Goal: Task Accomplishment & Management: Manage account settings

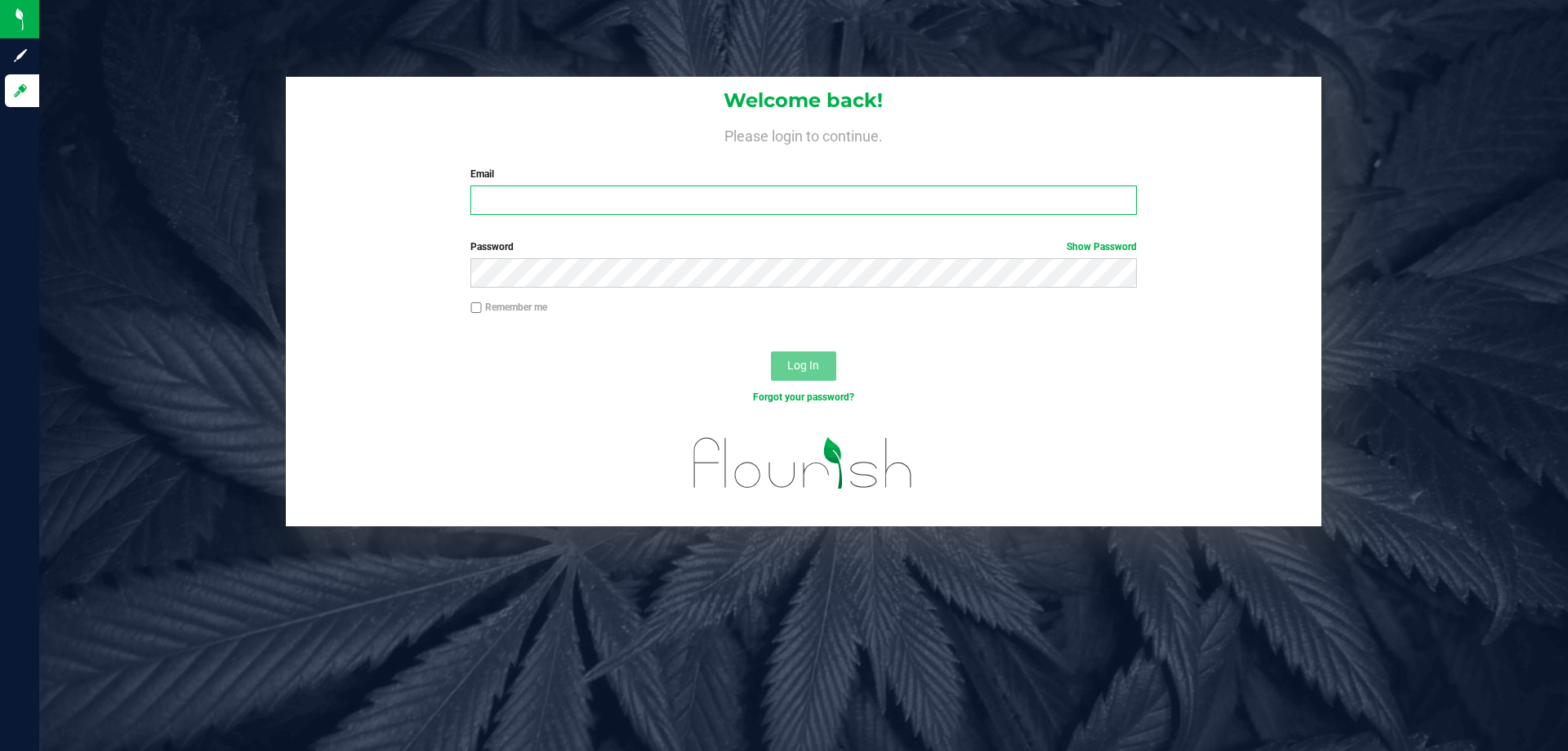
click at [499, 194] on input "Email" at bounding box center [803, 200] width 665 height 30
type input "[EMAIL_ADDRESS][DOMAIN_NAME]"
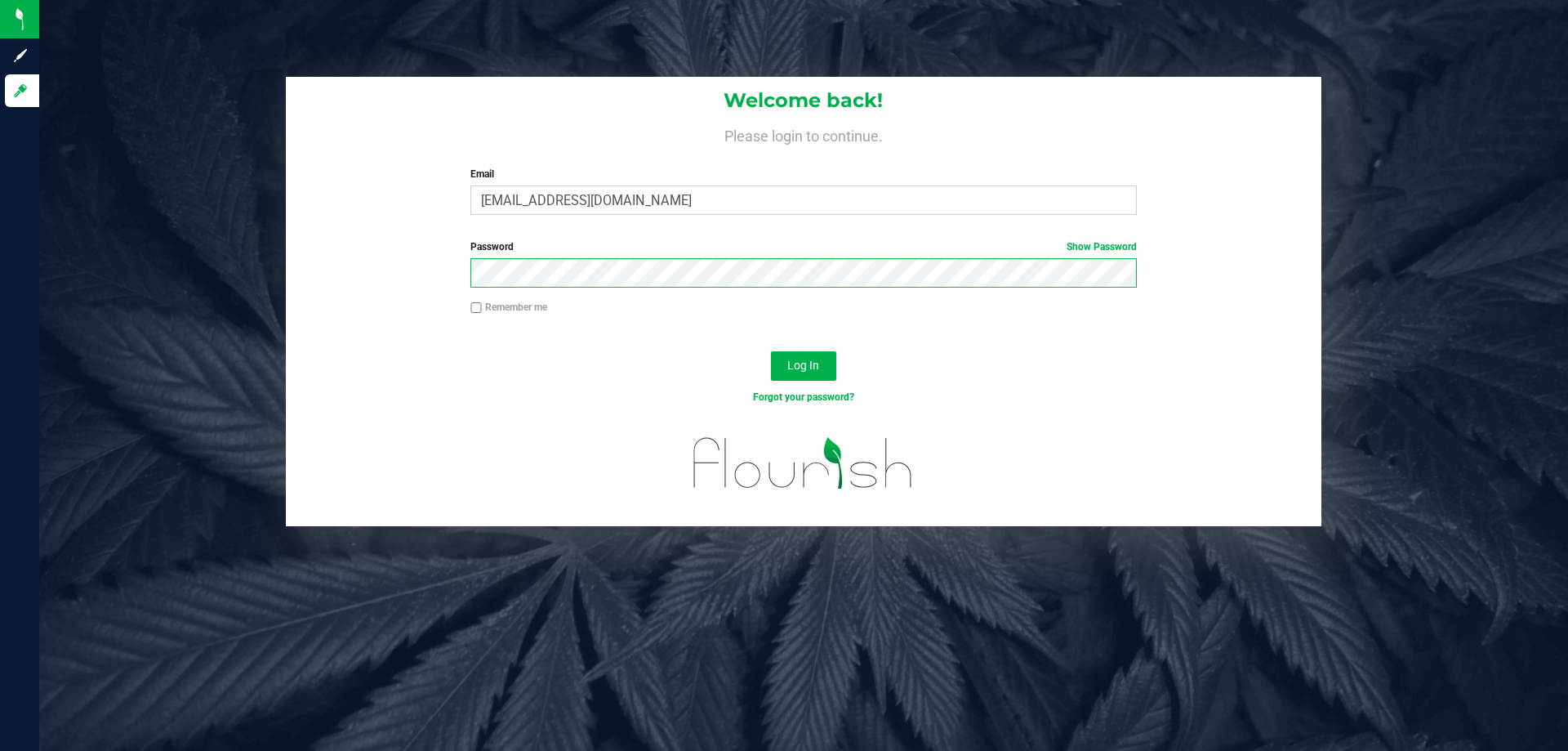
click at [771, 351] on button "Log In" at bounding box center [803, 366] width 65 height 30
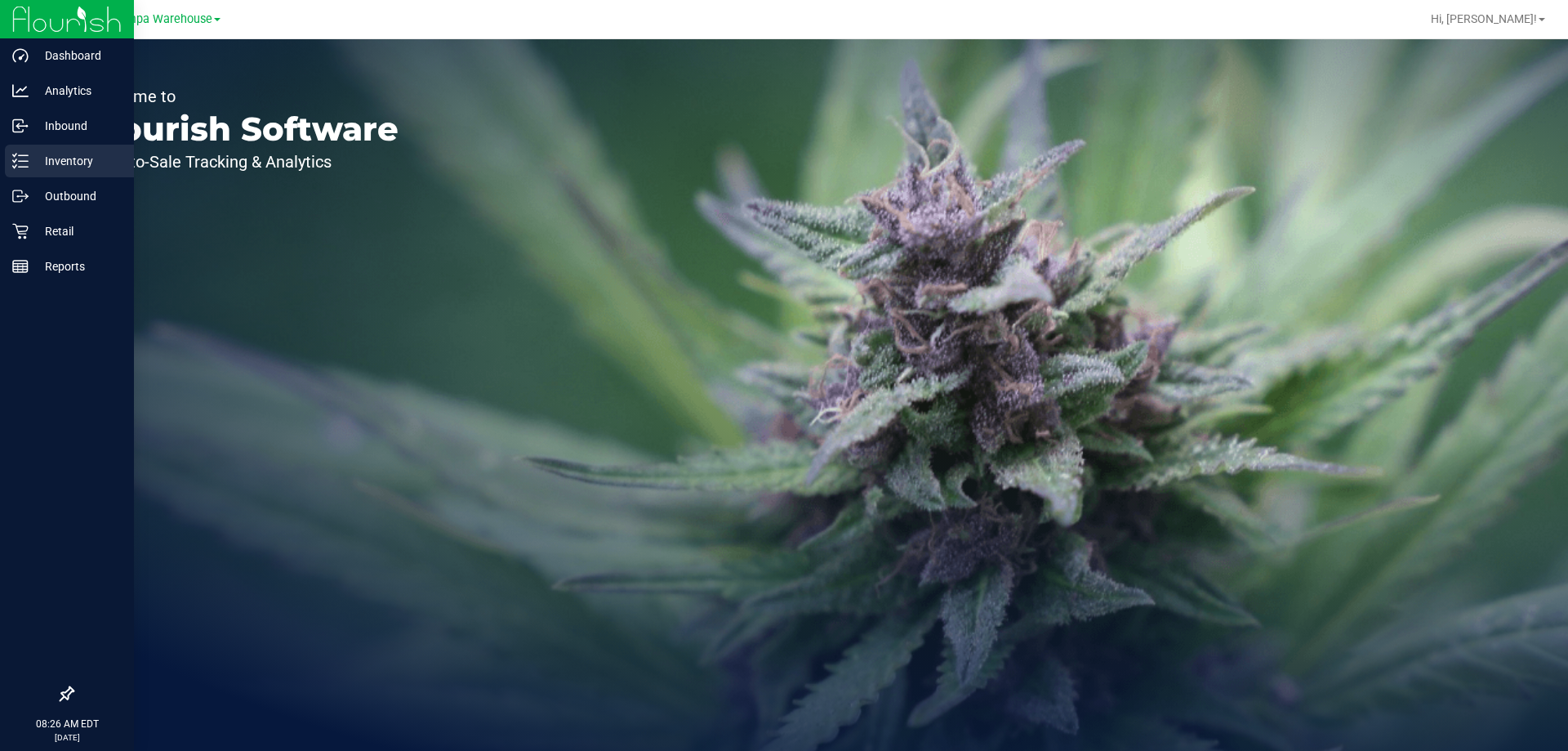
click at [43, 166] on p "Inventory" at bounding box center [77, 161] width 98 height 20
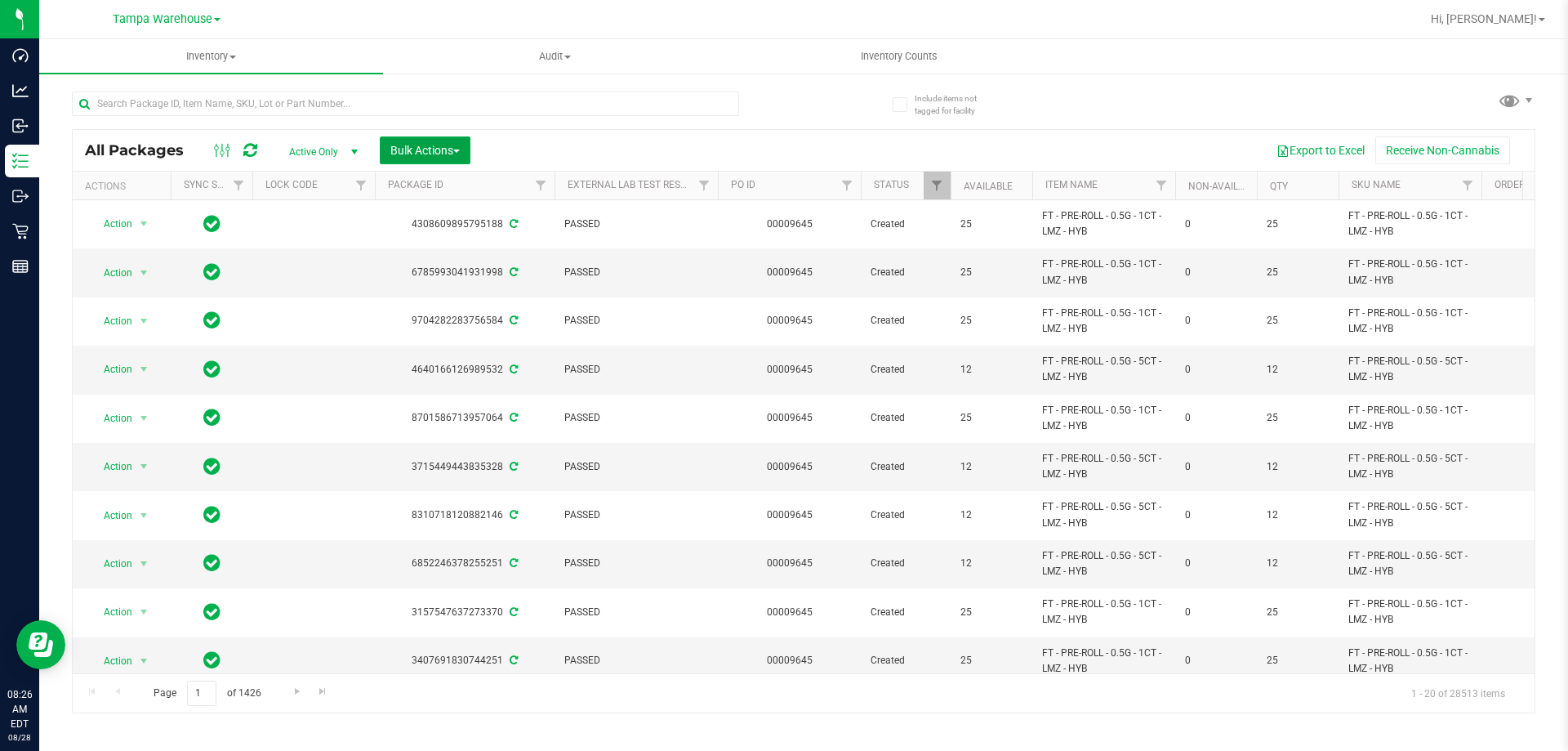
click at [453, 146] on span "Bulk Actions" at bounding box center [425, 150] width 69 height 13
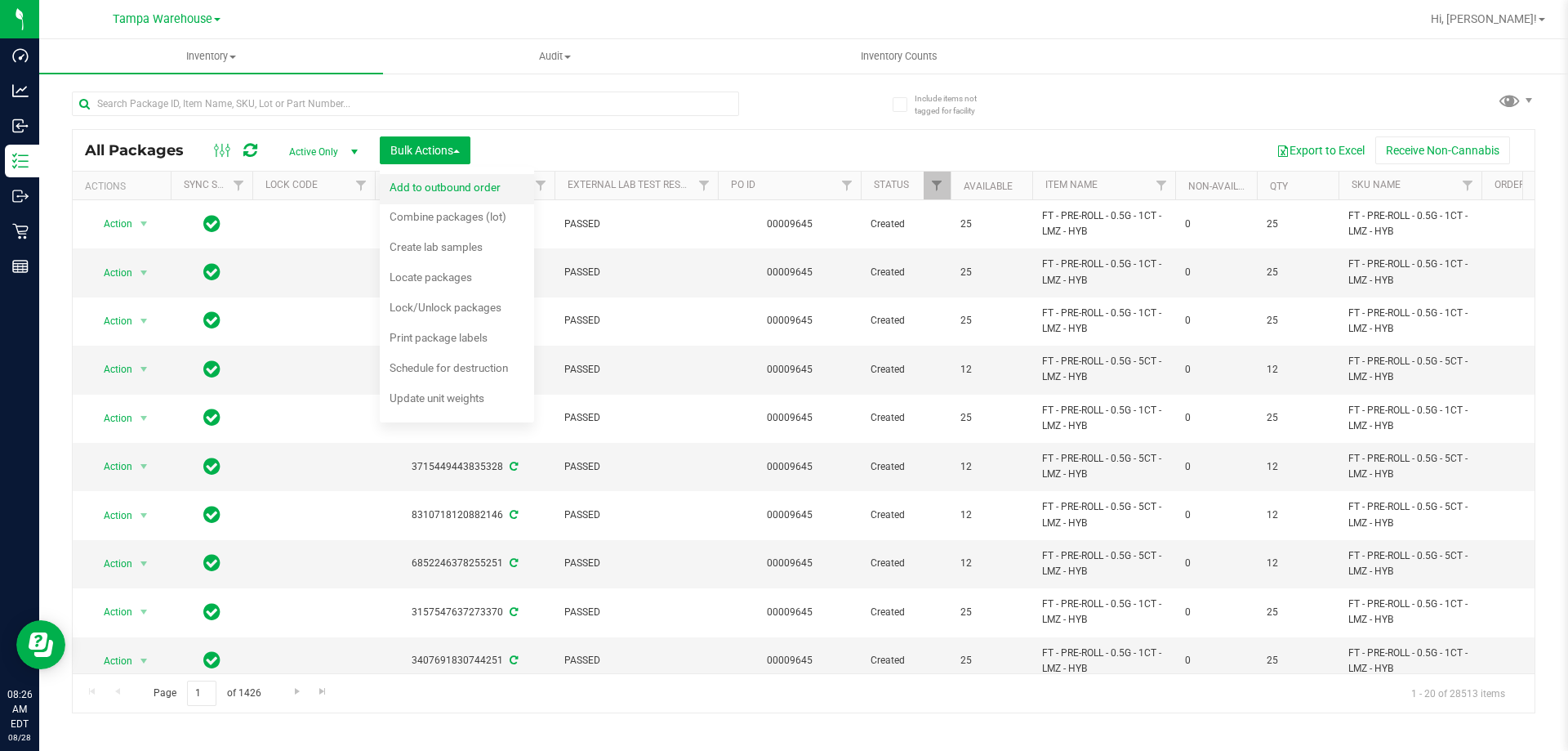
click at [469, 185] on span "Add to outbound order" at bounding box center [445, 187] width 111 height 13
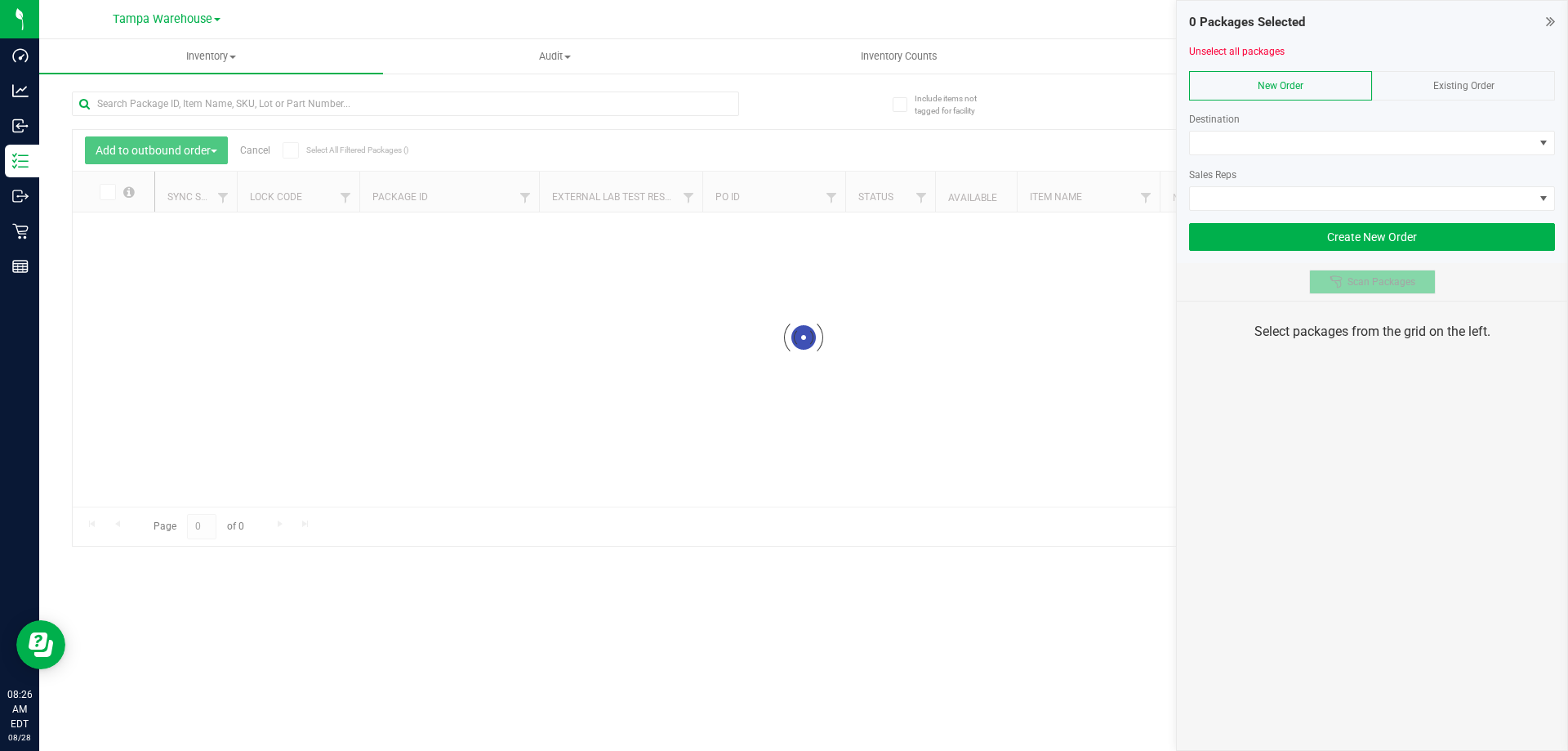
click at [1395, 286] on span "Scan Packages" at bounding box center [1381, 282] width 68 height 13
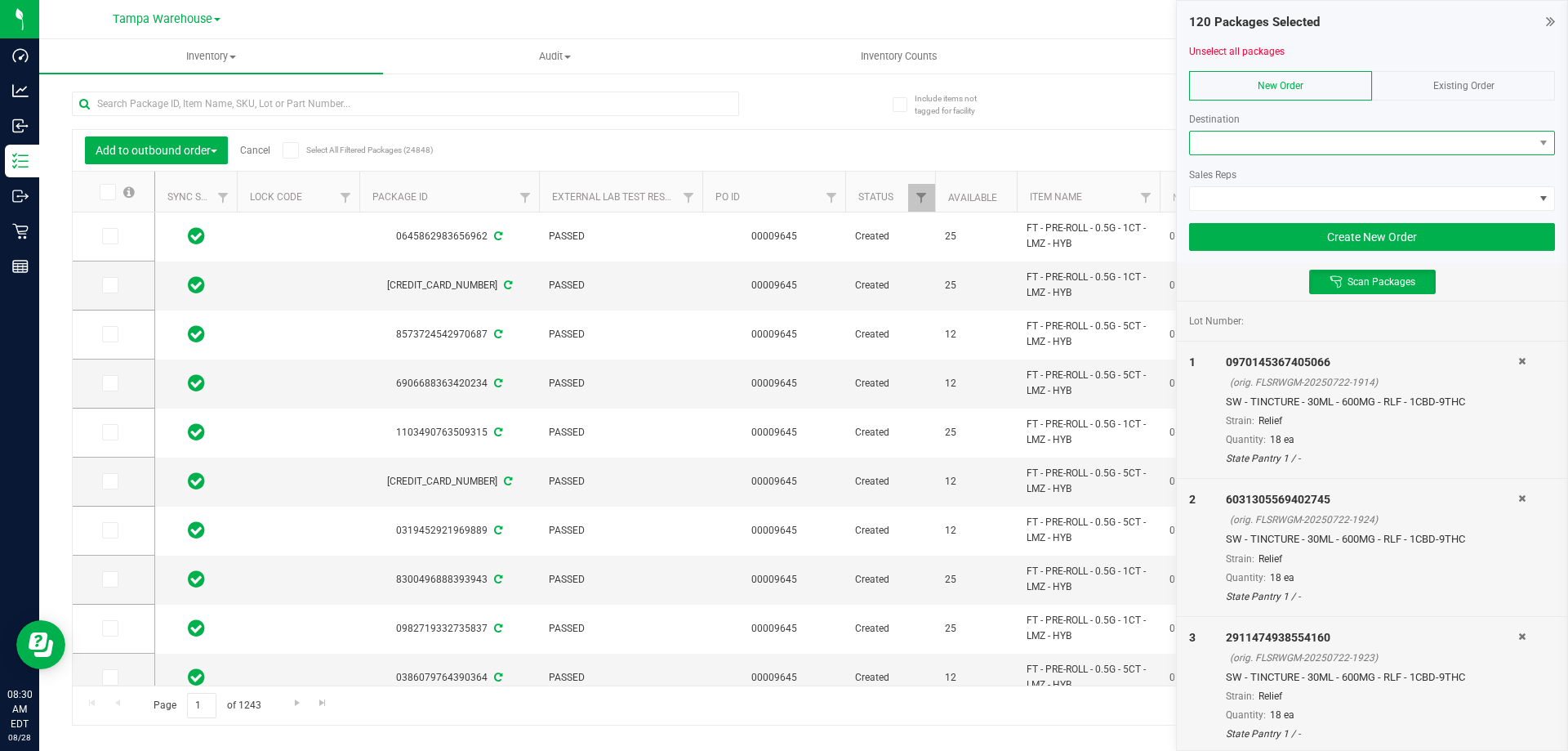
click at [1366, 152] on span at bounding box center [1362, 143] width 344 height 23
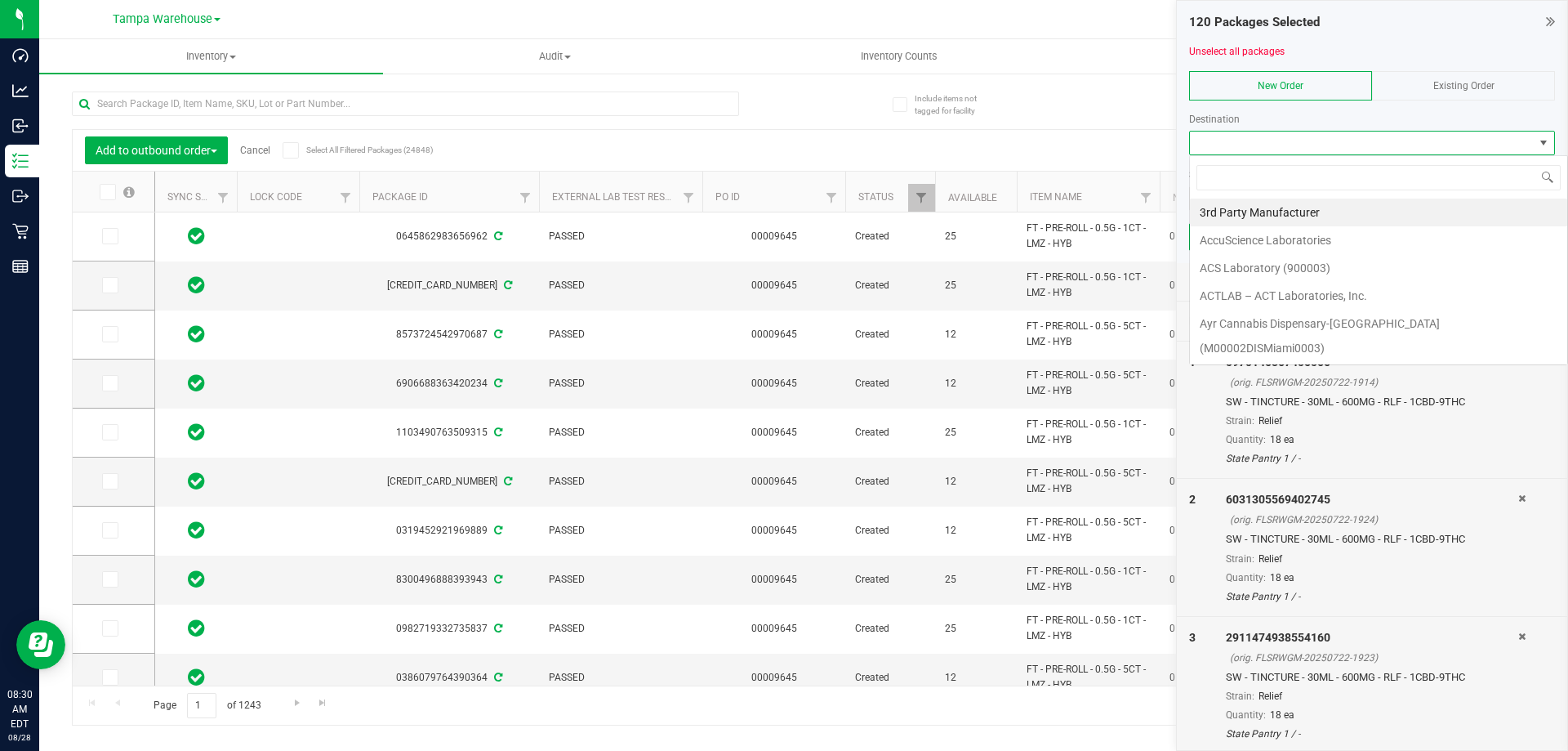
scroll to position [24, 366]
type input "jax"
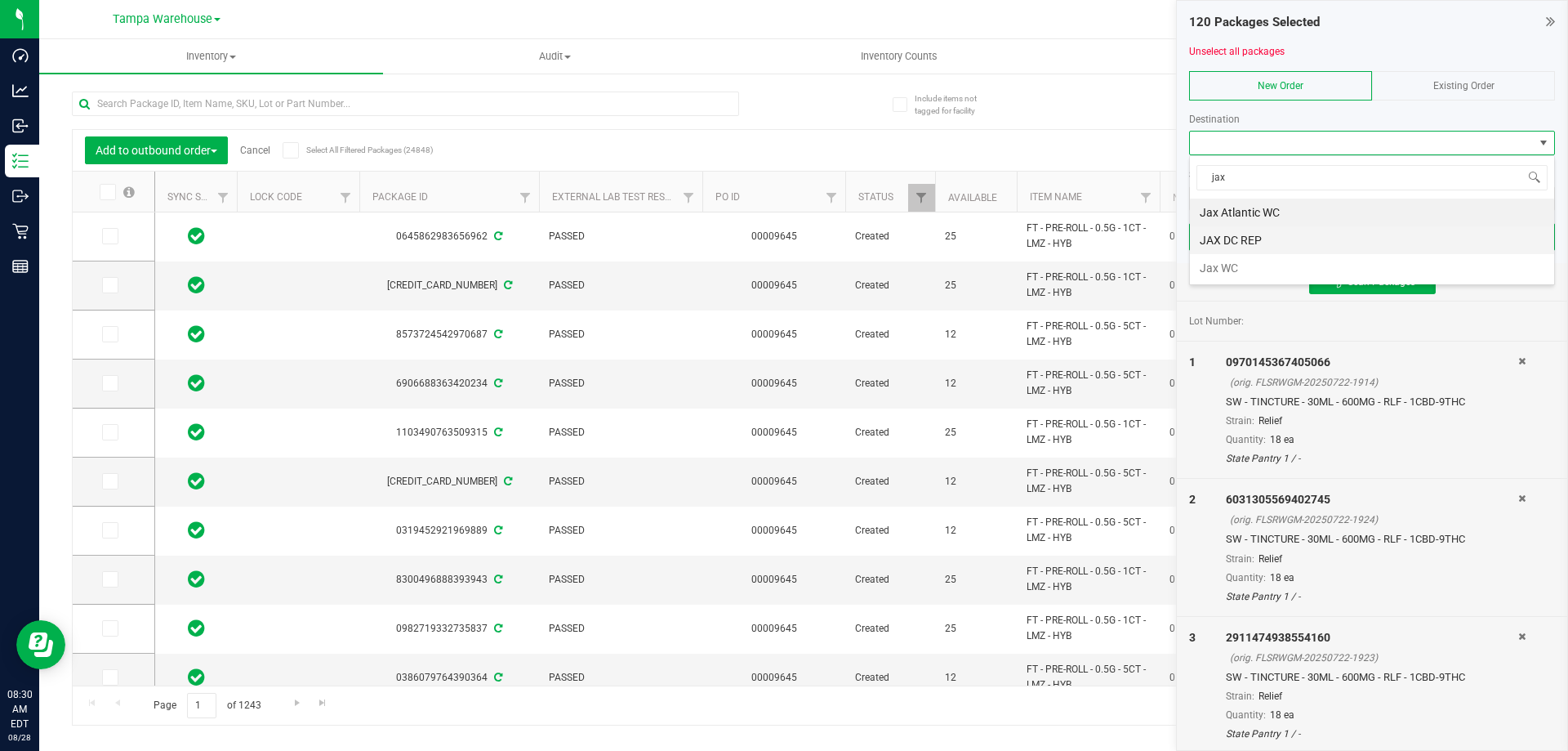
click at [1219, 239] on li "JAX DC REP" at bounding box center [1372, 240] width 364 height 28
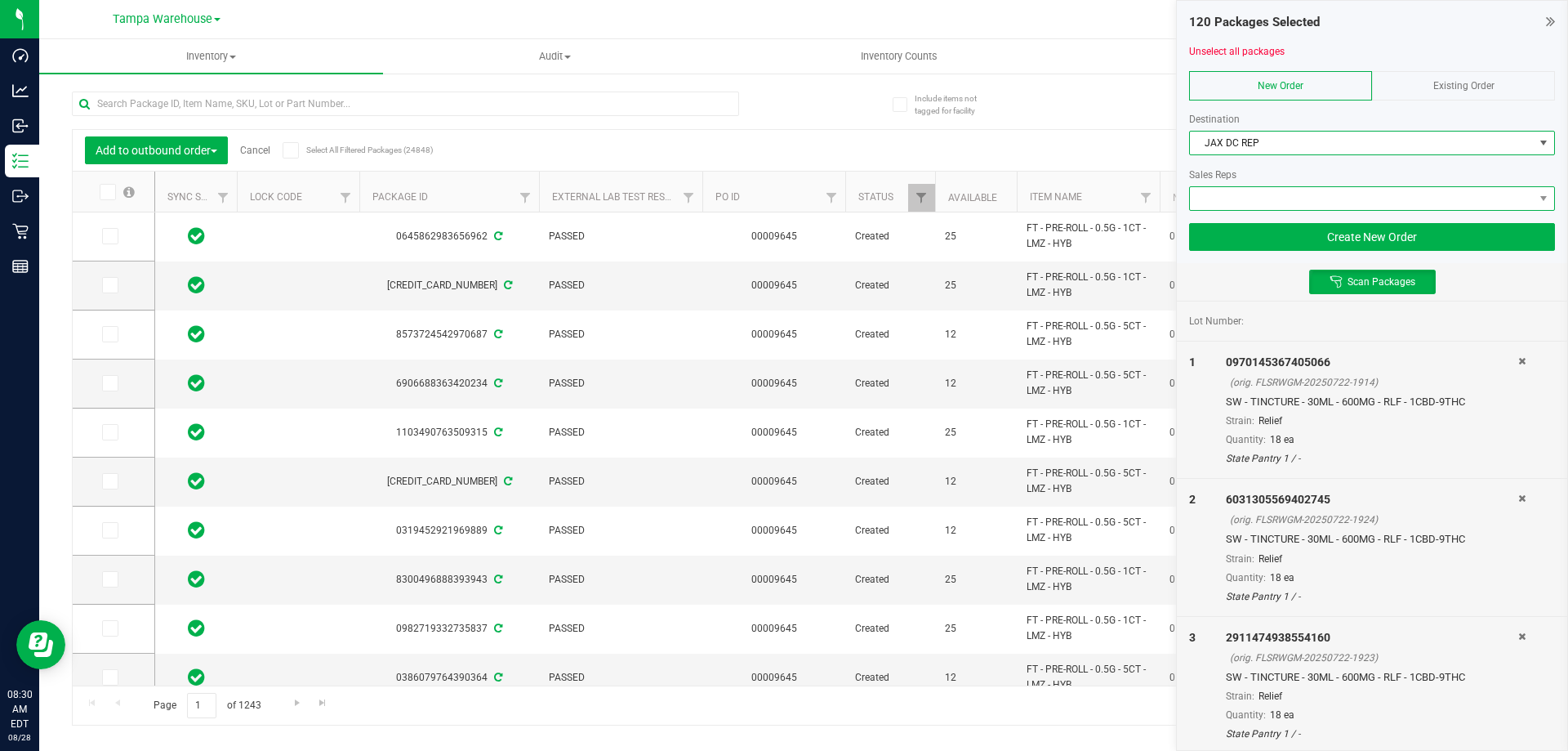
click at [1237, 203] on span at bounding box center [1362, 198] width 344 height 23
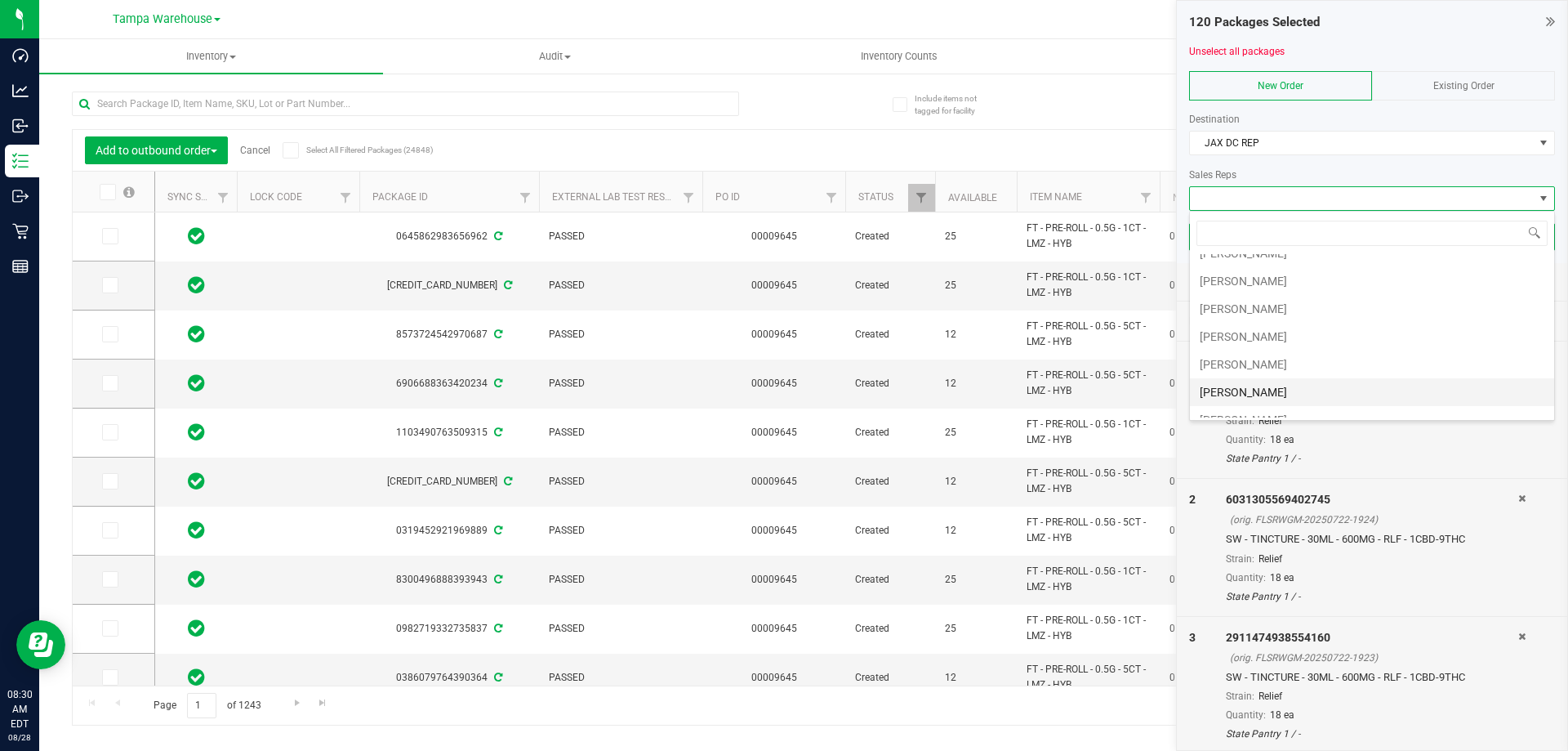
scroll to position [245, 0]
click at [1260, 280] on li "[PERSON_NAME]" at bounding box center [1372, 273] width 364 height 28
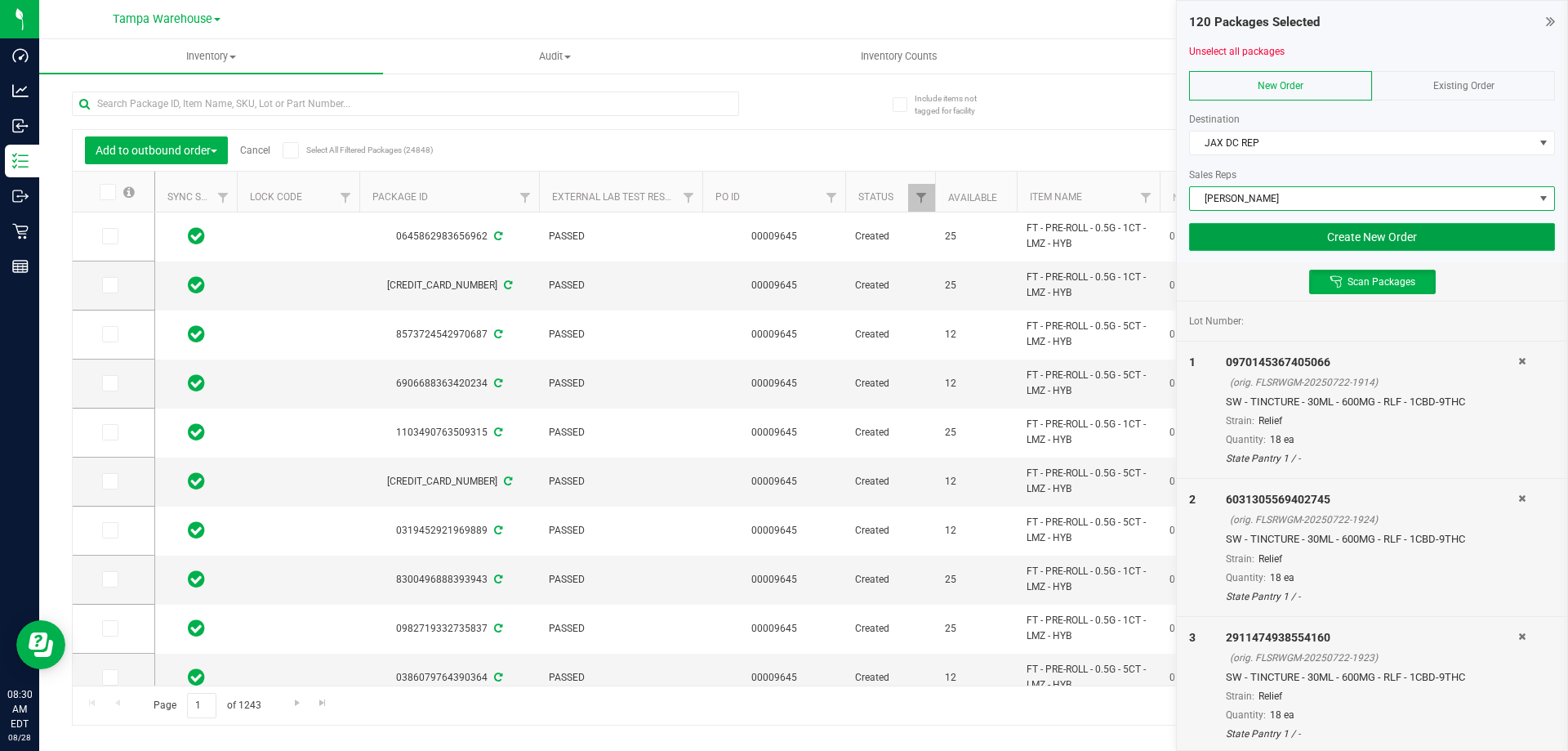
click at [1337, 238] on button "Create New Order" at bounding box center [1372, 237] width 366 height 28
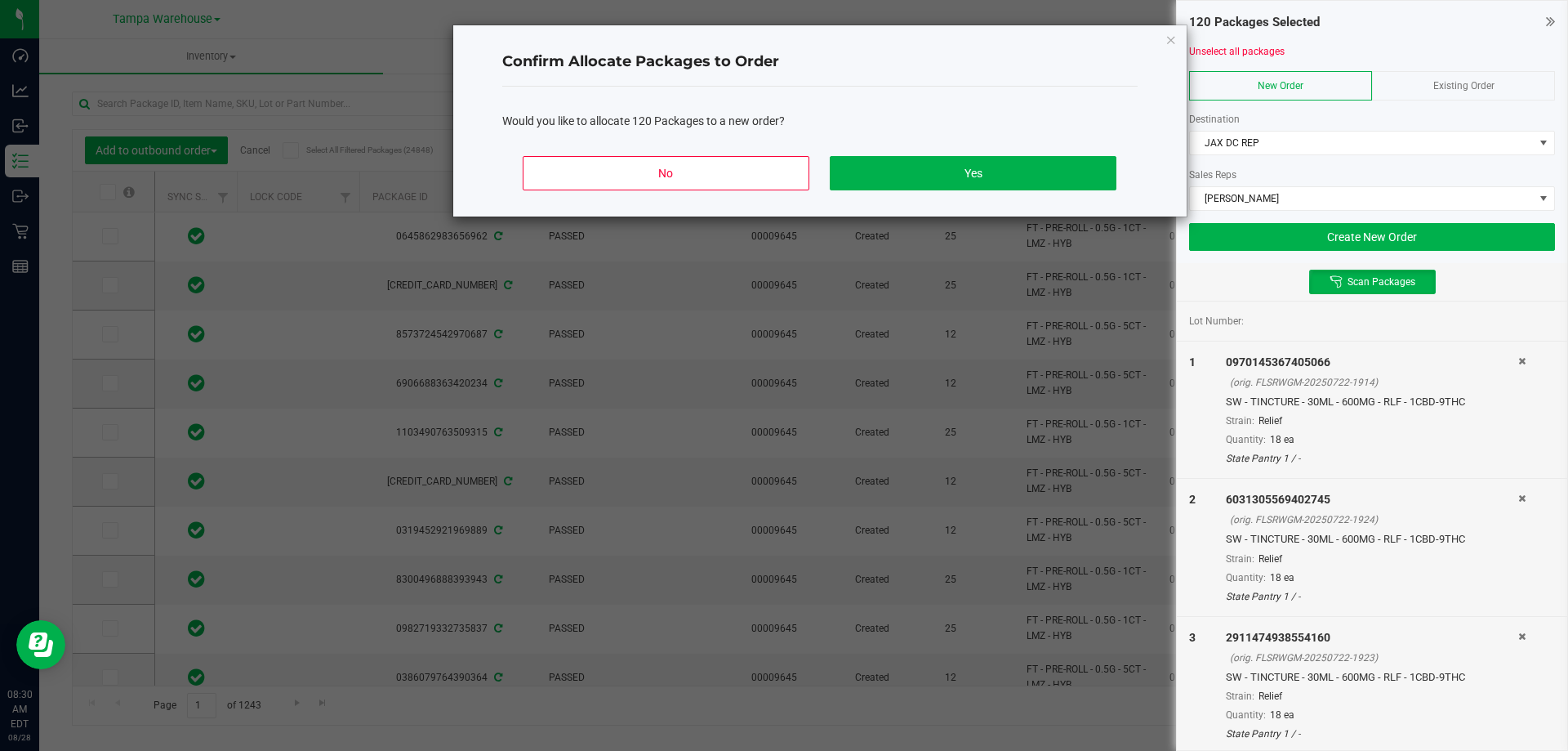
click at [904, 152] on div "No Yes" at bounding box center [819, 180] width 635 height 74
click at [903, 165] on button "Yes" at bounding box center [972, 173] width 286 height 34
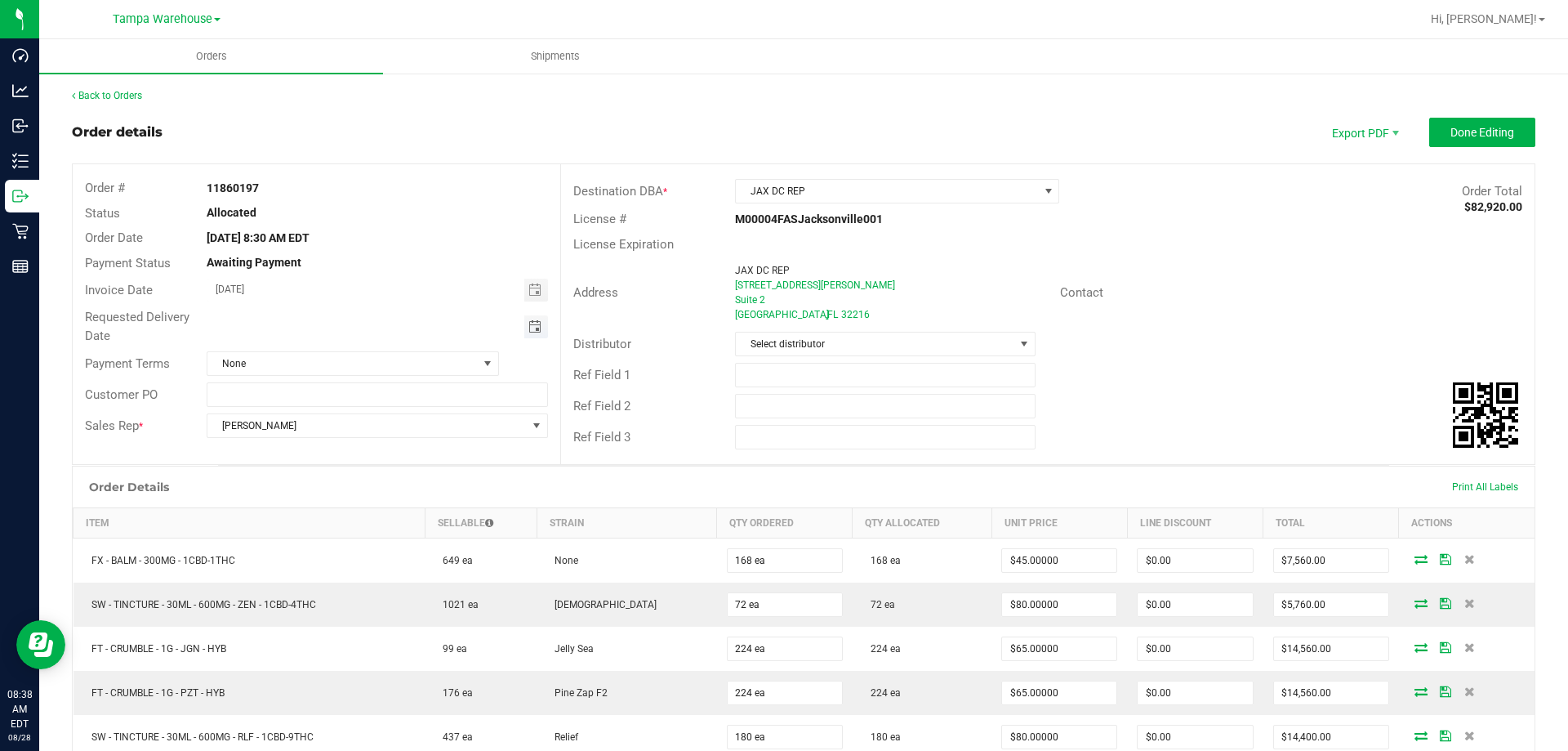
click at [530, 326] on span "Toggle calendar" at bounding box center [534, 327] width 13 height 13
click at [392, 513] on span "29" at bounding box center [400, 513] width 23 height 25
type input "[DATE]"
click at [798, 348] on span "Select distributor" at bounding box center [875, 344] width 278 height 23
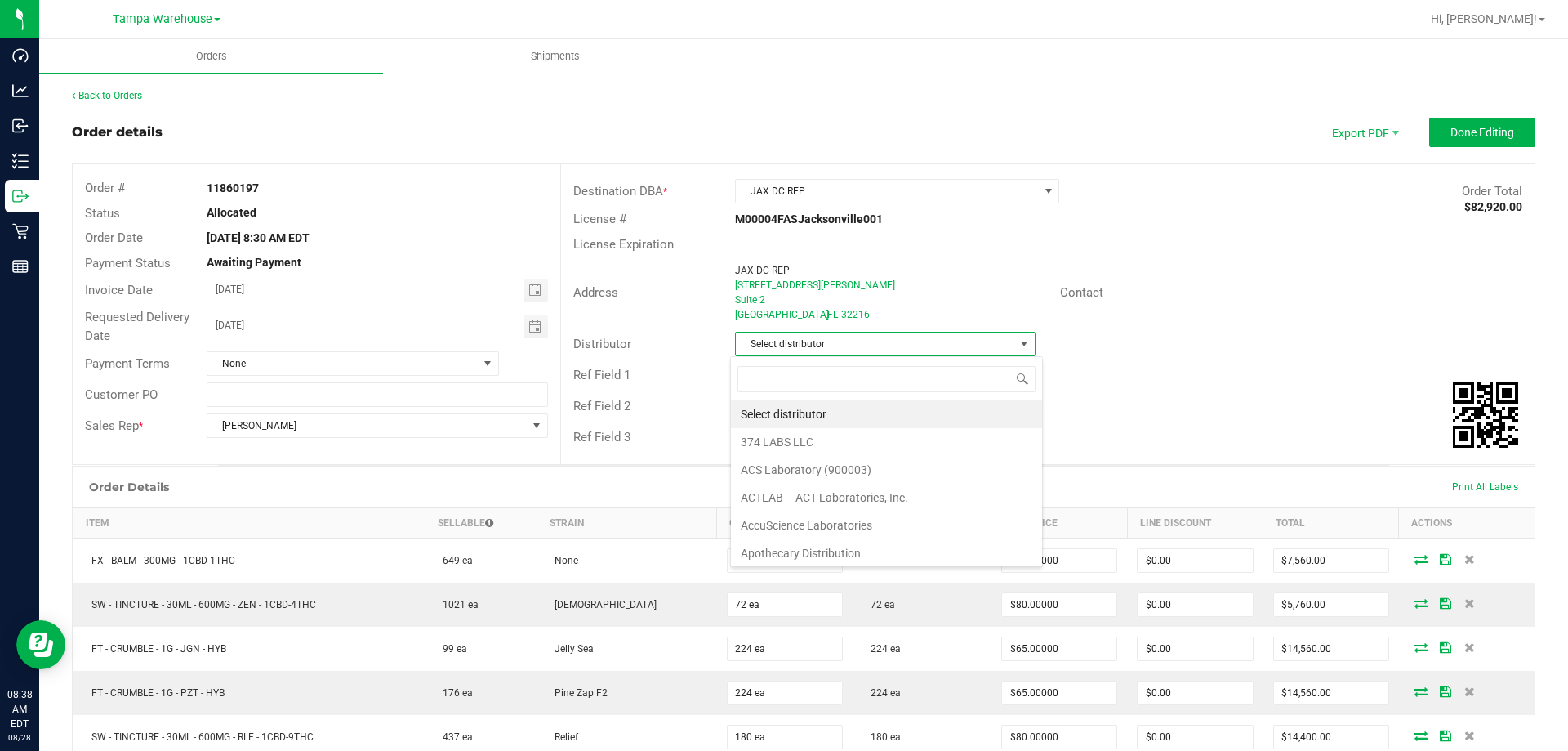
scroll to position [24, 297]
type input "j"
type input "[GEOGRAPHIC_DATA]"
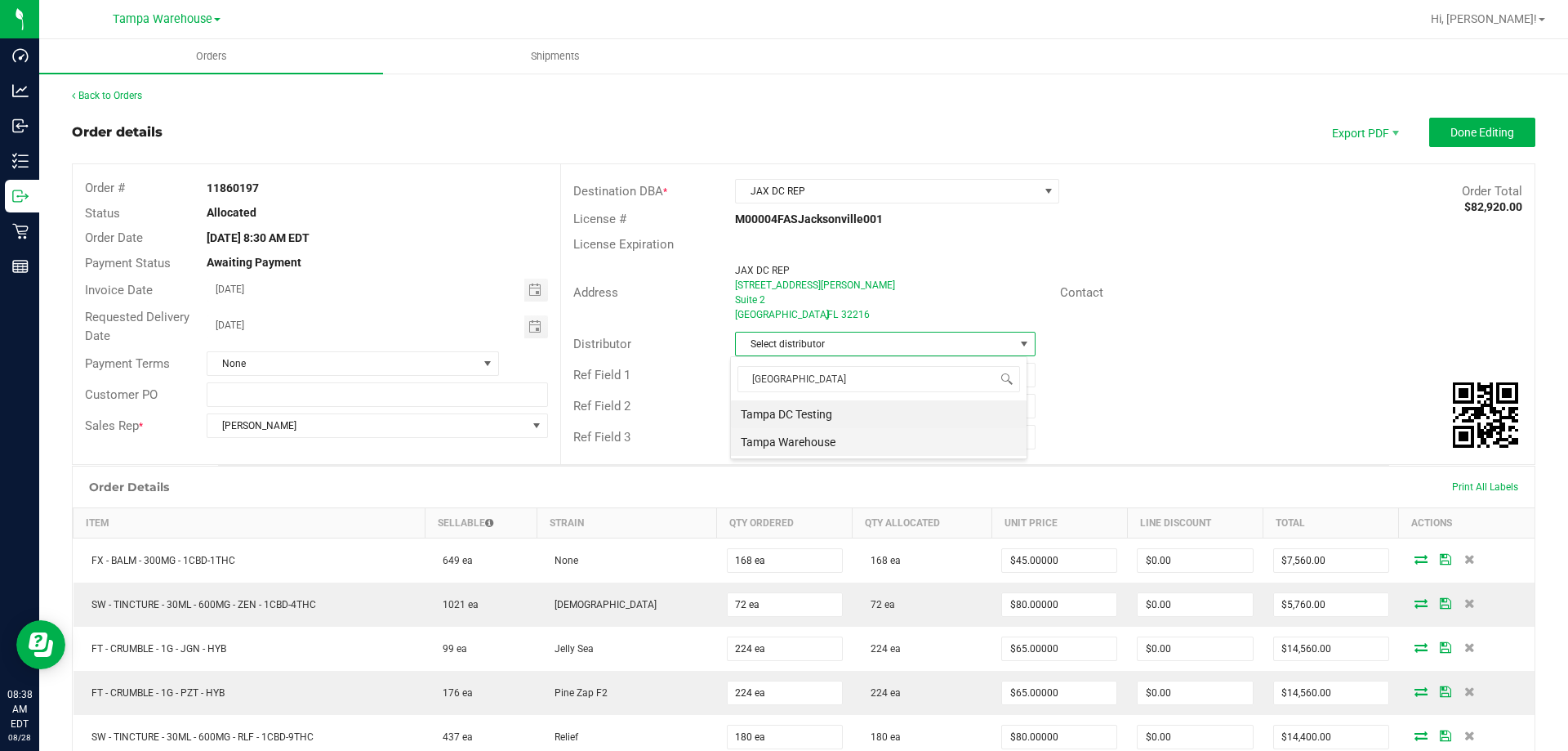
click at [772, 445] on li "Tampa Warehouse" at bounding box center [878, 442] width 295 height 28
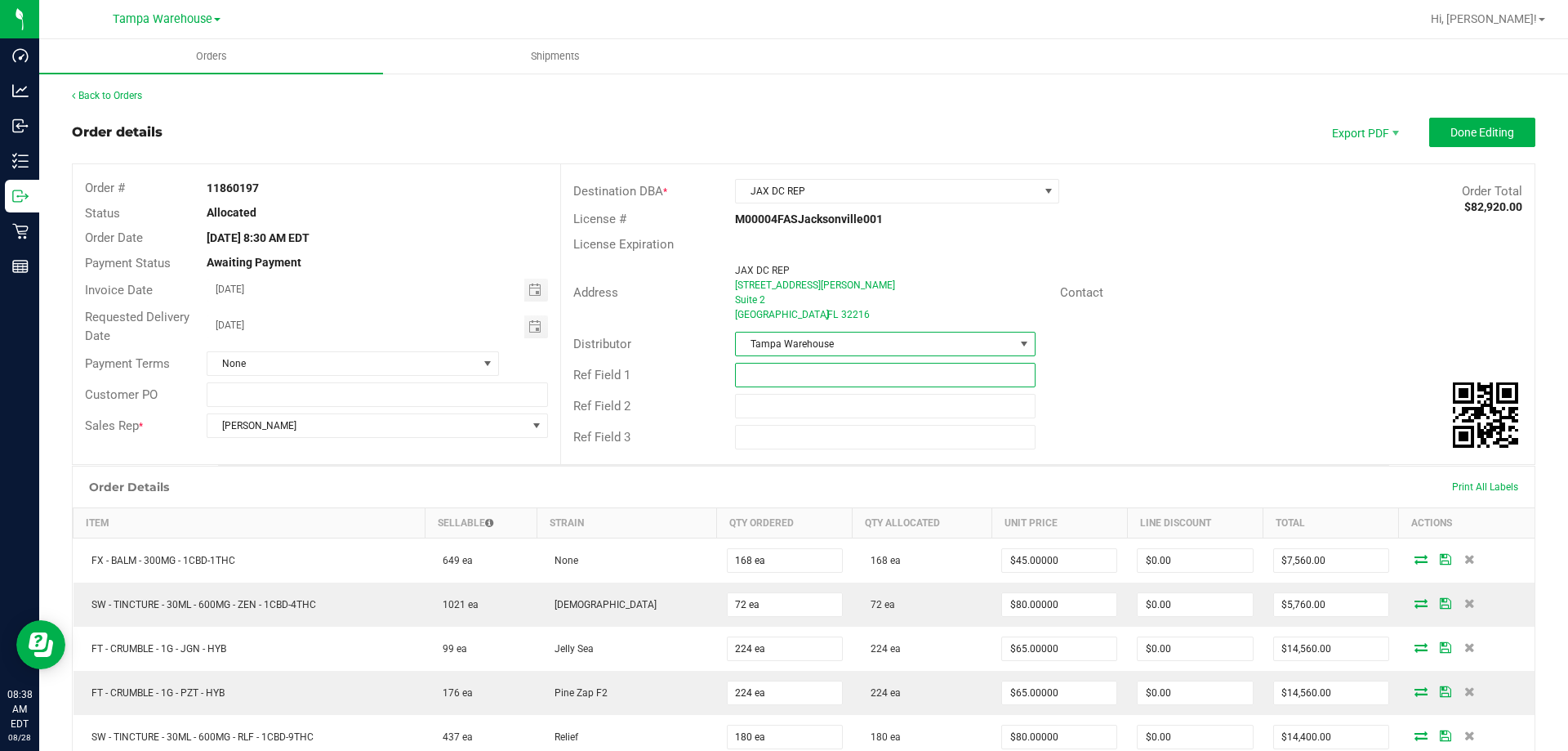
click at [809, 371] on input "text" at bounding box center [884, 375] width 300 height 24
type input "JAX DC PG2"
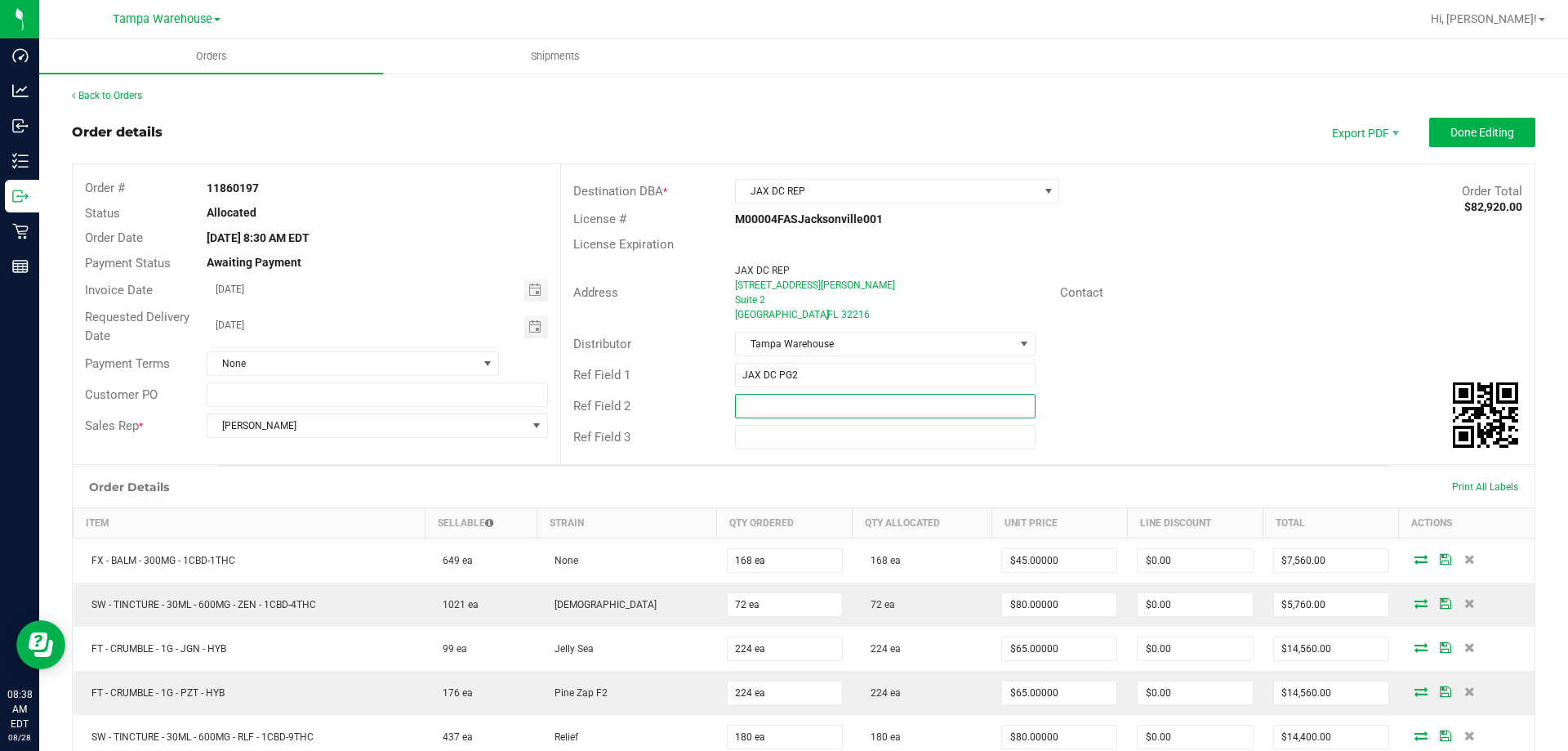
click at [771, 409] on input "text" at bounding box center [884, 406] width 300 height 24
type input "CANNABIS"
click at [1508, 148] on outbound-order-header "Order details Export PDF Done Editing Order # 11860197 Status Allocated Order D…" at bounding box center [804, 291] width 1464 height 348
click at [1504, 141] on button "Done Editing" at bounding box center [1482, 132] width 106 height 30
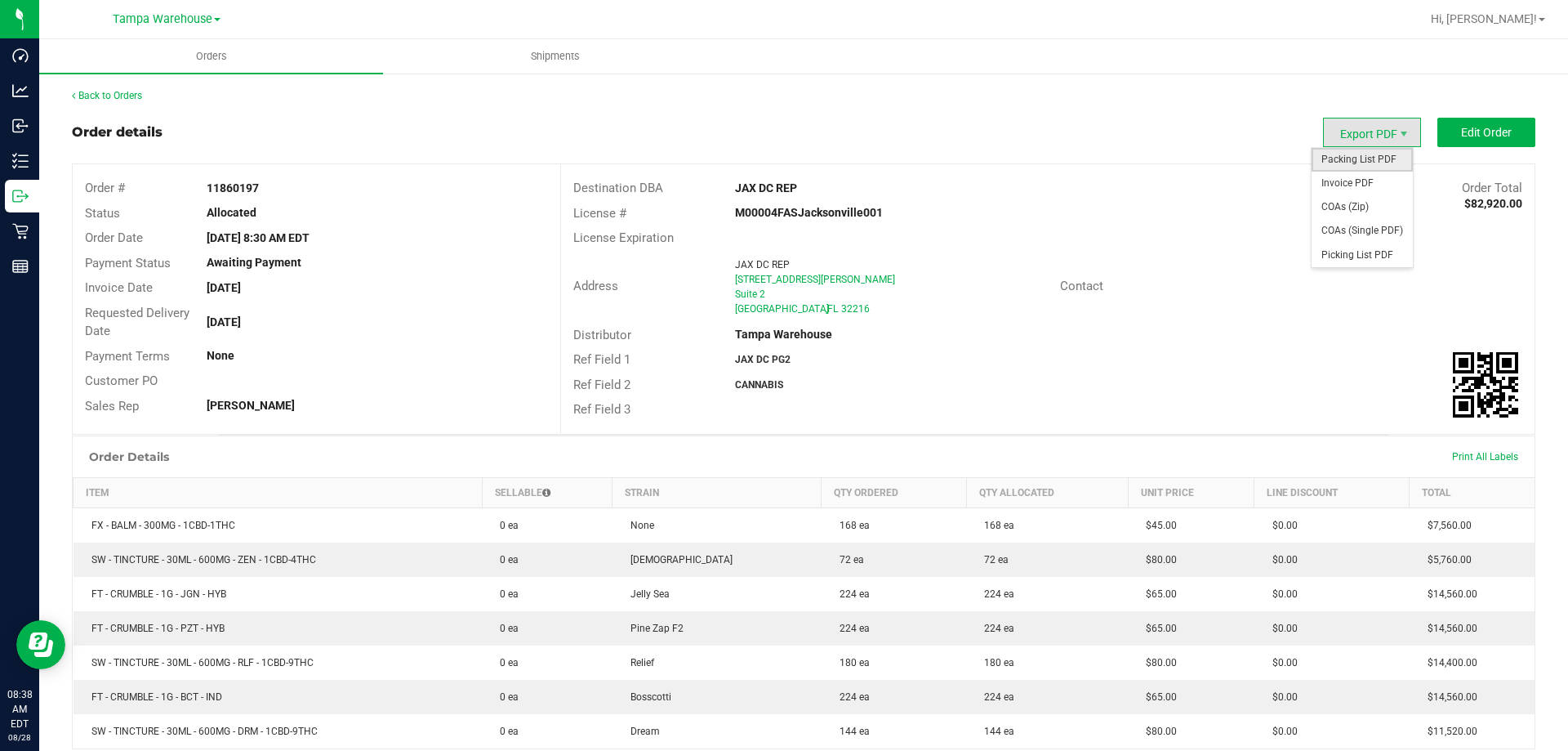
click at [1371, 152] on span "Packing List PDF" at bounding box center [1362, 159] width 102 height 23
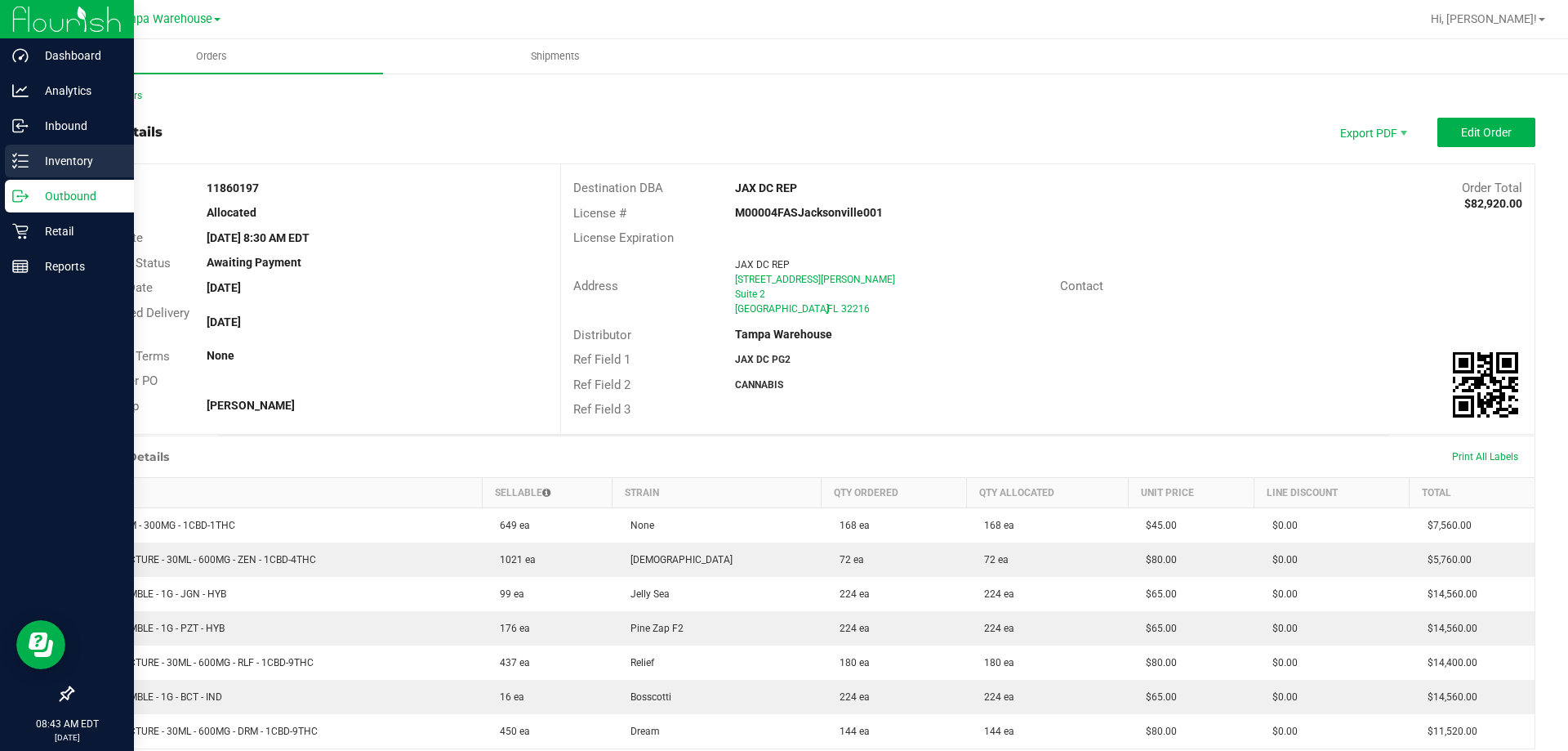
click at [17, 155] on icon at bounding box center [15, 155] width 3 height 3
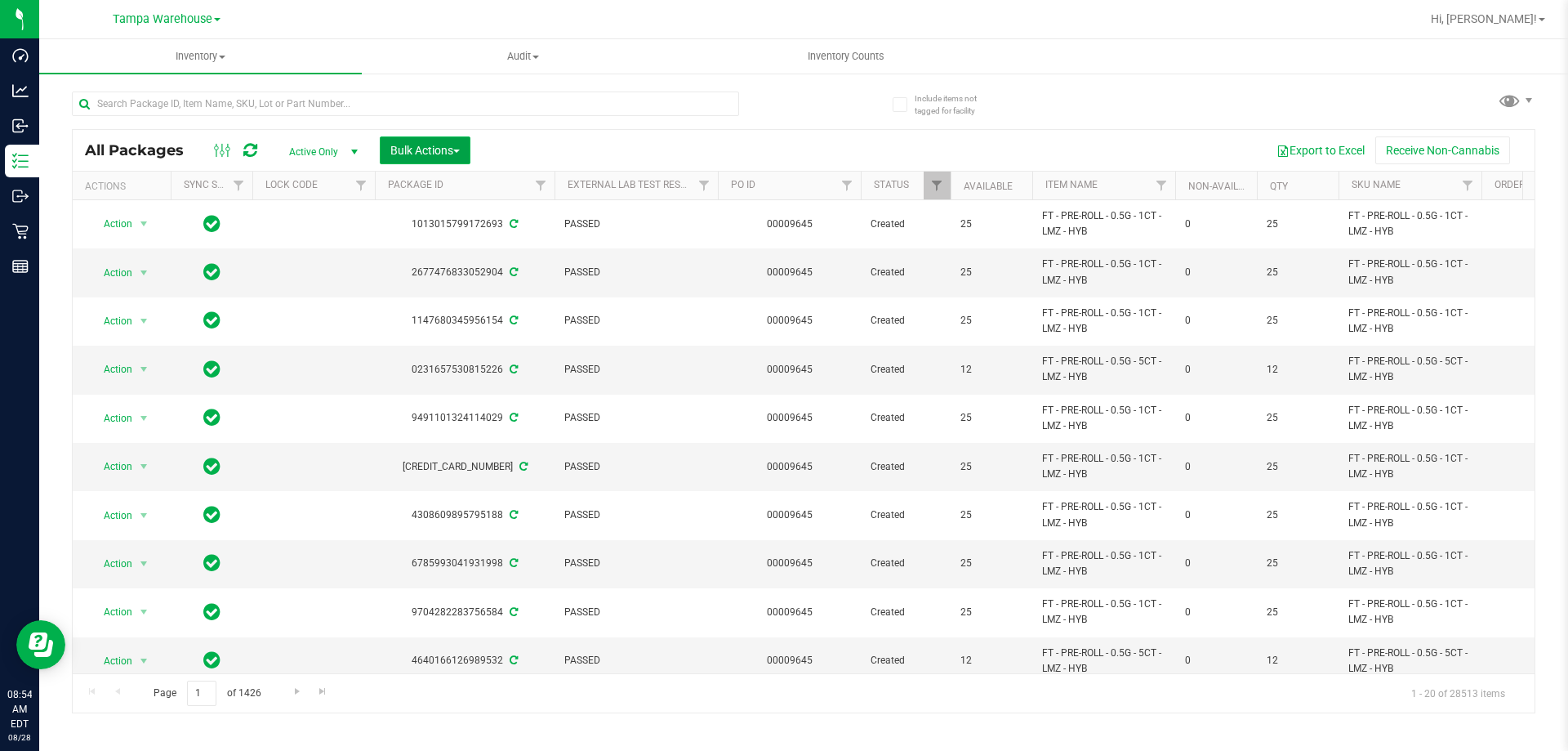
click at [399, 154] on span "Bulk Actions" at bounding box center [425, 150] width 69 height 13
click at [432, 184] on span "Add to outbound order" at bounding box center [445, 187] width 111 height 13
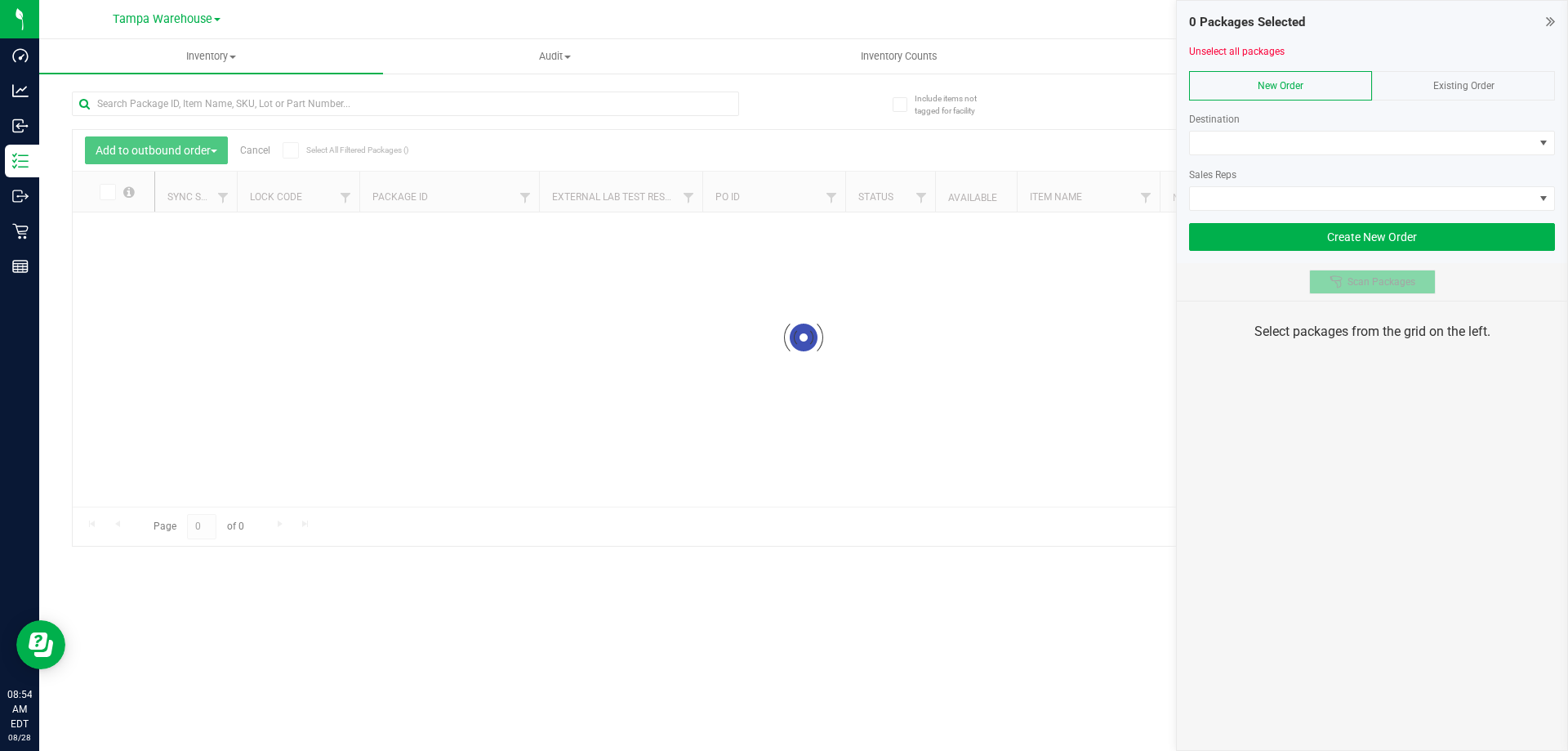
click at [1364, 289] on button "Scan Packages" at bounding box center [1373, 282] width 127 height 24
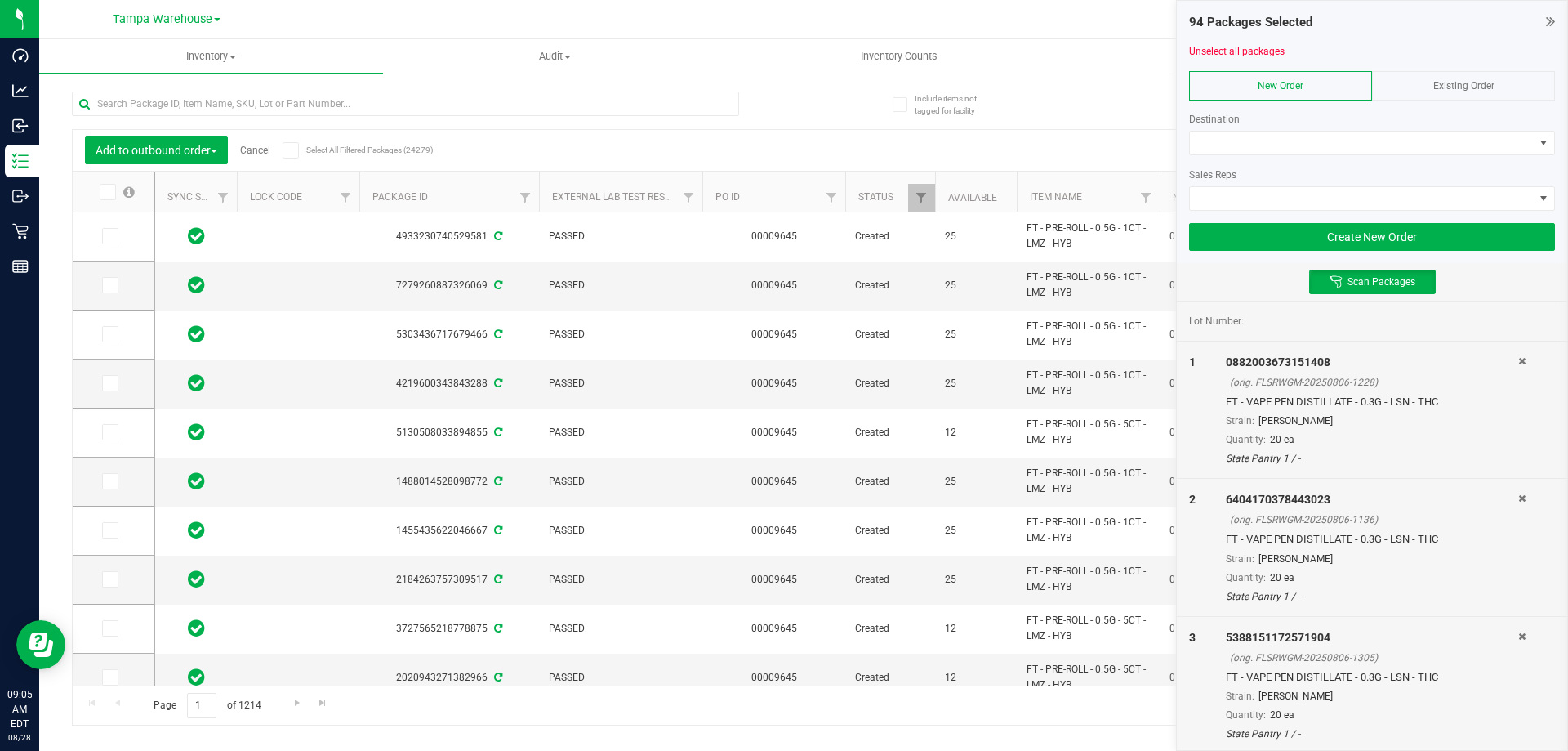
click at [1241, 157] on div at bounding box center [1372, 162] width 366 height 12
click at [1237, 136] on span at bounding box center [1362, 143] width 344 height 23
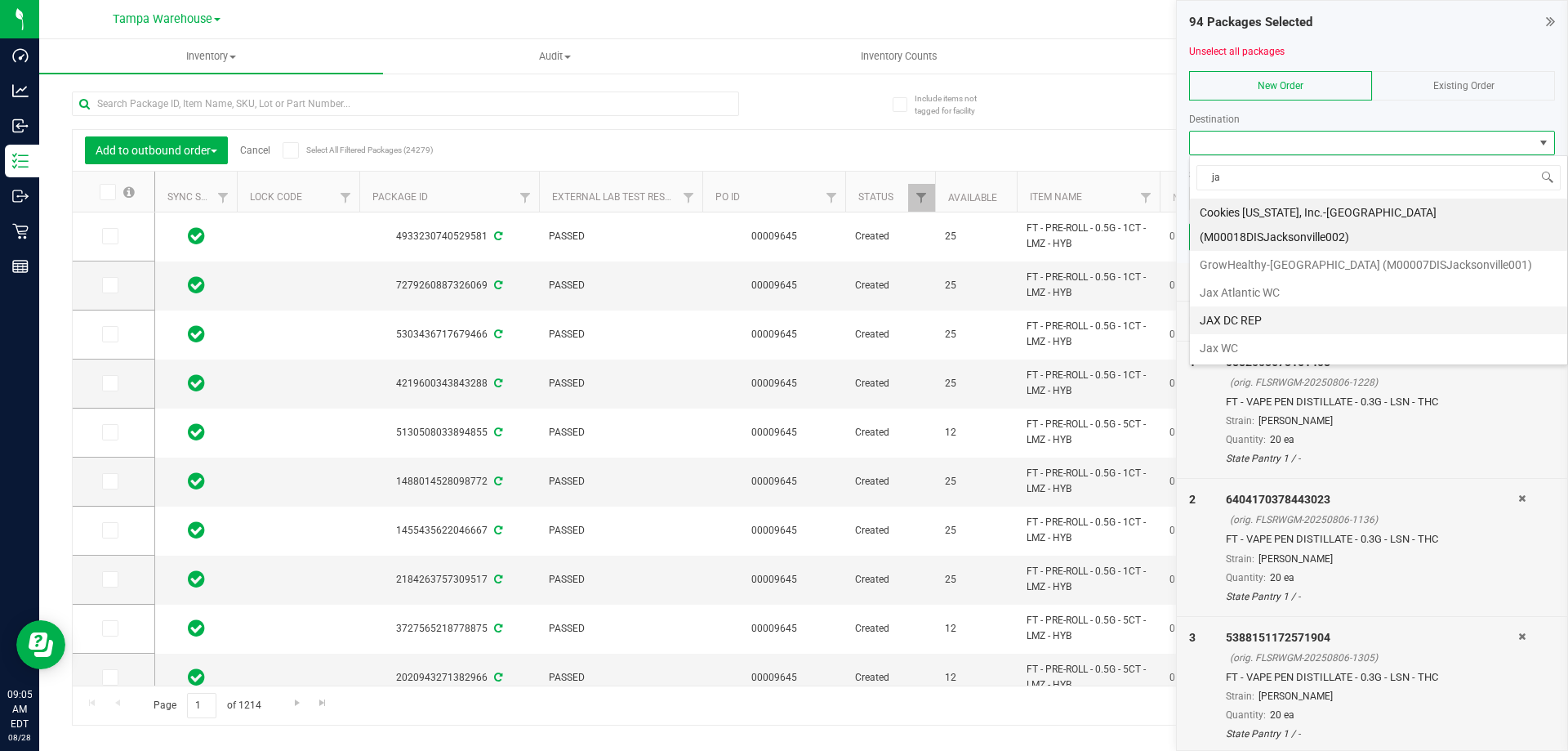
type input "jax"
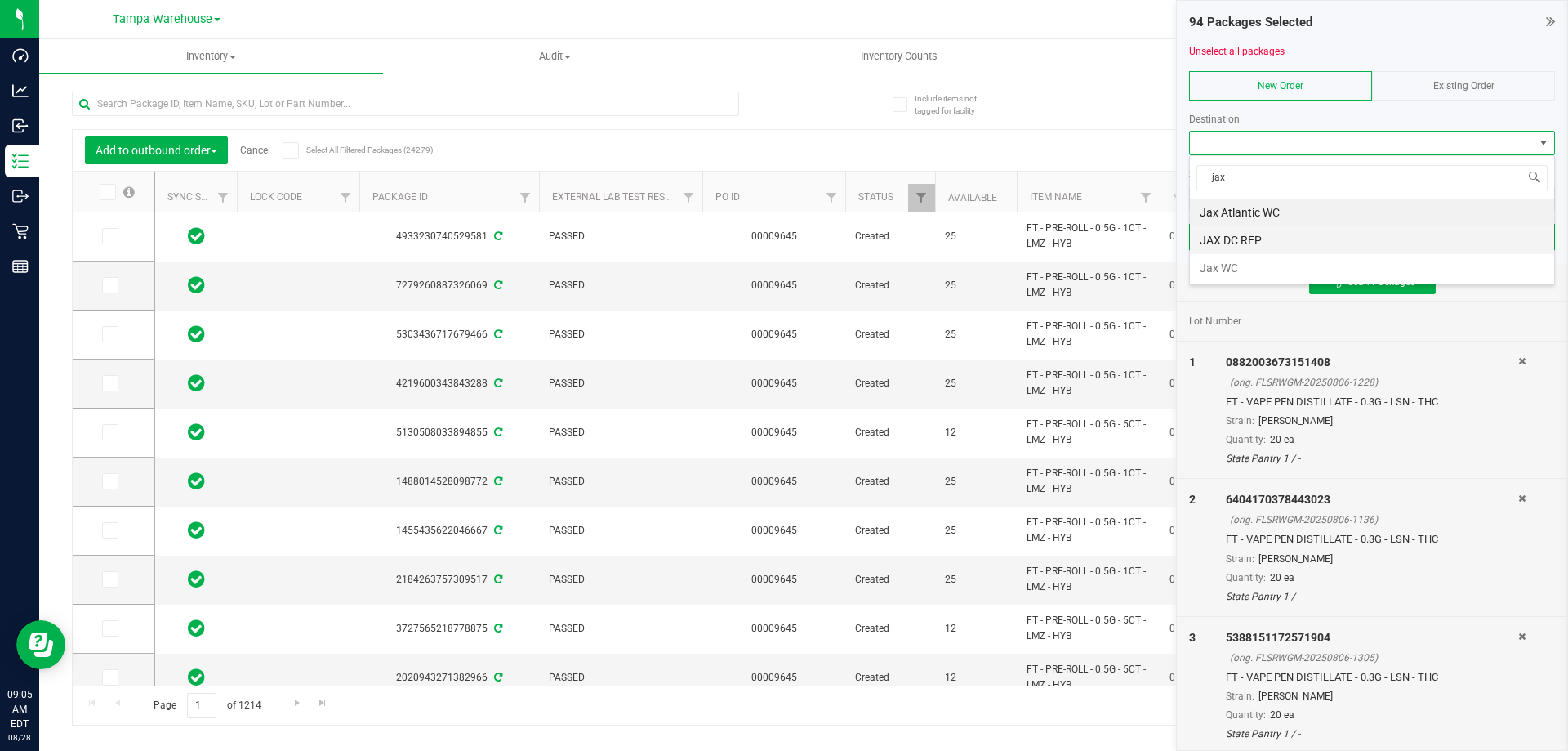
click at [1256, 249] on li "JAX DC REP" at bounding box center [1372, 240] width 364 height 28
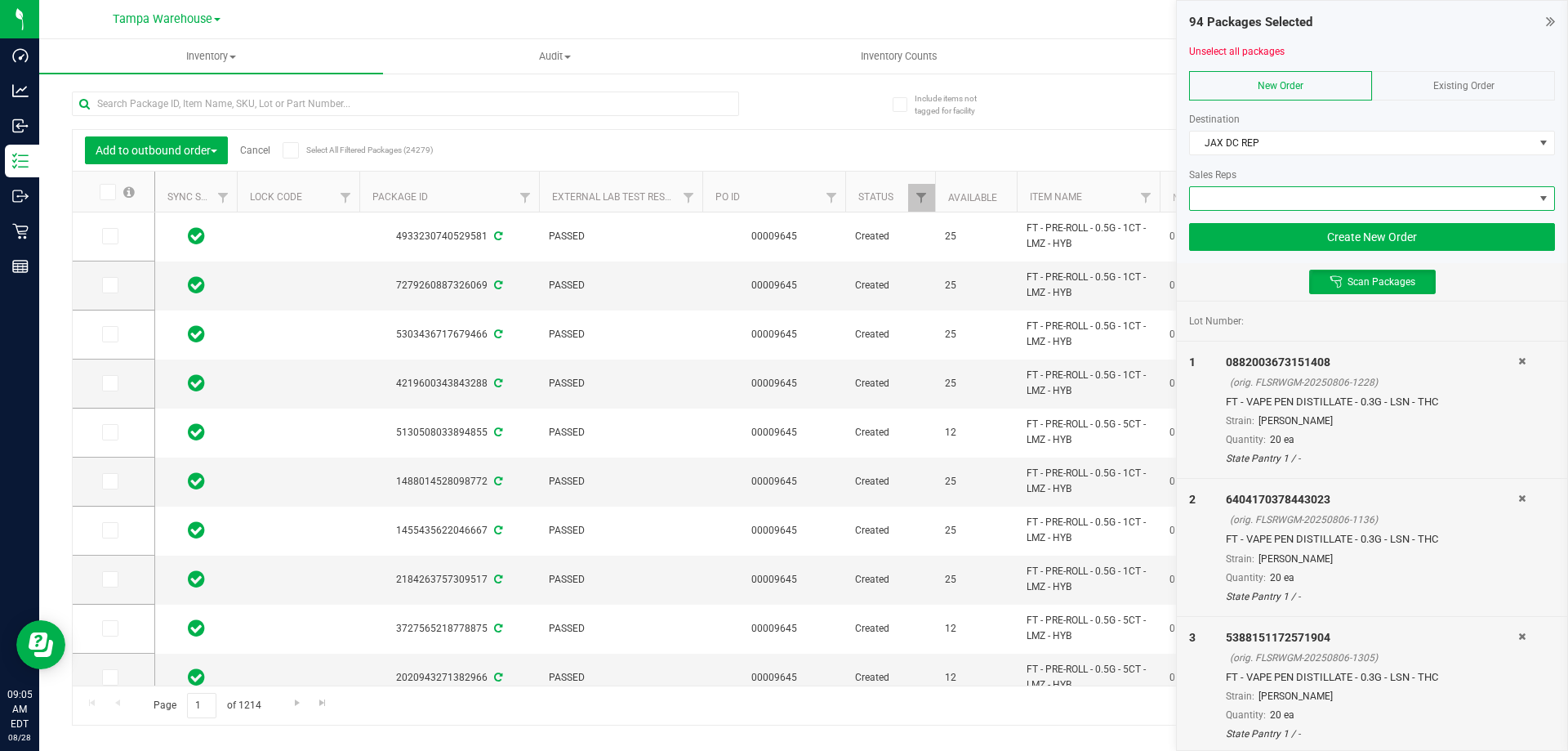
click at [1239, 207] on span at bounding box center [1362, 198] width 344 height 23
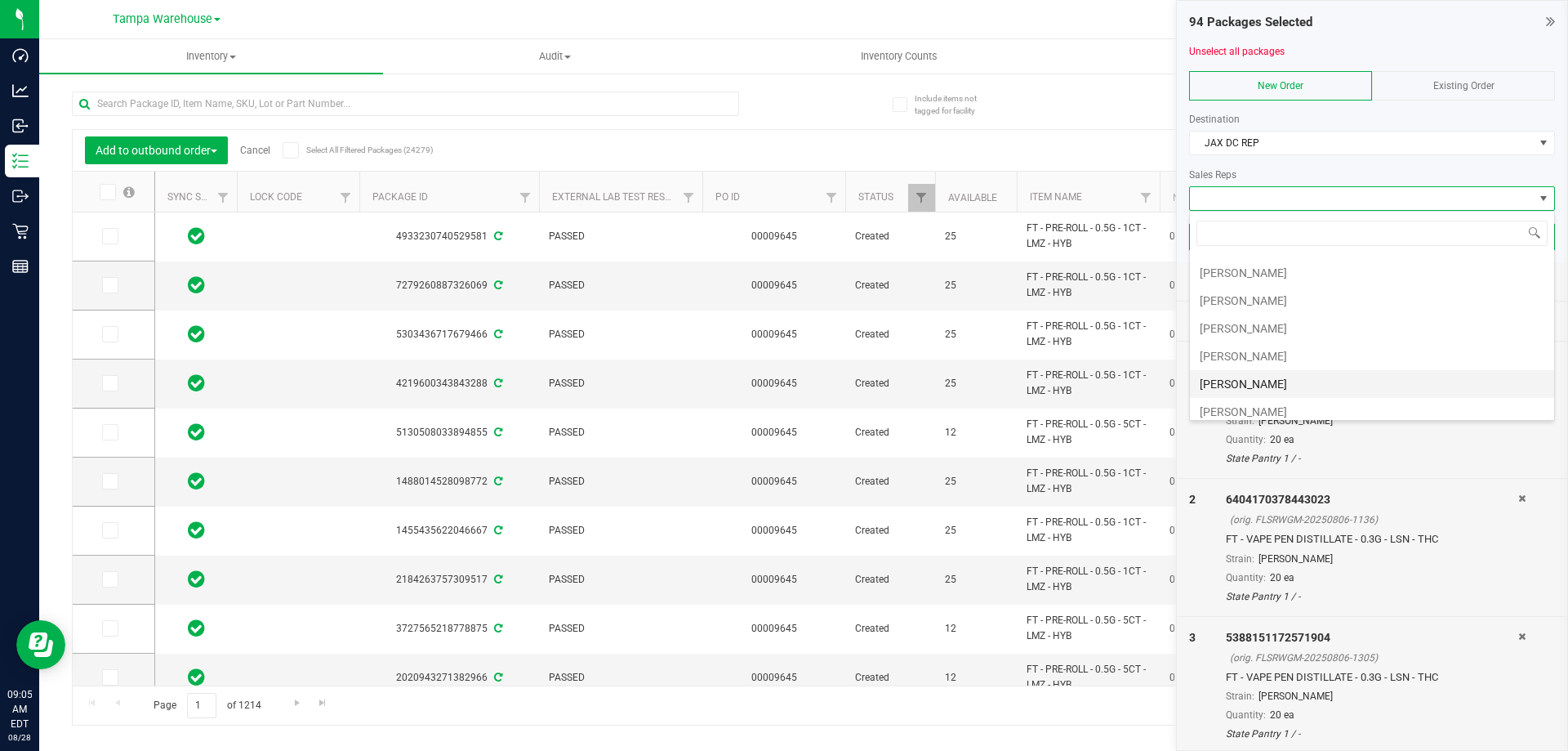
scroll to position [163, 0]
click at [1242, 345] on li "[PERSON_NAME]" at bounding box center [1372, 355] width 364 height 28
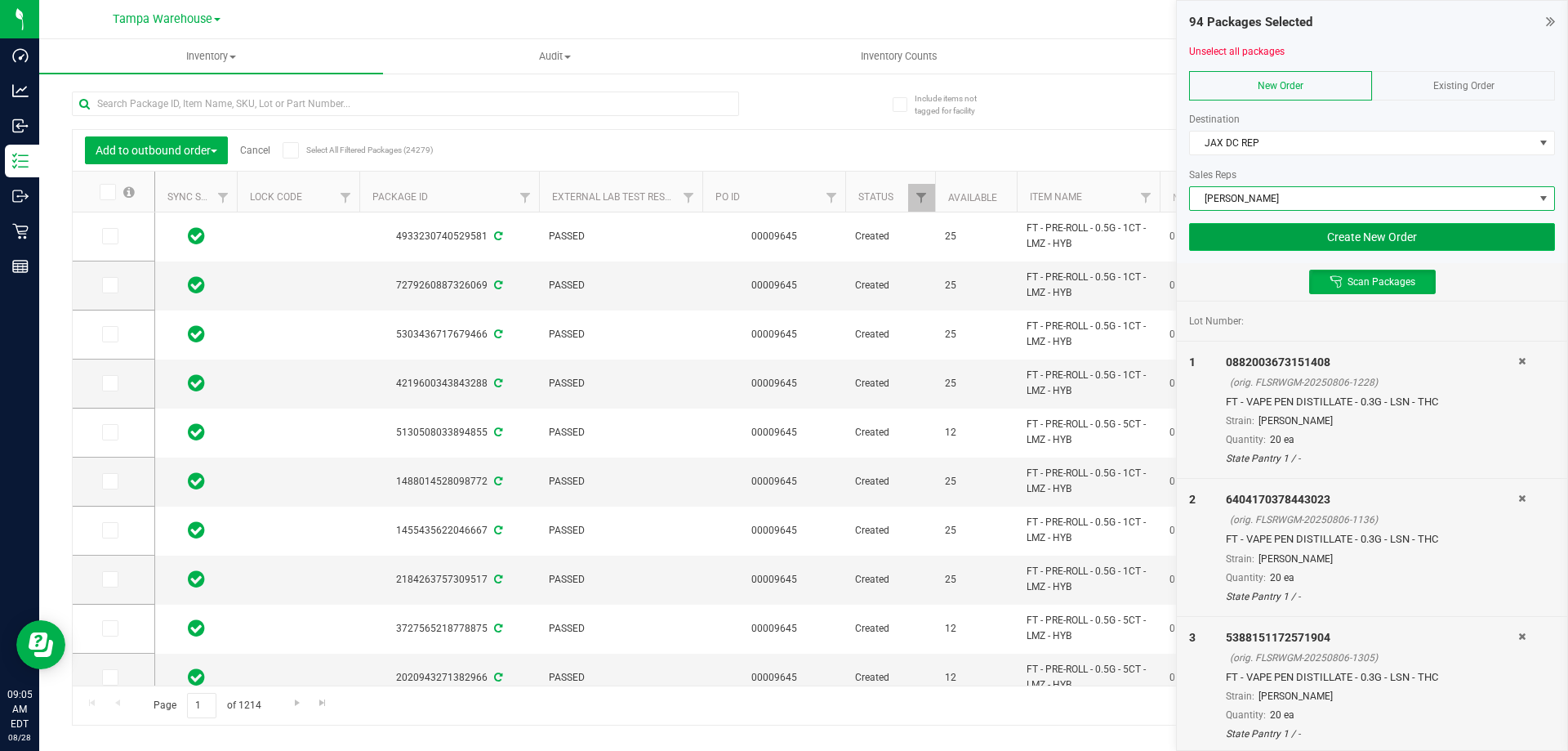
click at [1373, 235] on button "Create New Order" at bounding box center [1372, 237] width 366 height 28
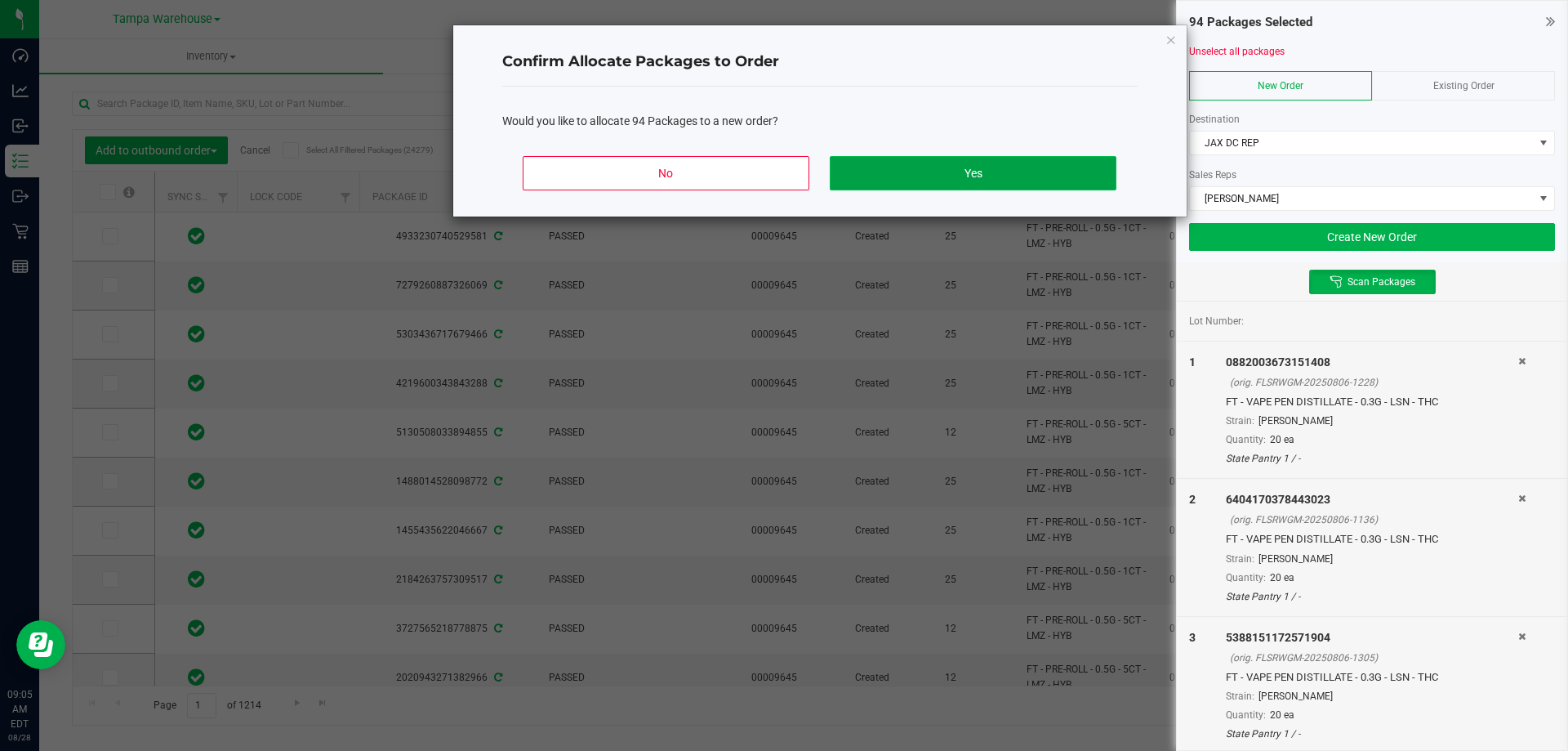
click at [1042, 169] on button "Yes" at bounding box center [972, 173] width 286 height 34
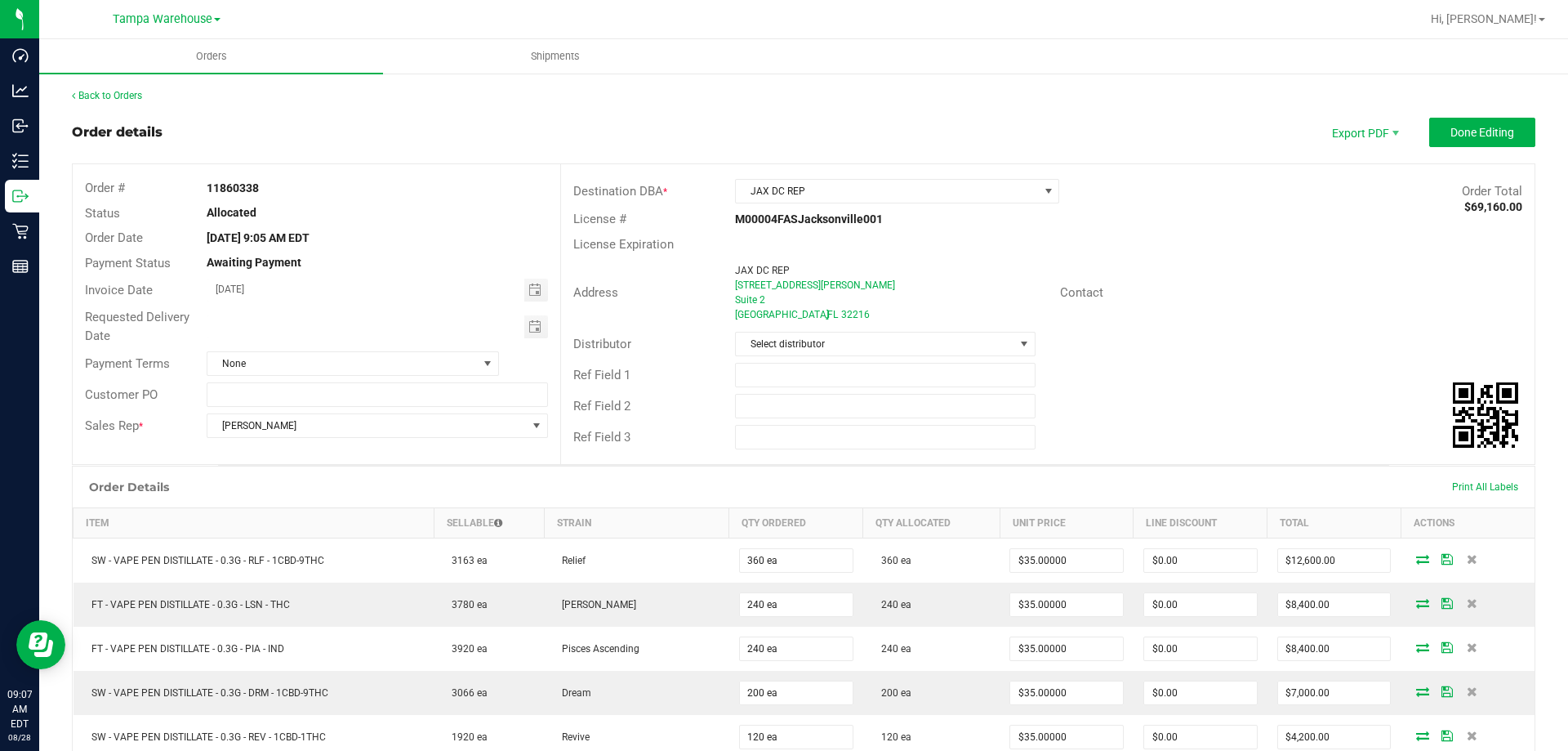
click at [809, 362] on div "Ref Field 1" at bounding box center [1048, 376] width 974 height 31
click at [812, 358] on div "Distributor Select distributor" at bounding box center [1048, 344] width 974 height 31
click at [824, 356] on div "Distributor Select distributor" at bounding box center [1048, 344] width 974 height 31
click at [845, 339] on span "Select distributor" at bounding box center [875, 344] width 278 height 23
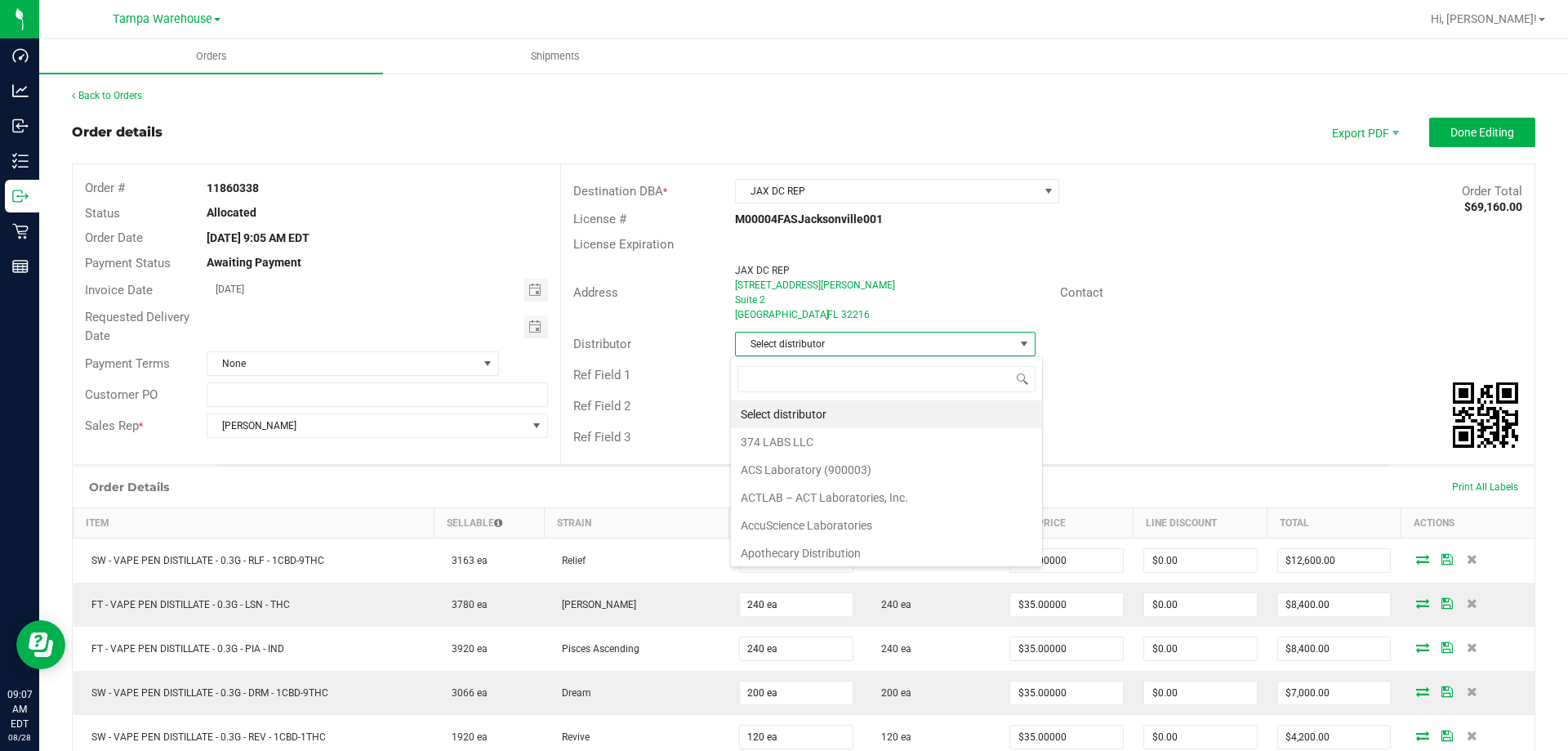
scroll to position [24, 297]
type input "ta"
click at [799, 506] on li "Tampa Warehouse" at bounding box center [878, 498] width 295 height 28
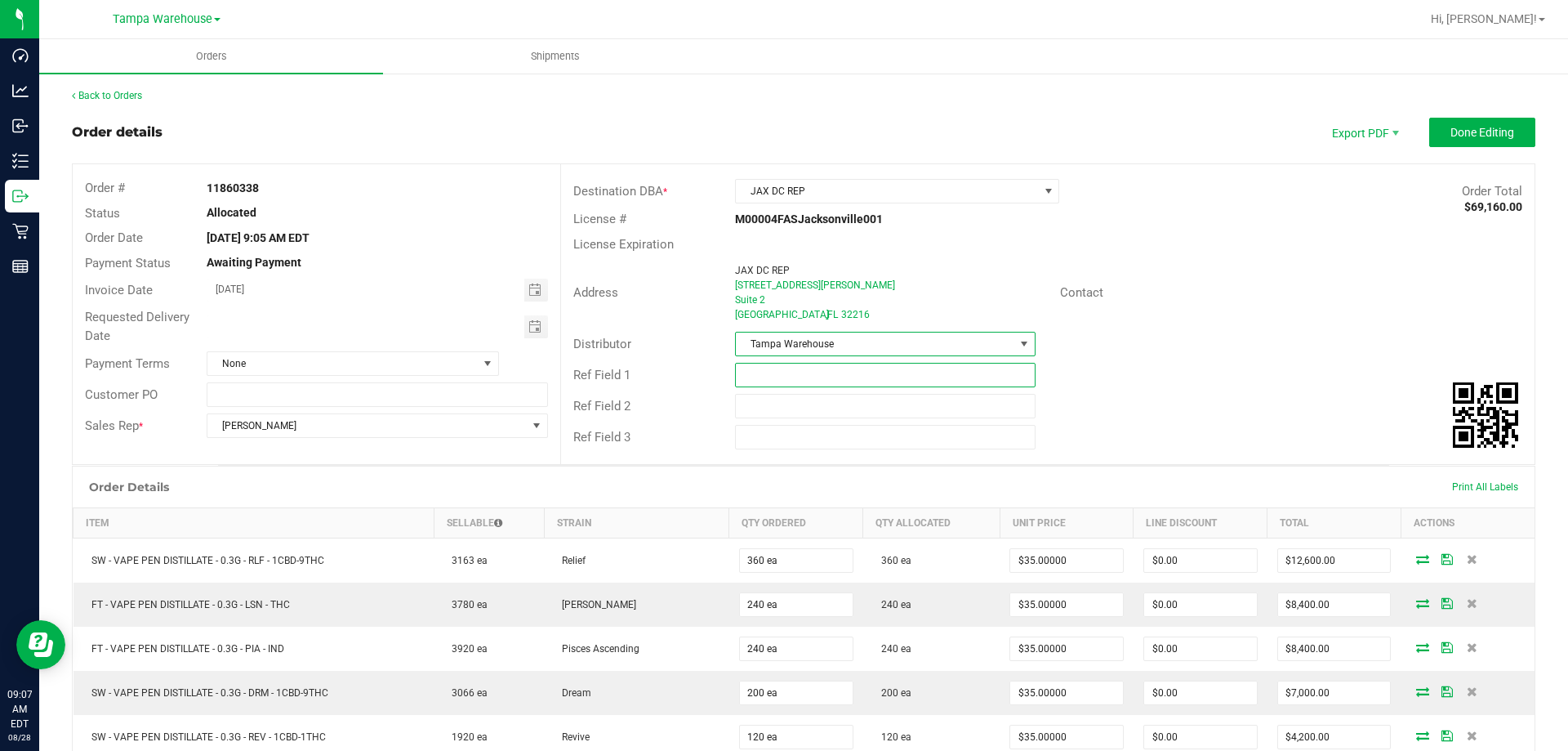
click at [769, 377] on input "text" at bounding box center [884, 375] width 300 height 24
type input "JAX DC PG9"
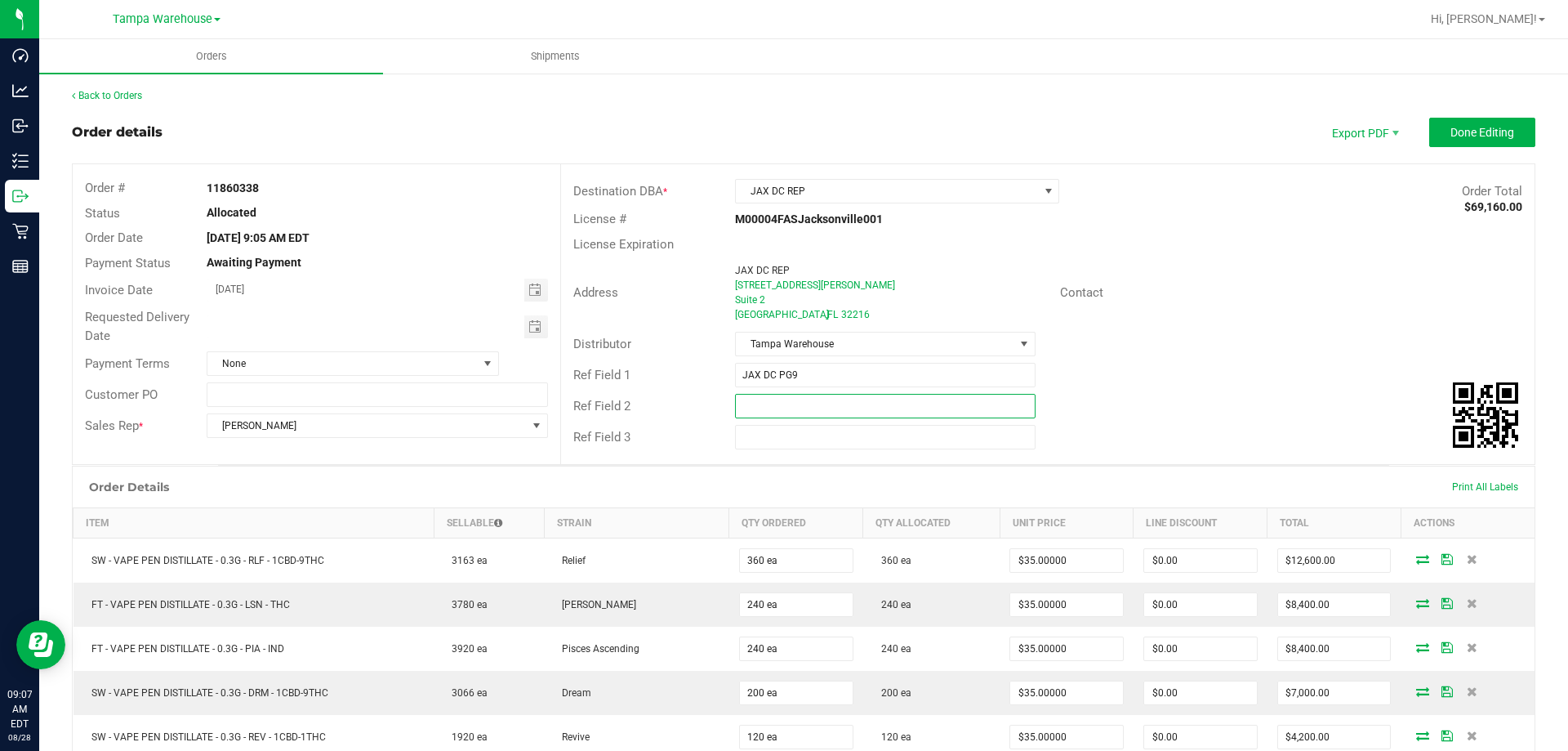
click at [771, 412] on input "text" at bounding box center [884, 406] width 300 height 24
click at [531, 322] on span "Toggle calendar" at bounding box center [534, 327] width 13 height 13
type input "CANNABIS"
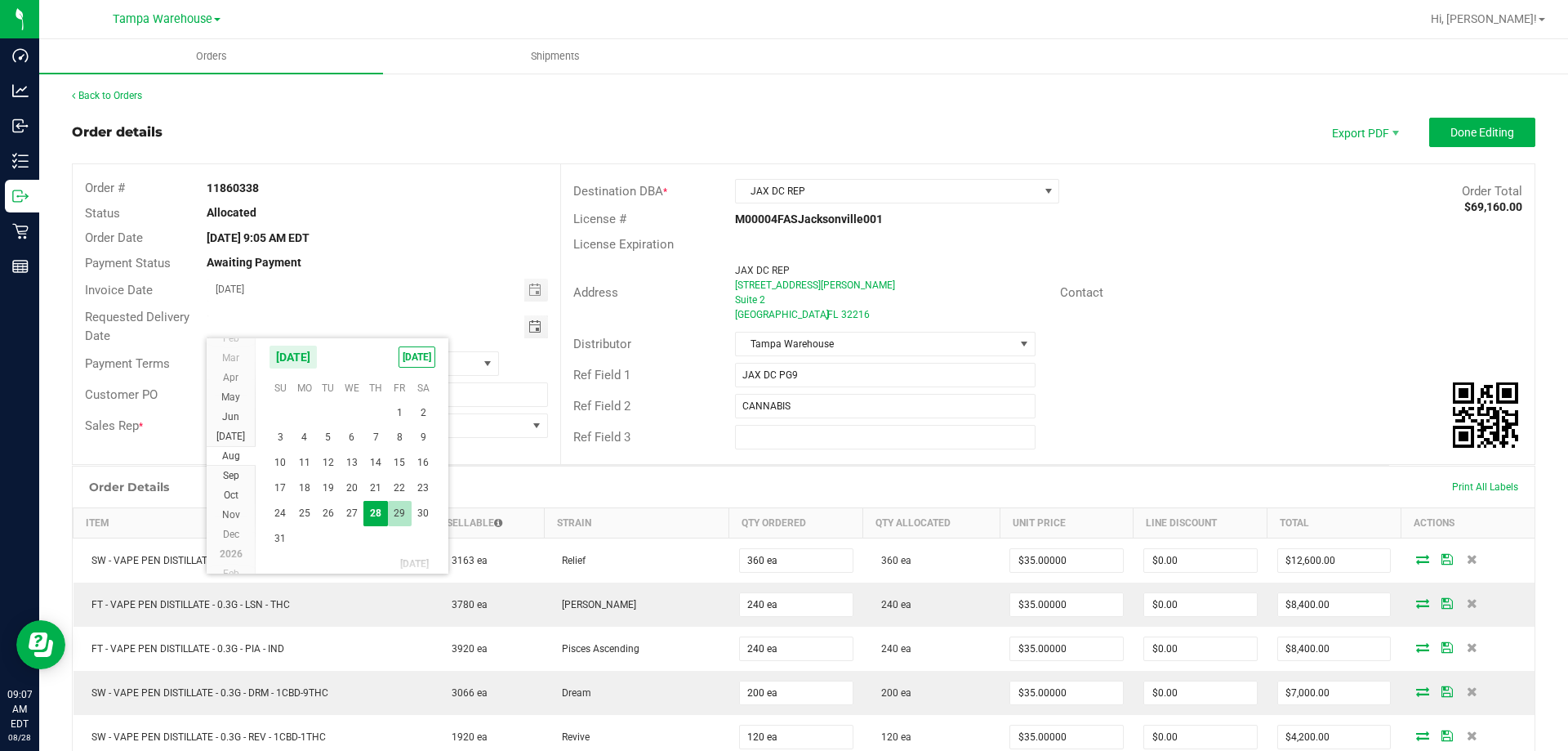
click at [400, 514] on span "29" at bounding box center [400, 513] width 23 height 25
type input "[DATE]"
click at [1287, 305] on div "Contact" at bounding box center [1291, 292] width 486 height 25
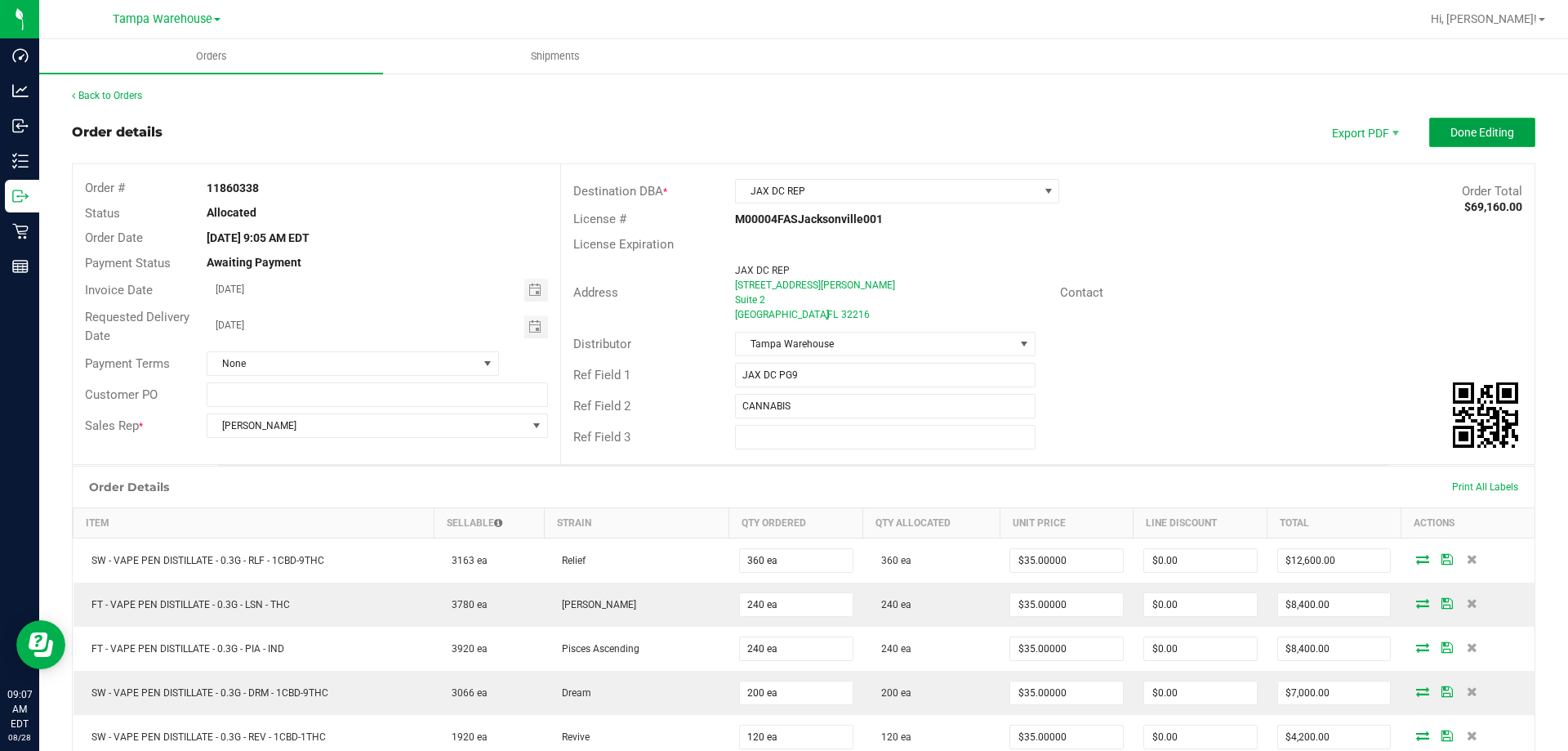
click at [1473, 140] on button "Done Editing" at bounding box center [1482, 132] width 106 height 30
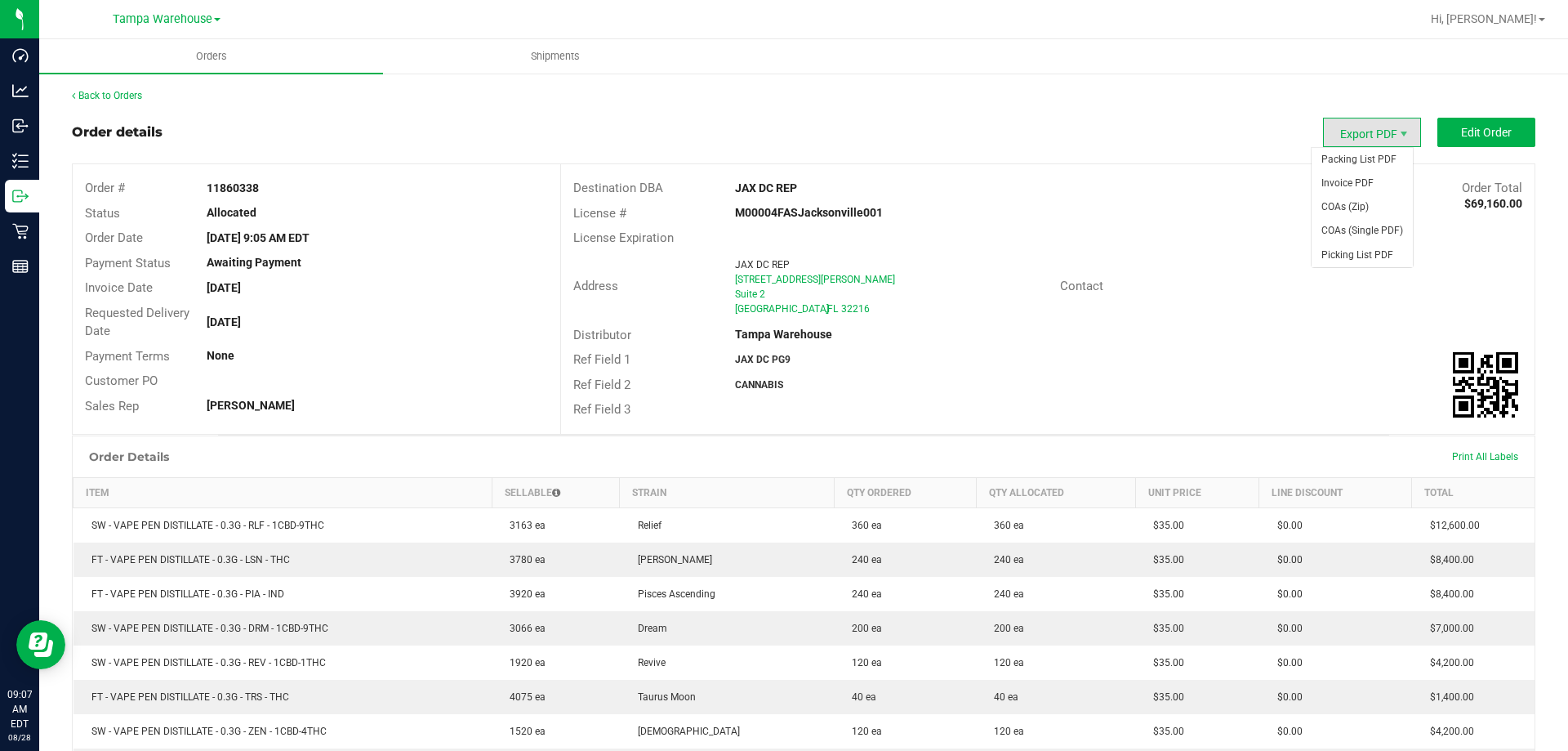
click at [1368, 134] on span "Export PDF" at bounding box center [1372, 132] width 98 height 30
click at [1370, 159] on span "Packing List PDF" at bounding box center [1362, 159] width 102 height 23
click at [1349, 154] on span "Packing List PDF" at bounding box center [1362, 159] width 102 height 23
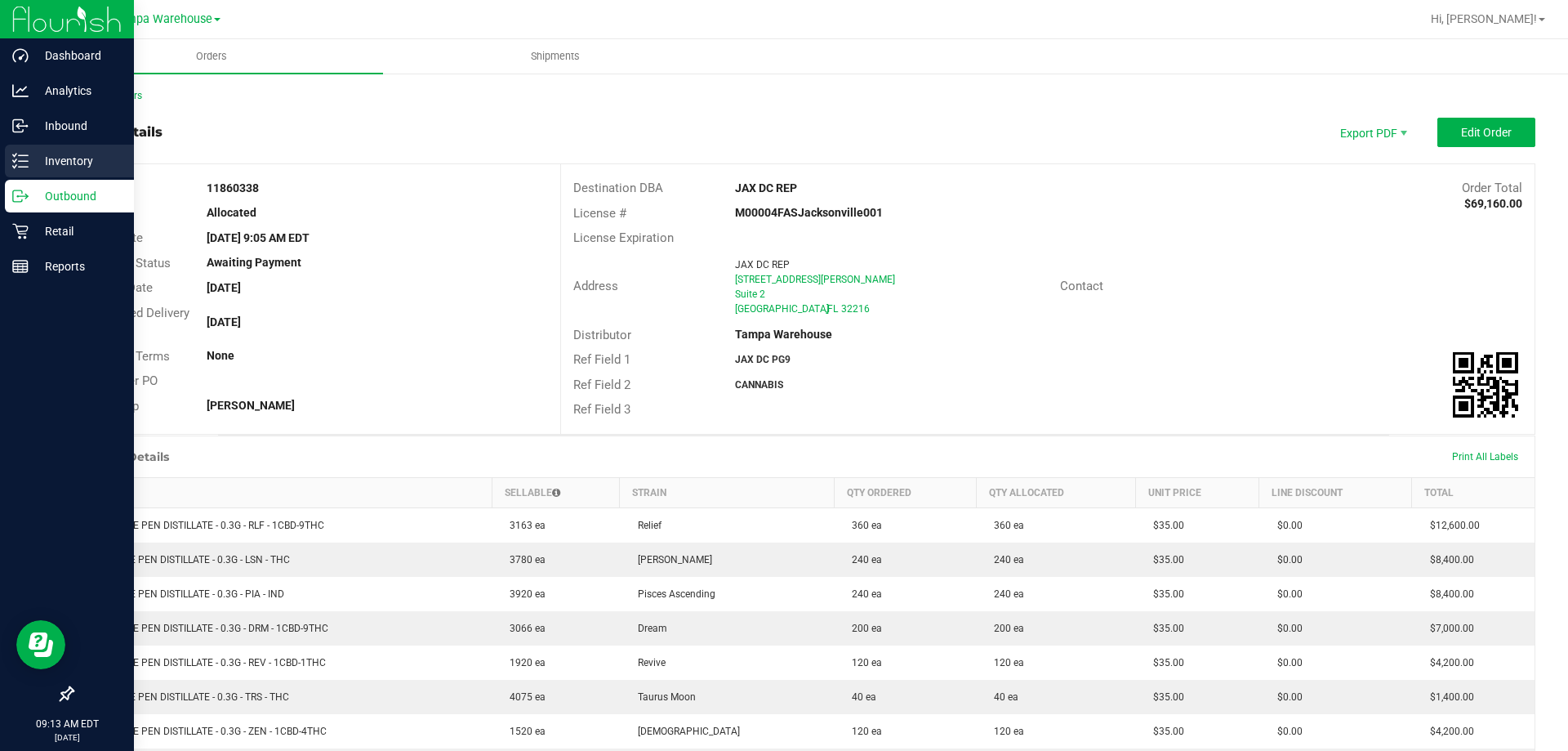
click at [95, 156] on p "Inventory" at bounding box center [77, 161] width 98 height 20
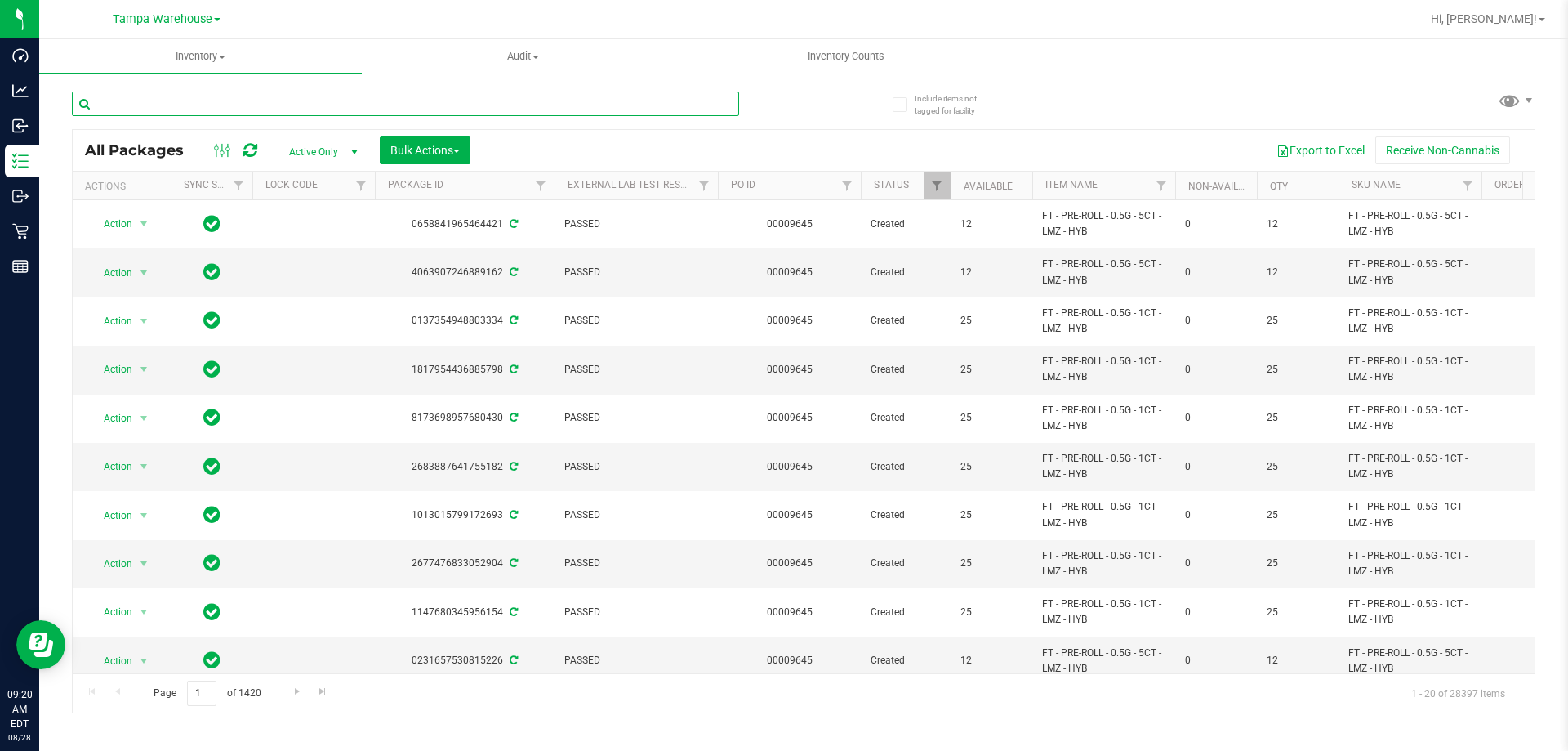
click at [190, 102] on input "text" at bounding box center [406, 103] width 667 height 24
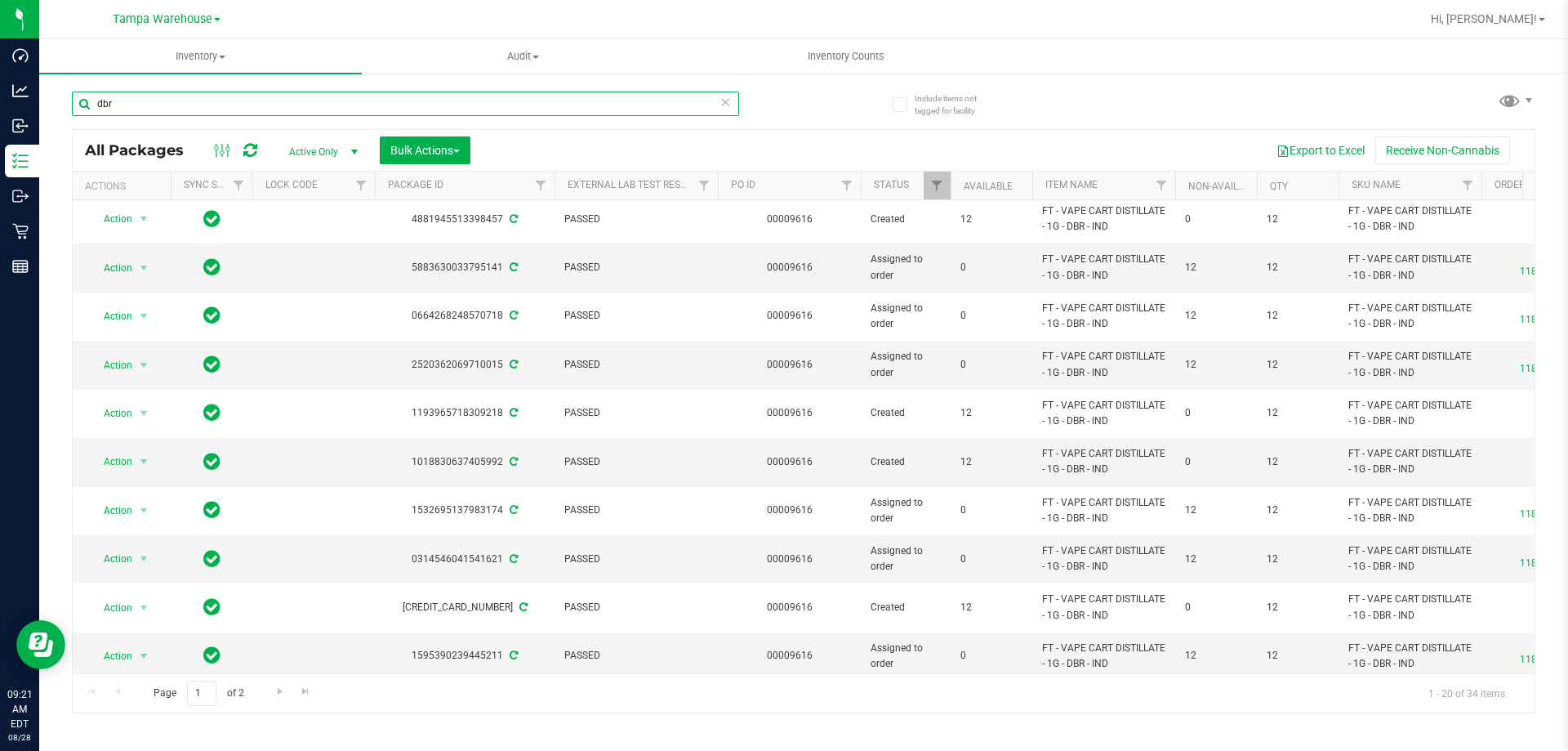
scroll to position [509, 0]
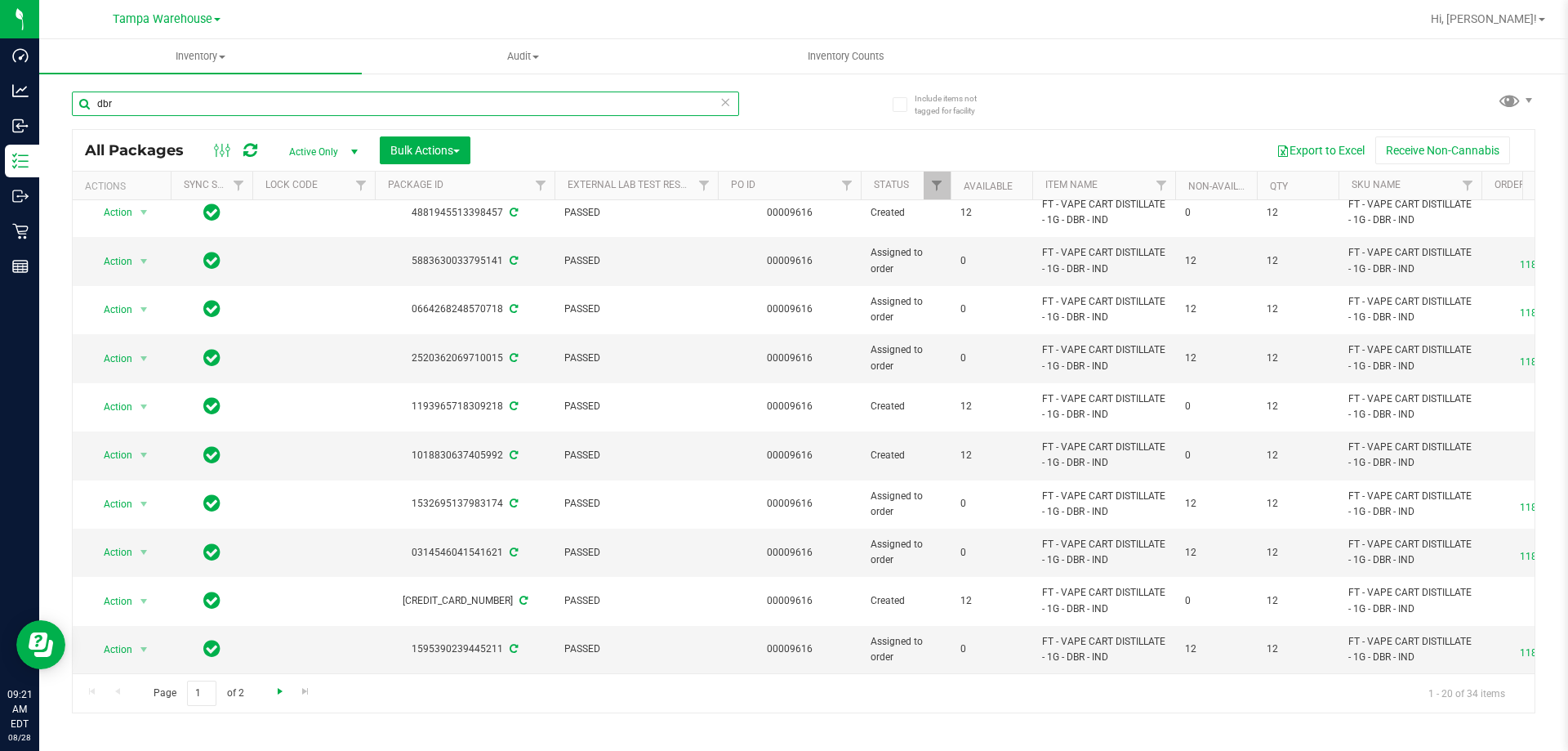
type input "dbr"
click at [280, 696] on span "Go to the next page" at bounding box center [280, 691] width 13 height 13
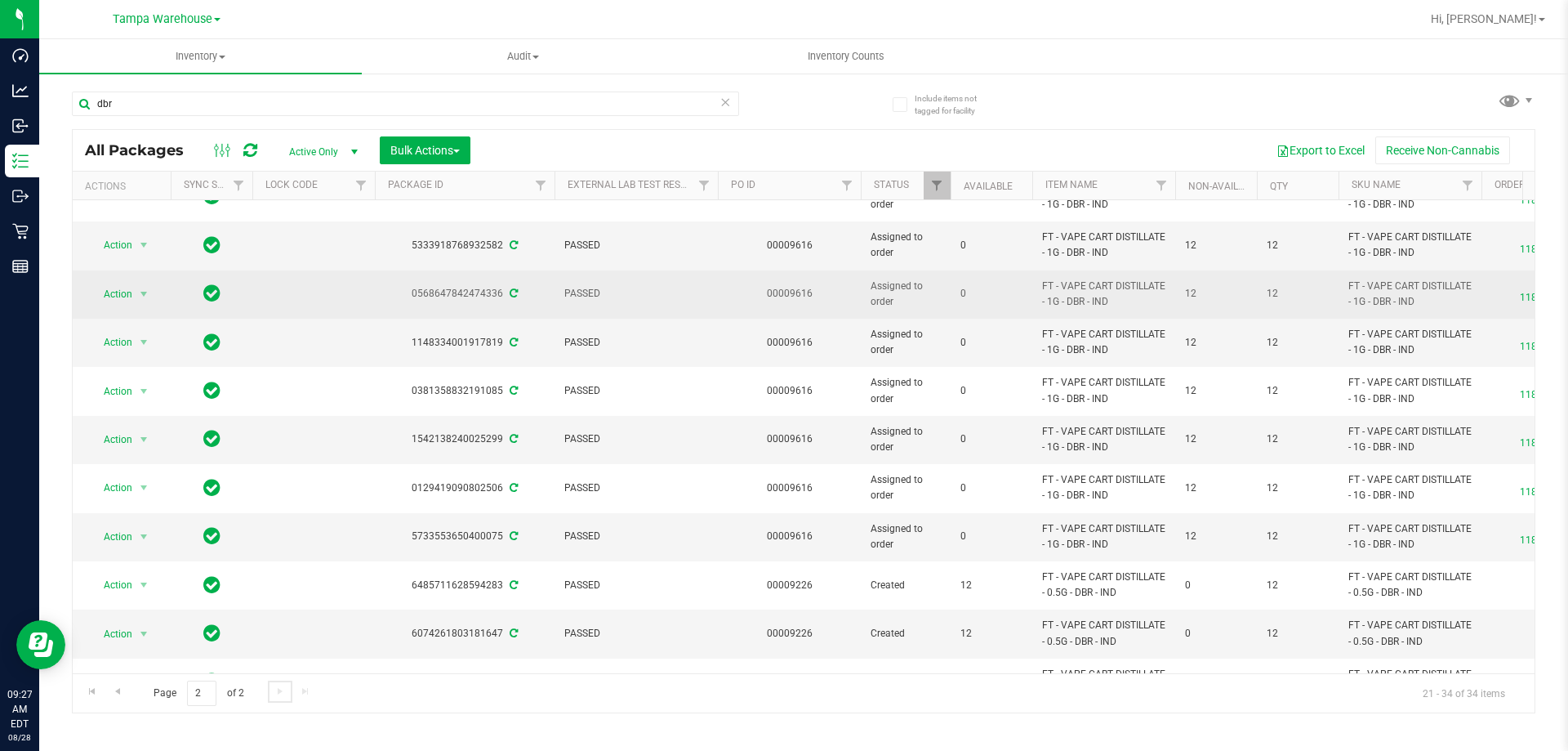
scroll to position [218, 0]
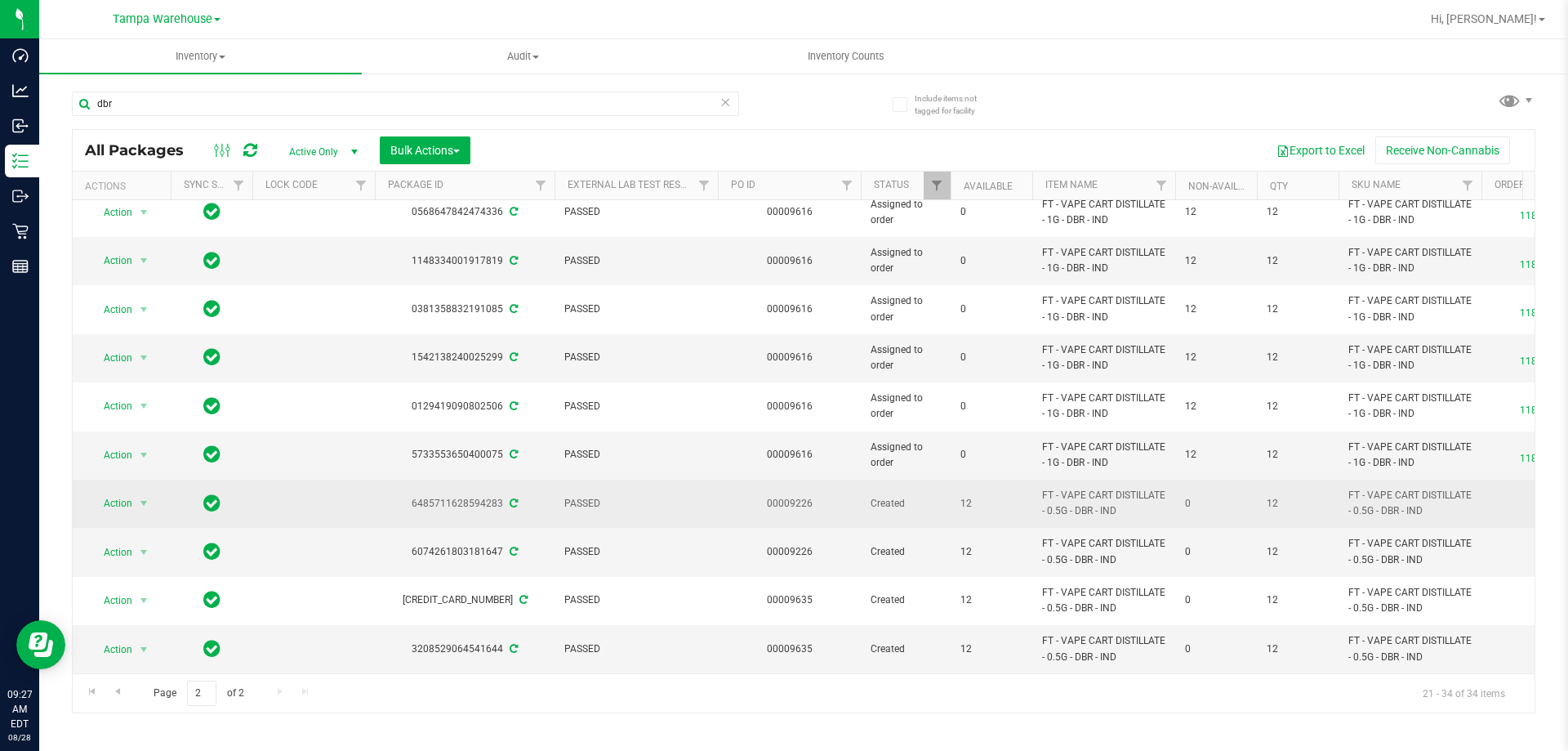
drag, startPoint x: 1042, startPoint y: 482, endPoint x: 1155, endPoint y: 495, distance: 113.7
click at [1155, 495] on td "FT - VAPE CART DISTILLATE - 0.5G - DBR - IND" at bounding box center [1103, 503] width 143 height 48
copy span "FT - VAPE CART DISTILLATE - 0.5G - DBR - IND"
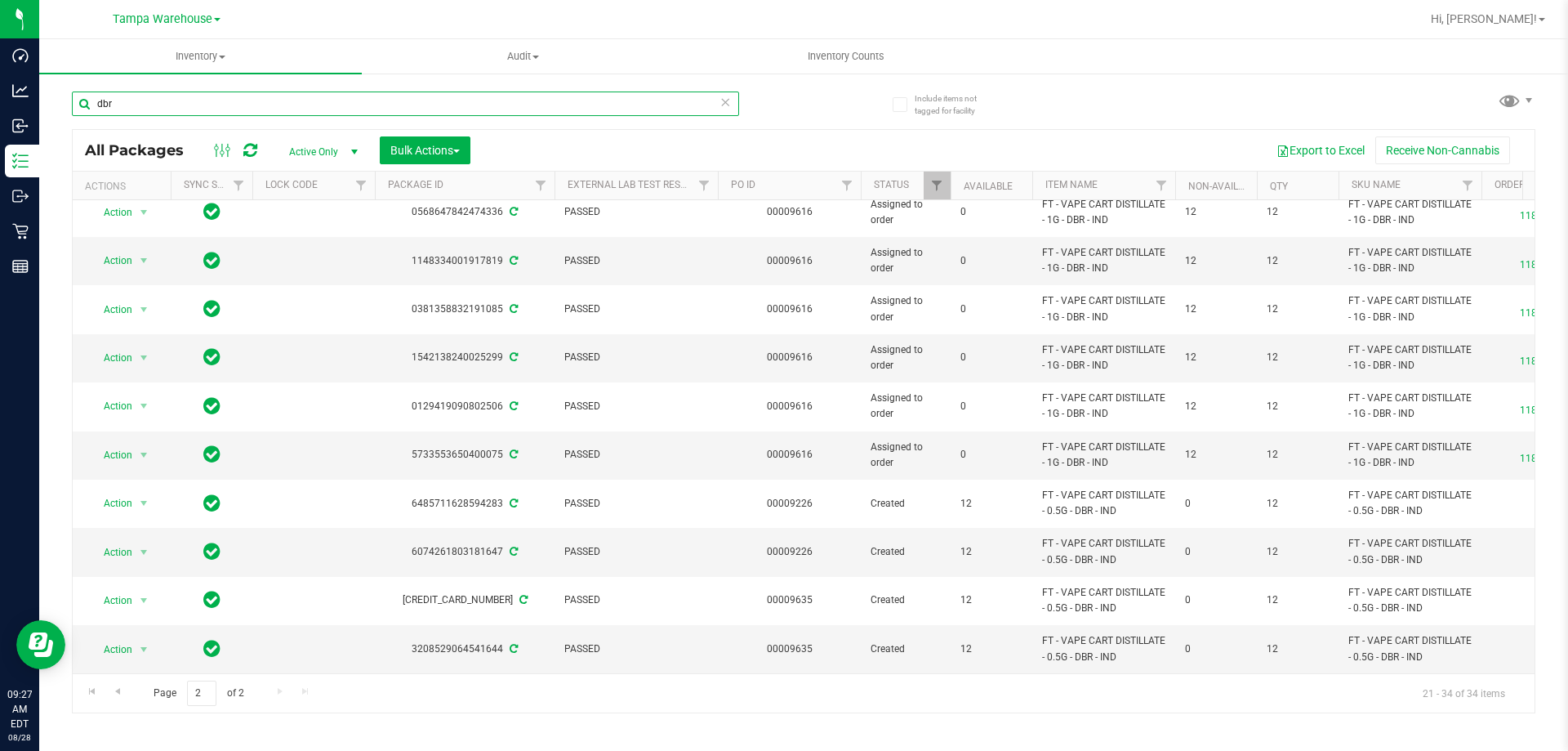
drag, startPoint x: 116, startPoint y: 106, endPoint x: 62, endPoint y: 103, distance: 54.1
click at [62, 103] on div "Include items not tagged for facility dbr All Packages Active Only Active Only …" at bounding box center [804, 321] width 1529 height 498
click at [1156, 194] on link "Filter" at bounding box center [1161, 185] width 27 height 28
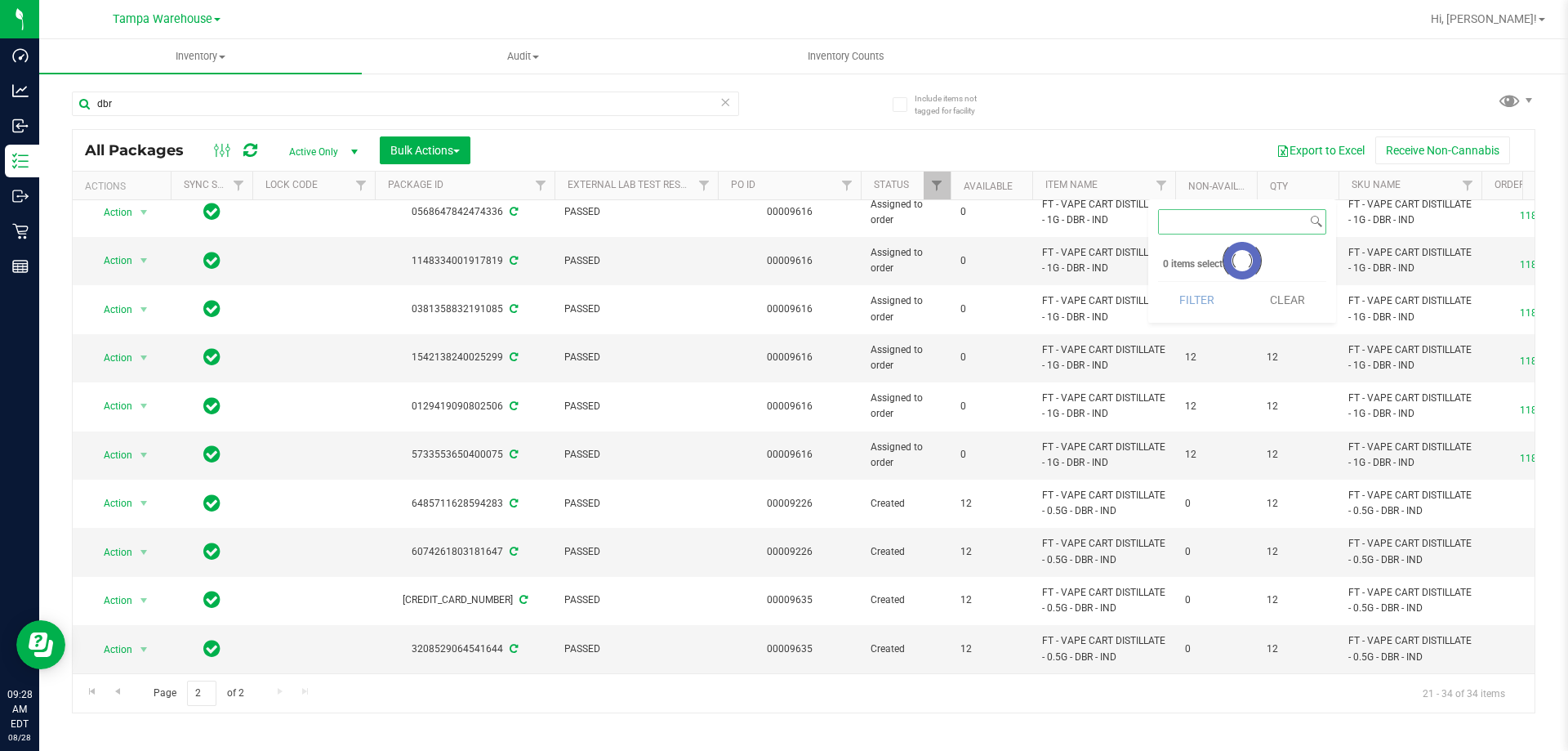
click at [1187, 223] on input at bounding box center [1233, 222] width 148 height 23
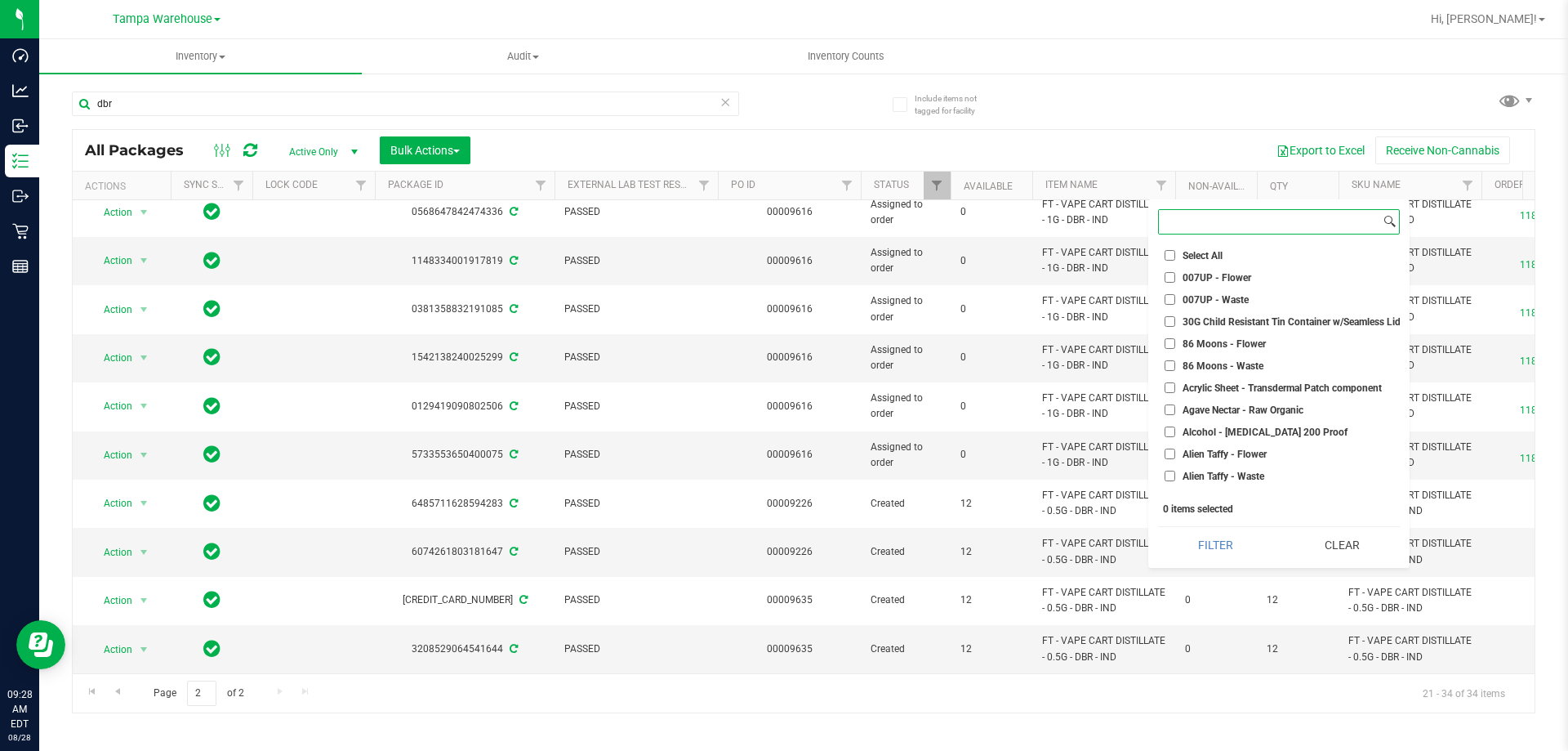
paste input "FT - VAPE CART DISTILLATE - 0.5G - DBR - IND"
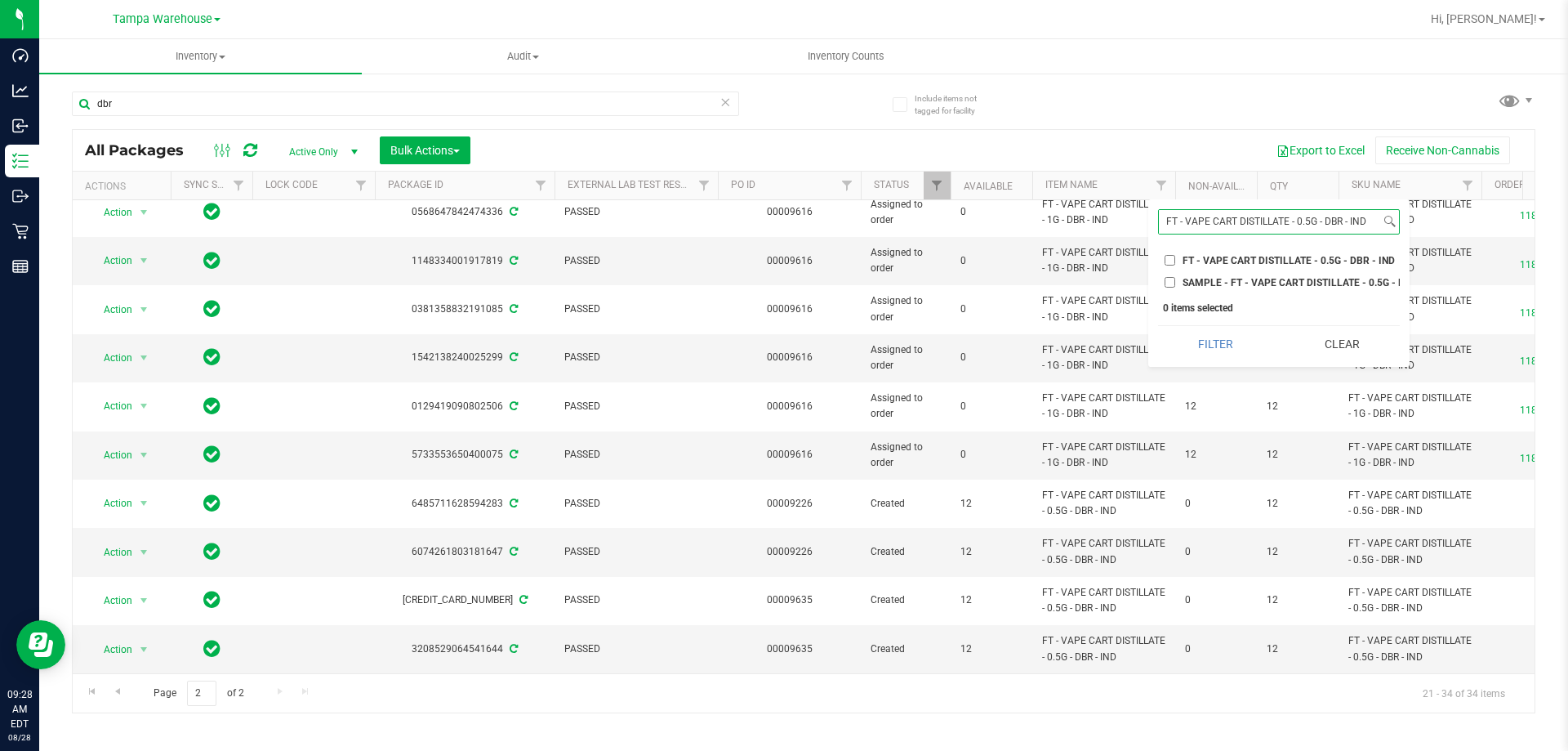
type input "FT - VAPE CART DISTILLATE - 0.5G - DBR - IND"
click at [1168, 261] on input "FT - VAPE CART DISTILLATE - 0.5G - DBR - IND" at bounding box center [1170, 260] width 10 height 10
checkbox input "true"
click at [1228, 353] on button "Filter" at bounding box center [1215, 343] width 116 height 36
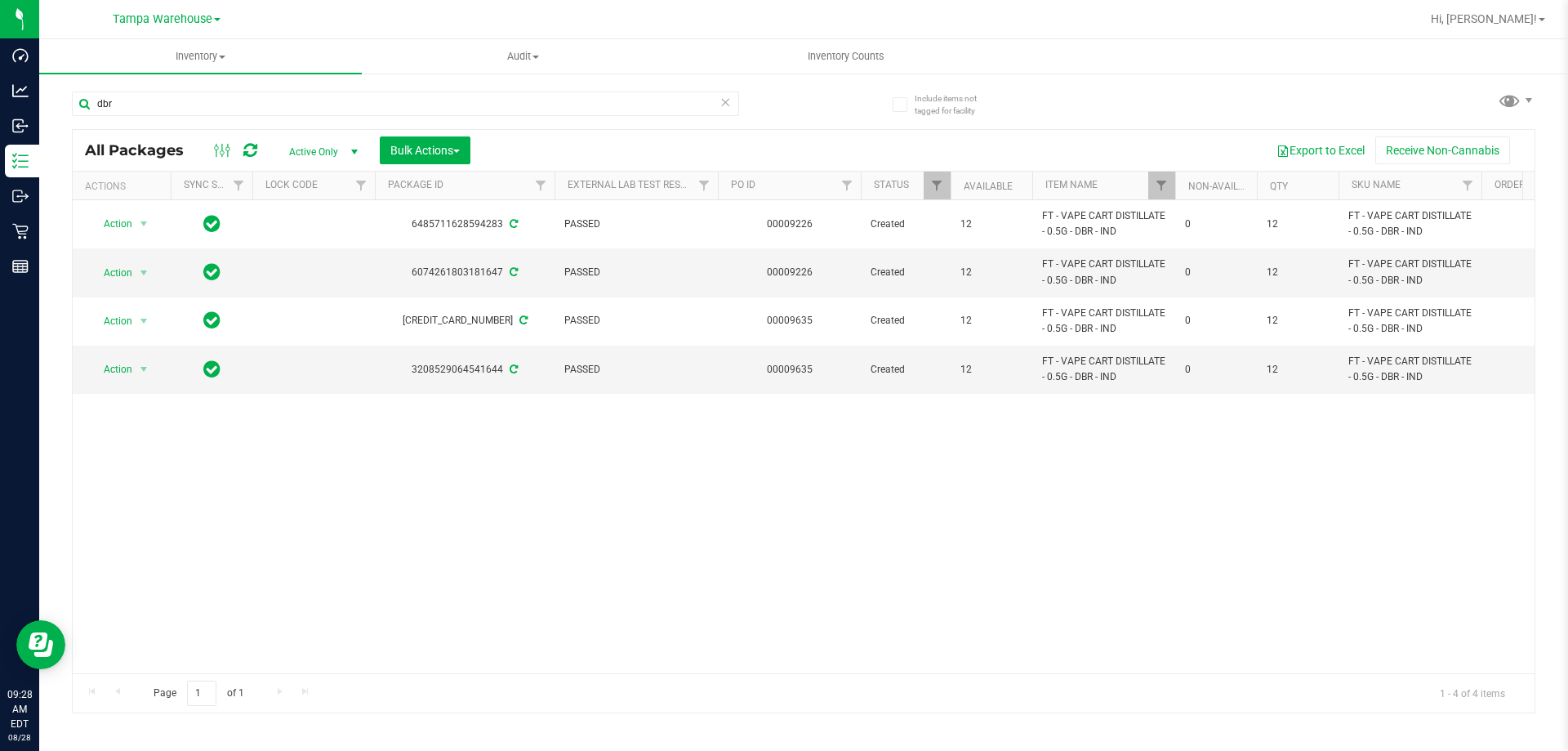
click at [771, 504] on div "Action Action Adjust qty Create package Edit attributes Global inventory Locate…" at bounding box center [804, 436] width 1462 height 473
drag, startPoint x: 119, startPoint y: 110, endPoint x: 75, endPoint y: 104, distance: 44.4
click at [76, 104] on input "dbr" at bounding box center [406, 103] width 667 height 24
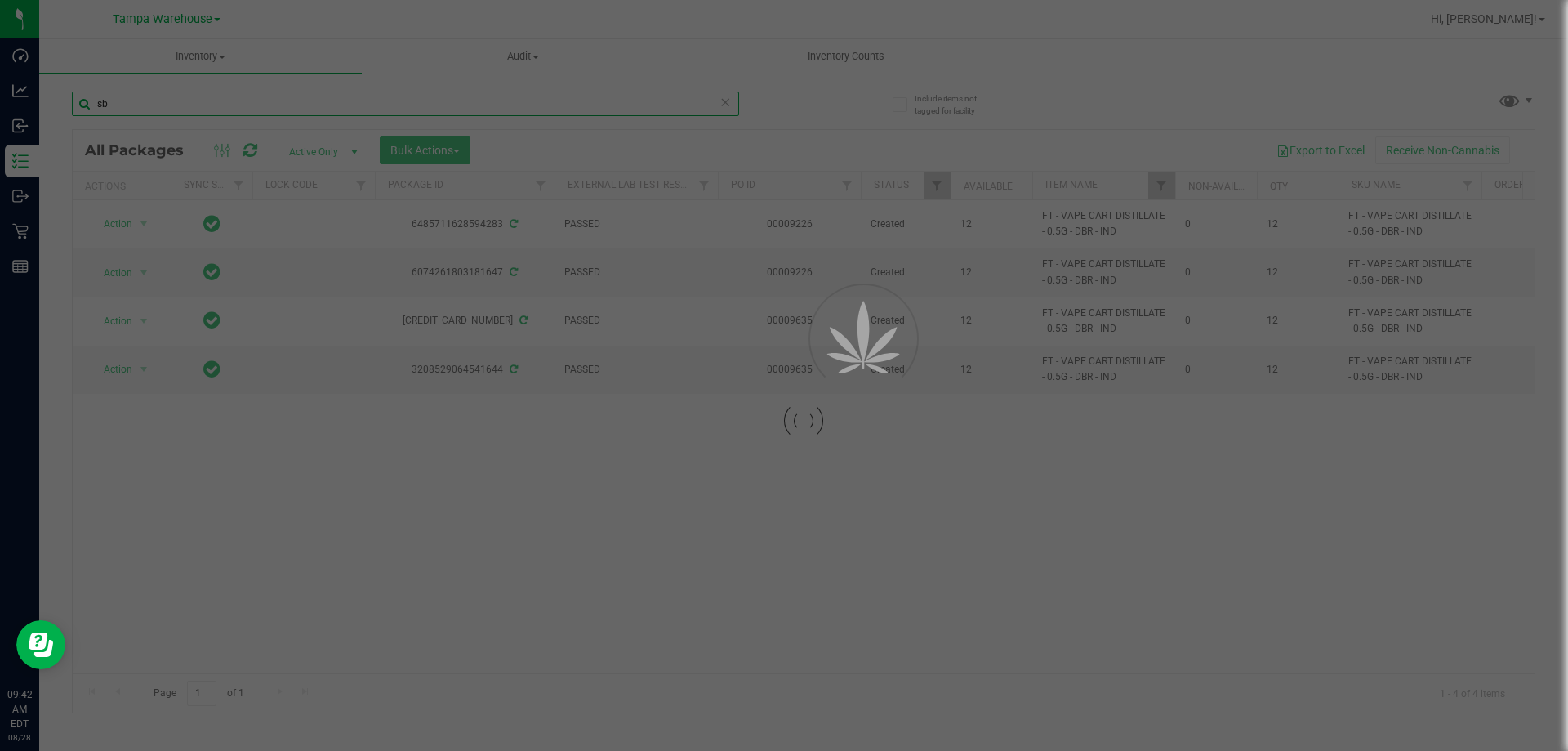
type input "s"
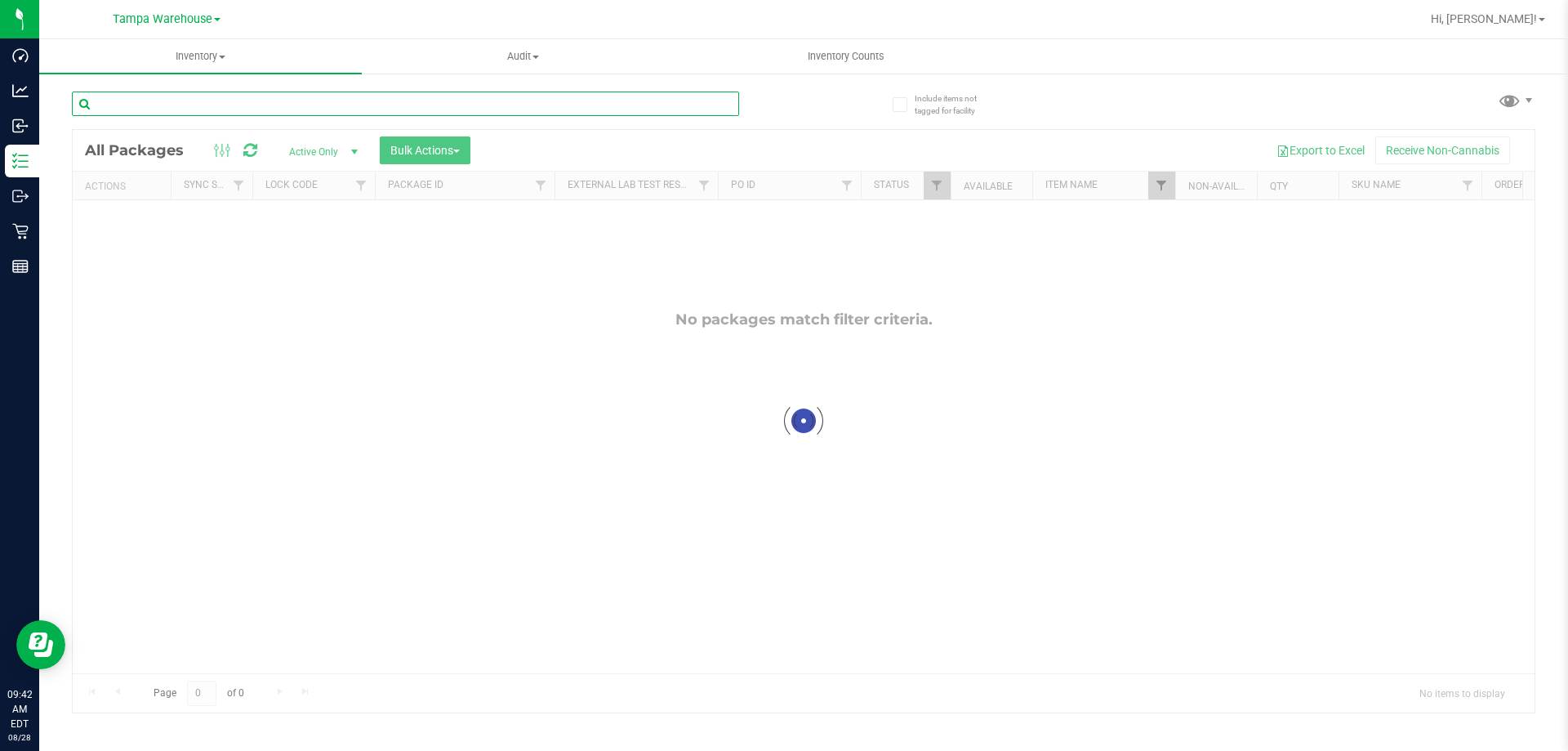
checkbox input "true"
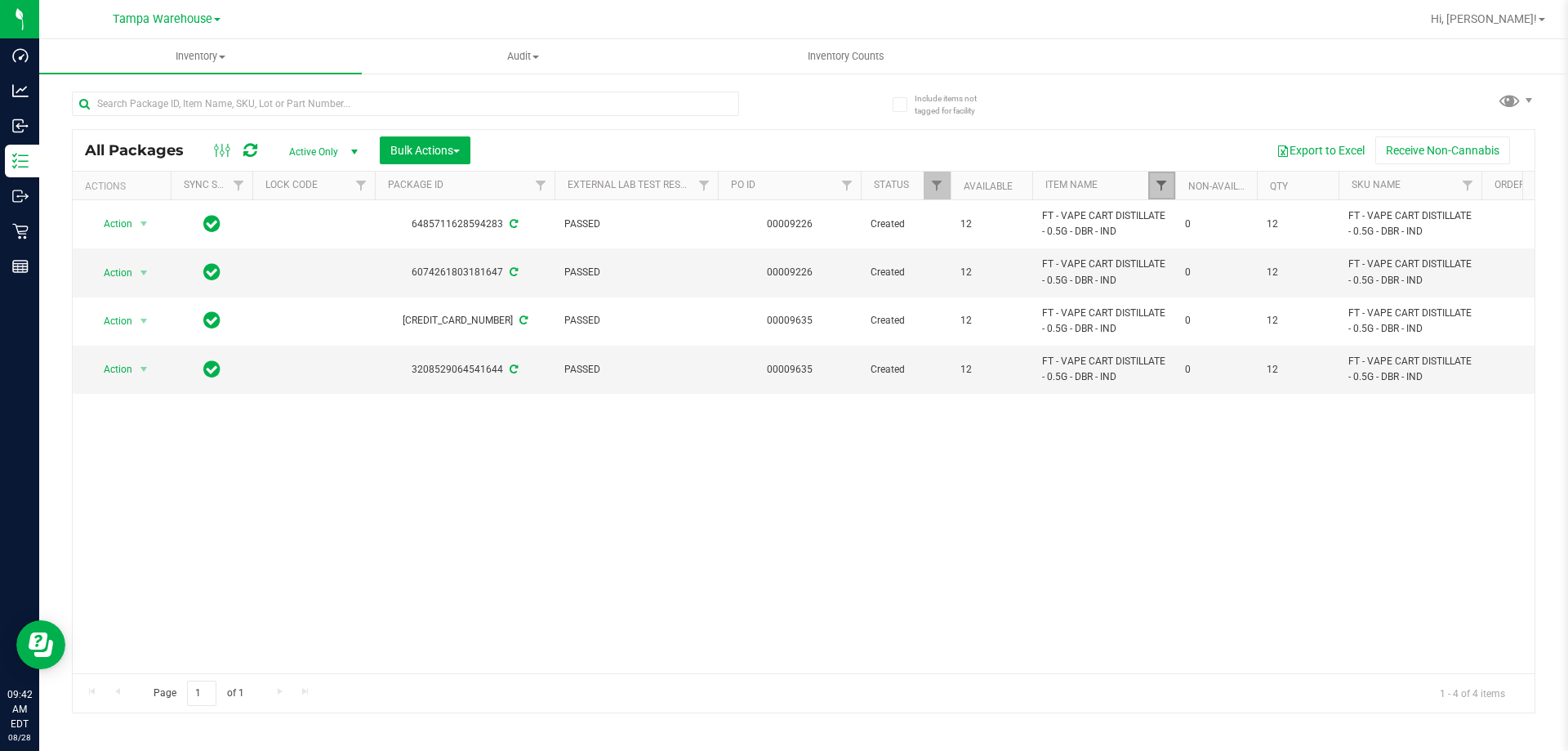
click at [1166, 189] on span "Filter" at bounding box center [1161, 185] width 13 height 13
click at [1154, 183] on link "Filter" at bounding box center [1161, 185] width 27 height 28
click at [1161, 187] on span "Filter" at bounding box center [1161, 185] width 13 height 13
click at [1157, 183] on span "Filter" at bounding box center [1161, 185] width 13 height 13
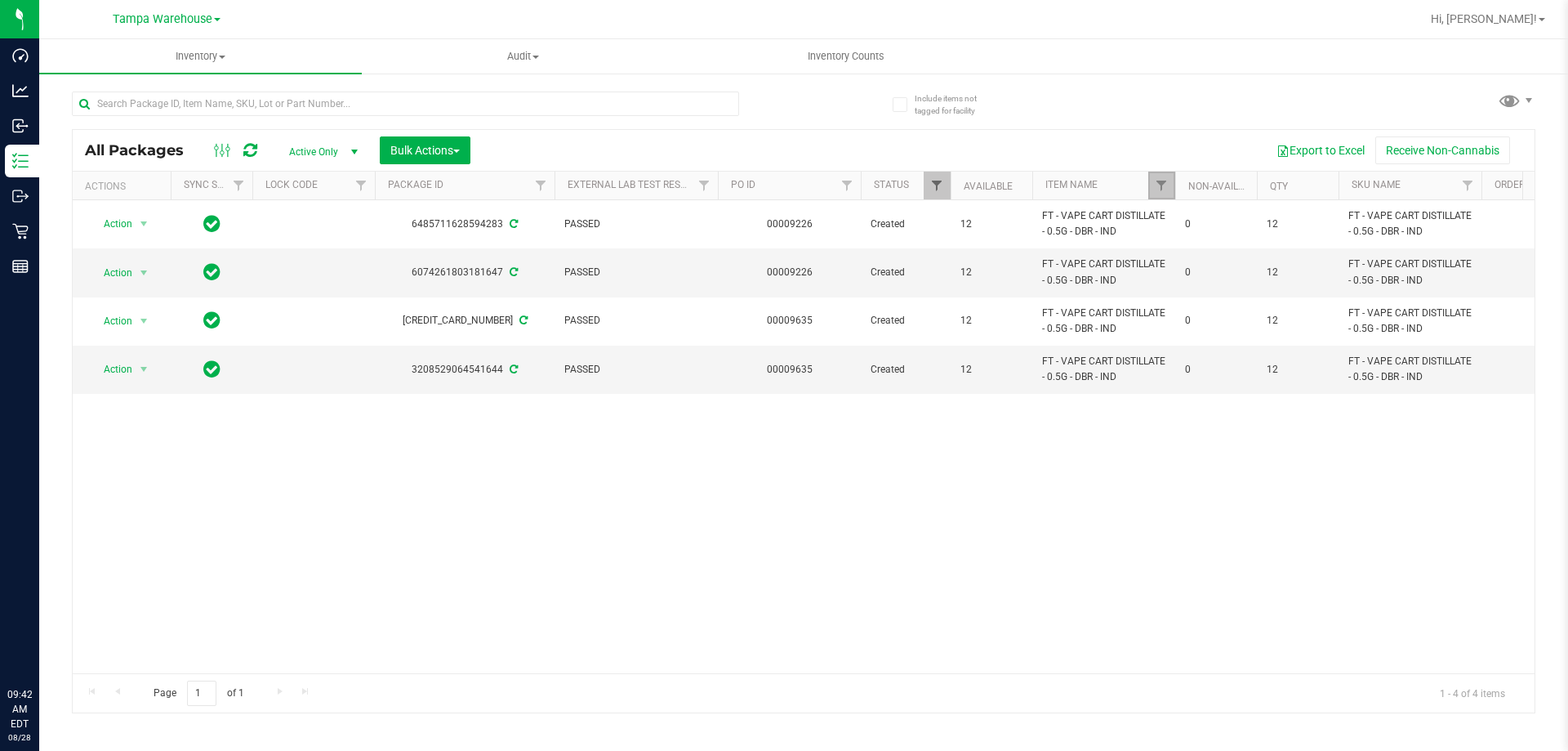
click at [1158, 183] on span "Filter" at bounding box center [1161, 185] width 13 height 13
click at [931, 186] on span "Filter" at bounding box center [936, 185] width 13 height 13
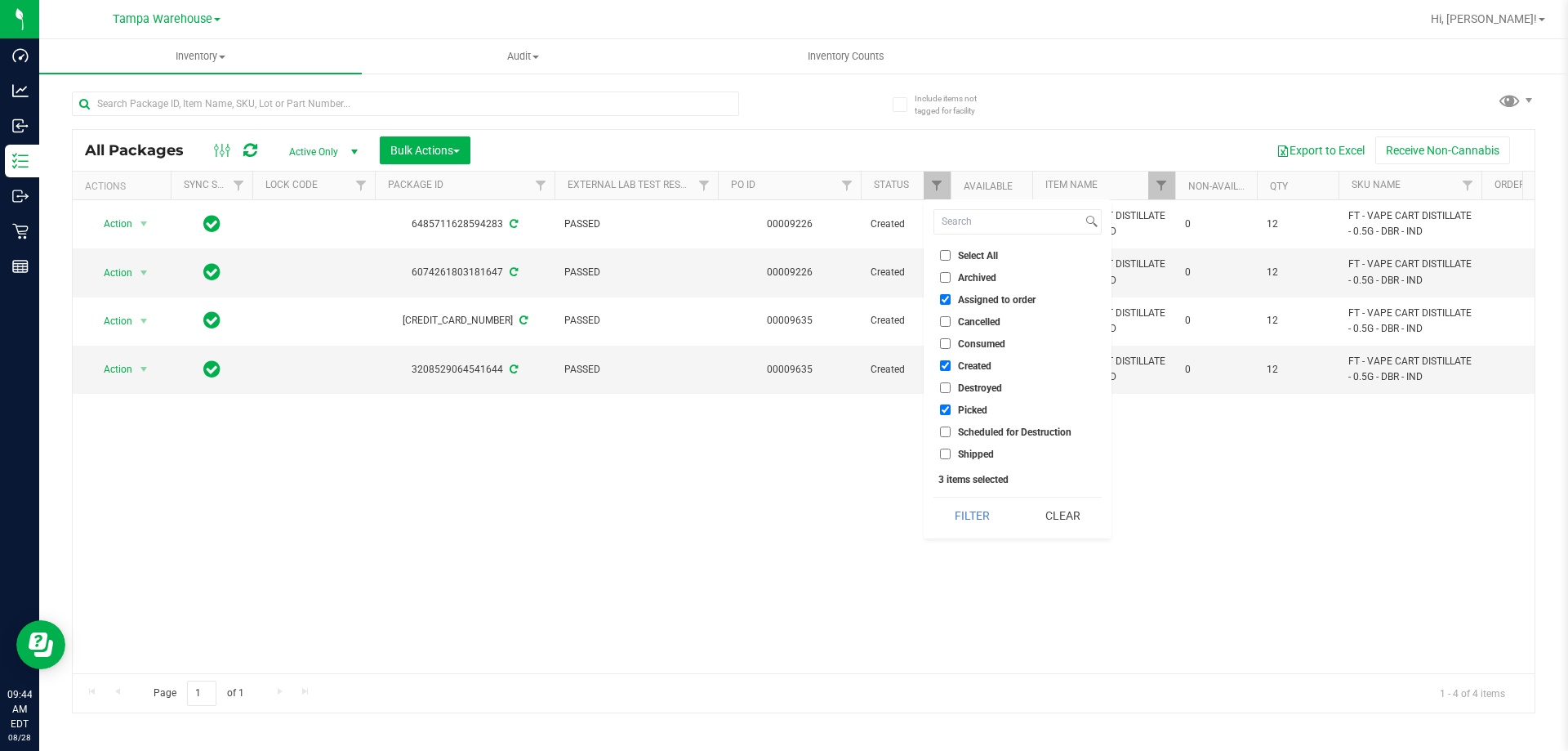
click at [1069, 104] on div "All Packages Active Only Active Only Lab Samples Locked All External Internal B…" at bounding box center [804, 394] width 1464 height 637
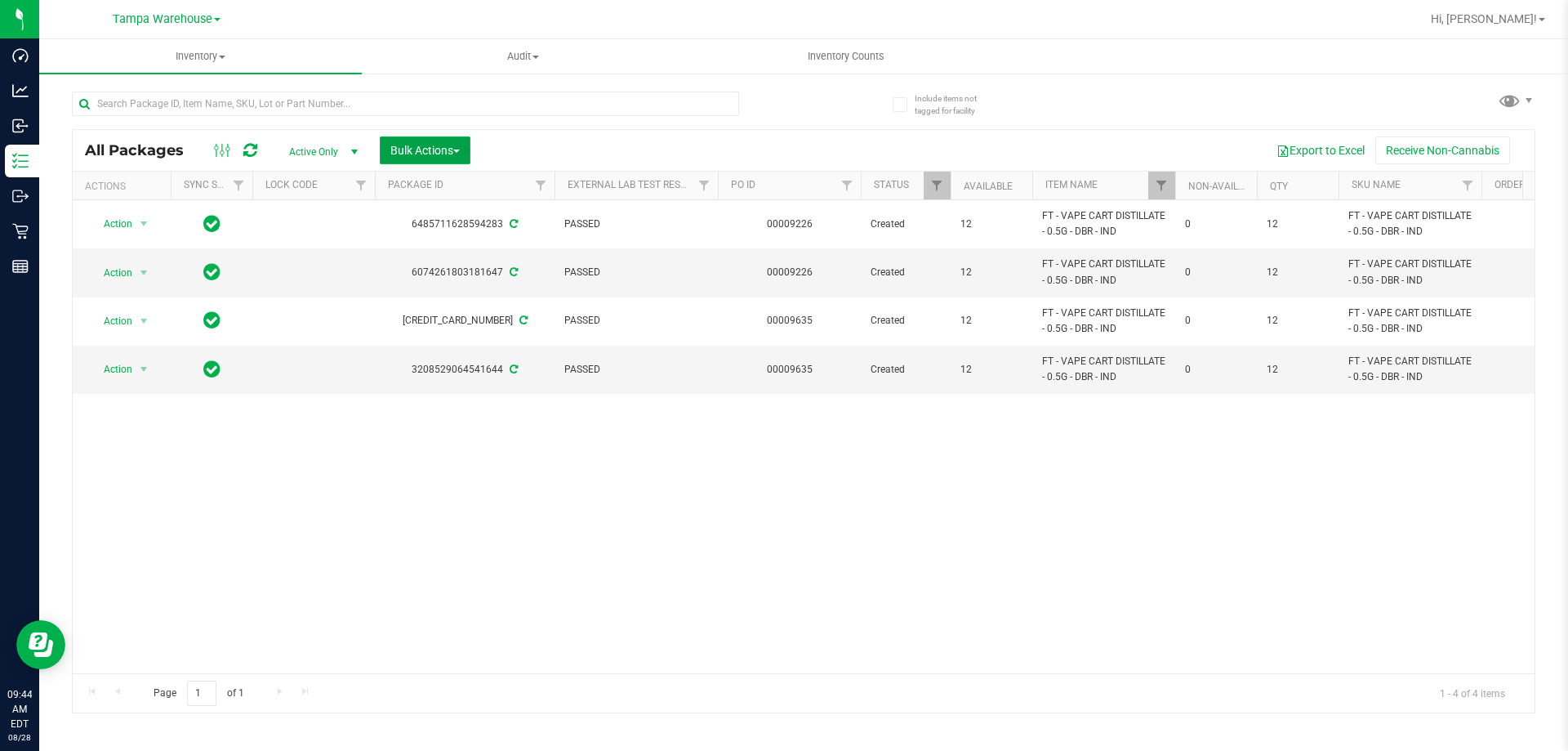
click at [414, 152] on span "Bulk Actions" at bounding box center [425, 150] width 69 height 13
click at [436, 191] on span "Add to outbound order" at bounding box center [445, 187] width 111 height 13
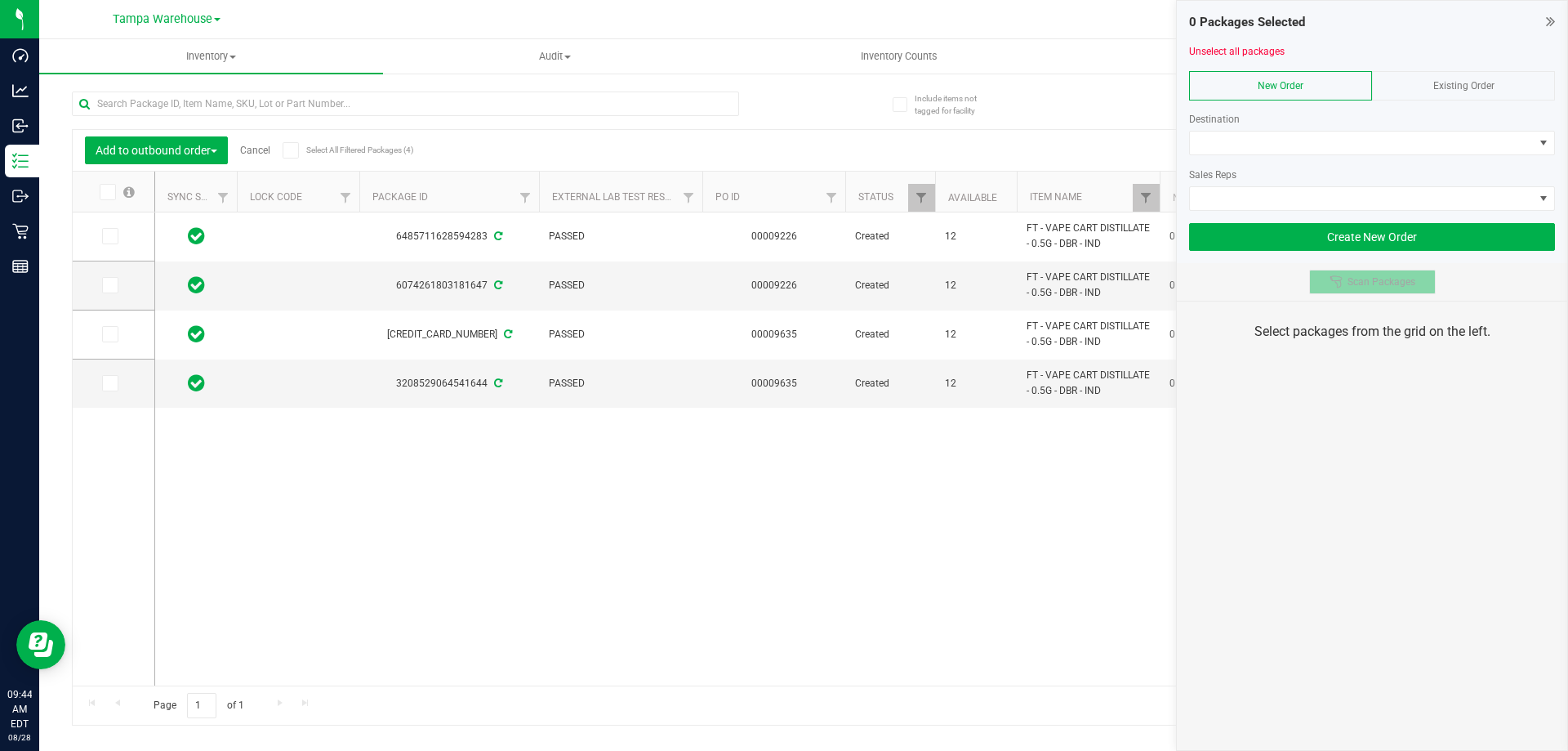
click at [1399, 290] on button "Scan Packages" at bounding box center [1373, 282] width 127 height 24
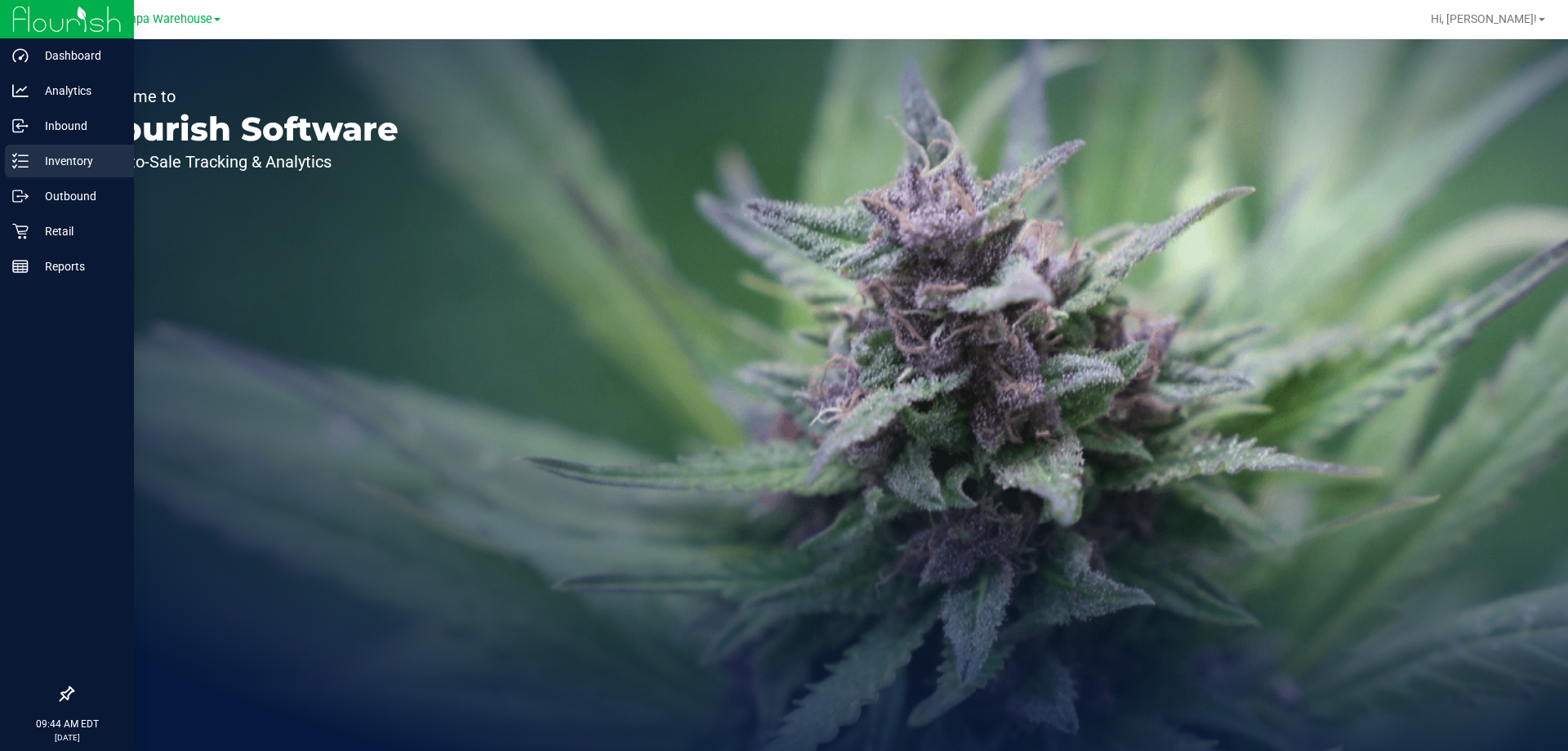
click at [98, 150] on div "Inventory" at bounding box center [69, 161] width 129 height 33
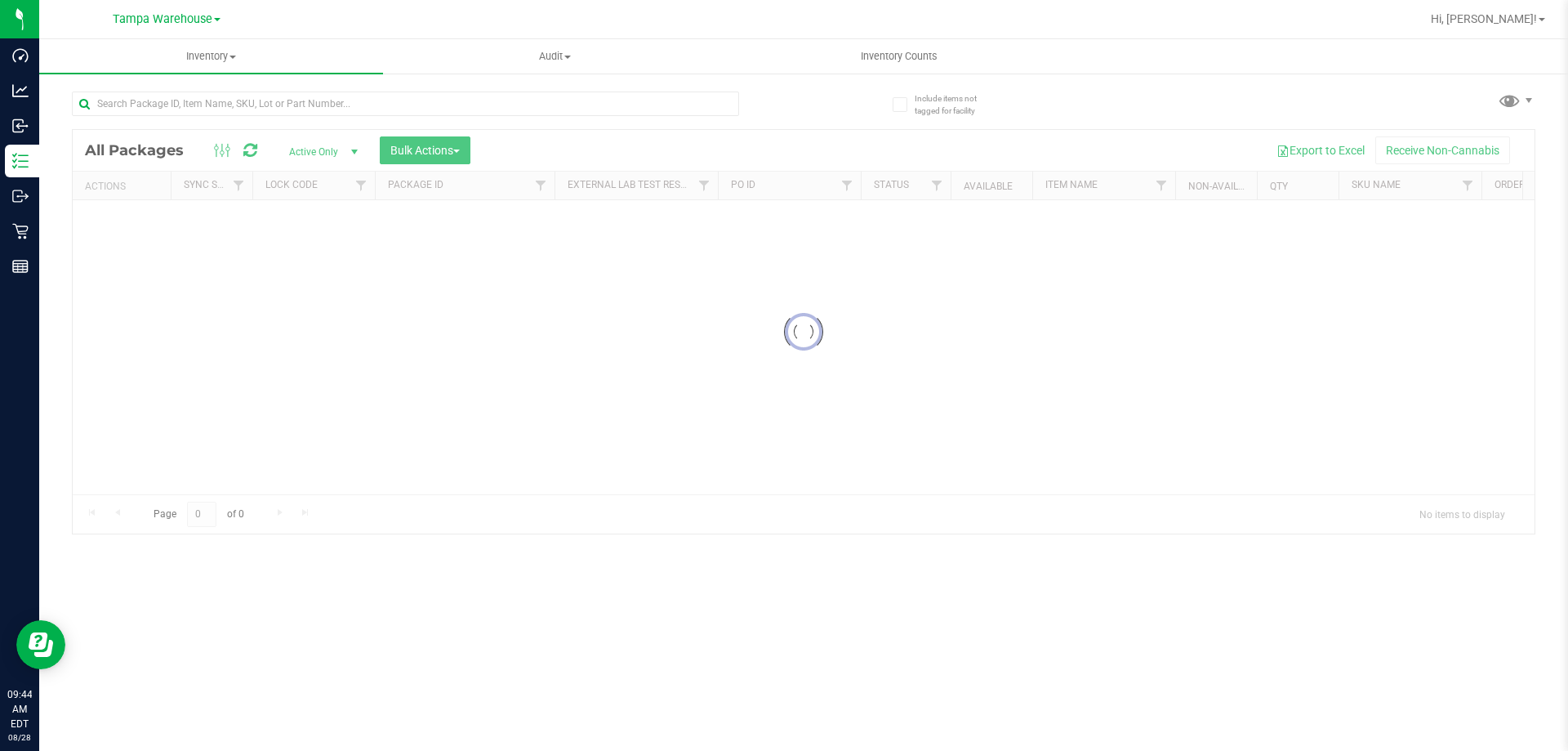
click at [443, 143] on div at bounding box center [804, 331] width 1462 height 403
click at [462, 151] on div at bounding box center [804, 331] width 1462 height 403
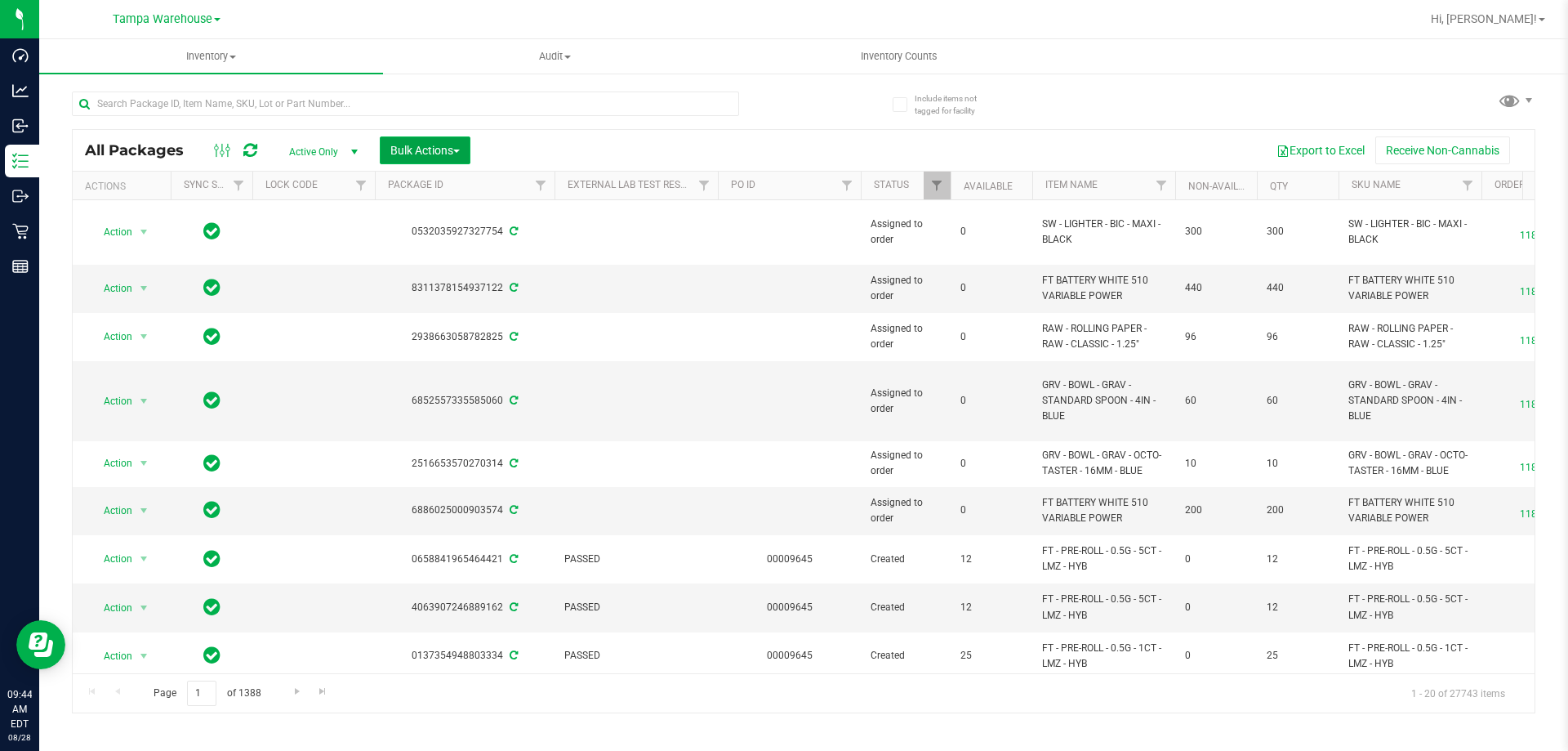
click at [457, 151] on span "button" at bounding box center [457, 151] width 7 height 3
click at [449, 193] on span "Add to outbound order" at bounding box center [445, 187] width 111 height 13
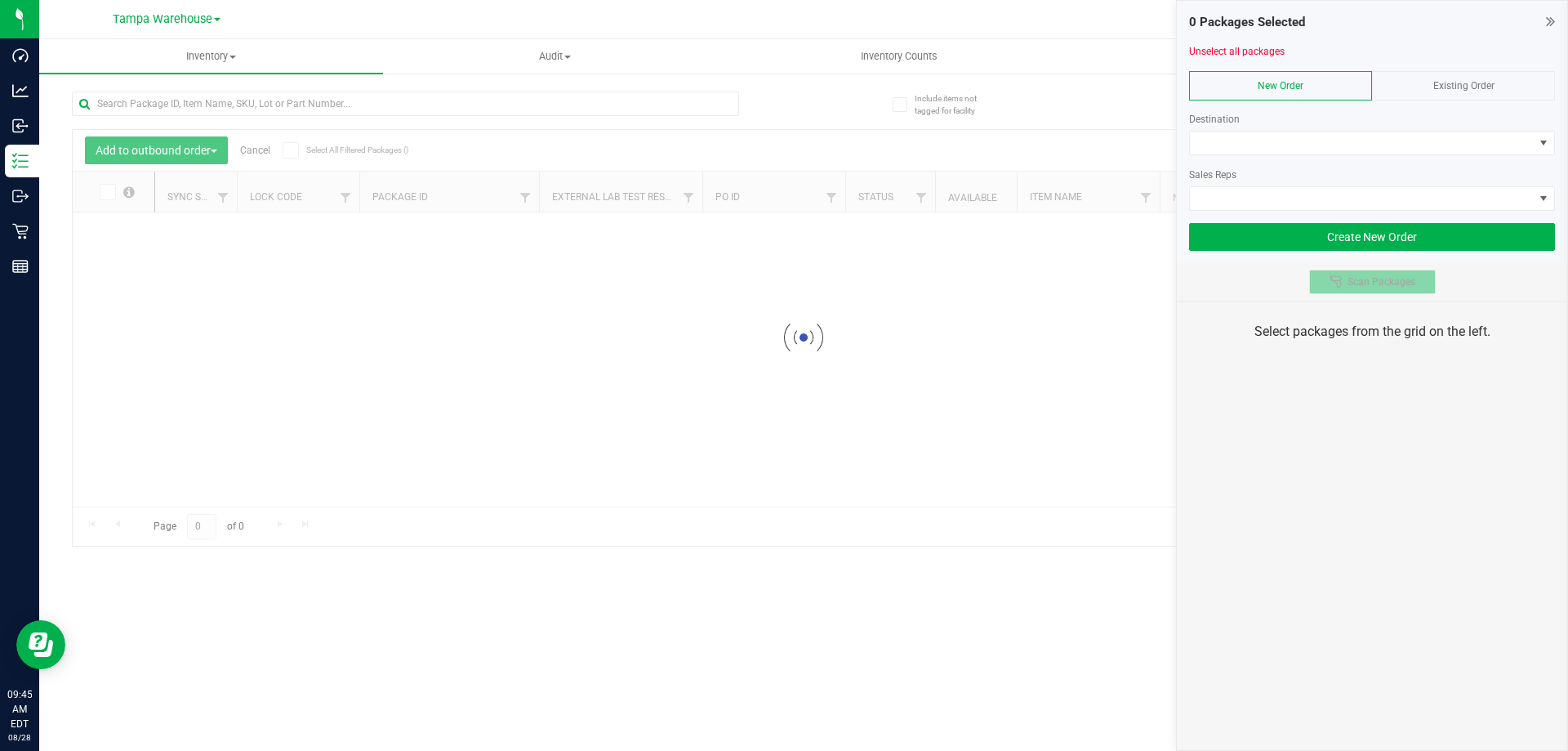
click at [1390, 284] on span "Scan Packages" at bounding box center [1381, 282] width 68 height 13
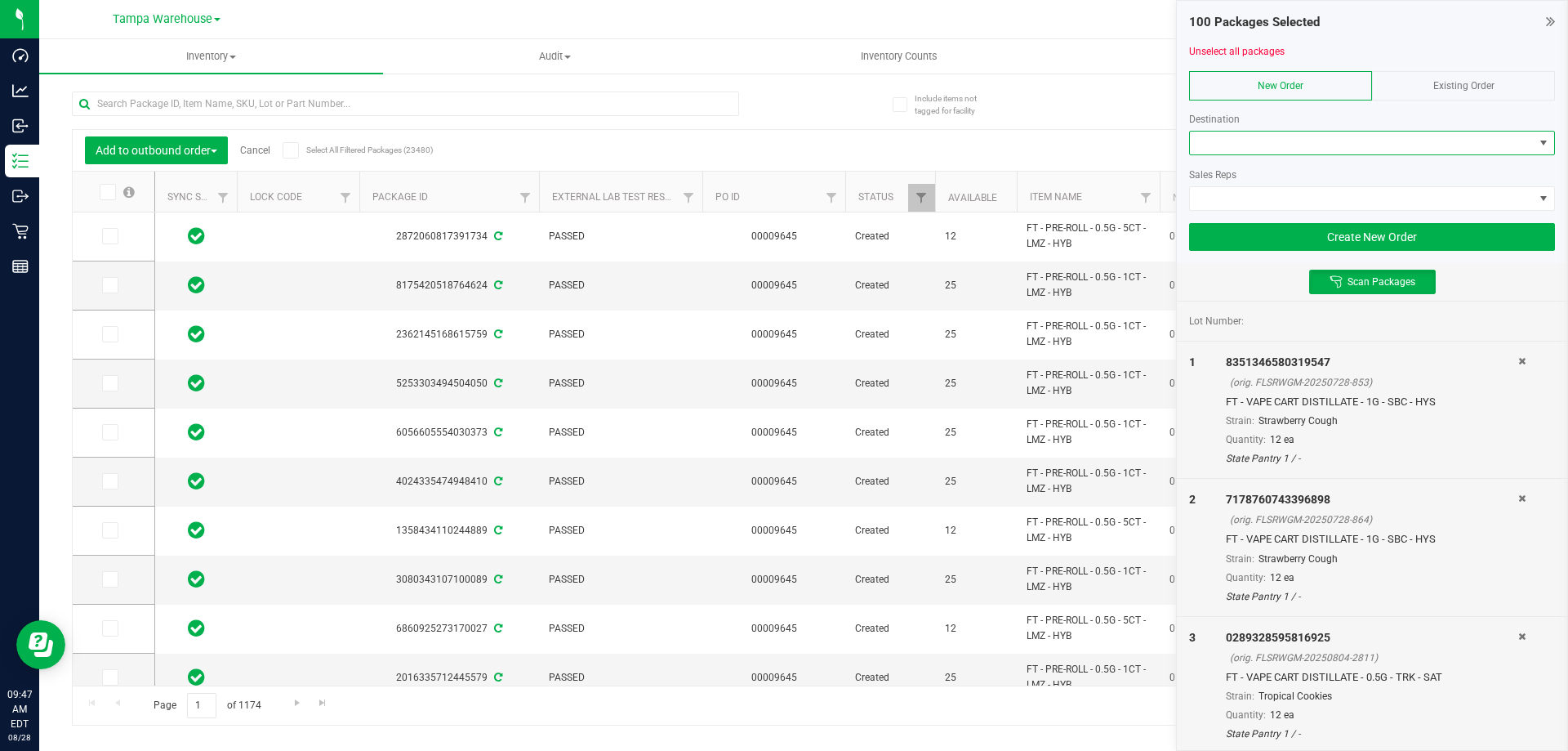
click at [1234, 146] on span at bounding box center [1362, 143] width 344 height 23
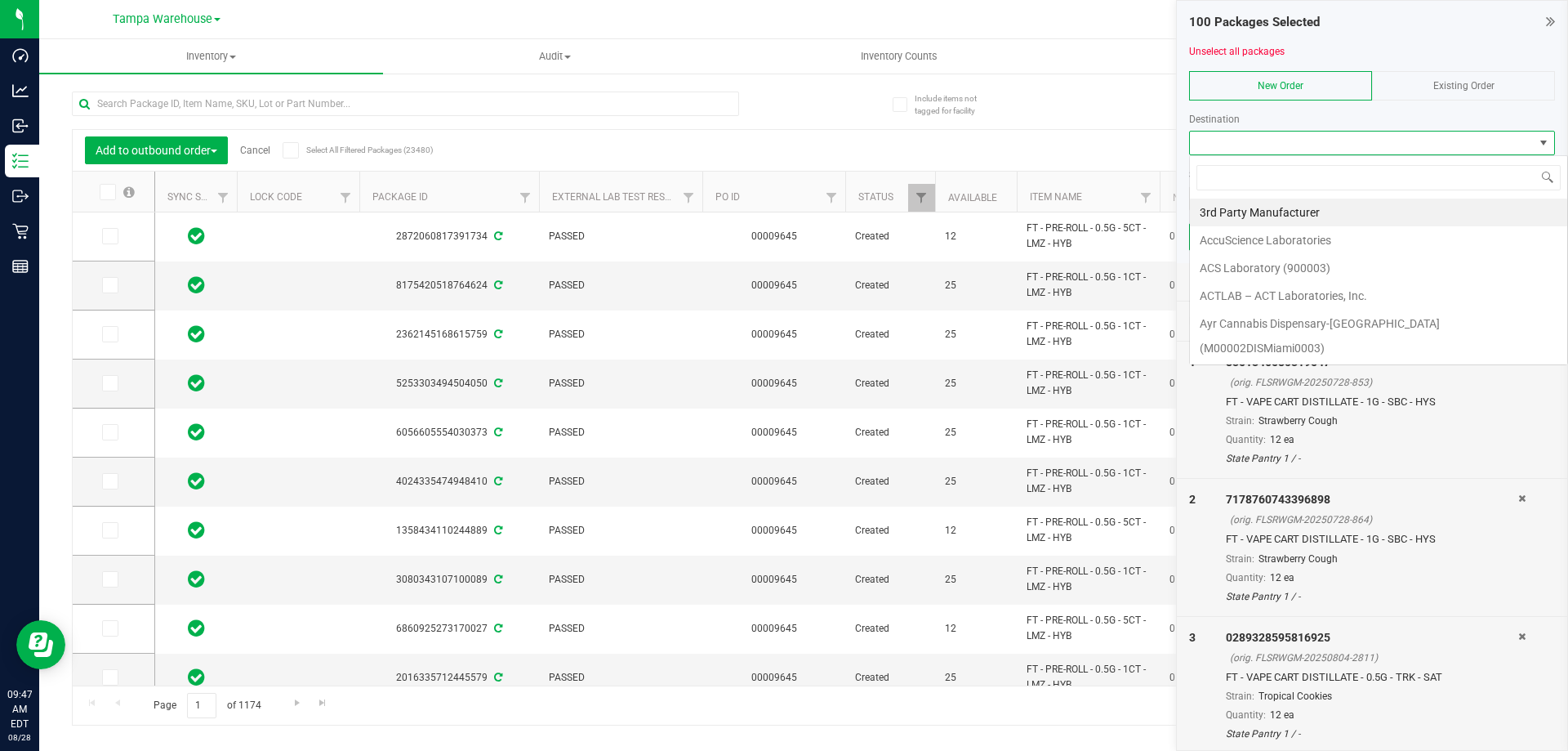
scroll to position [24, 366]
type input "leh"
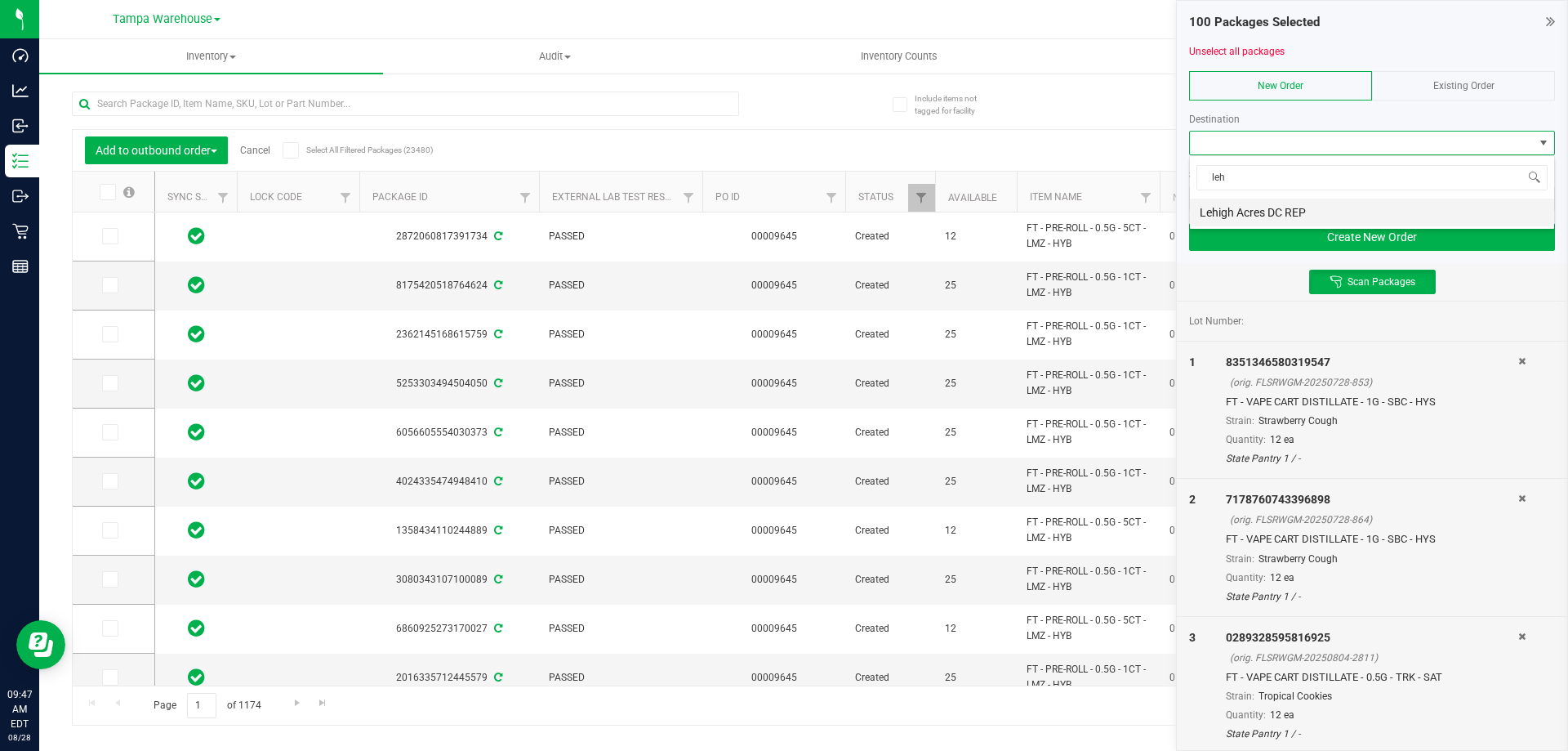
click at [1254, 205] on li "Lehigh Acres DC REP" at bounding box center [1372, 212] width 364 height 28
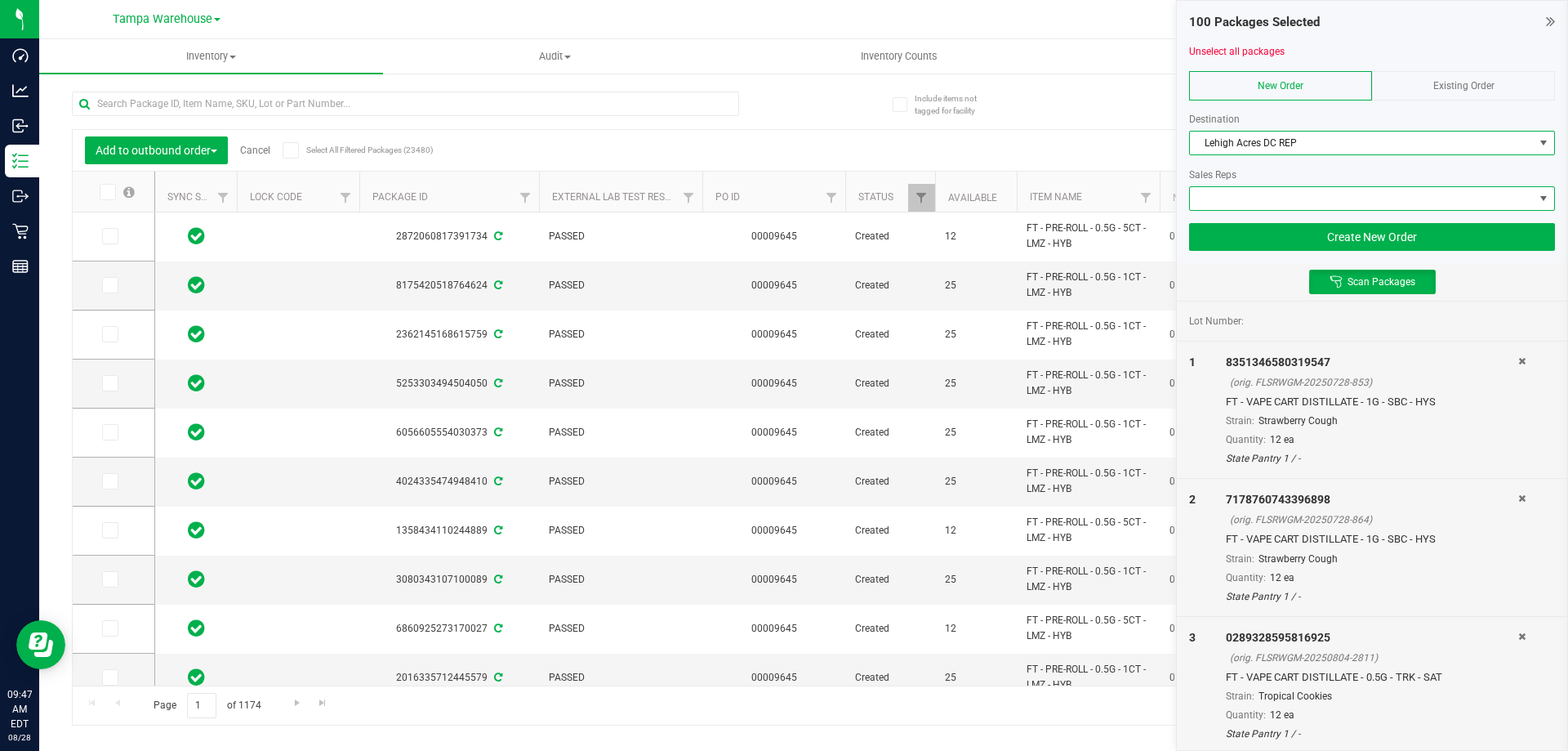
click at [1249, 195] on span at bounding box center [1362, 198] width 344 height 23
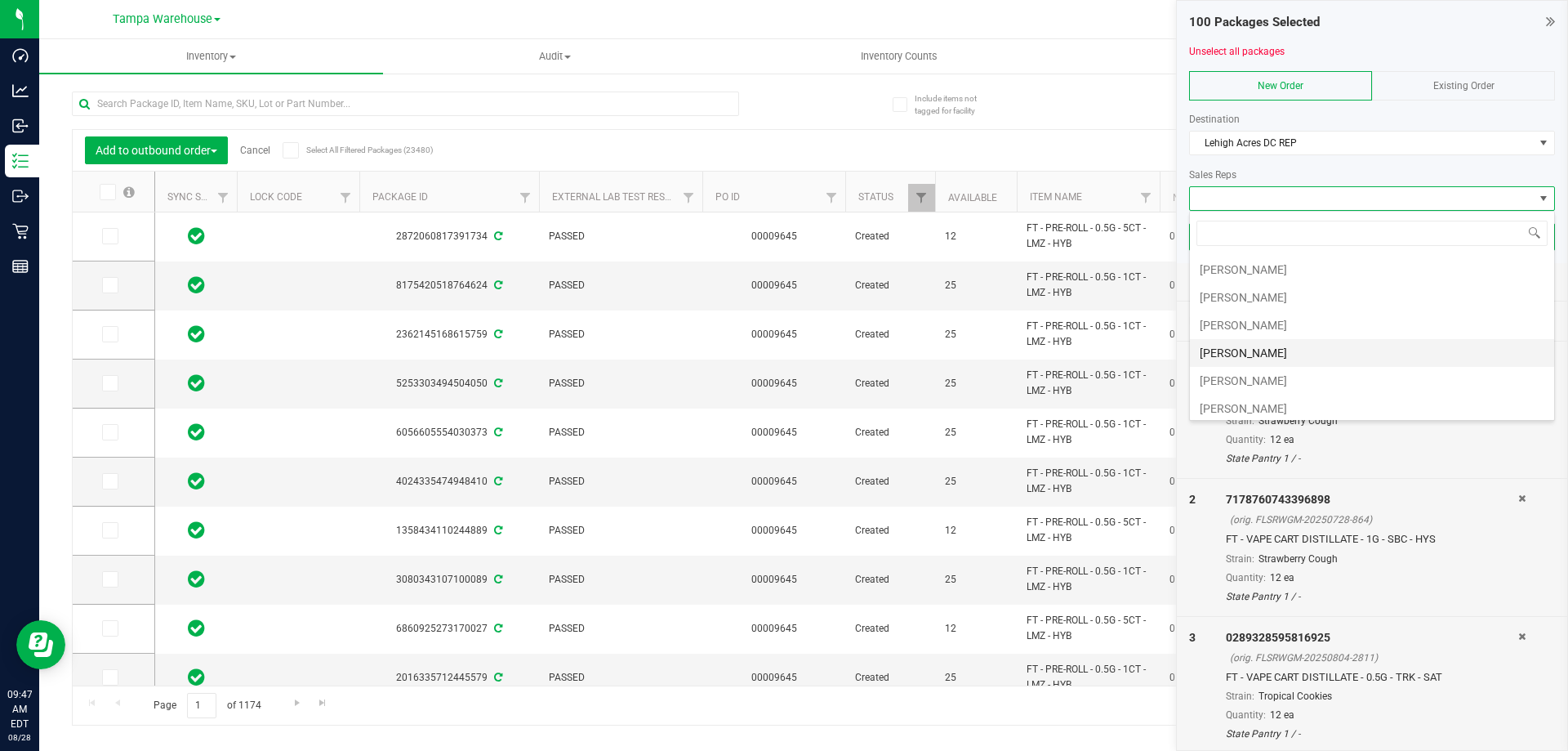
scroll to position [163, 0]
click at [1243, 350] on li "[PERSON_NAME]" at bounding box center [1372, 355] width 364 height 28
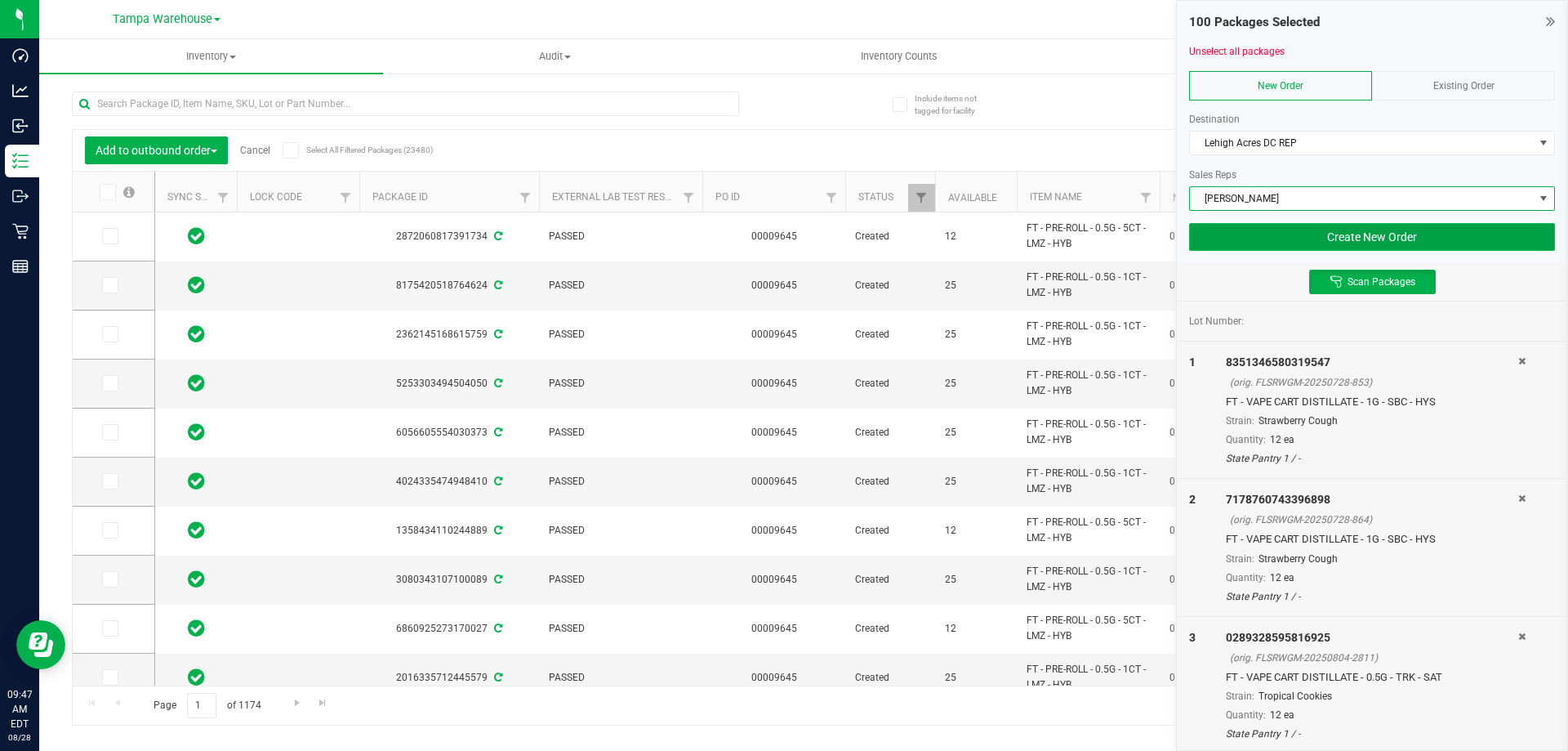
click at [1325, 235] on button "Create New Order" at bounding box center [1372, 237] width 366 height 28
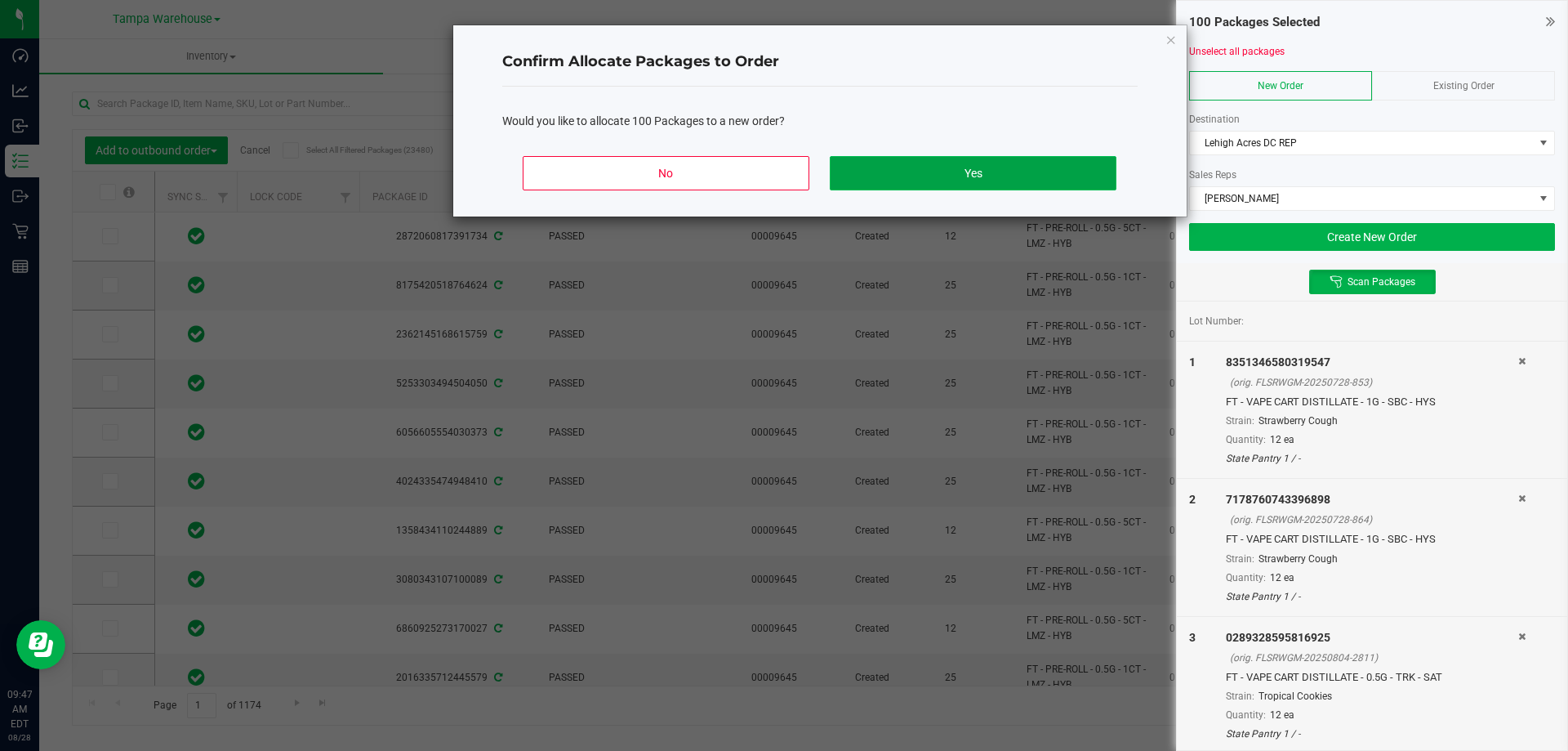
click at [1004, 163] on button "Yes" at bounding box center [972, 173] width 286 height 34
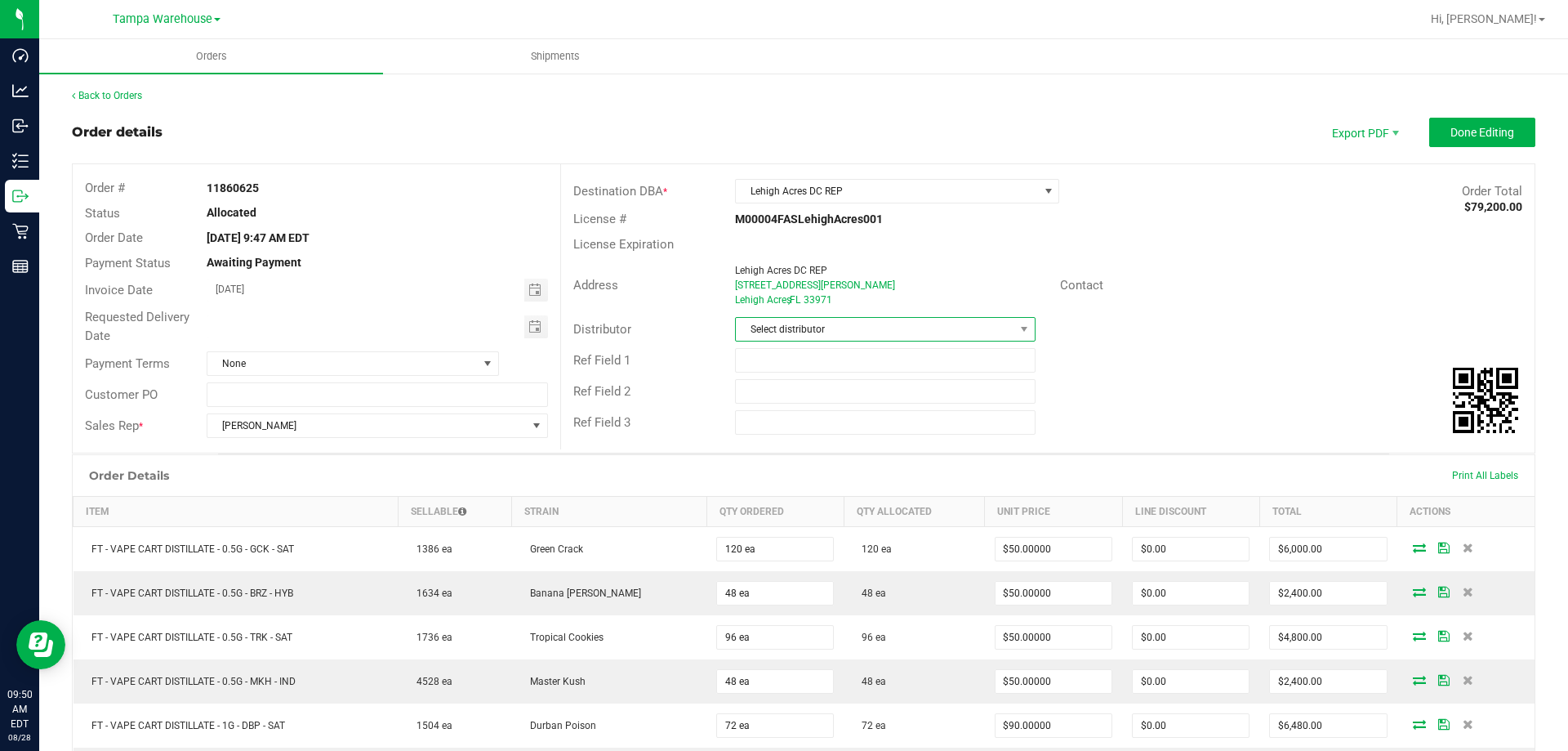
click at [766, 332] on span "Select distributor" at bounding box center [875, 329] width 278 height 23
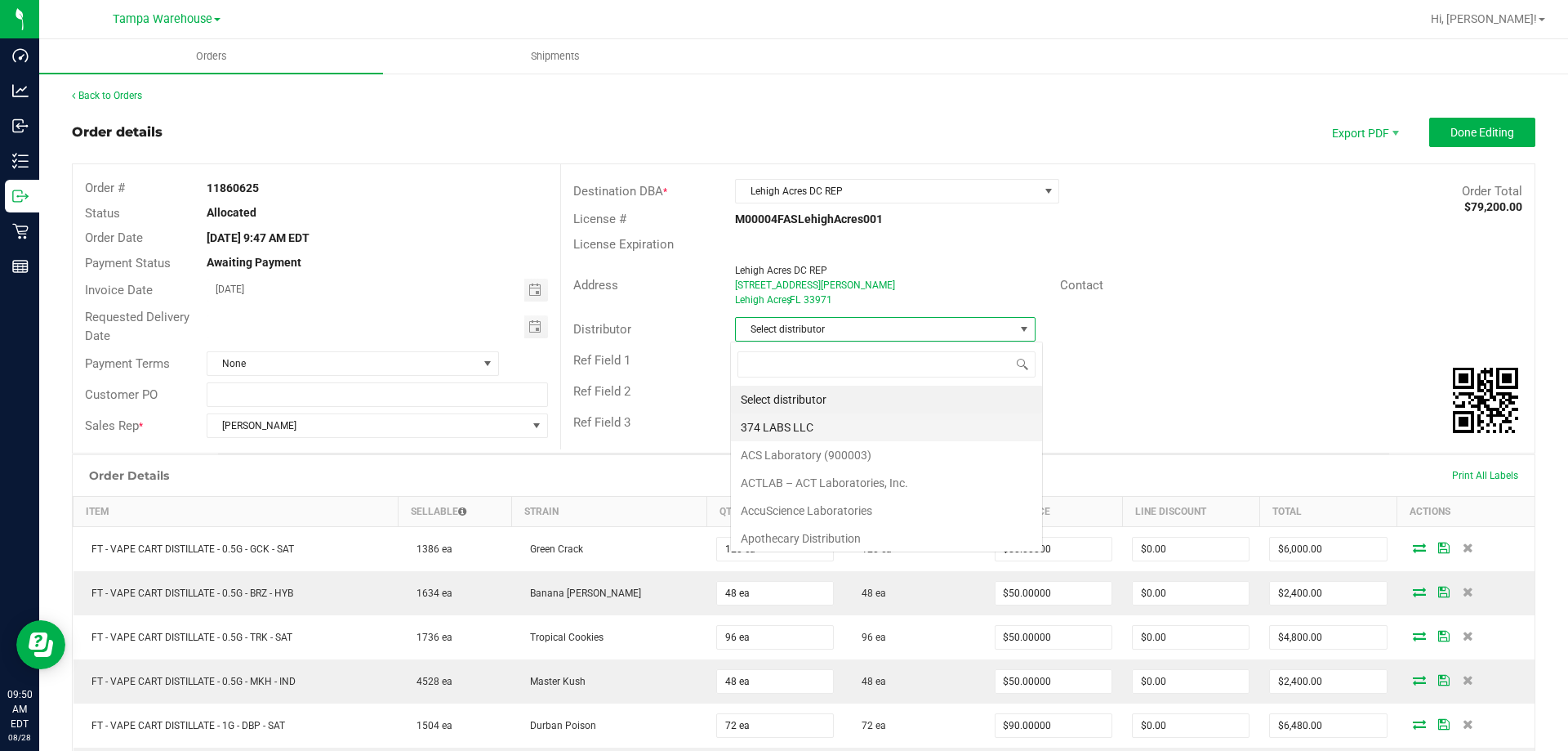
scroll to position [24, 297]
type input "tam"
click at [824, 429] on li "Tampa Warehouse" at bounding box center [878, 428] width 295 height 28
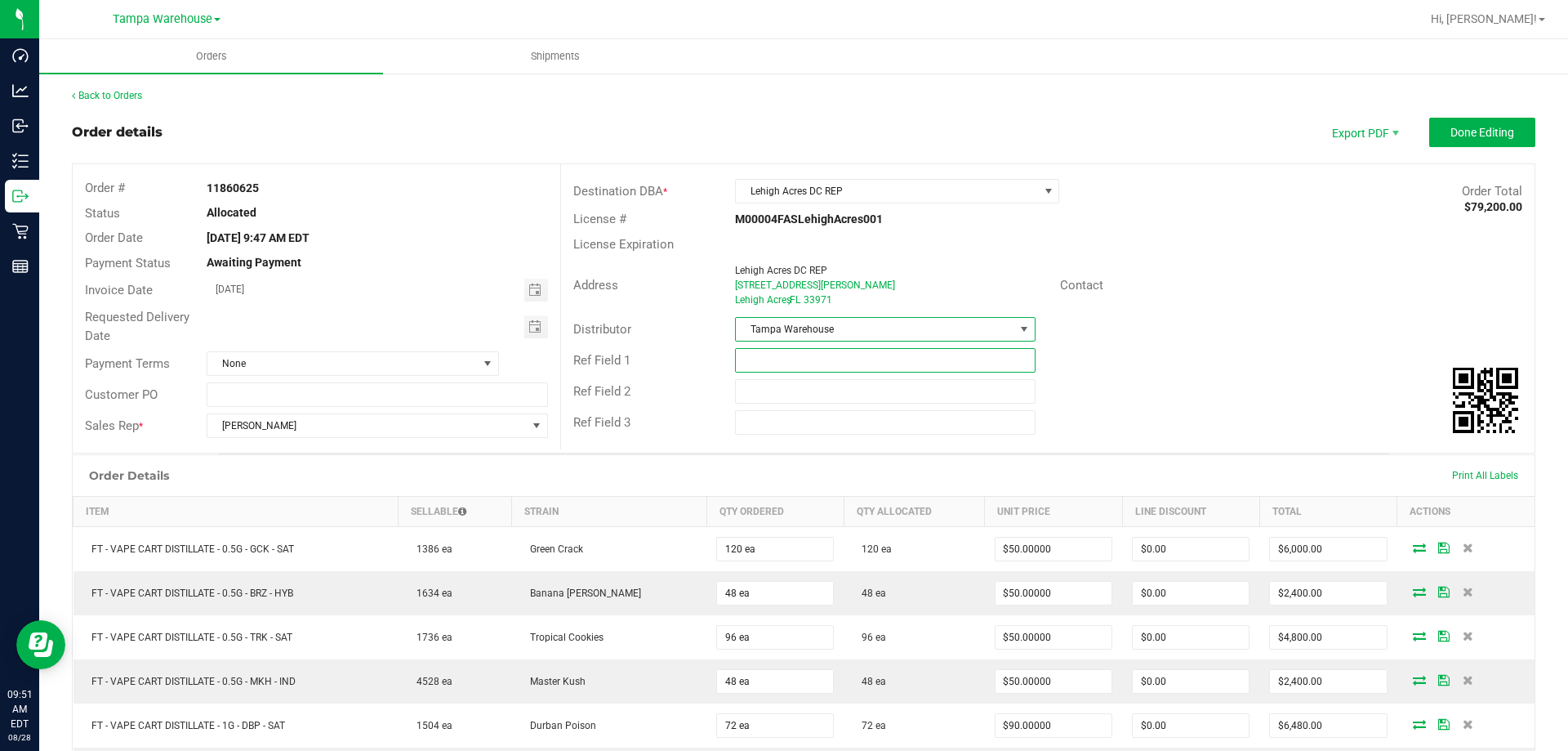
click at [821, 366] on input "text" at bounding box center [884, 360] width 300 height 24
type input "LHA DC PG3"
click at [792, 396] on input "text" at bounding box center [884, 391] width 300 height 24
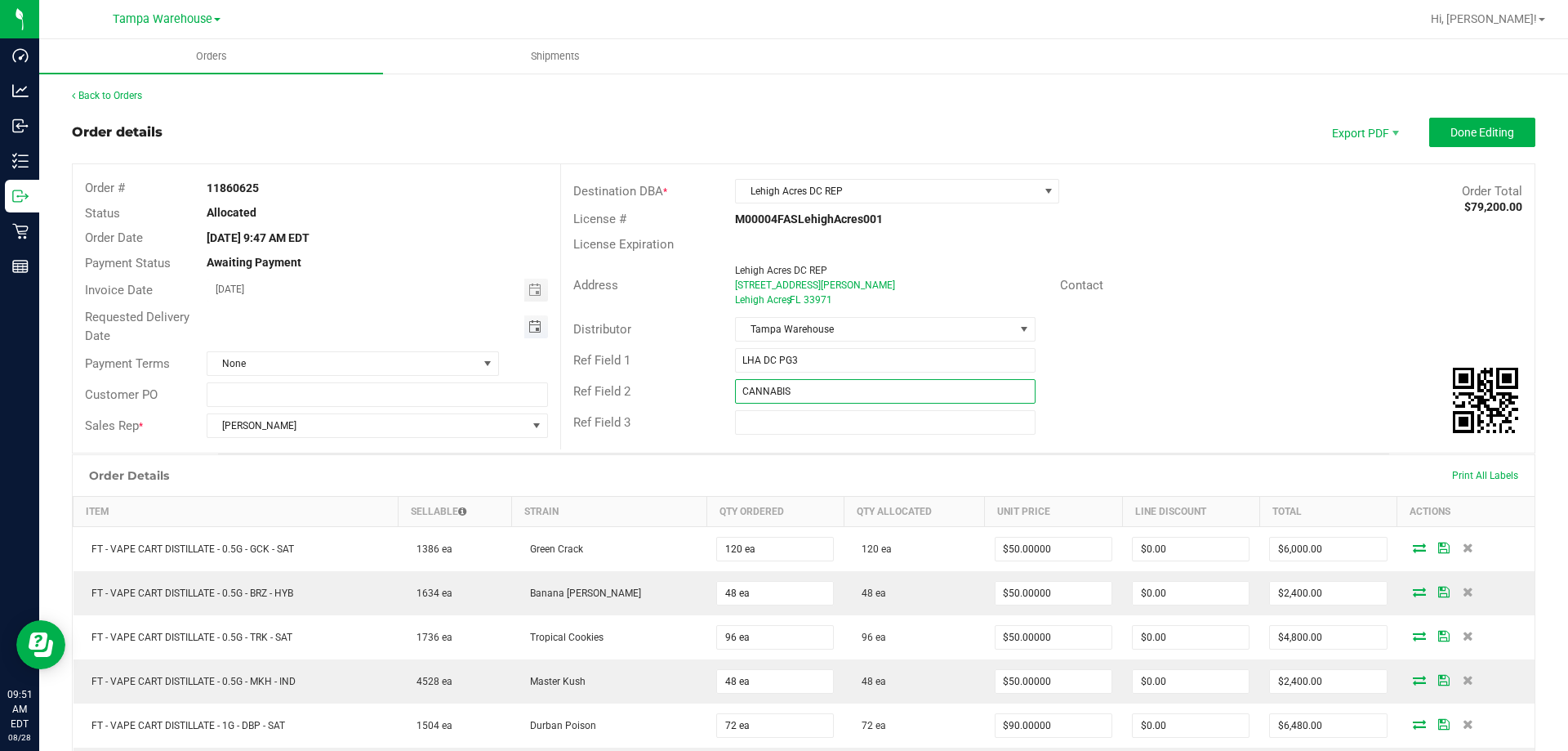
click at [528, 328] on span "Toggle calendar" at bounding box center [534, 327] width 13 height 13
type input "CANNABIS"
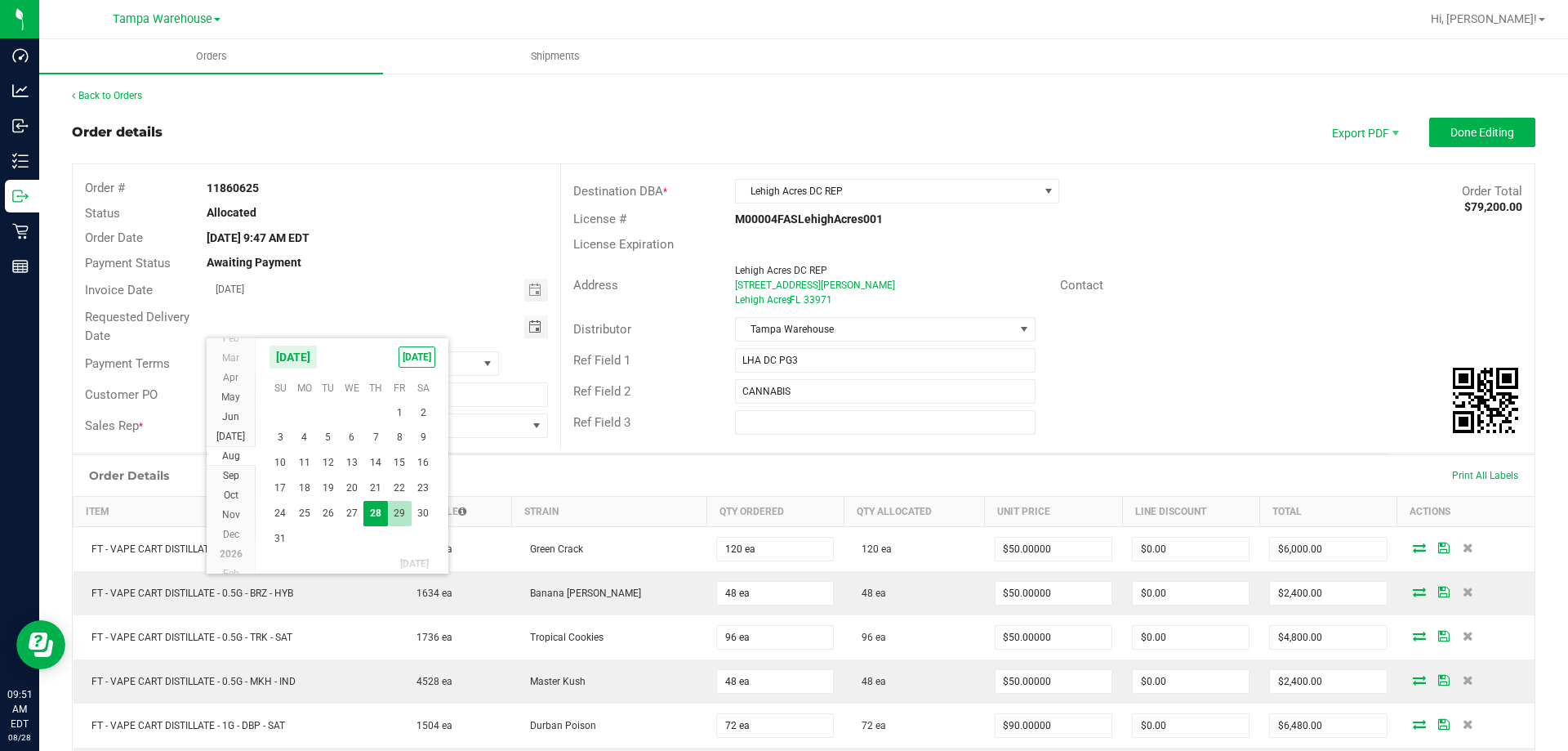
click at [400, 518] on span "29" at bounding box center [400, 513] width 23 height 25
type input "[DATE]"
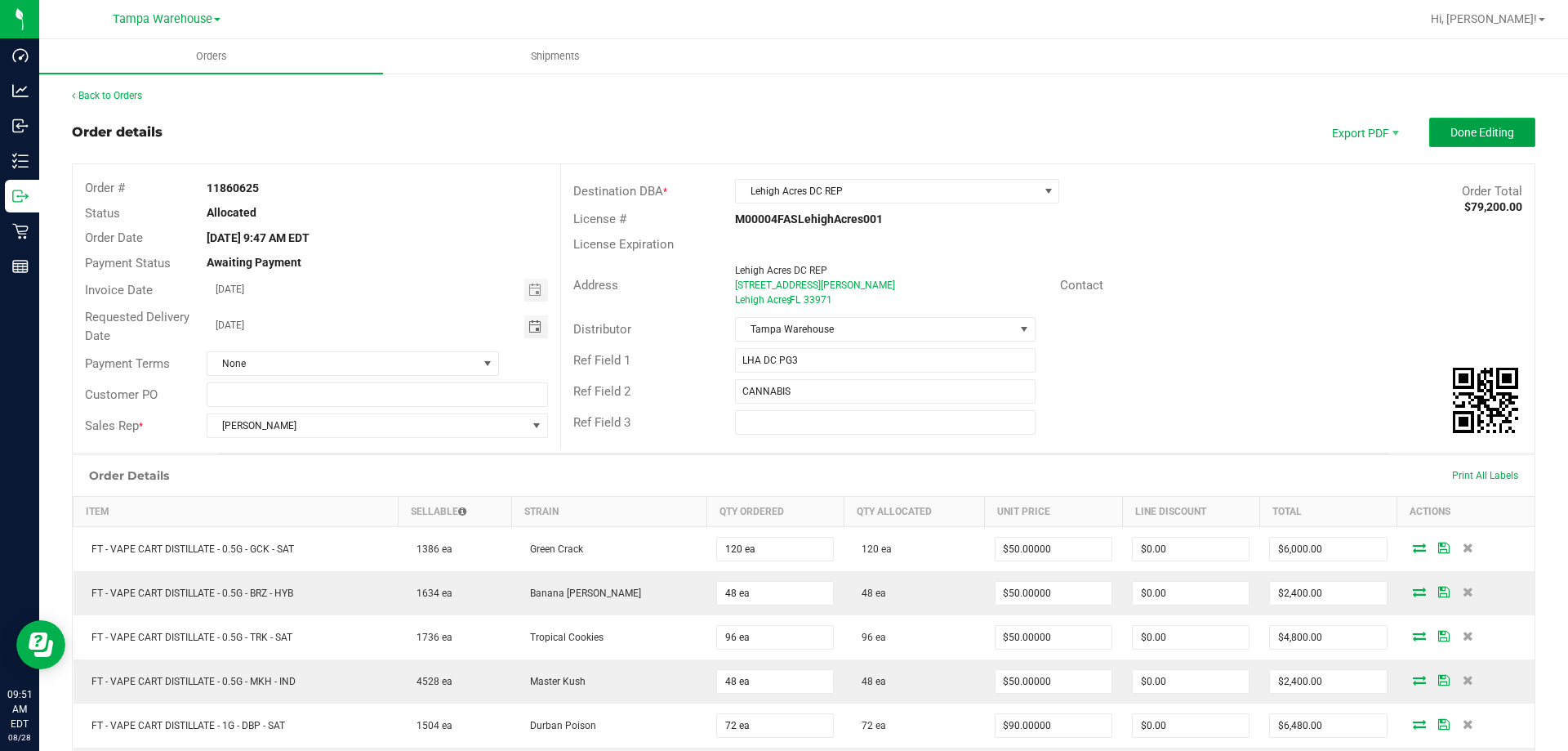
click at [1479, 119] on button "Done Editing" at bounding box center [1482, 132] width 106 height 30
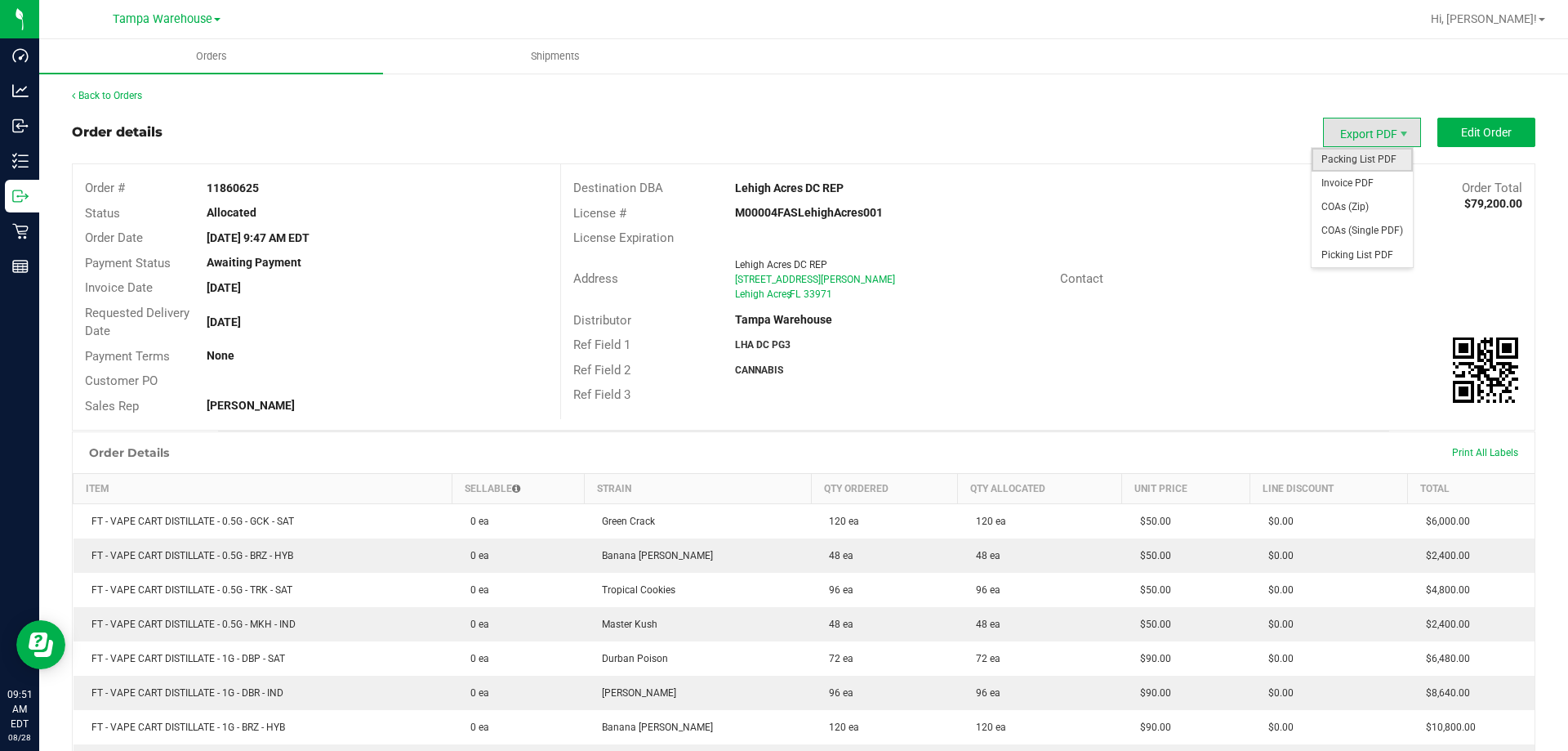
click at [1354, 158] on span "Packing List PDF" at bounding box center [1362, 159] width 102 height 23
click at [125, 96] on link "Back to Orders" at bounding box center [107, 95] width 70 height 11
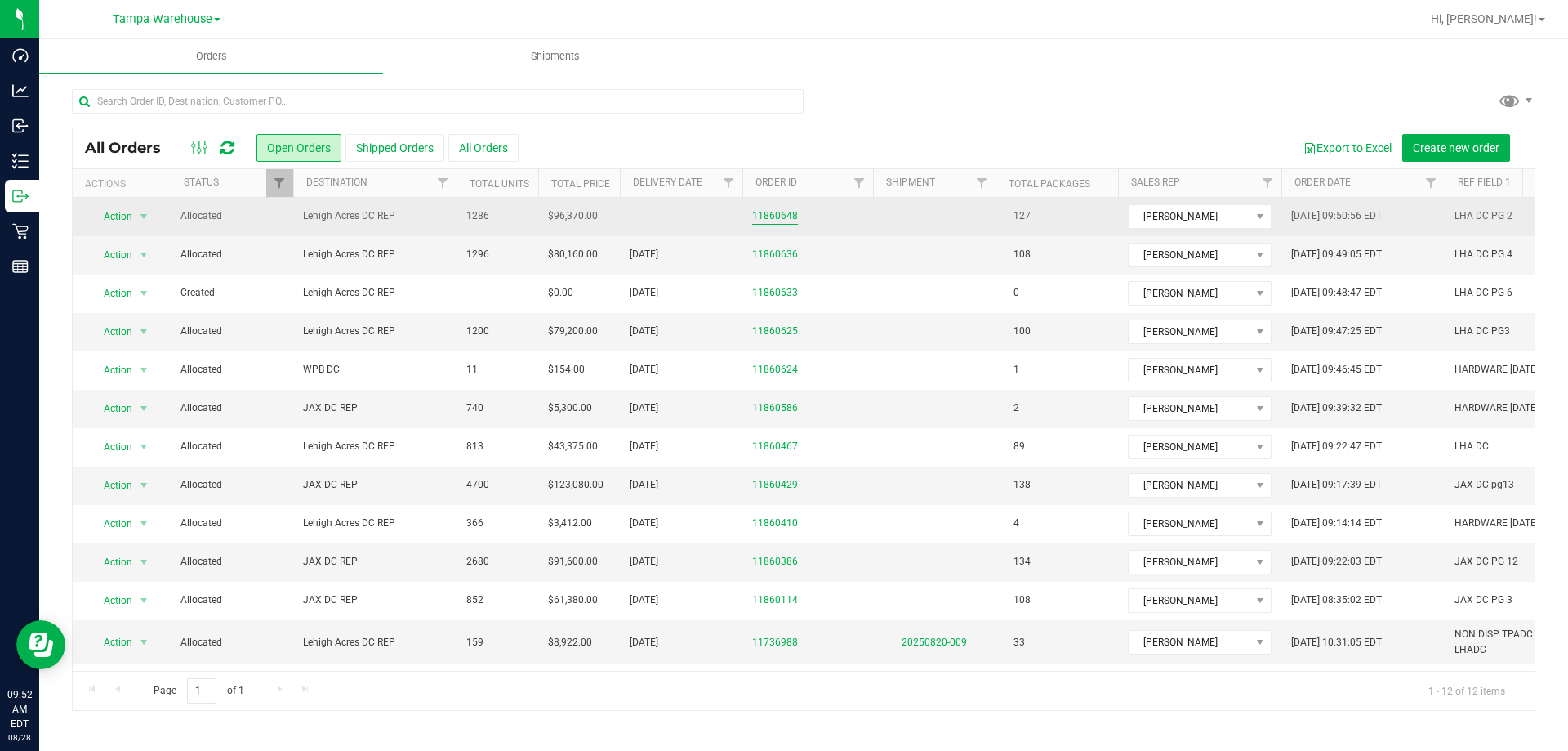
click at [770, 213] on link "11860648" at bounding box center [775, 216] width 46 height 16
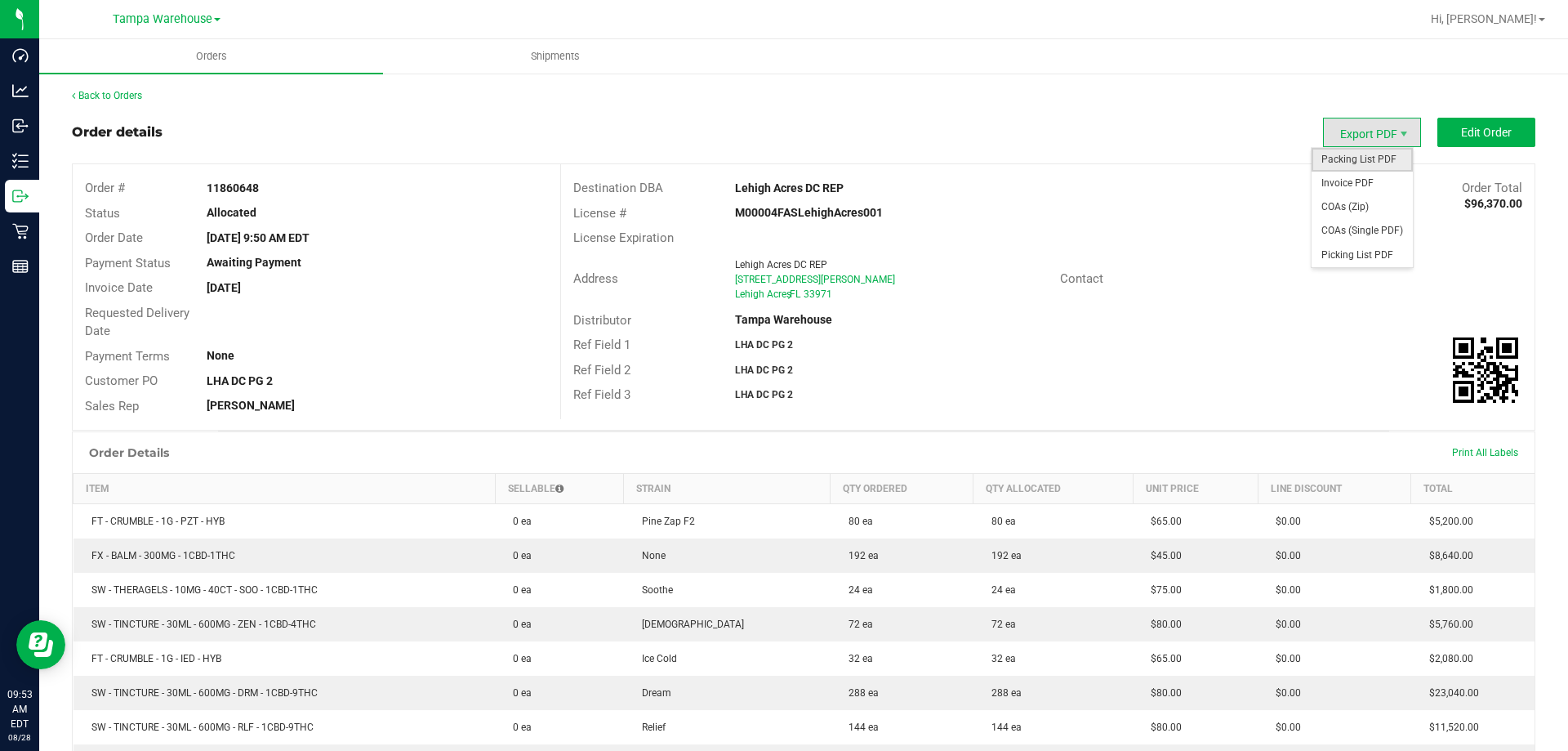
click at [1354, 156] on span "Packing List PDF" at bounding box center [1362, 159] width 102 height 23
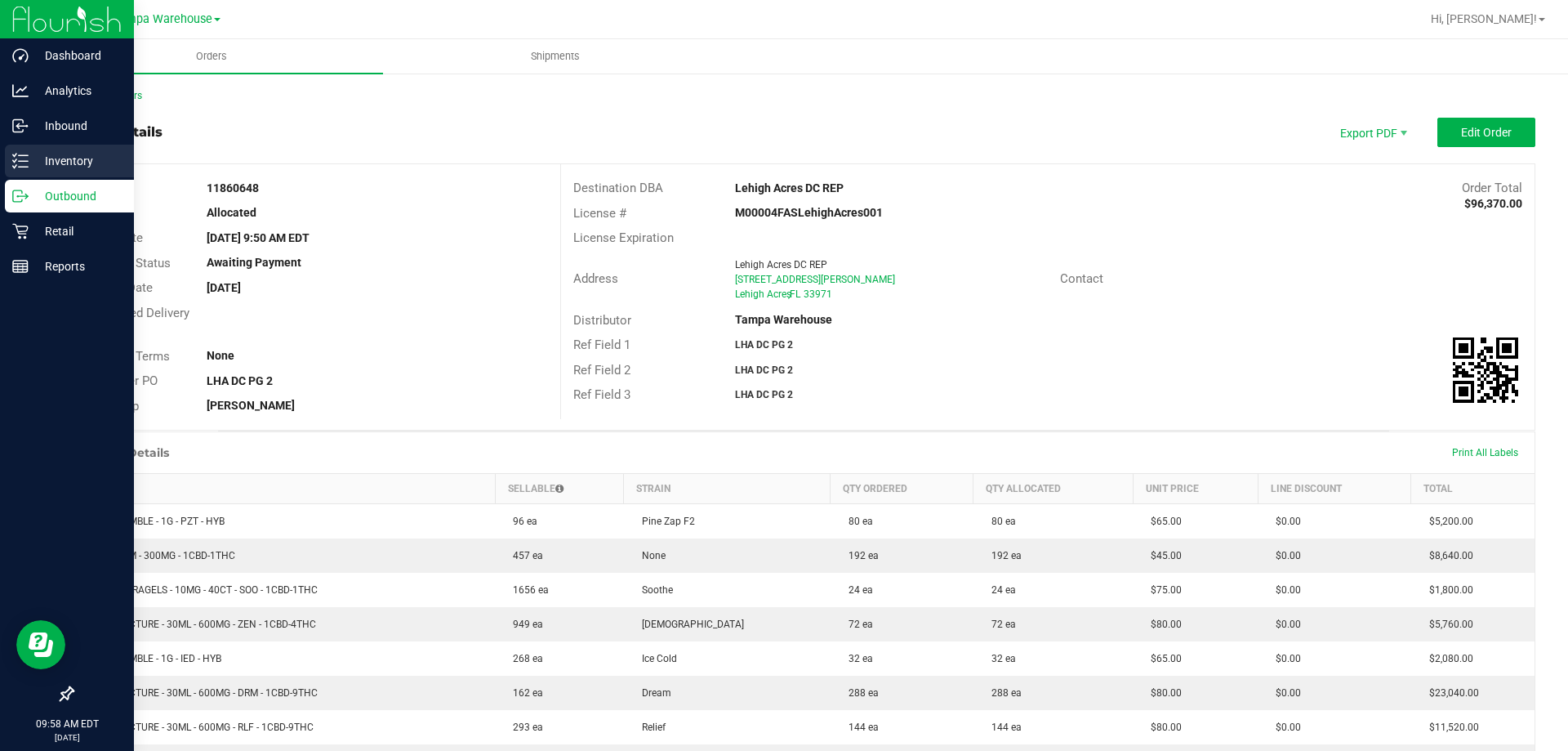
click at [49, 158] on p "Inventory" at bounding box center [77, 161] width 98 height 20
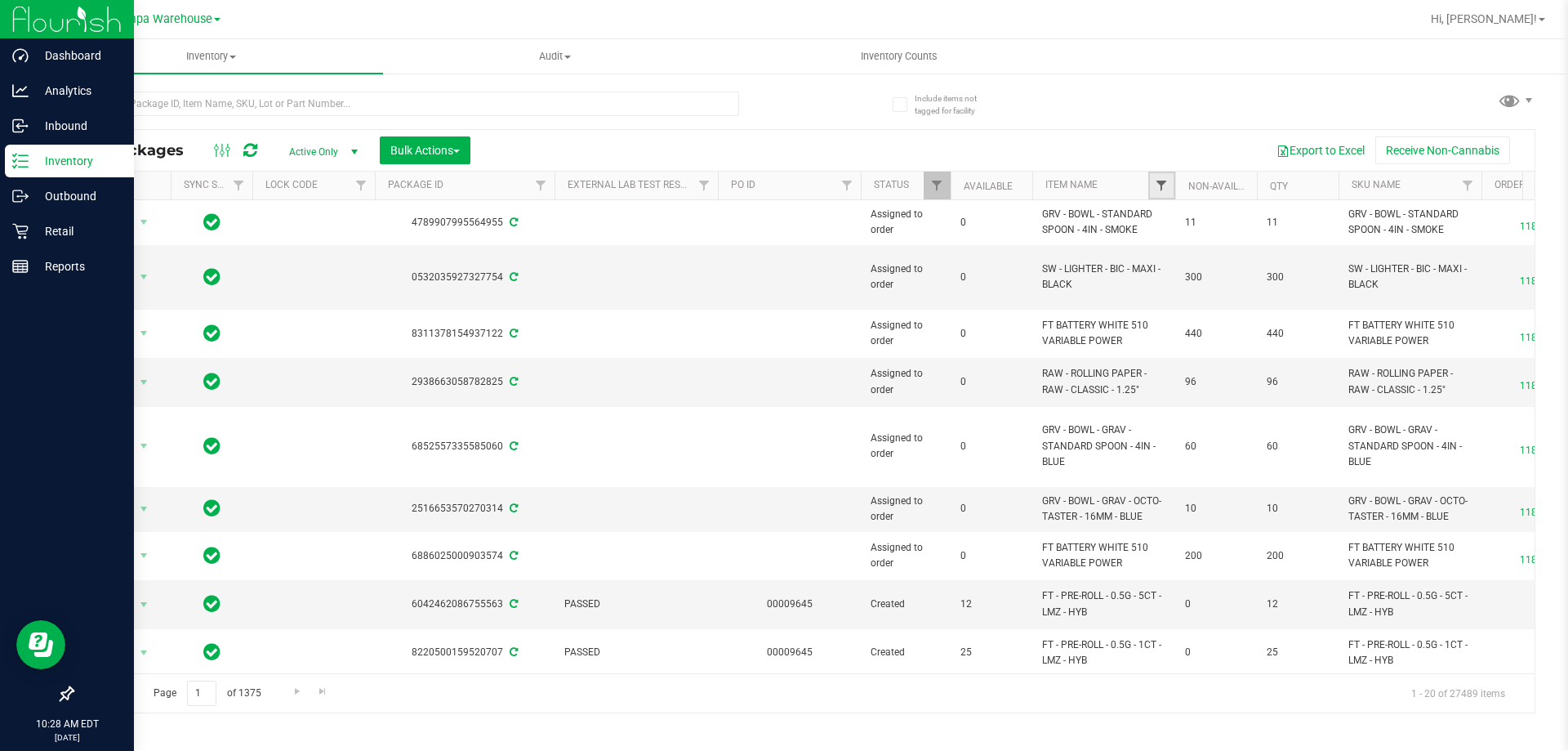
click at [1163, 183] on span "Filter" at bounding box center [1161, 185] width 13 height 13
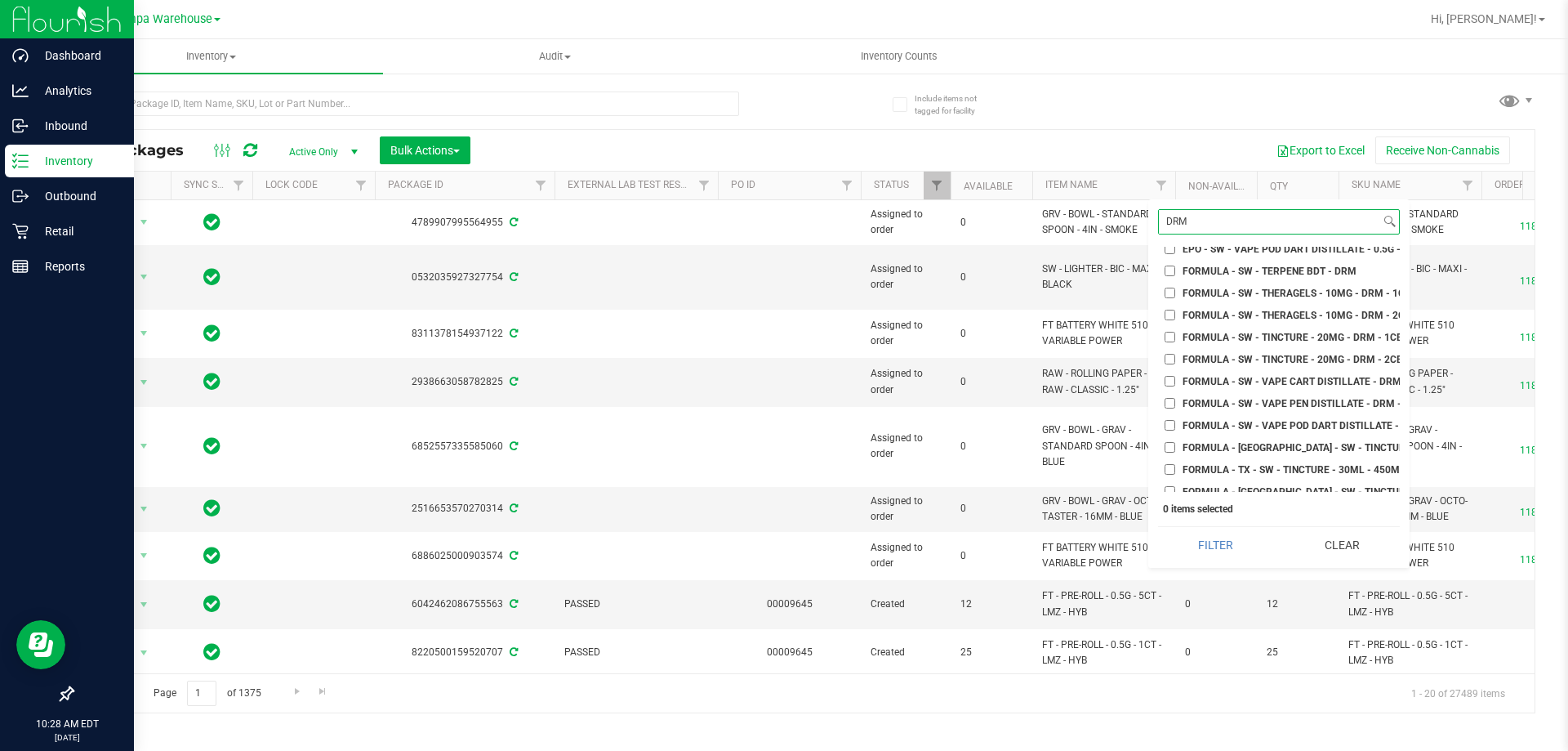
scroll to position [163, 0]
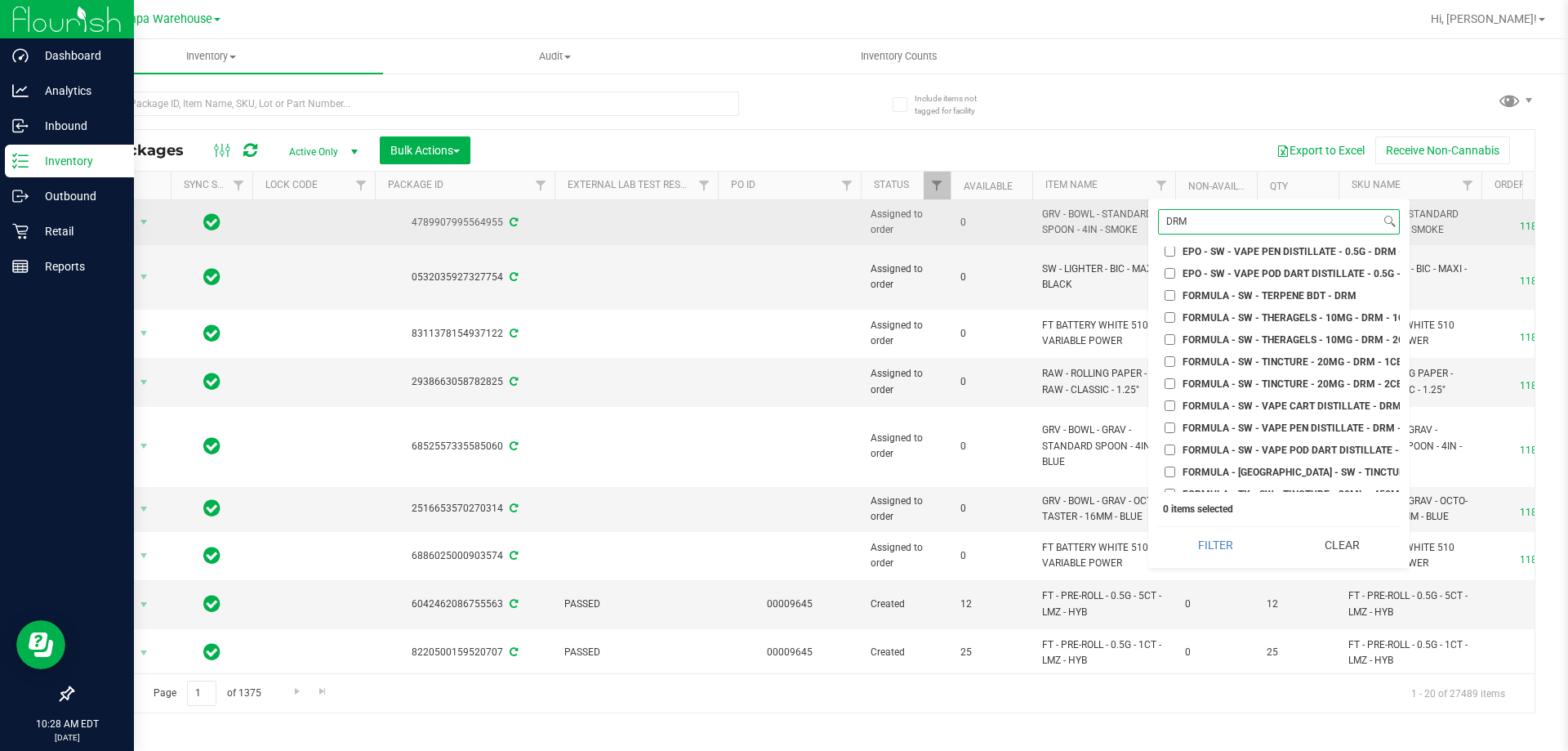
drag, startPoint x: 1201, startPoint y: 223, endPoint x: 1137, endPoint y: 219, distance: 64.1
click at [1138, 219] on body "Dashboard Analytics Inbound Inventory Outbound Retail Reports 10:28 AM EDT 08/2…" at bounding box center [784, 376] width 1568 height 751
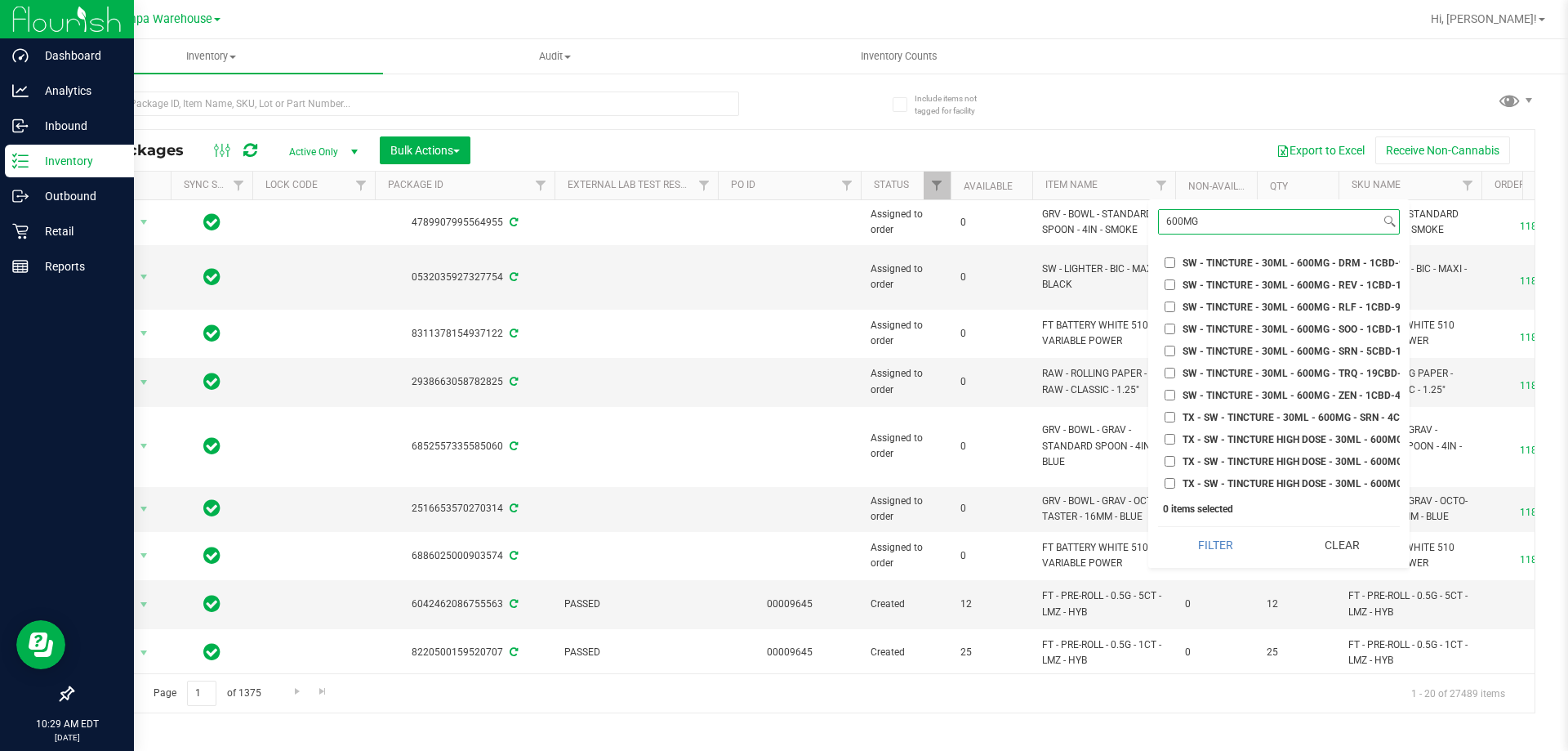
scroll to position [877, 0]
type input "600MG"
click at [1172, 335] on input "SW - TINCTURE - 30ML - 600MG - DRM - 1CBD-9THC" at bounding box center [1170, 332] width 10 height 10
checkbox input "true"
click at [1242, 552] on button "Filter" at bounding box center [1215, 544] width 116 height 36
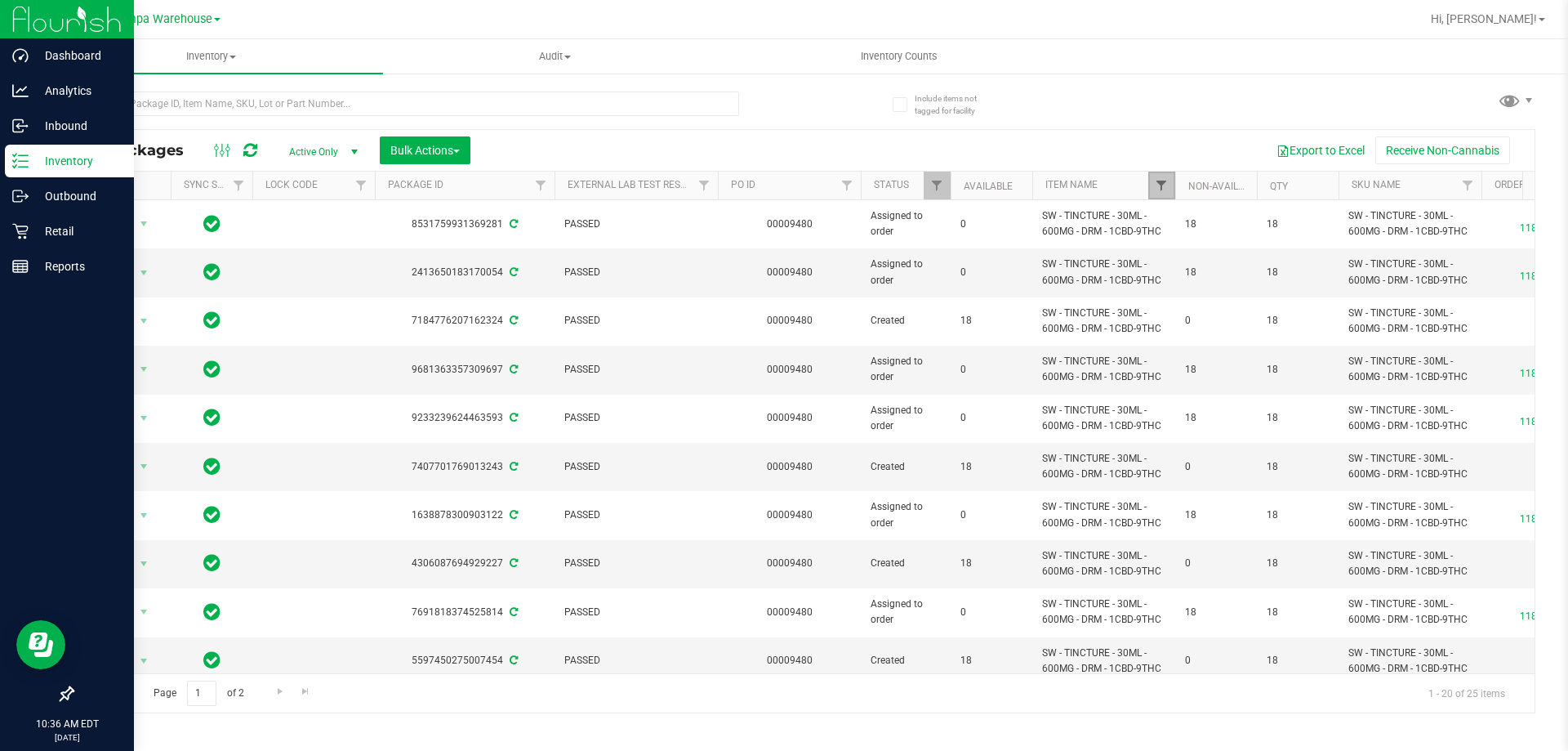
click at [1163, 184] on span "Filter" at bounding box center [1161, 185] width 13 height 13
click at [1093, 131] on div "All Packages Active Only Active Only Lab Samples Locked All External Internal B…" at bounding box center [804, 150] width 1462 height 41
click at [424, 149] on span "Bulk Actions" at bounding box center [425, 150] width 69 height 13
click at [443, 196] on div "Add to outbound order" at bounding box center [455, 189] width 133 height 26
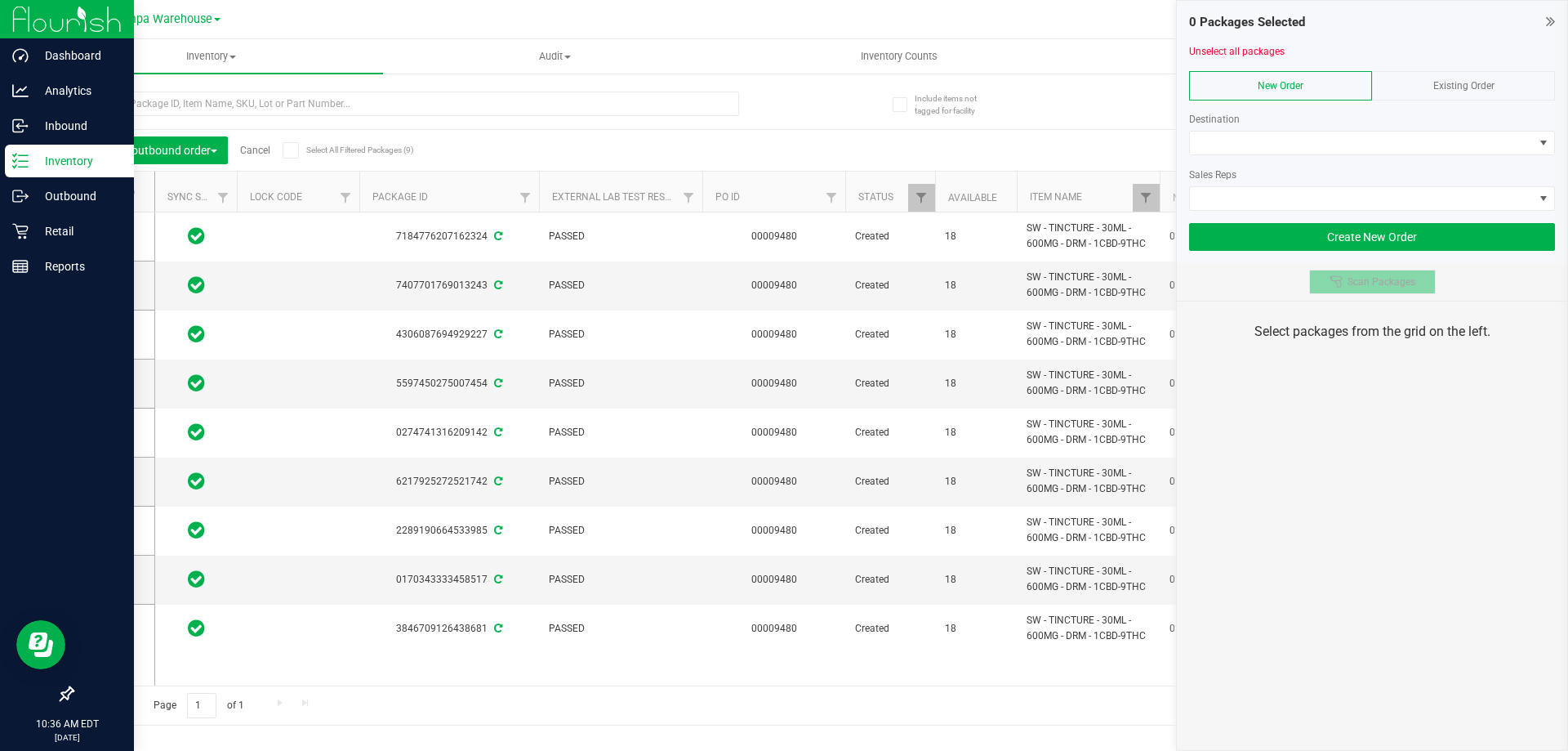
click at [1384, 280] on span "Scan Packages" at bounding box center [1381, 282] width 68 height 13
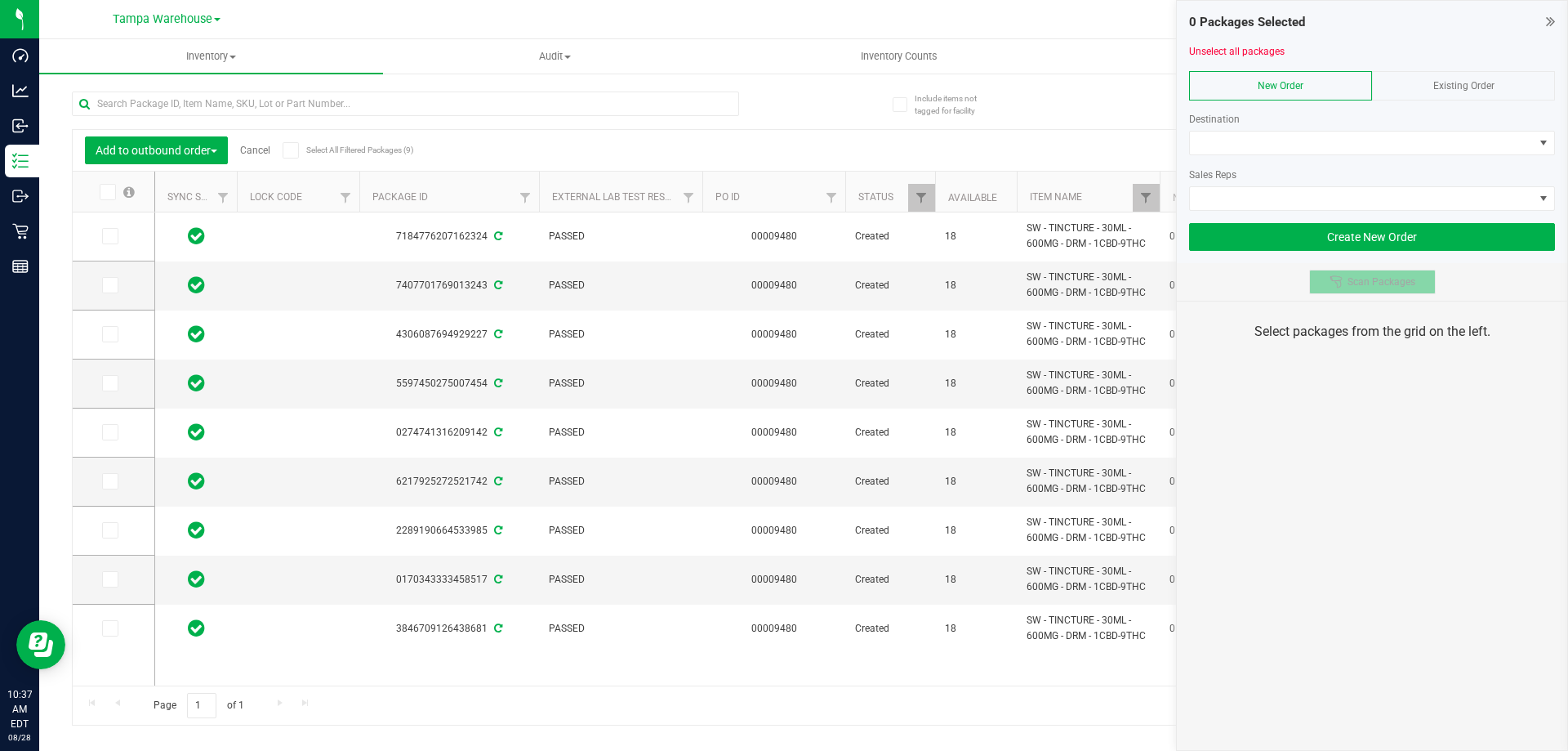
click at [1405, 282] on span "Scan Packages" at bounding box center [1381, 282] width 68 height 13
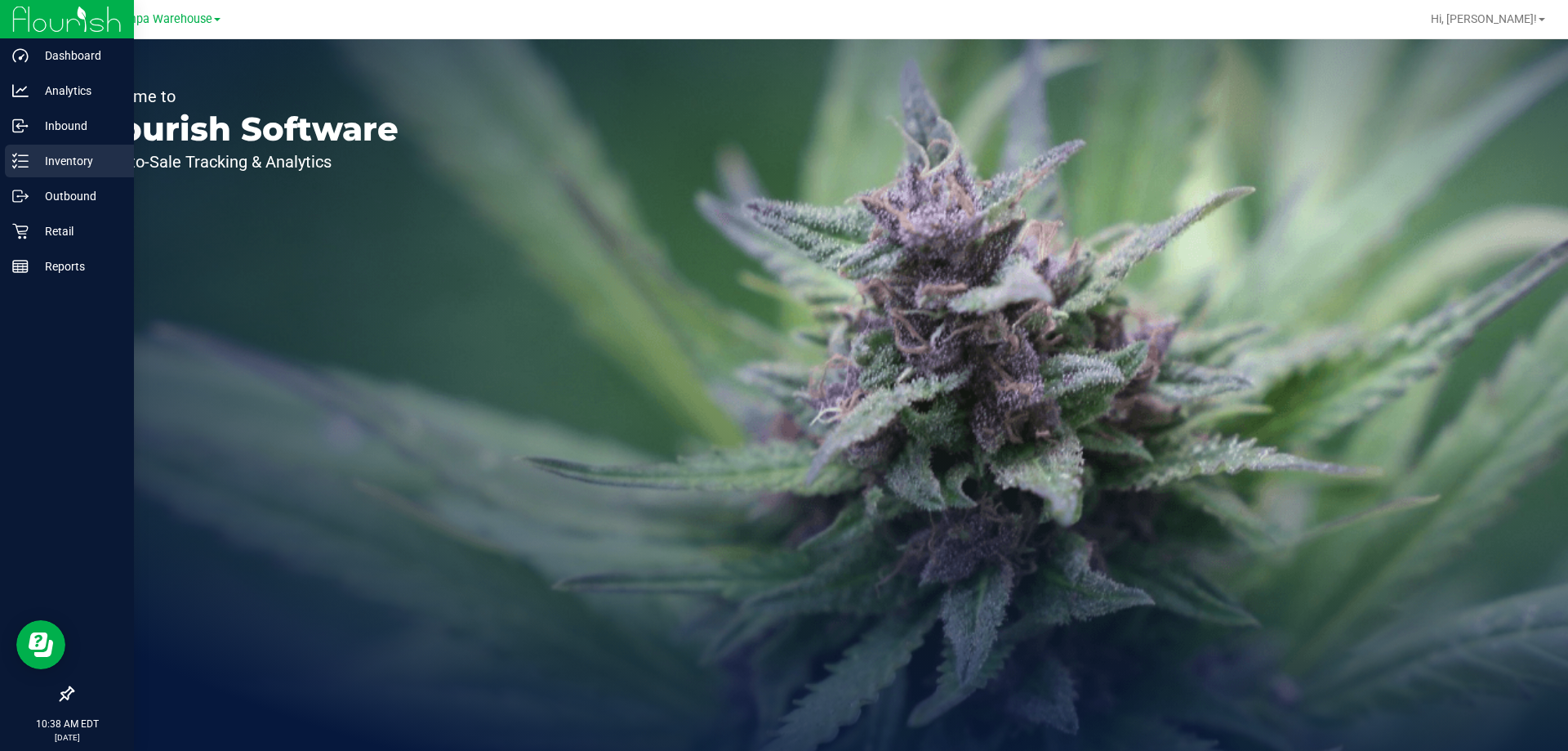
click at [10, 155] on div "Inventory" at bounding box center [69, 161] width 129 height 33
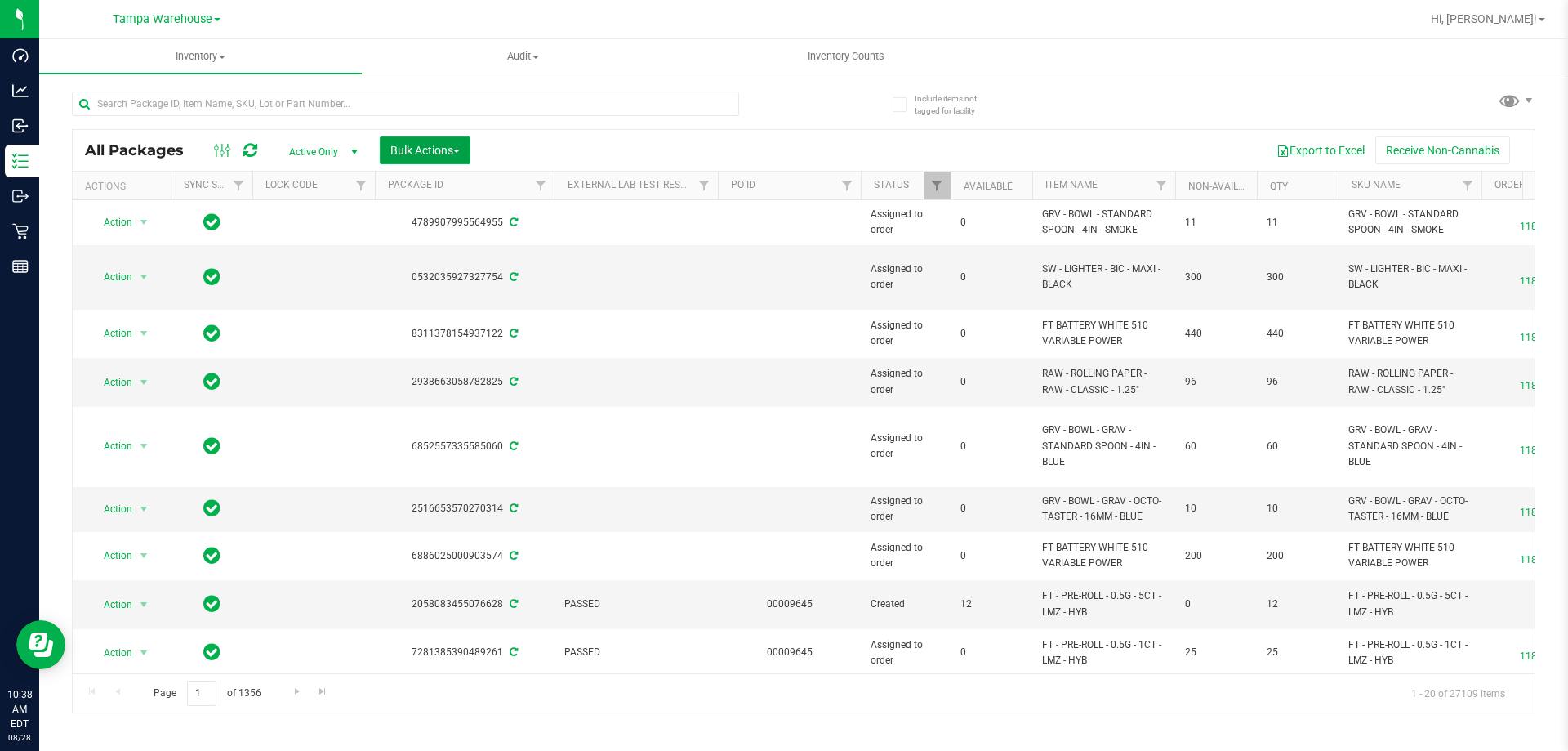
click at [415, 153] on span "Bulk Actions" at bounding box center [425, 150] width 69 height 13
click at [444, 181] on span "Add to outbound order" at bounding box center [445, 187] width 111 height 13
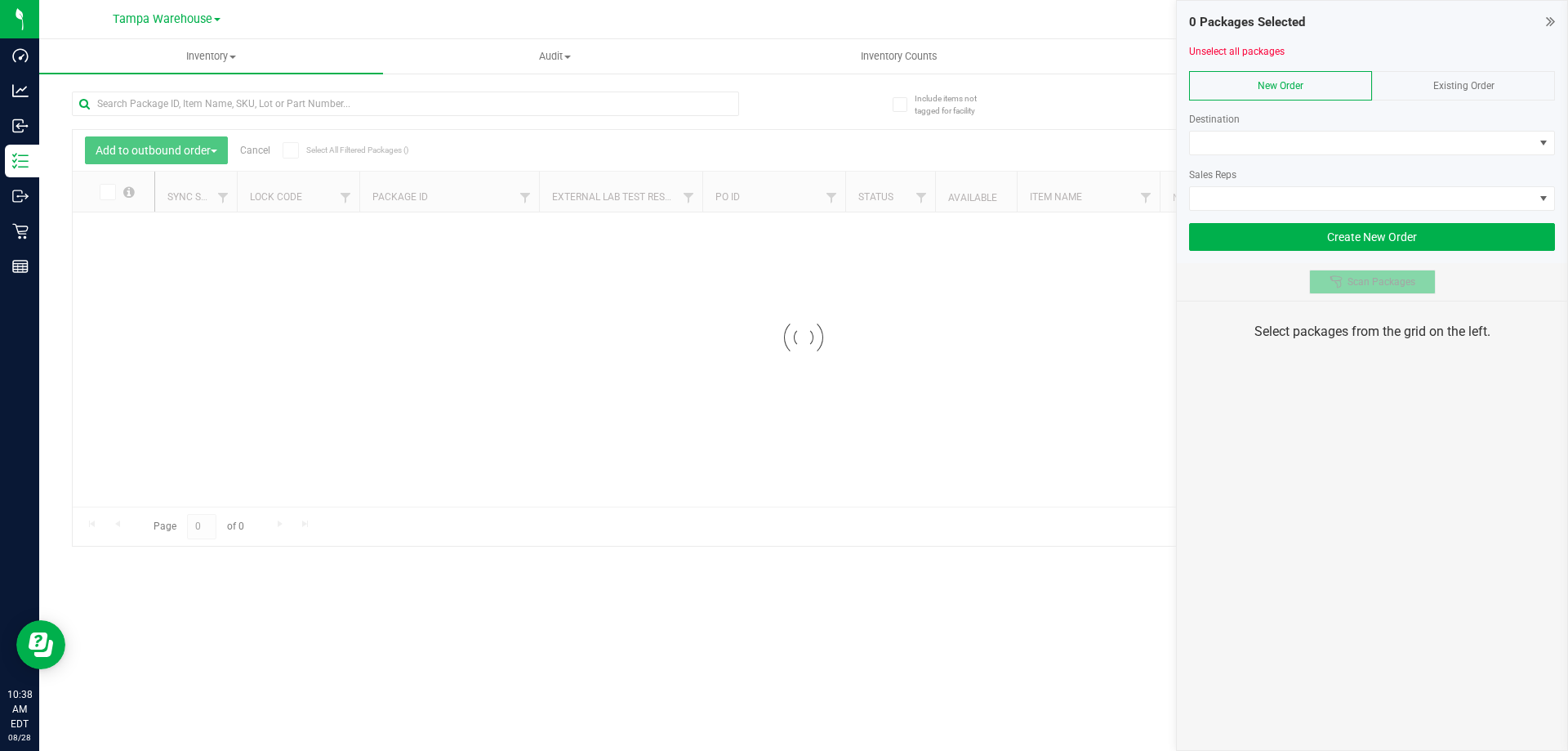
click at [1406, 289] on button "Scan Packages" at bounding box center [1373, 282] width 127 height 24
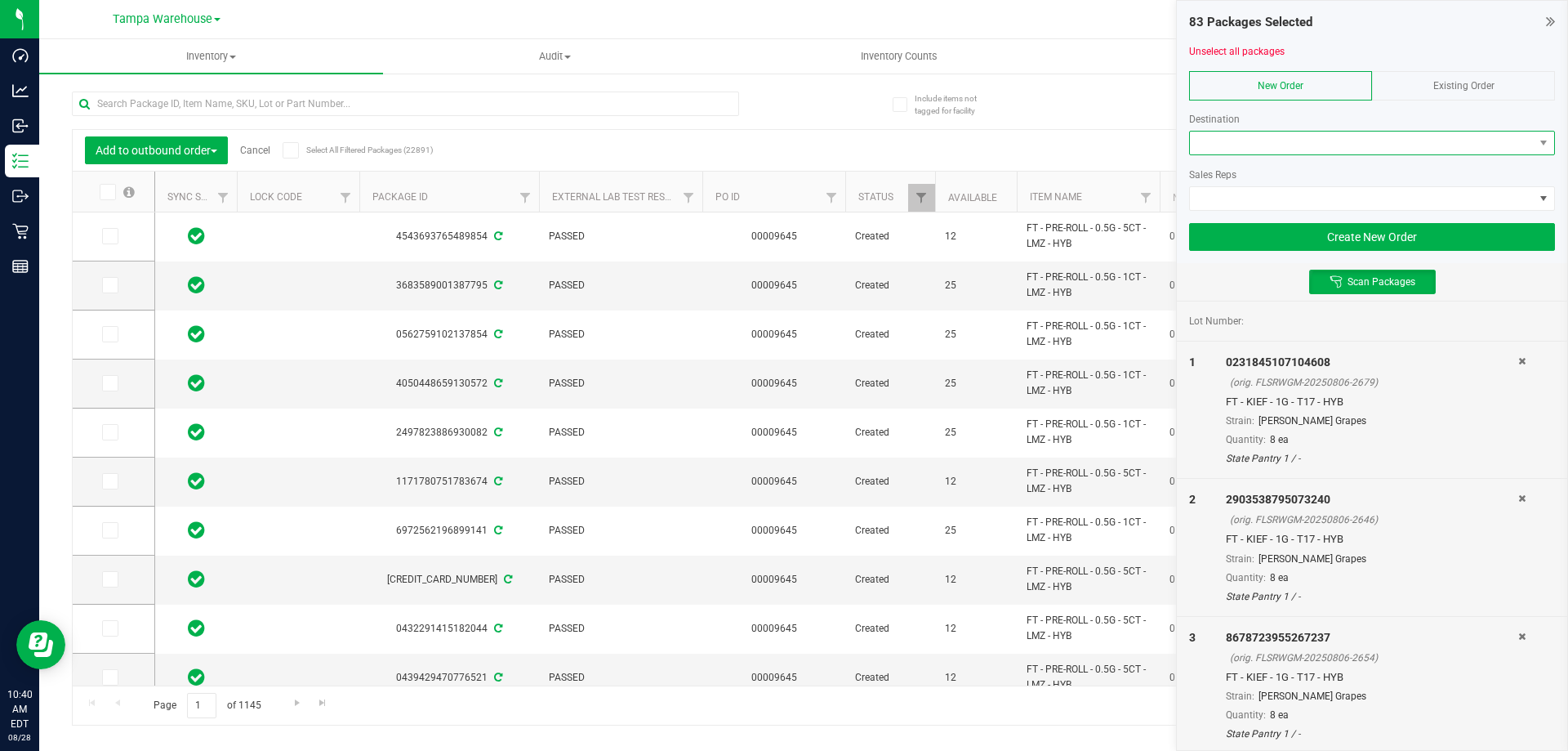
click at [1217, 149] on span at bounding box center [1362, 143] width 344 height 23
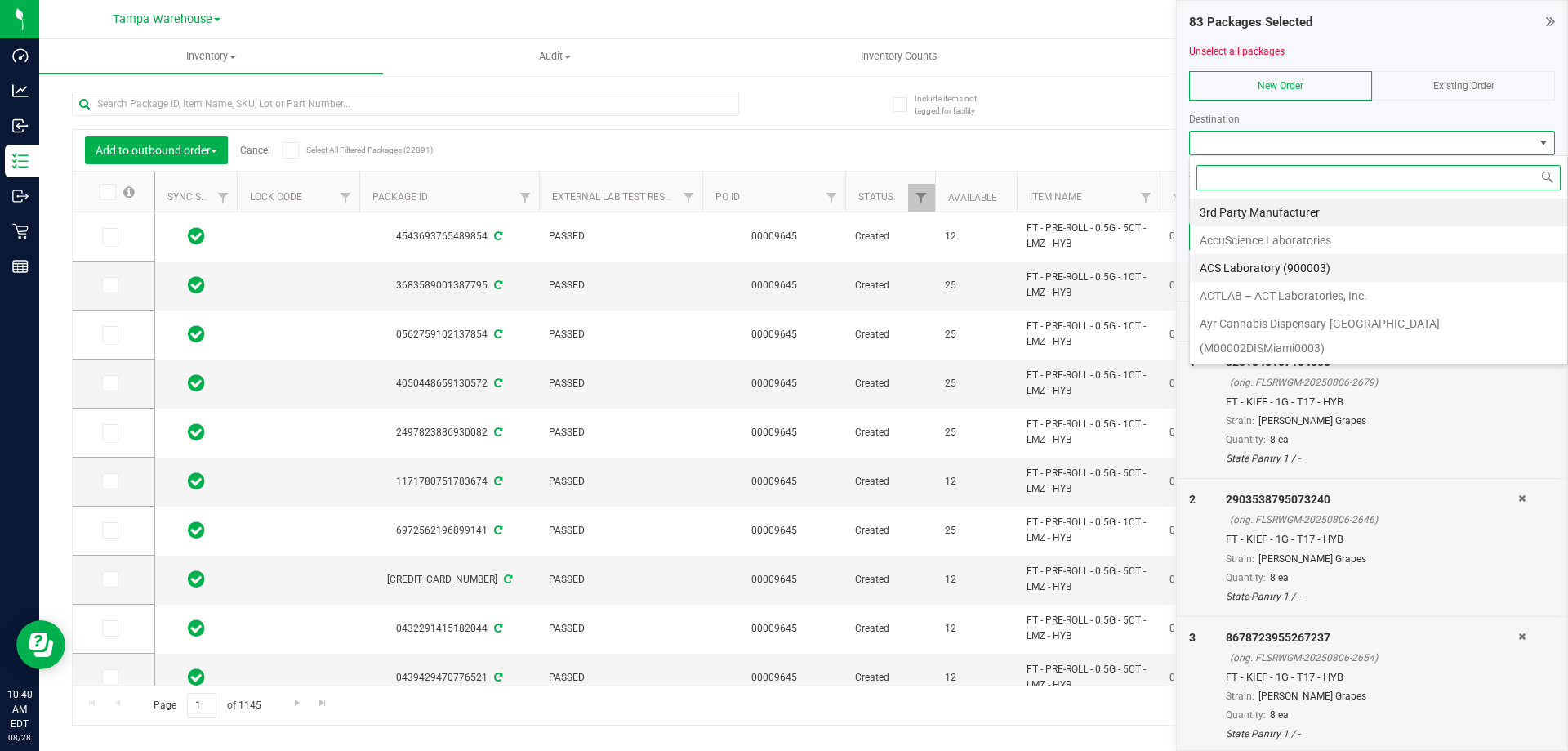
scroll to position [163, 0]
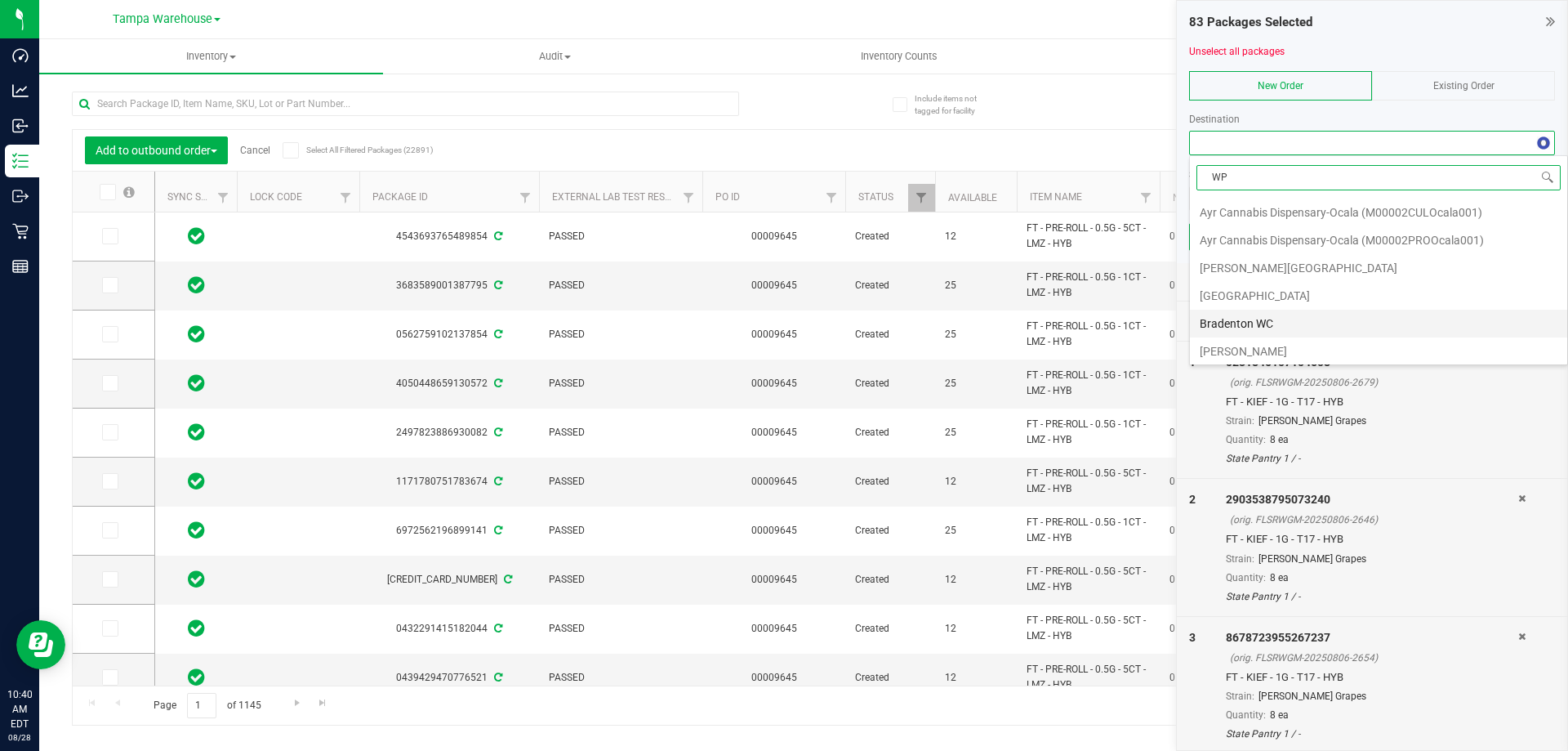
type input "WPB"
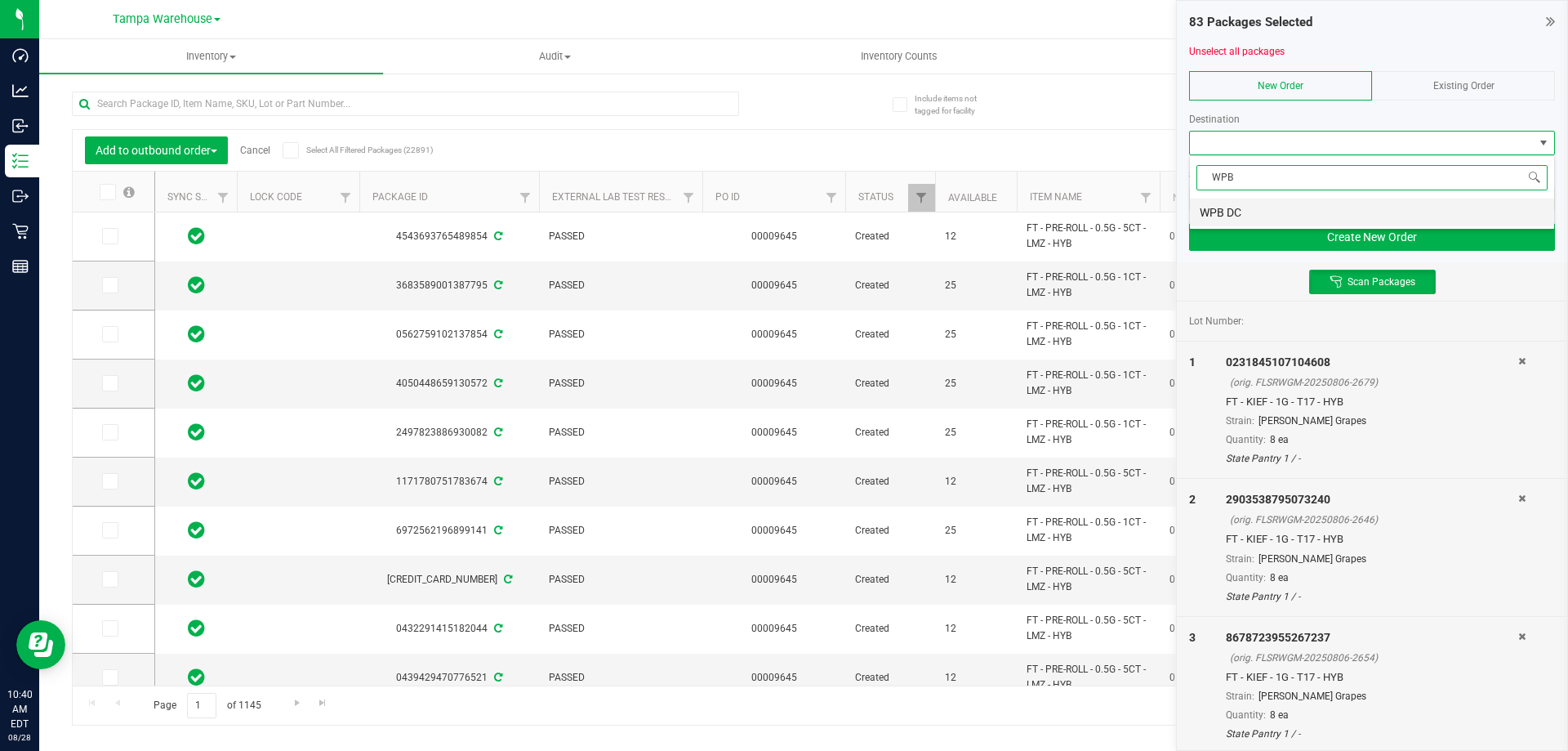
click at [1211, 209] on li "WPB DC" at bounding box center [1372, 212] width 364 height 28
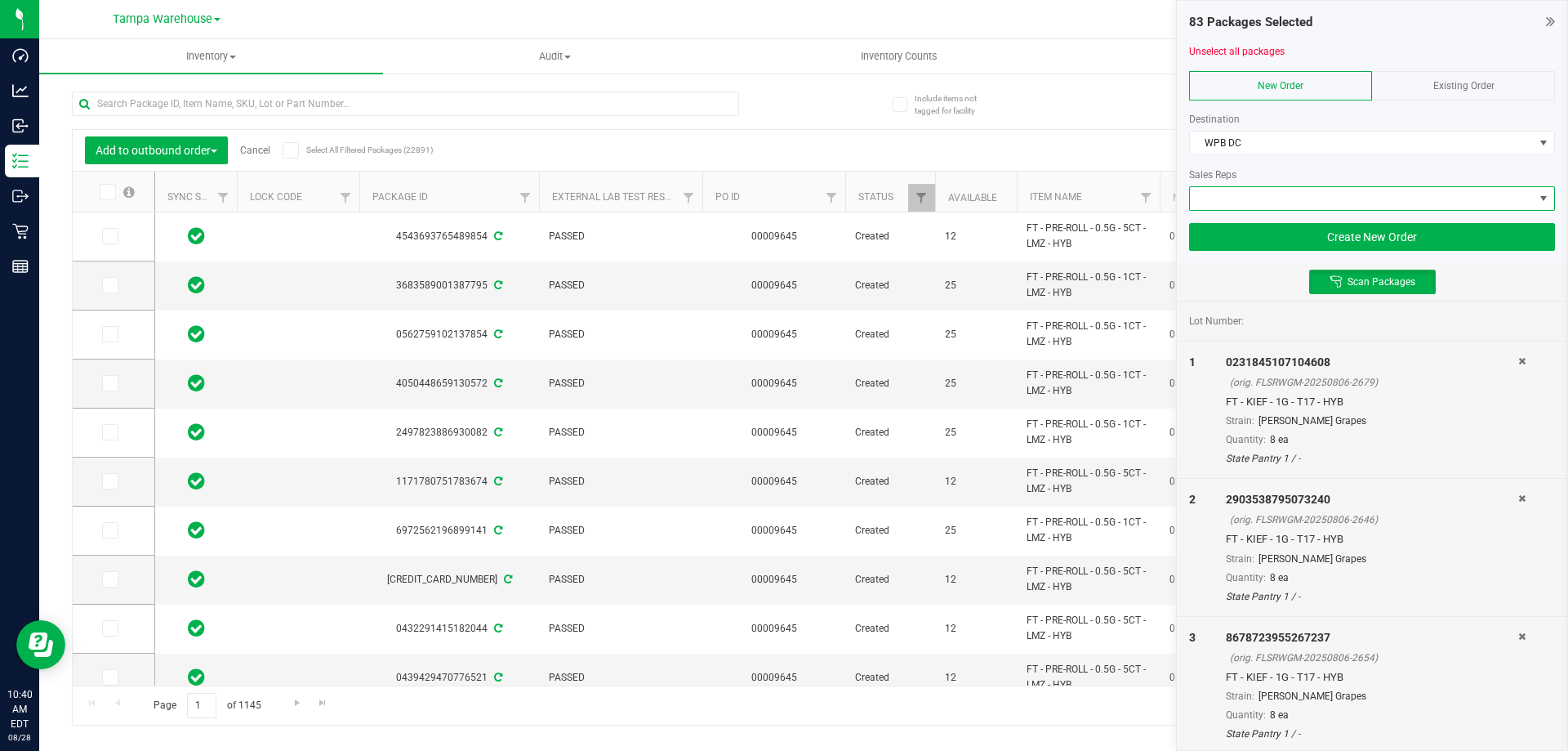
click at [1256, 201] on span at bounding box center [1362, 198] width 344 height 23
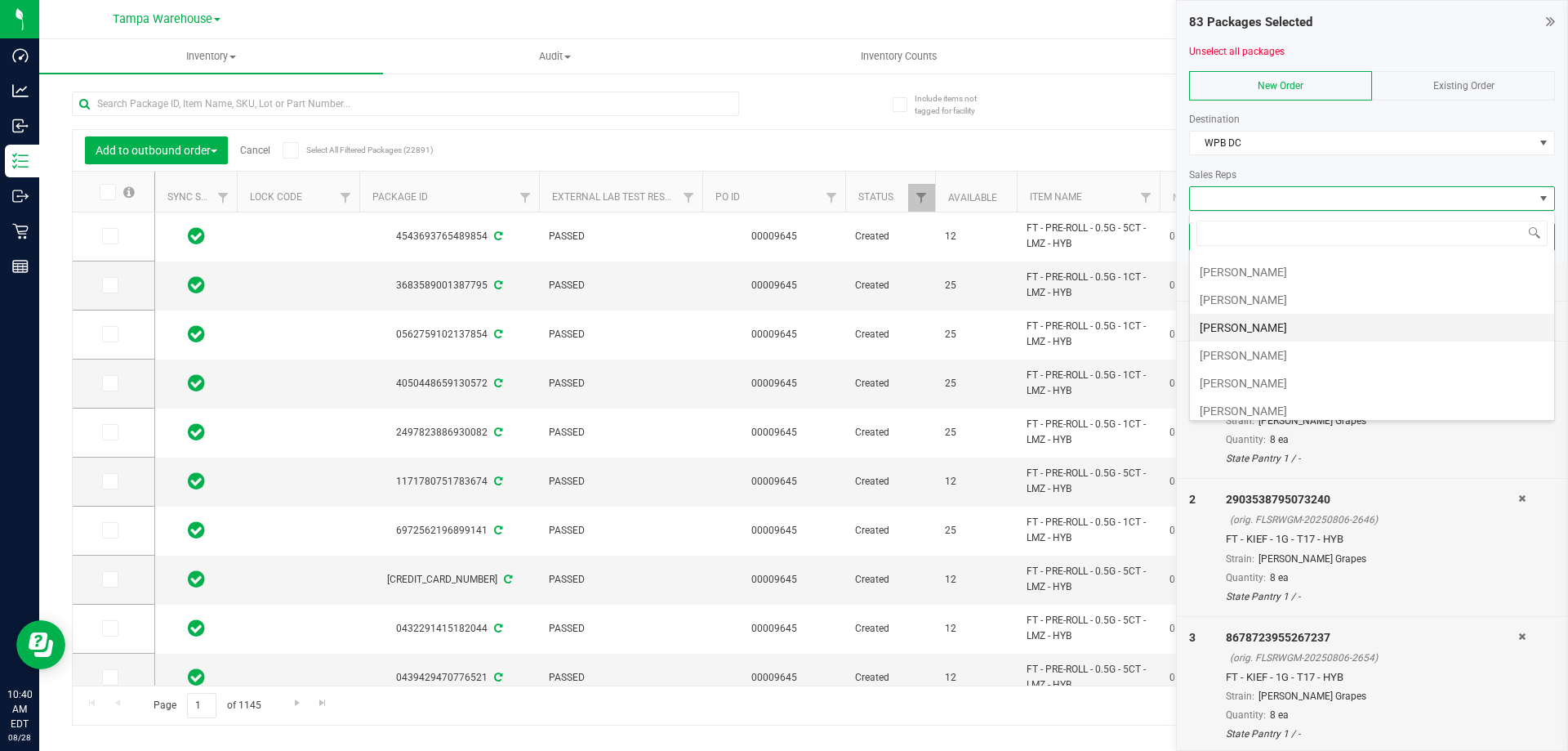
scroll to position [163, 0]
click at [1237, 347] on li "[PERSON_NAME]" at bounding box center [1372, 355] width 364 height 28
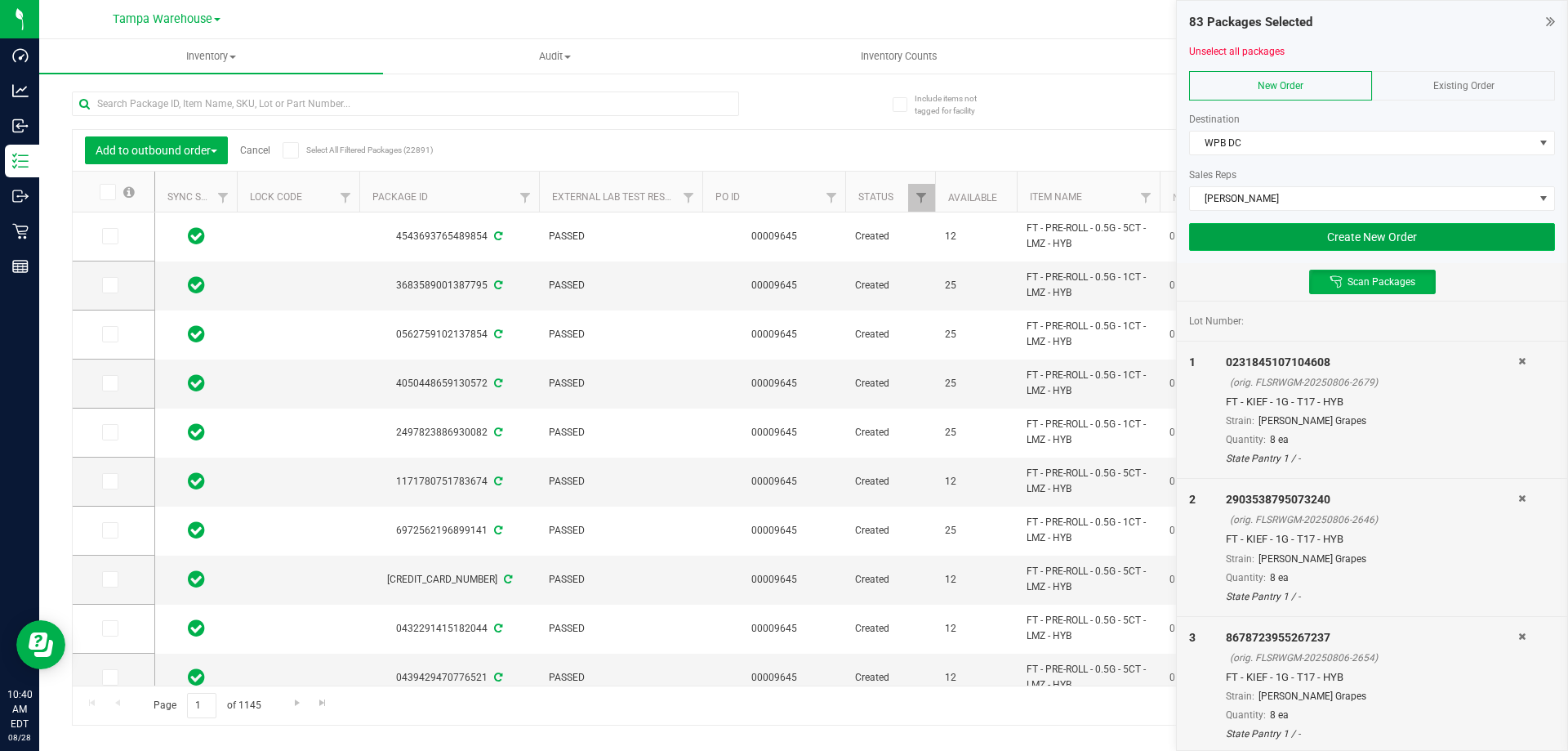
click at [1330, 239] on button "Create New Order" at bounding box center [1372, 237] width 366 height 28
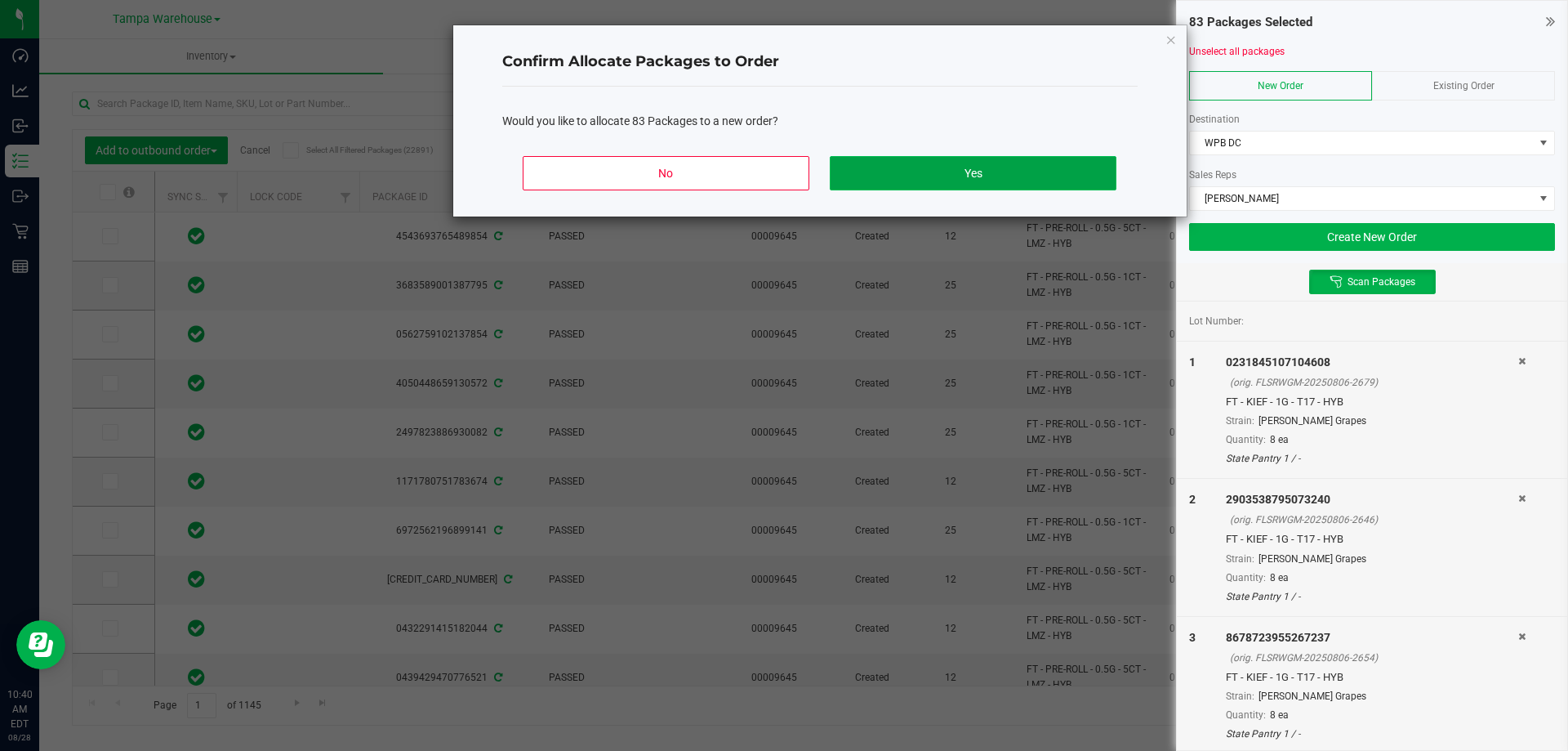
click at [997, 184] on button "Yes" at bounding box center [972, 173] width 286 height 34
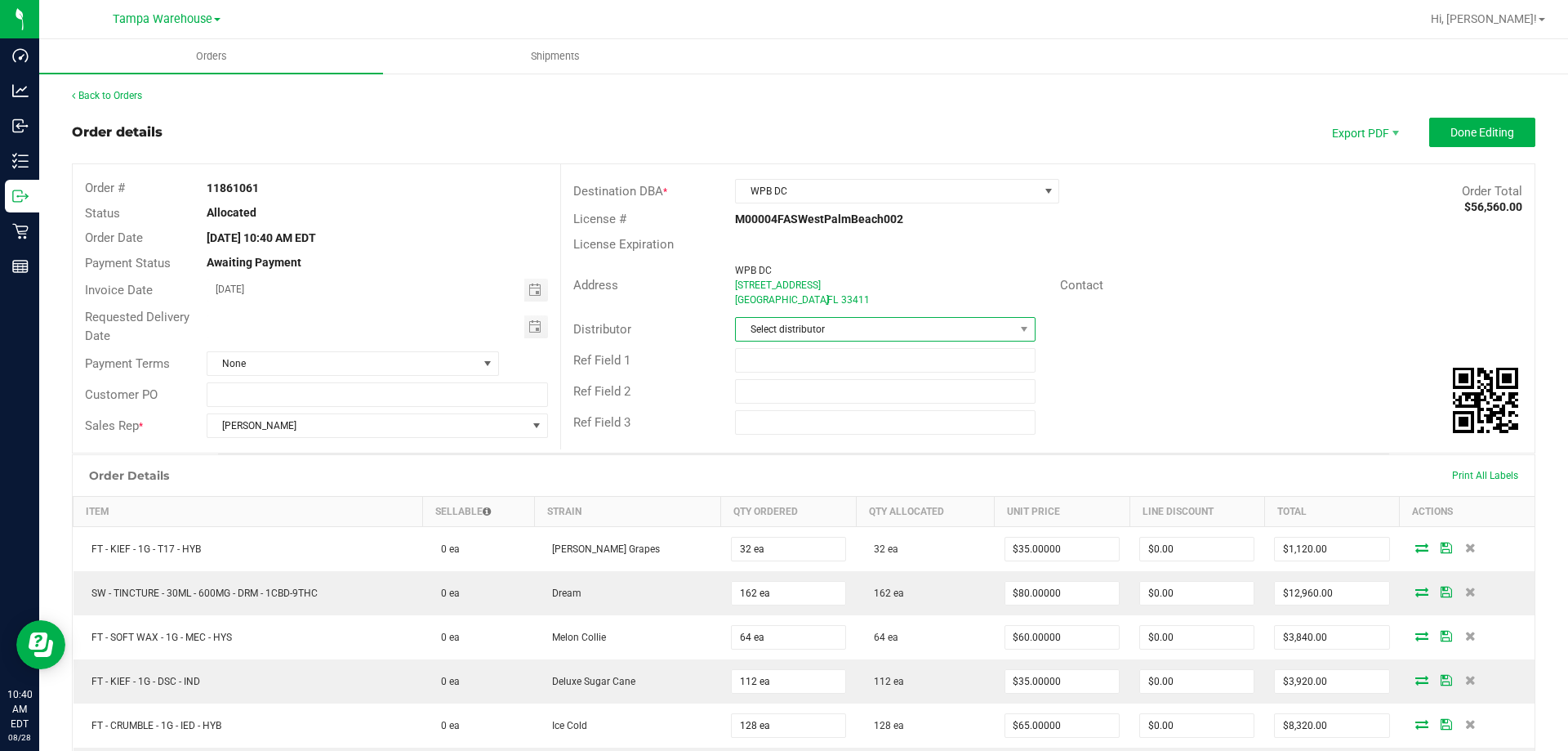
click at [784, 332] on span "Select distributor" at bounding box center [875, 329] width 278 height 23
type input "TAMPA"
click at [759, 437] on li "Tampa Warehouse" at bounding box center [878, 428] width 295 height 28
click at [771, 362] on input "text" at bounding box center [884, 360] width 300 height 24
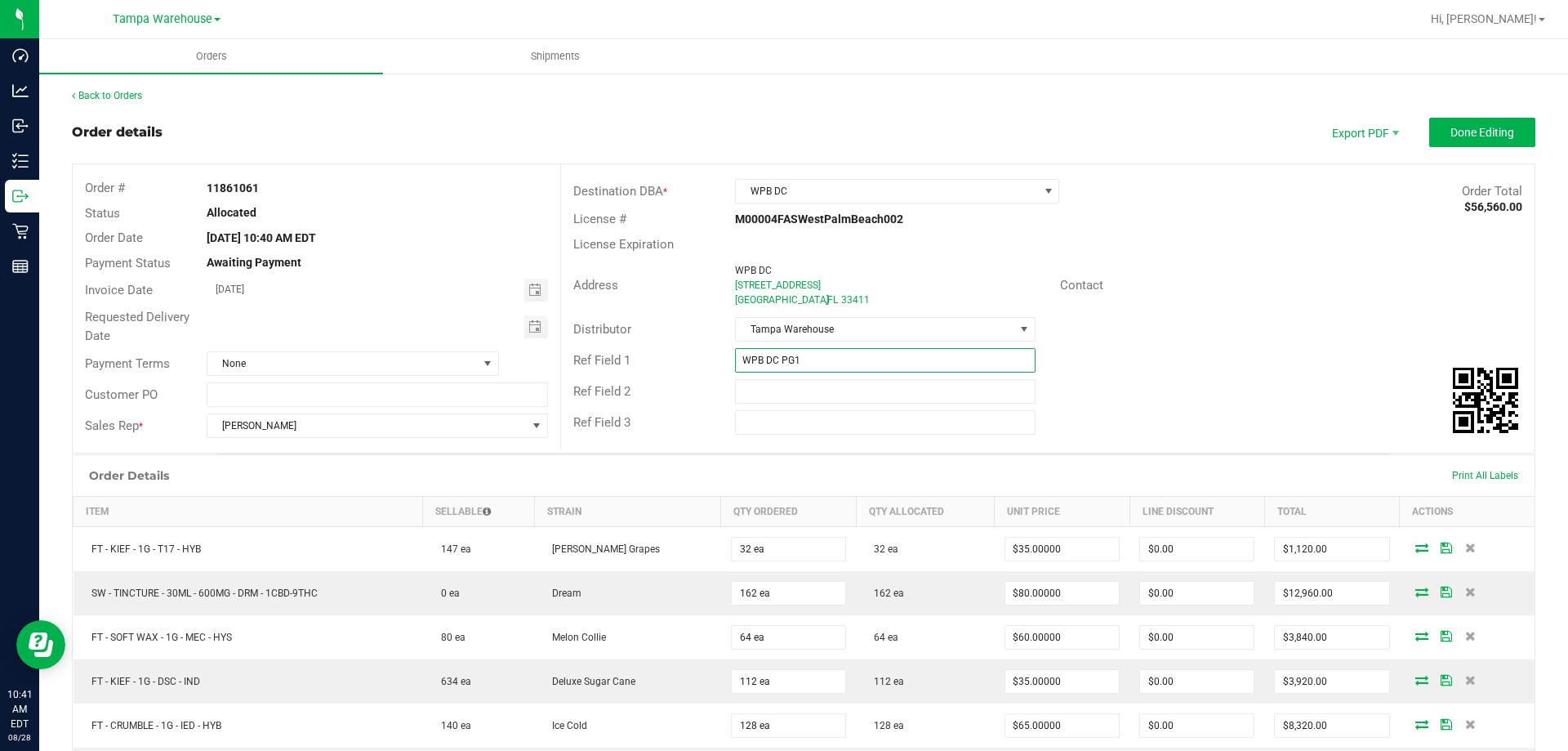
type input "WPB DC PG1"
click at [540, 331] on span "Toggle calendar" at bounding box center [536, 327] width 23 height 23
type input "CANNABIS"
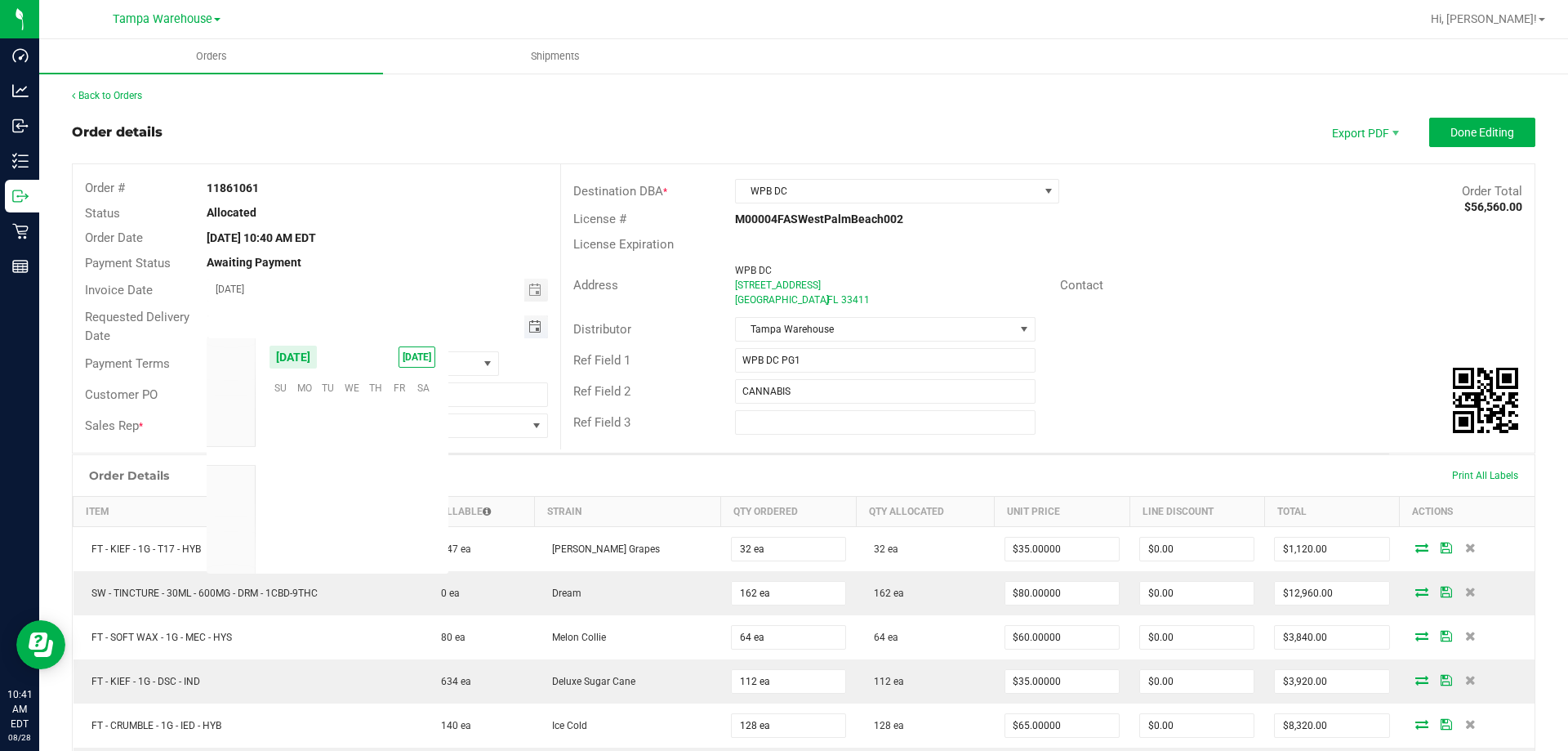
scroll to position [264832, 0]
click at [391, 512] on span "29" at bounding box center [400, 513] width 23 height 25
type input "[DATE]"
click at [1445, 124] on button "Done Editing" at bounding box center [1482, 132] width 106 height 30
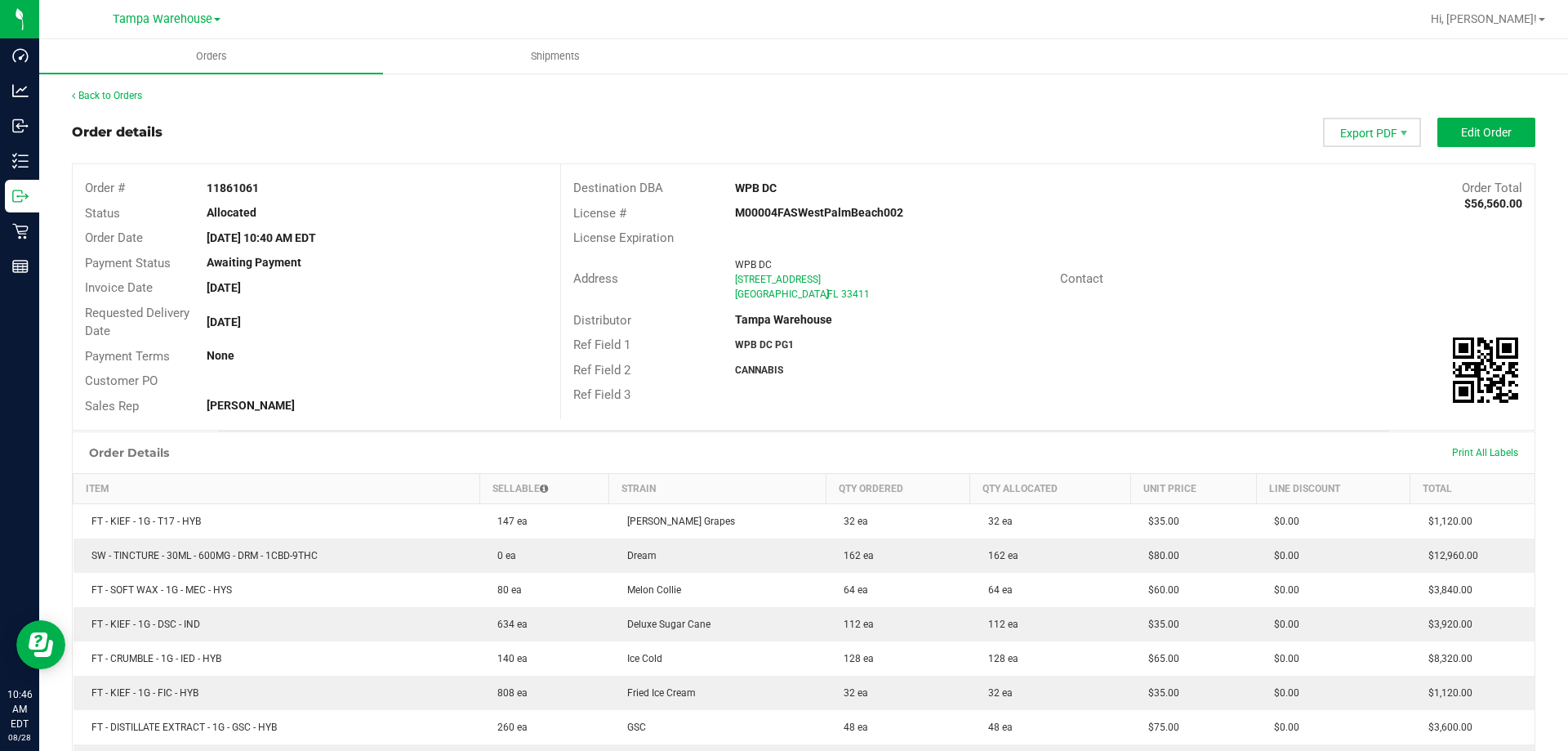
click at [1344, 143] on span "Export PDF" at bounding box center [1372, 132] width 98 height 30
click at [1362, 169] on span "Packing List PDF" at bounding box center [1362, 159] width 102 height 23
drag, startPoint x: 1357, startPoint y: 181, endPoint x: 1368, endPoint y: 151, distance: 32.0
click at [1368, 151] on ul "Packing List PDF Invoice PDF COAs (Zip) COAs (Single PDF) Picking List PDF" at bounding box center [1362, 207] width 102 height 119
click at [1367, 153] on span "Packing List PDF" at bounding box center [1362, 159] width 102 height 23
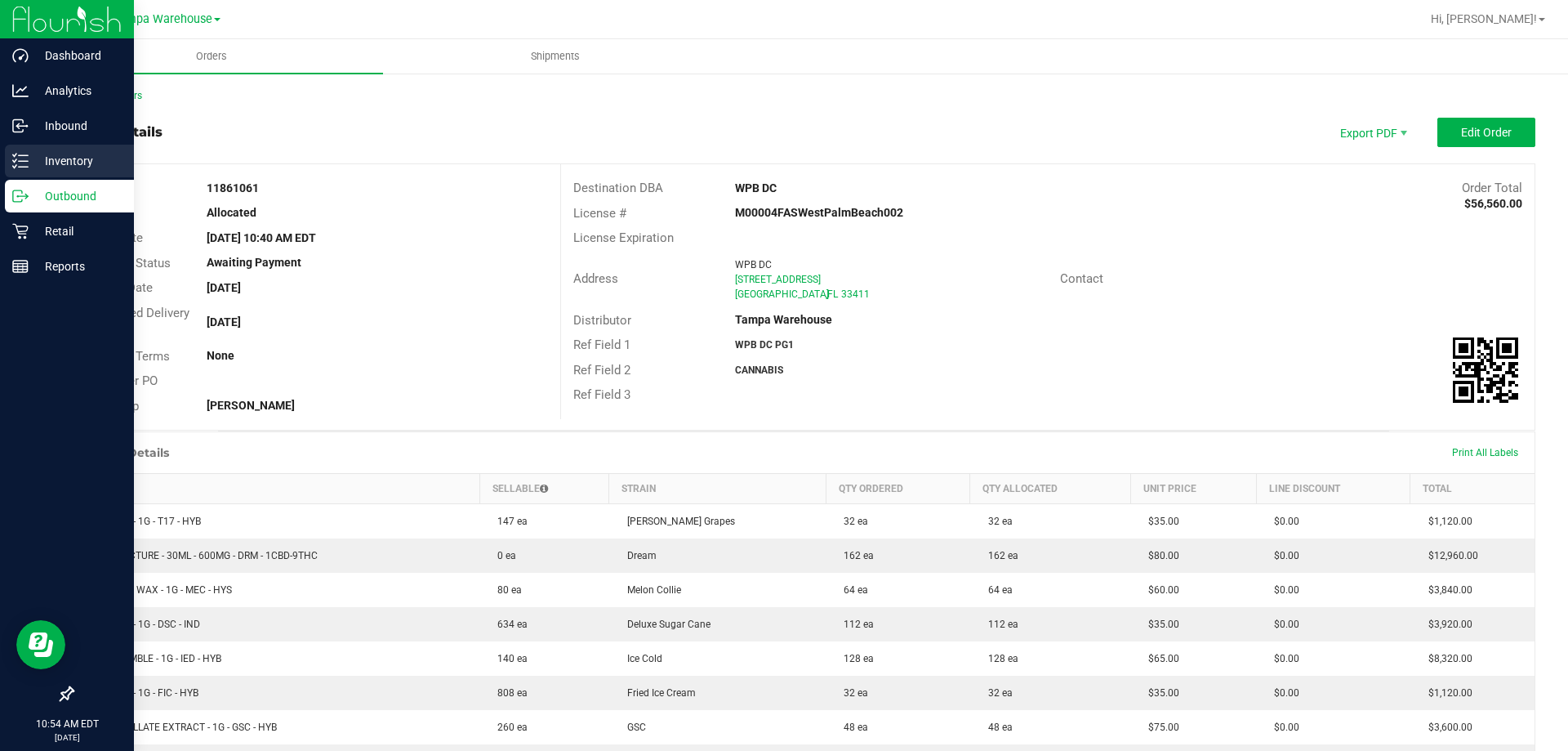
click at [48, 165] on p "Inventory" at bounding box center [77, 161] width 98 height 20
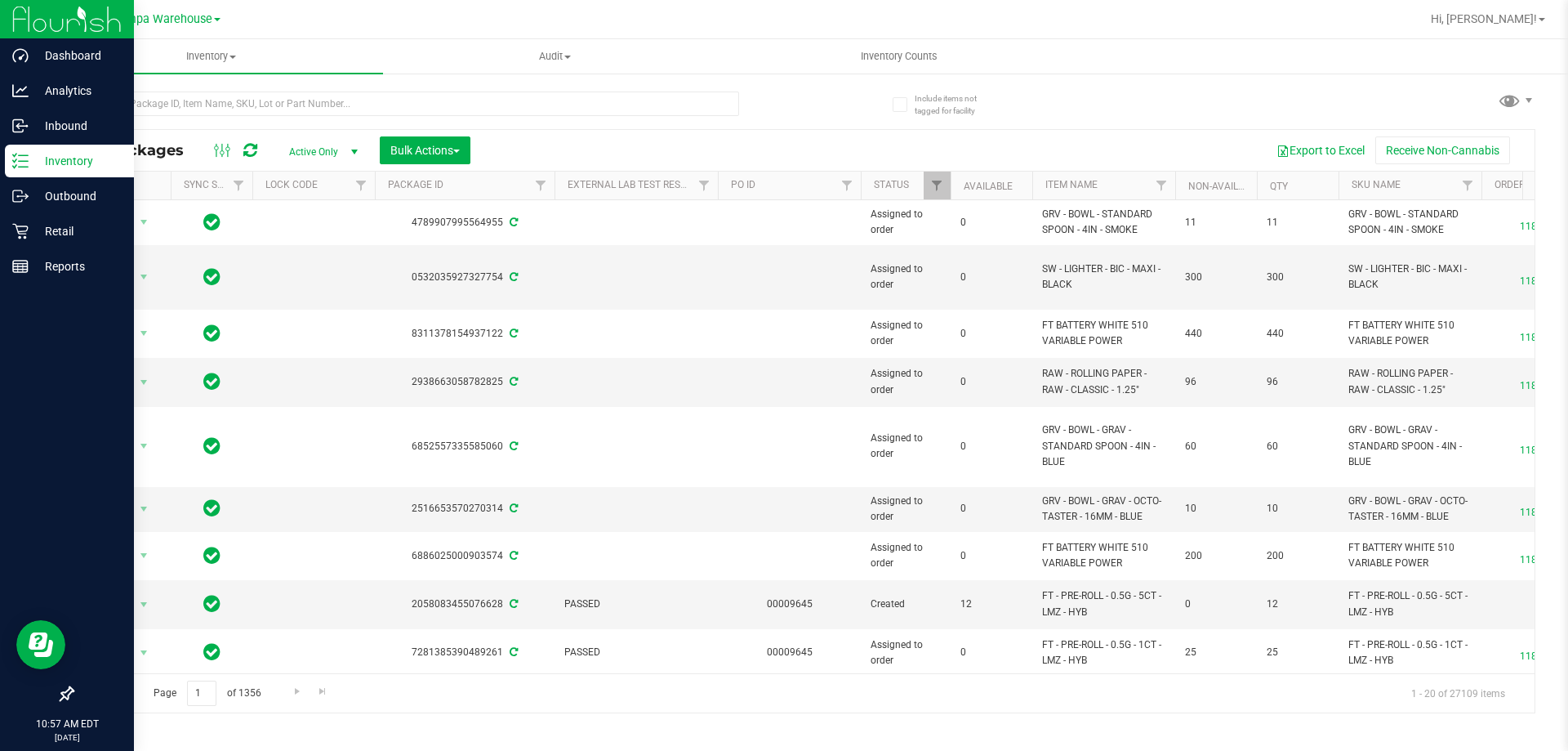
click at [326, 88] on div at bounding box center [438, 103] width 731 height 52
click at [326, 94] on input "text" at bounding box center [406, 103] width 667 height 24
click at [1465, 183] on span "Filter" at bounding box center [1467, 185] width 13 height 13
click at [1420, 225] on input at bounding box center [1465, 222] width 148 height 23
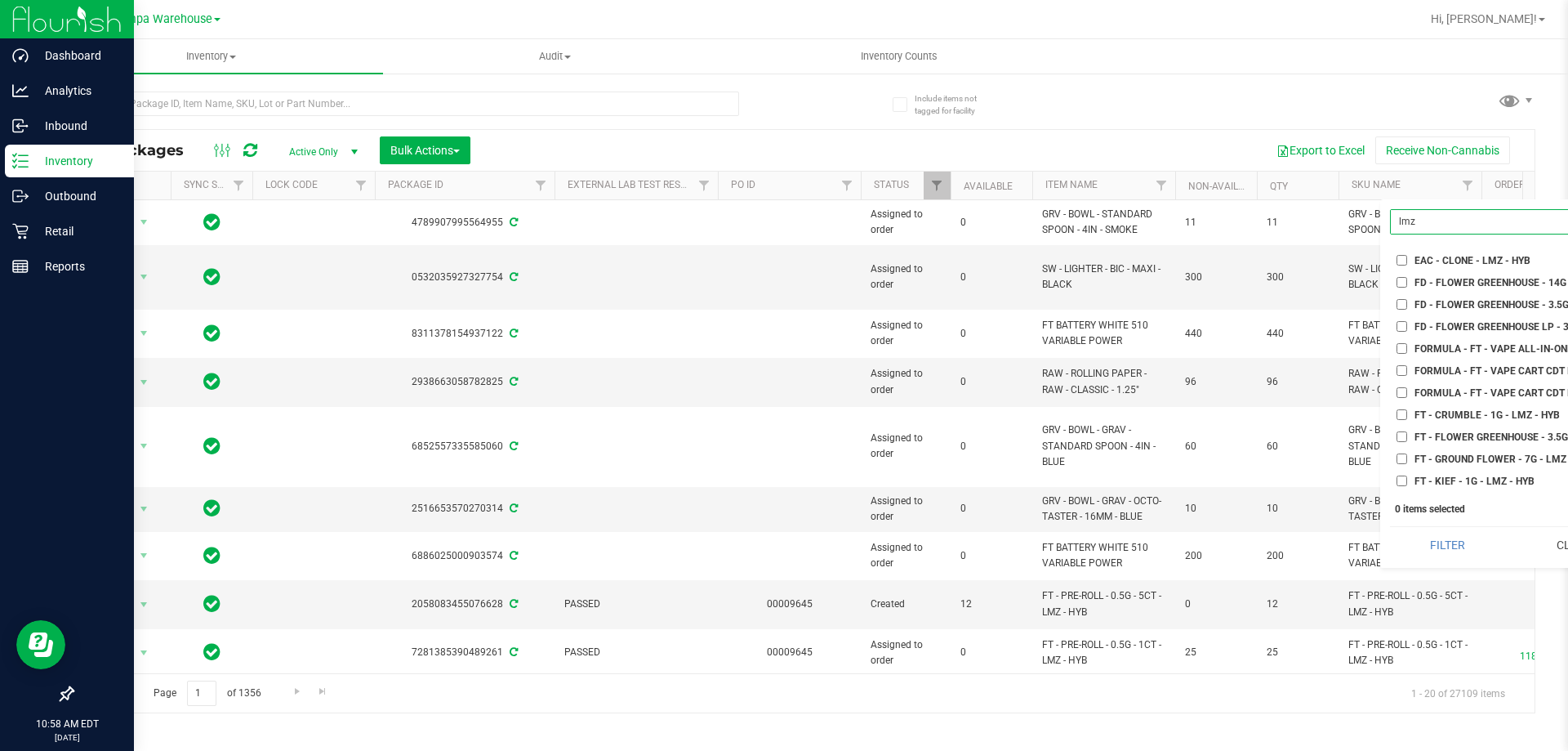
scroll to position [163, 0]
type input "lmz"
click at [1405, 455] on input "FT - PRE-ROLL - 0.5G - 5CT - LMZ - HYB" at bounding box center [1402, 449] width 10 height 10
checkbox input "true"
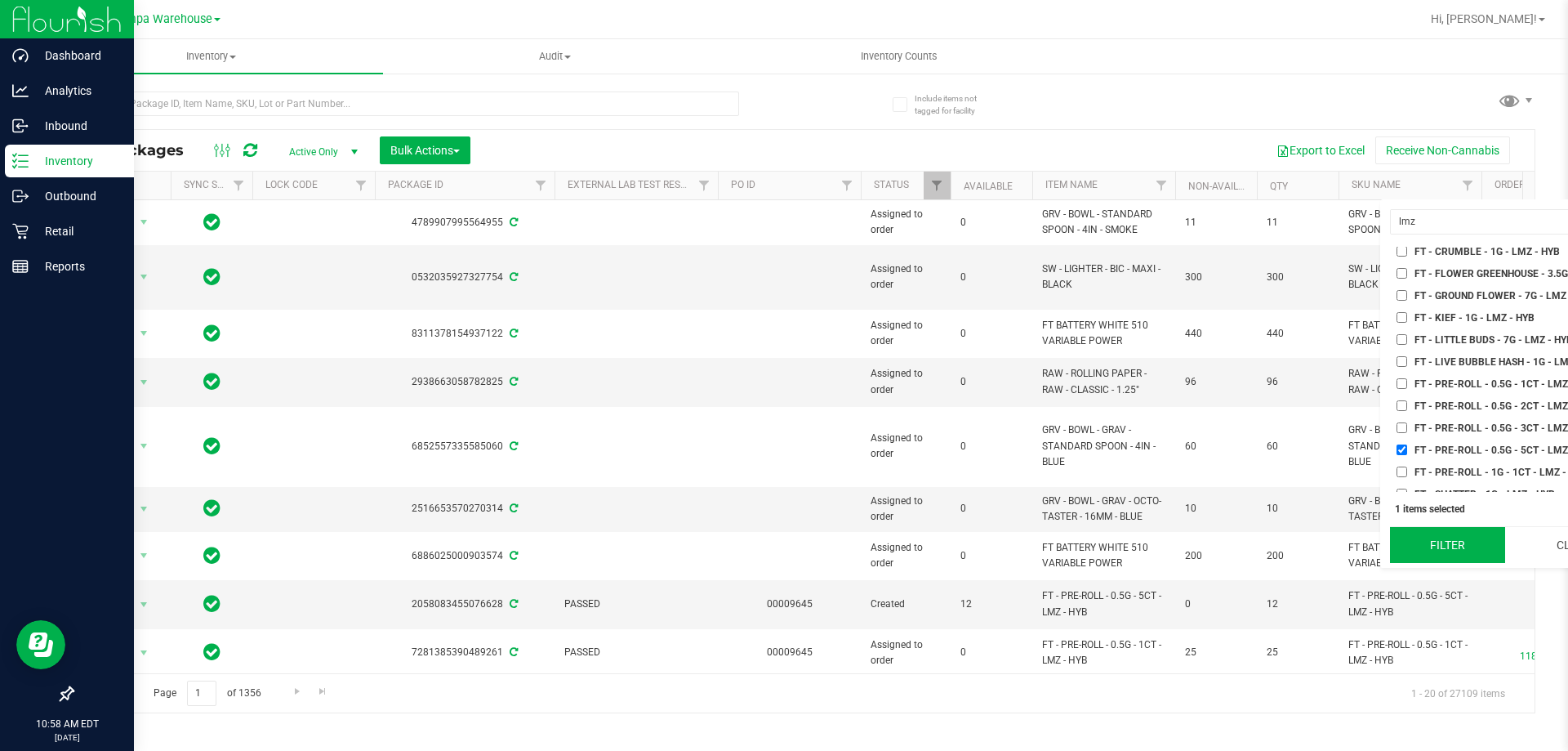
click at [1461, 548] on button "Filter" at bounding box center [1447, 544] width 116 height 36
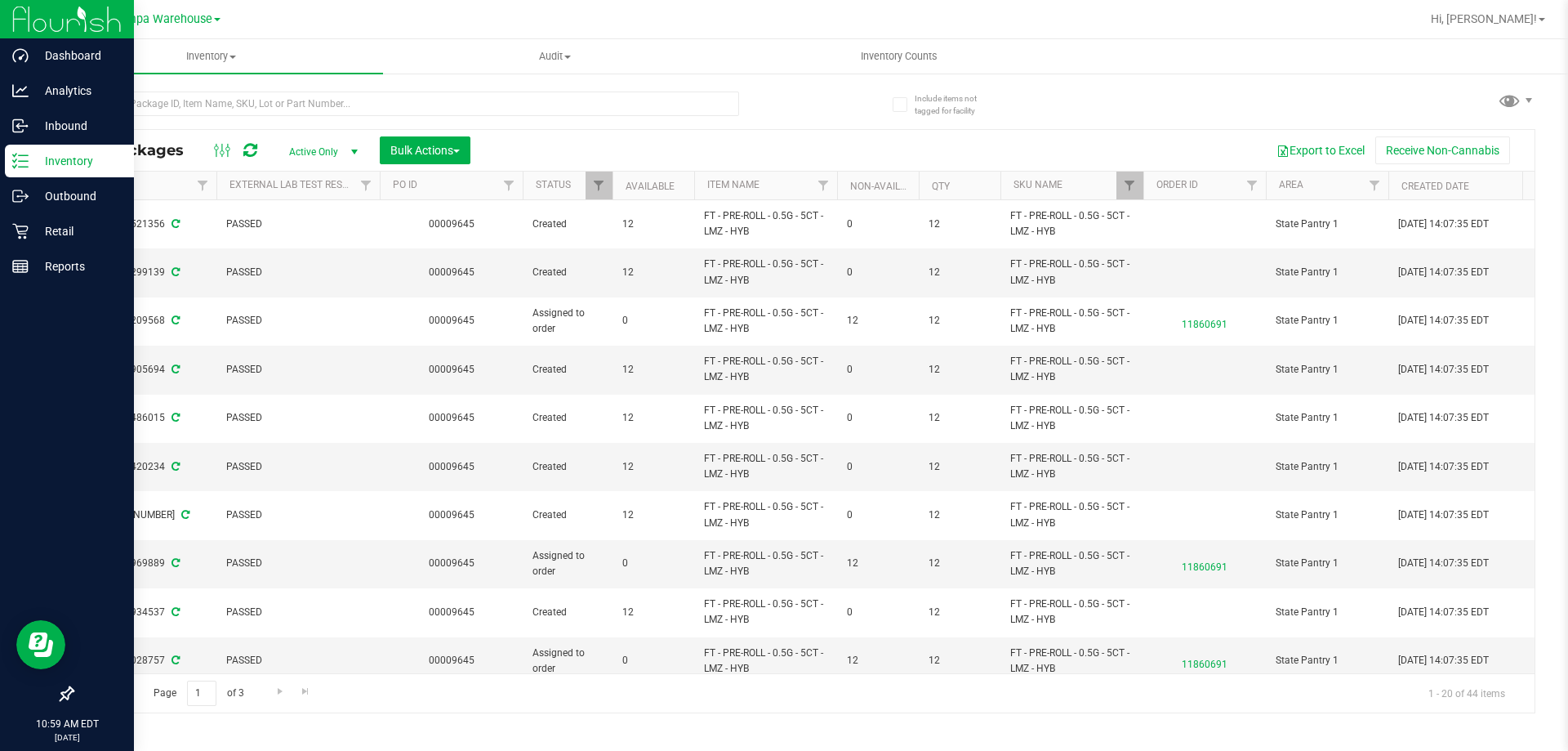
scroll to position [0, 460]
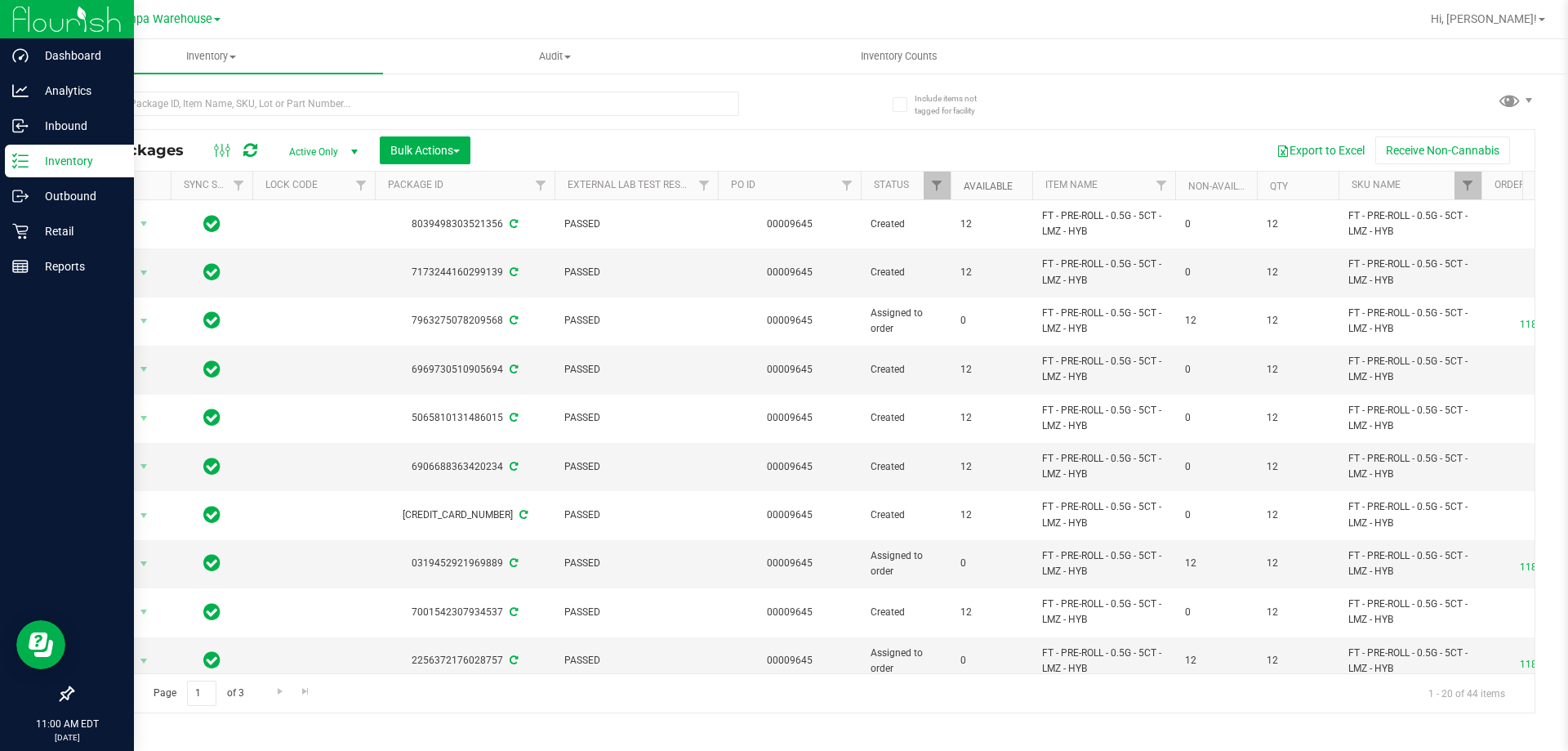
click at [996, 188] on link "Available" at bounding box center [988, 186] width 49 height 11
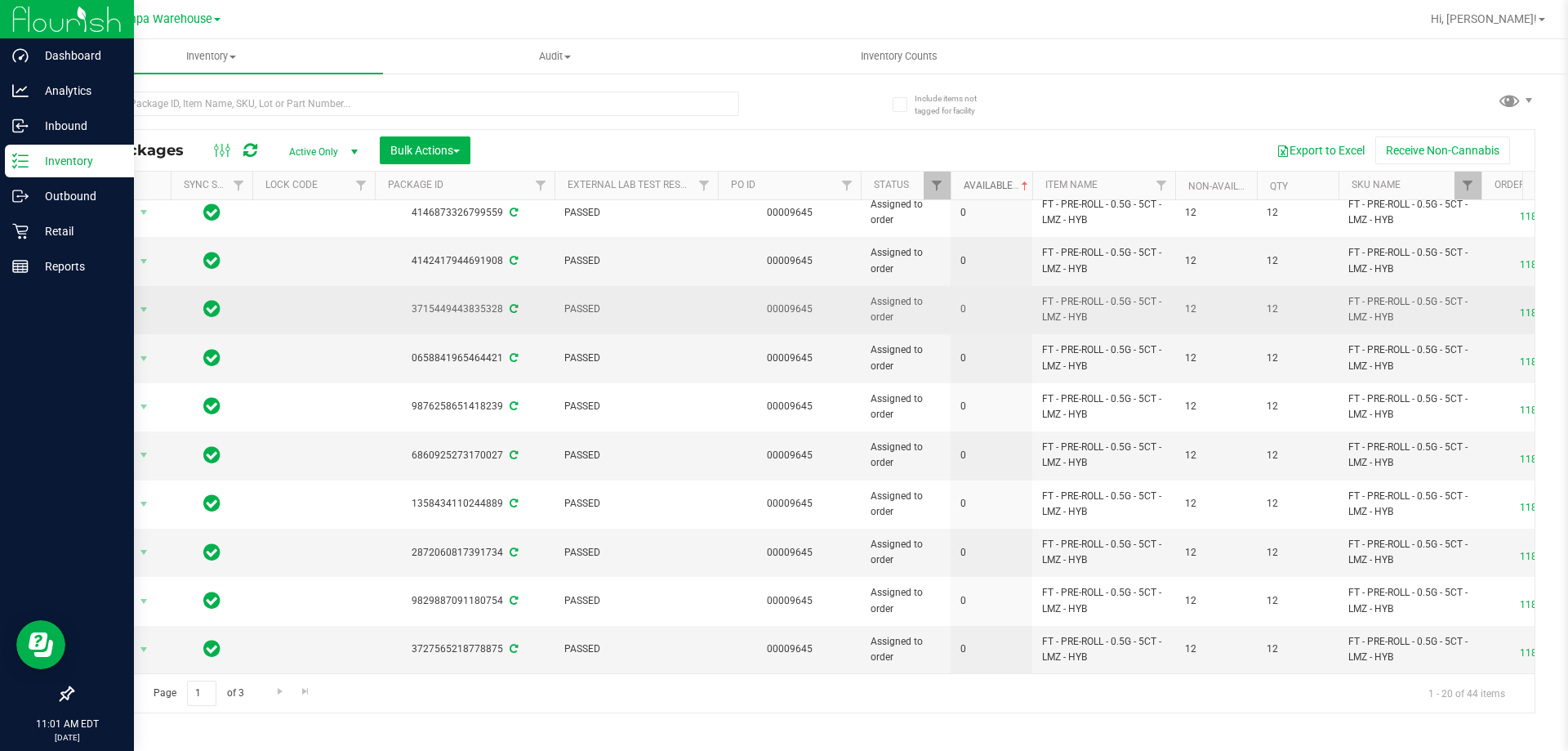
scroll to position [0, 0]
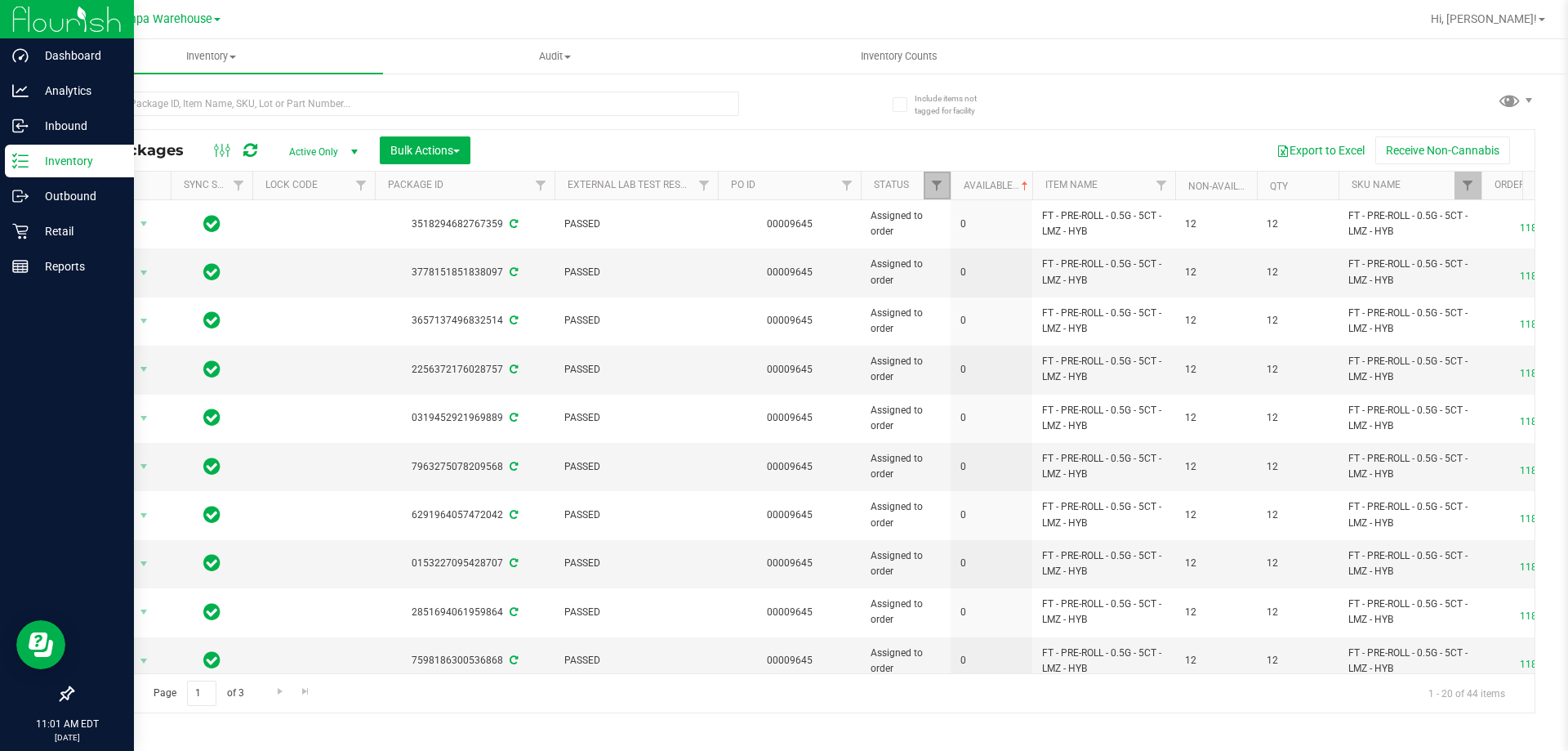
click at [927, 180] on link "Filter" at bounding box center [936, 185] width 27 height 28
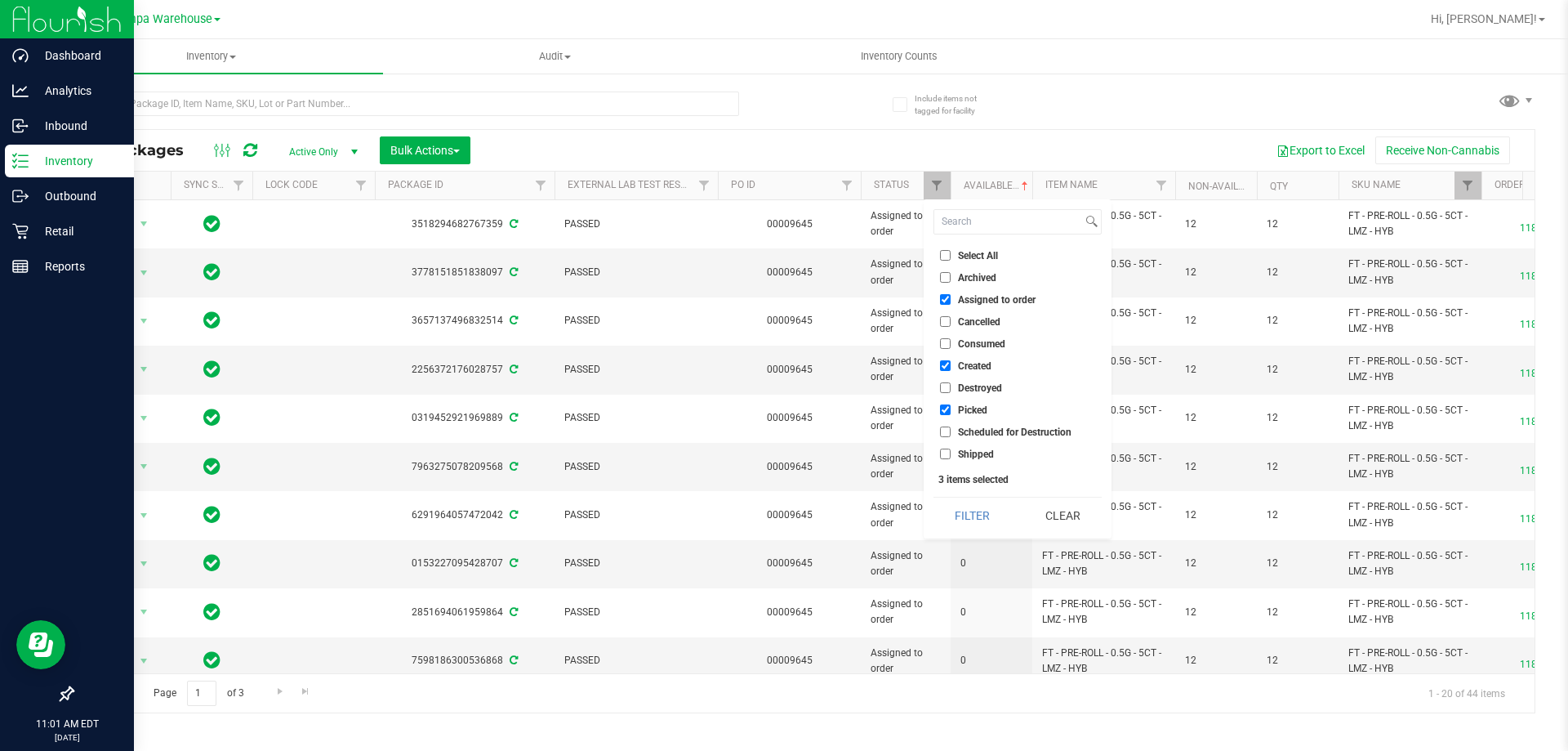
click at [946, 297] on input "Assigned to order" at bounding box center [945, 299] width 10 height 10
click at [949, 300] on input "Assigned to order" at bounding box center [945, 299] width 10 height 10
checkbox input "true"
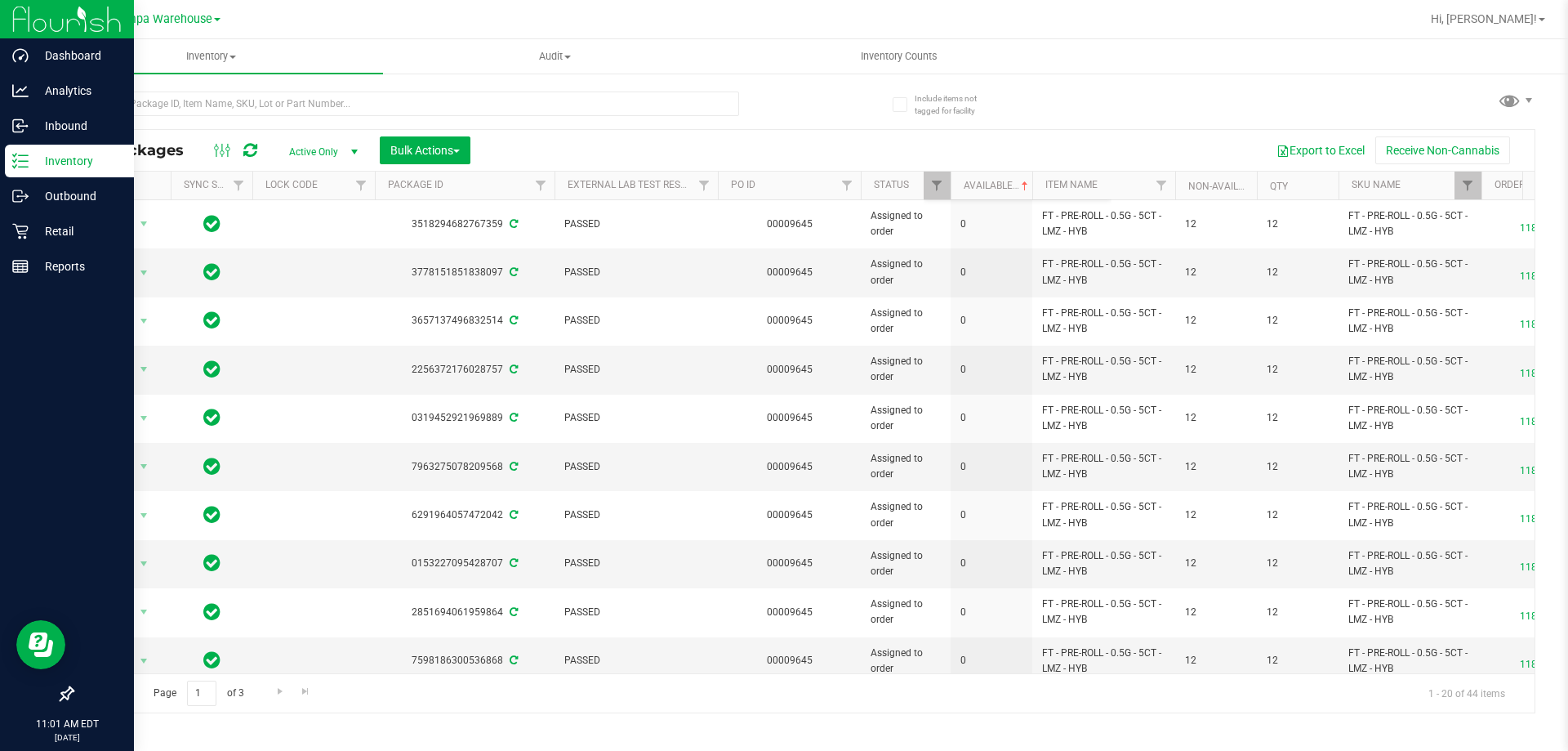
click at [863, 150] on div "Export to Excel Receive Non-Cannabis" at bounding box center [1002, 150] width 1040 height 28
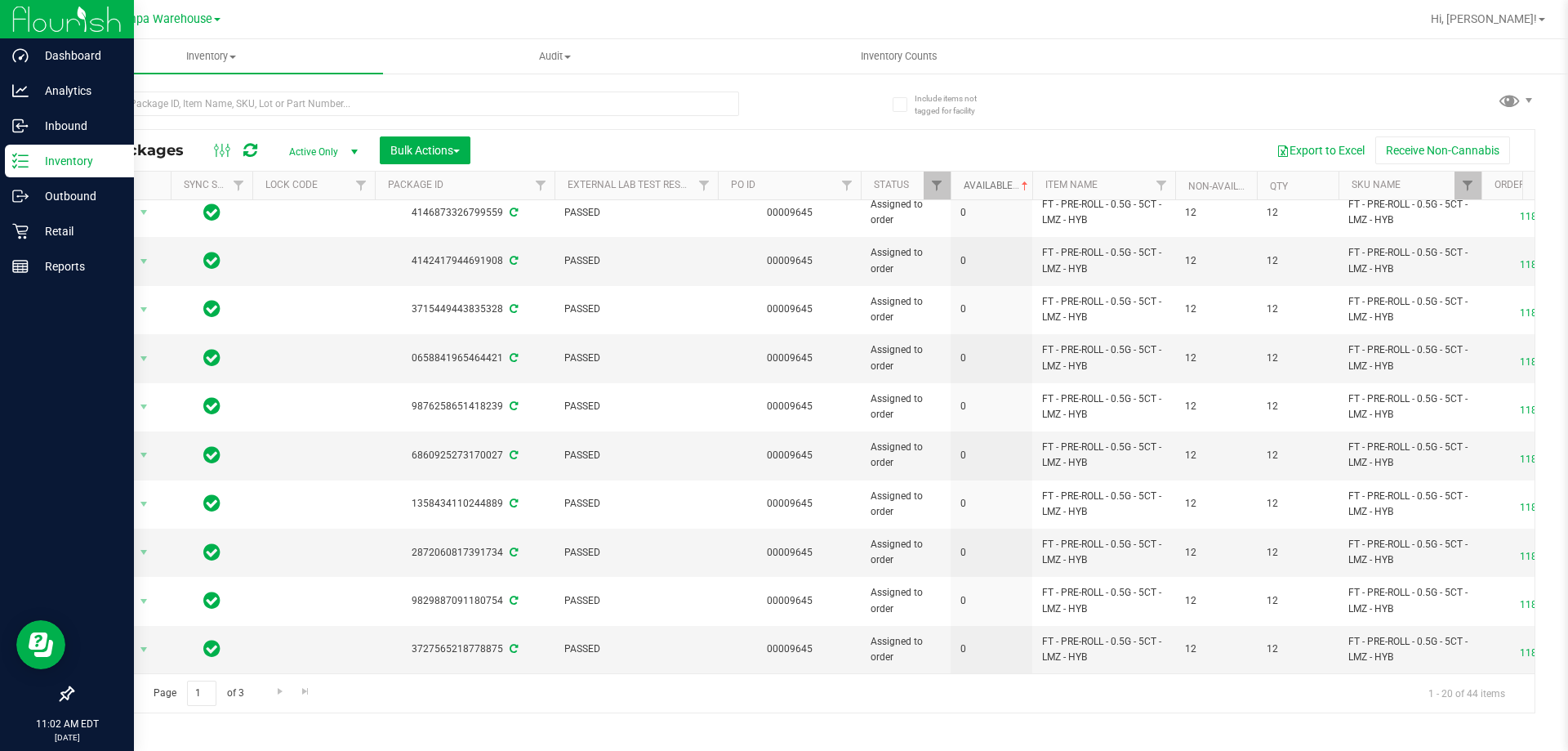
click at [997, 189] on link "Available" at bounding box center [997, 185] width 68 height 11
click at [279, 695] on span "Go to the next page" at bounding box center [280, 691] width 13 height 13
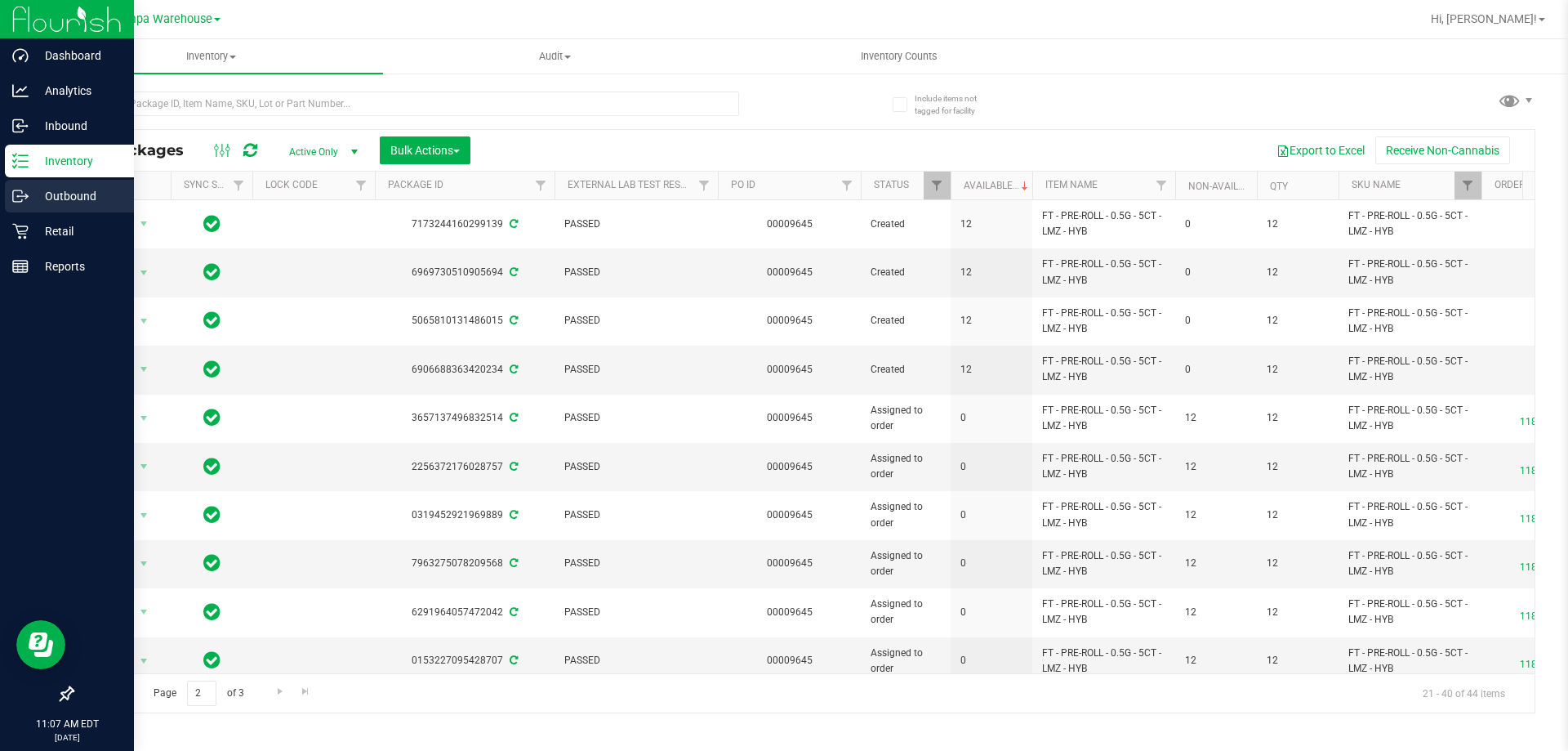
click at [85, 203] on p "Outbound" at bounding box center [77, 196] width 98 height 20
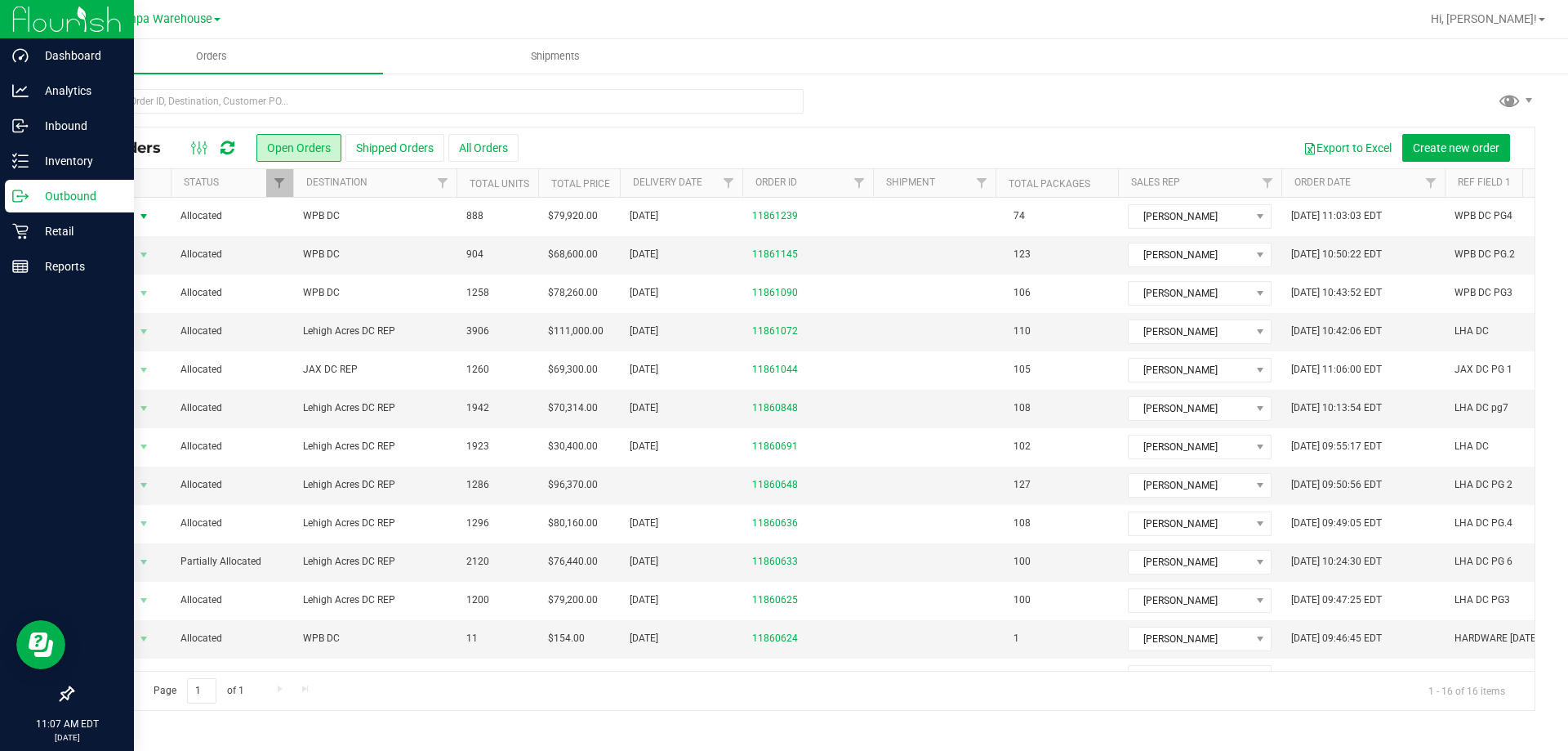
click at [136, 220] on span "select" at bounding box center [144, 216] width 21 height 23
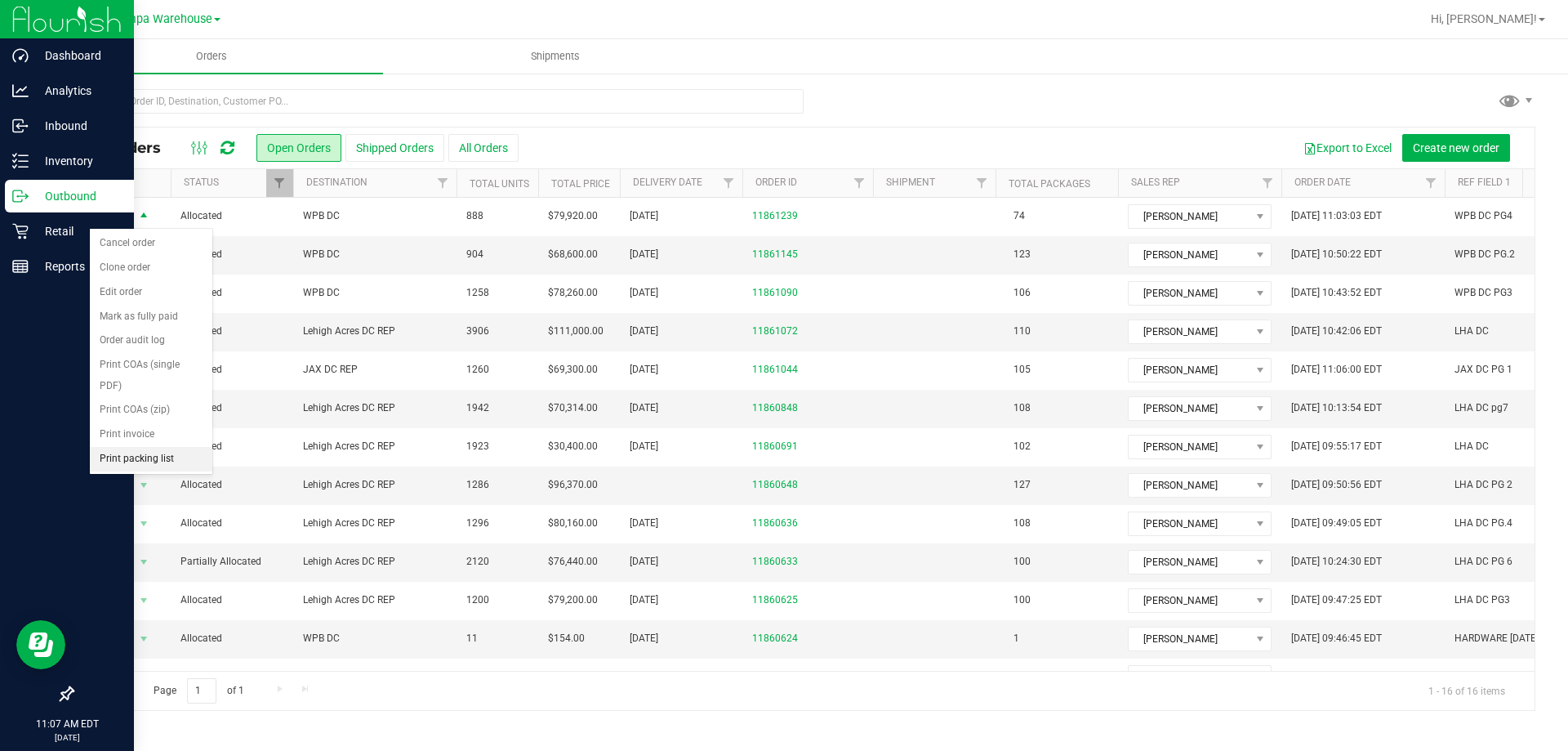
click at [139, 458] on li "Print packing list" at bounding box center [150, 459] width 122 height 24
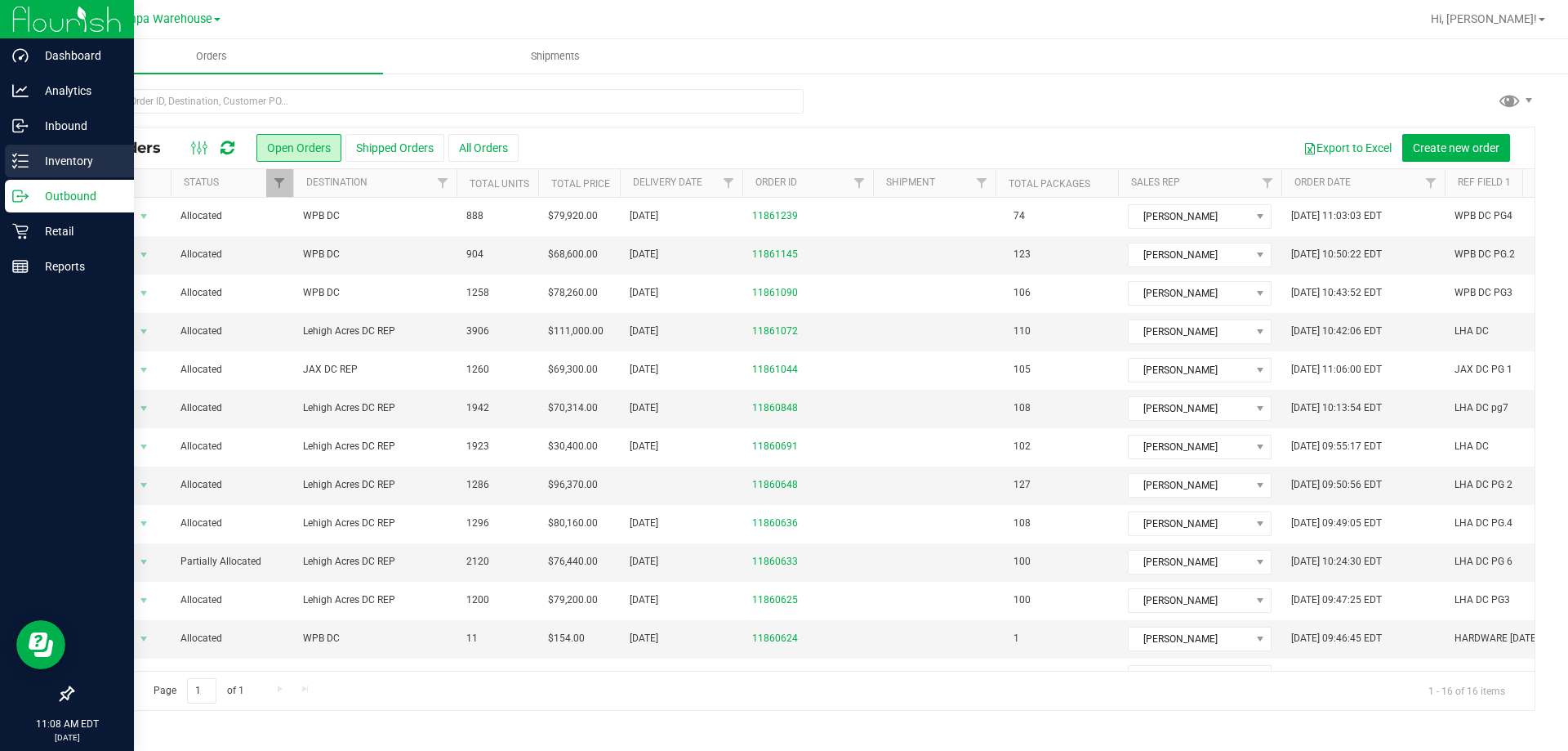
click at [28, 156] on icon at bounding box center [20, 161] width 17 height 17
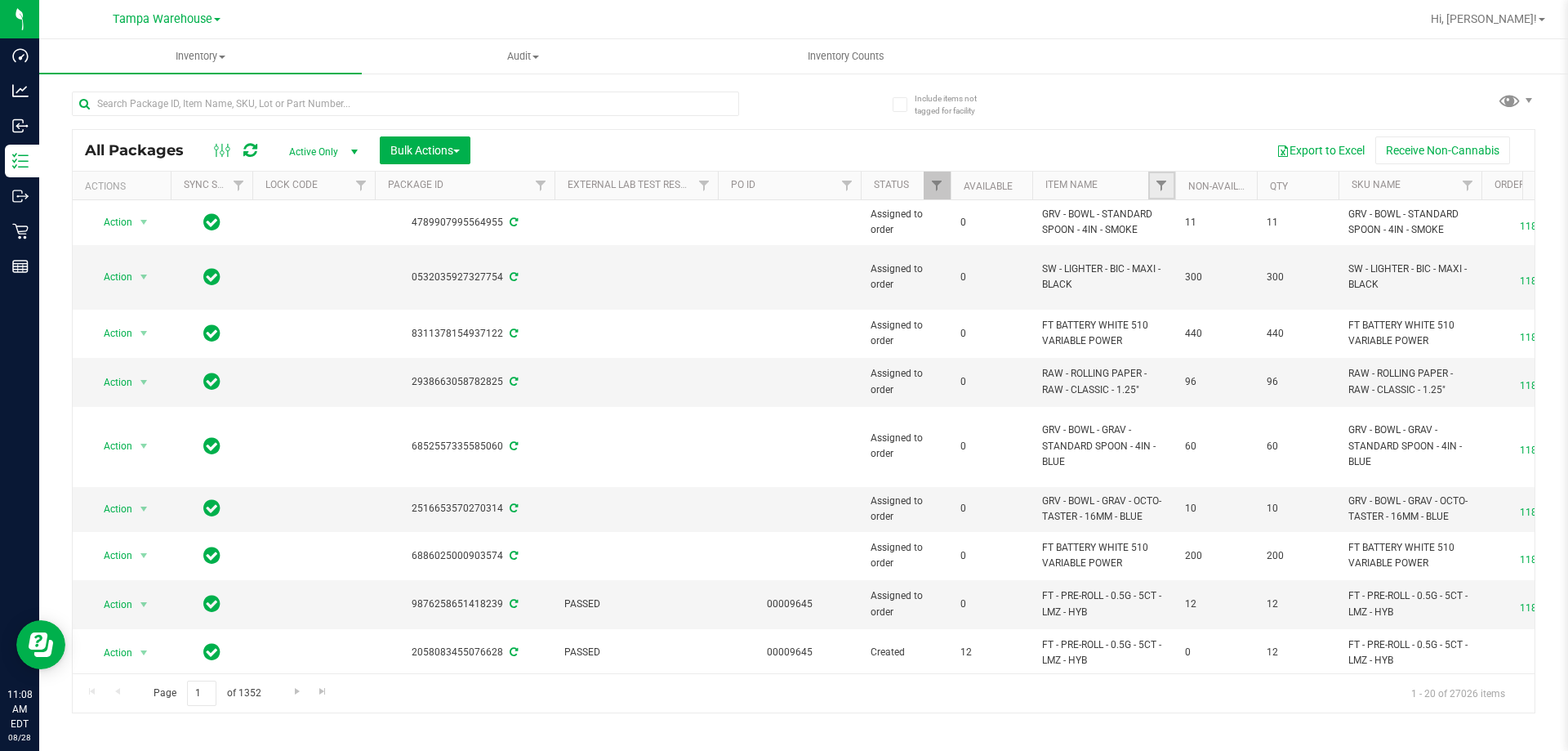
click at [1152, 191] on link "Filter" at bounding box center [1161, 185] width 27 height 28
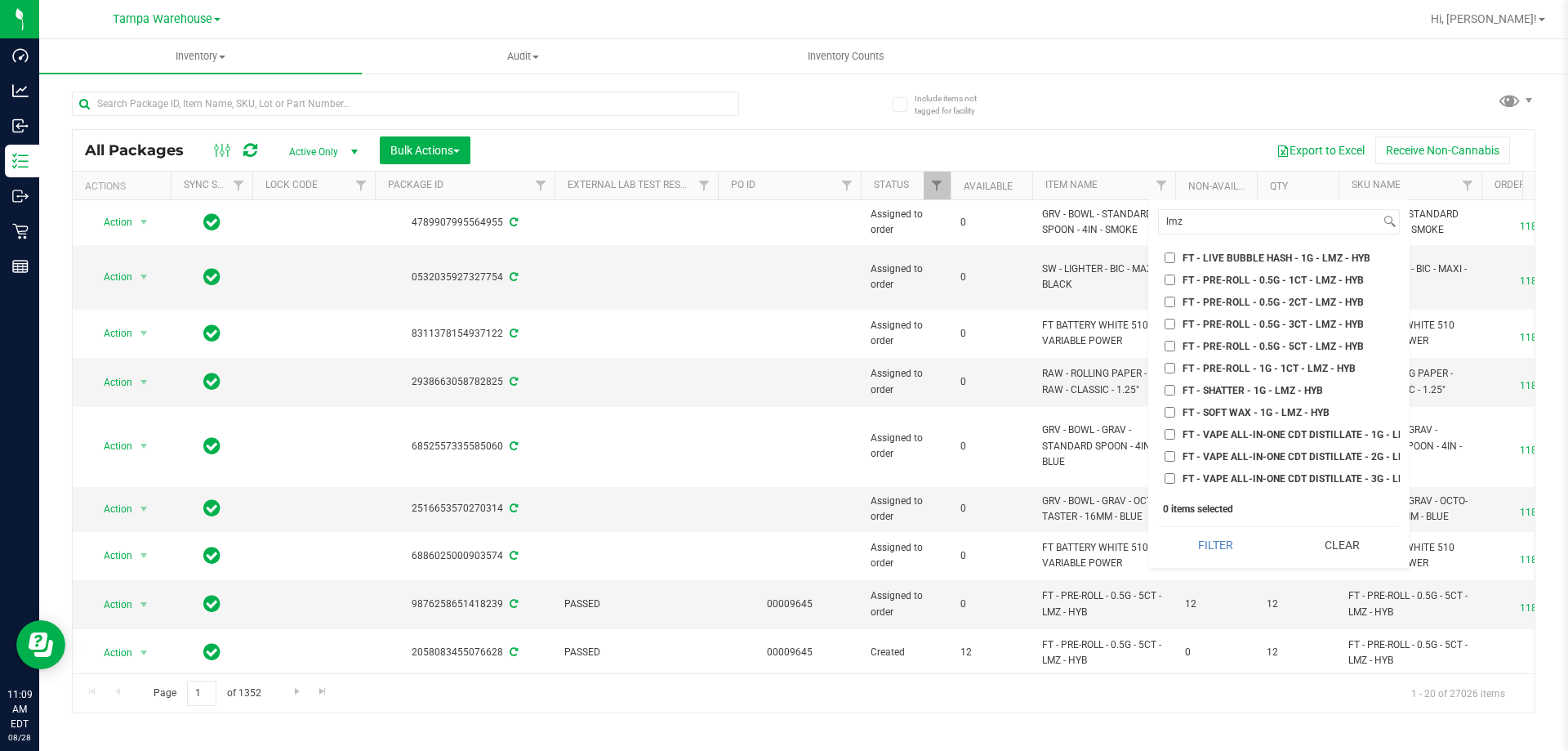
scroll to position [245, 0]
type input "lmz"
click at [1171, 305] on input "FT - PRE-ROLL - 0.5G - 1CT - LMZ - HYB" at bounding box center [1170, 302] width 10 height 10
checkbox input "true"
click at [1212, 542] on button "Filter" at bounding box center [1215, 544] width 116 height 36
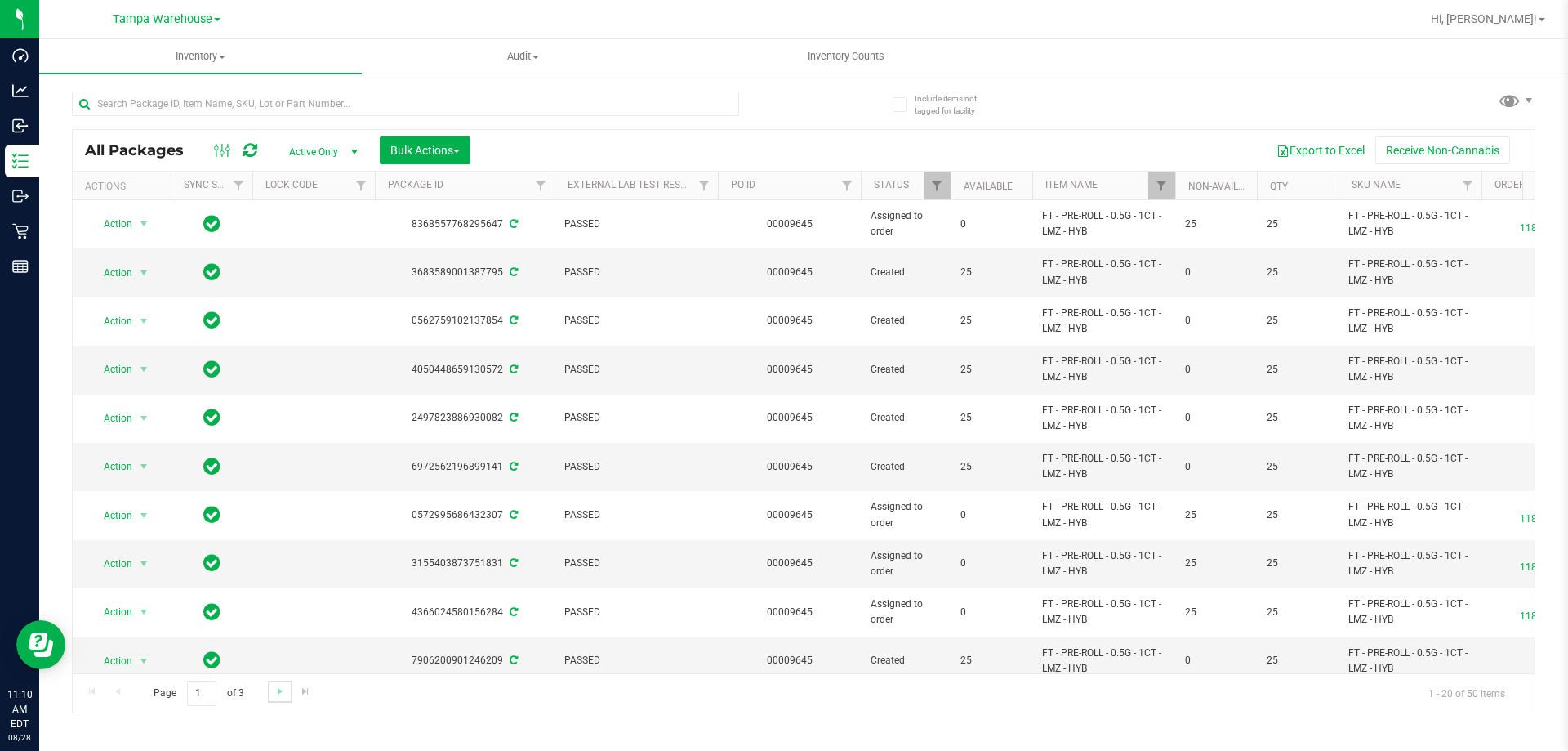
click at [288, 684] on link "Go to the next page" at bounding box center [279, 691] width 23 height 22
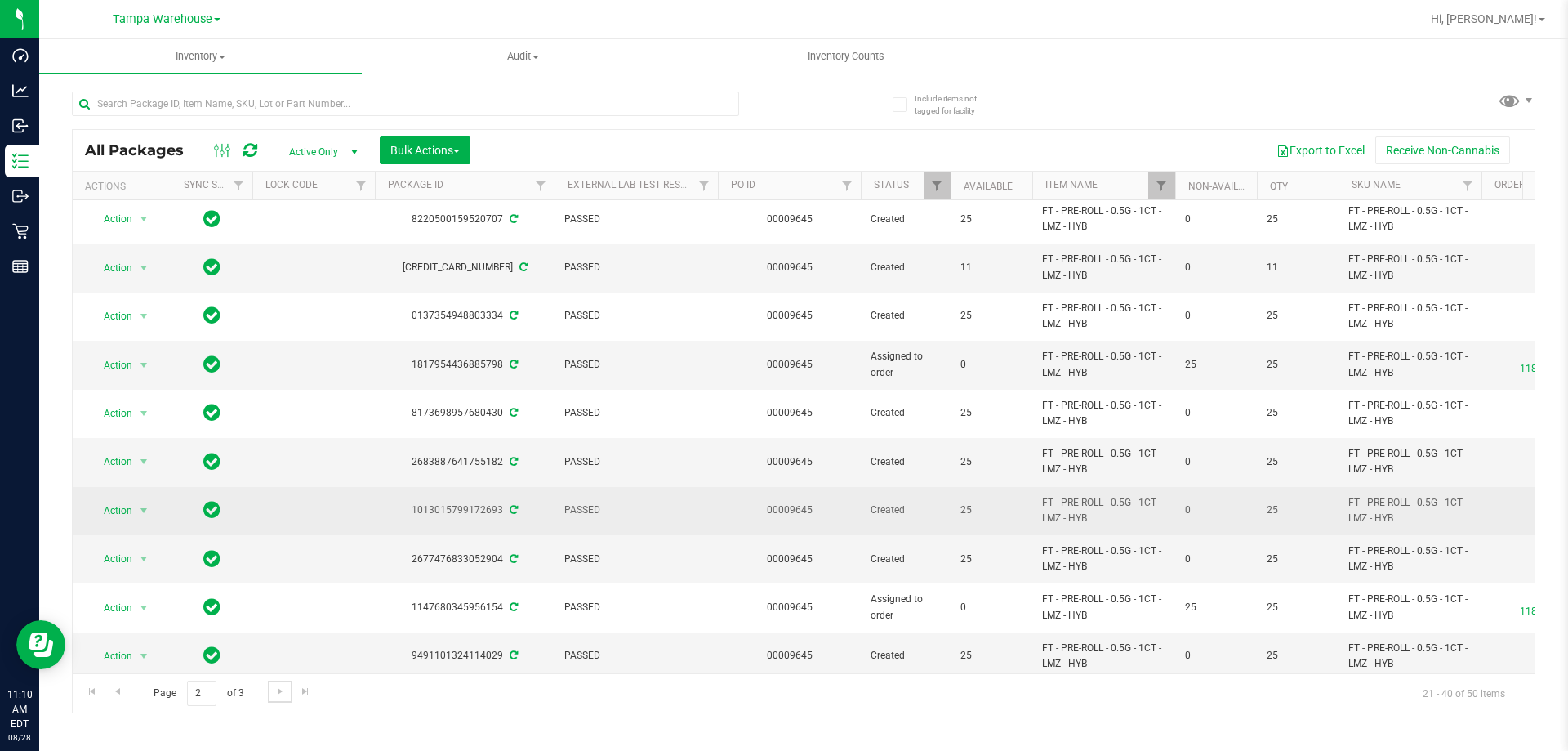
scroll to position [509, 0]
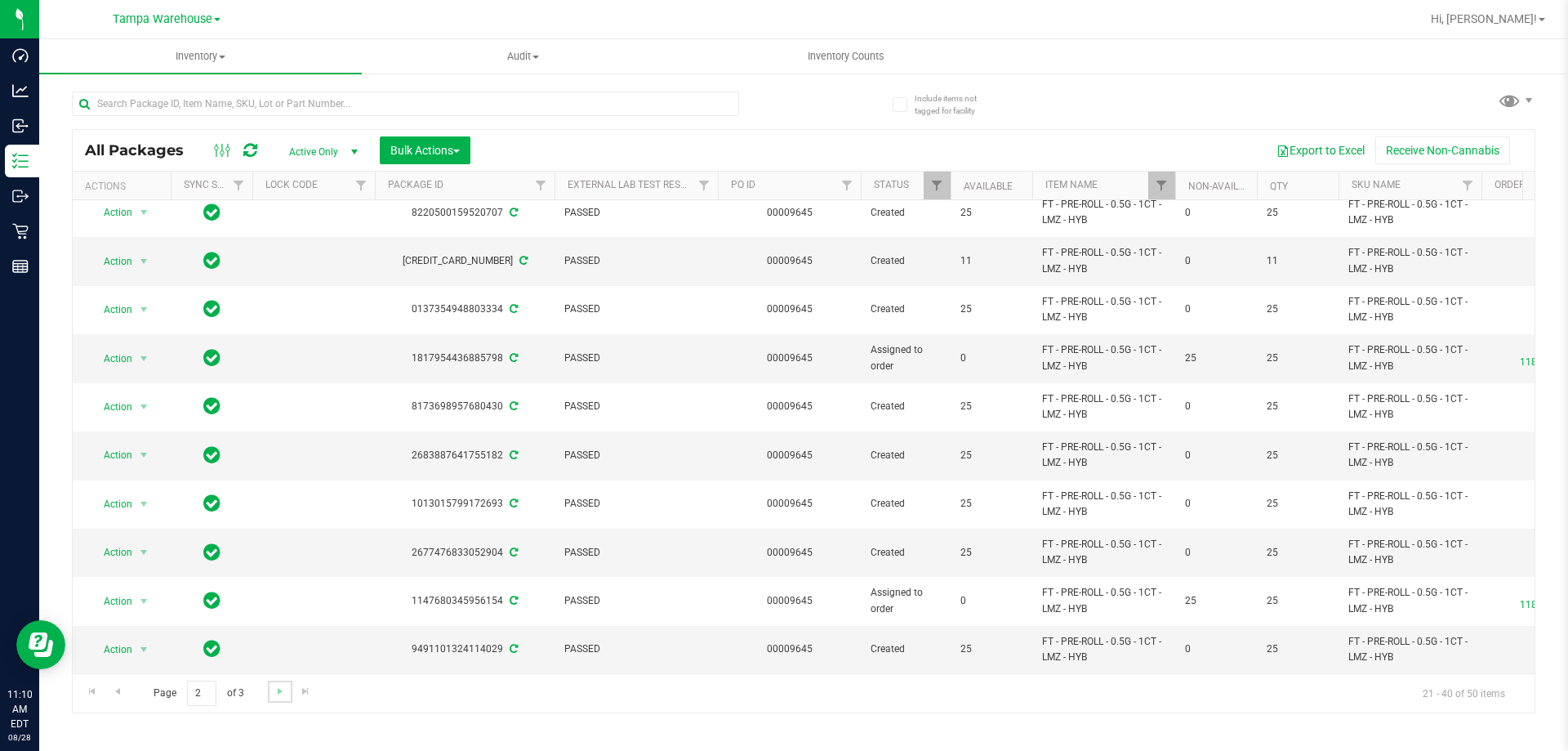
click at [280, 701] on link "Go to the next page" at bounding box center [279, 691] width 23 height 22
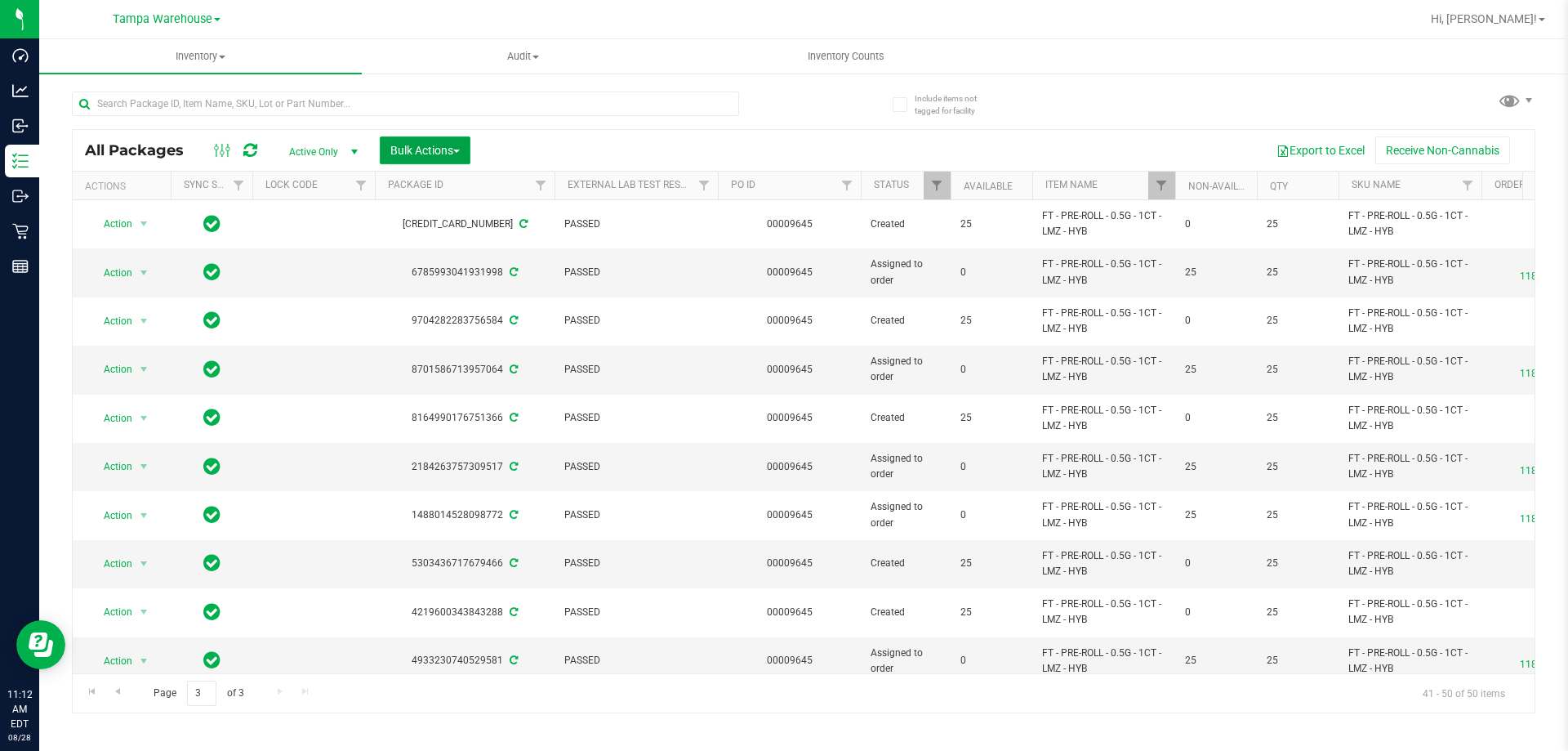
click at [452, 146] on span "Bulk Actions" at bounding box center [425, 150] width 69 height 13
click at [491, 184] on span "Add to outbound order" at bounding box center [445, 187] width 111 height 13
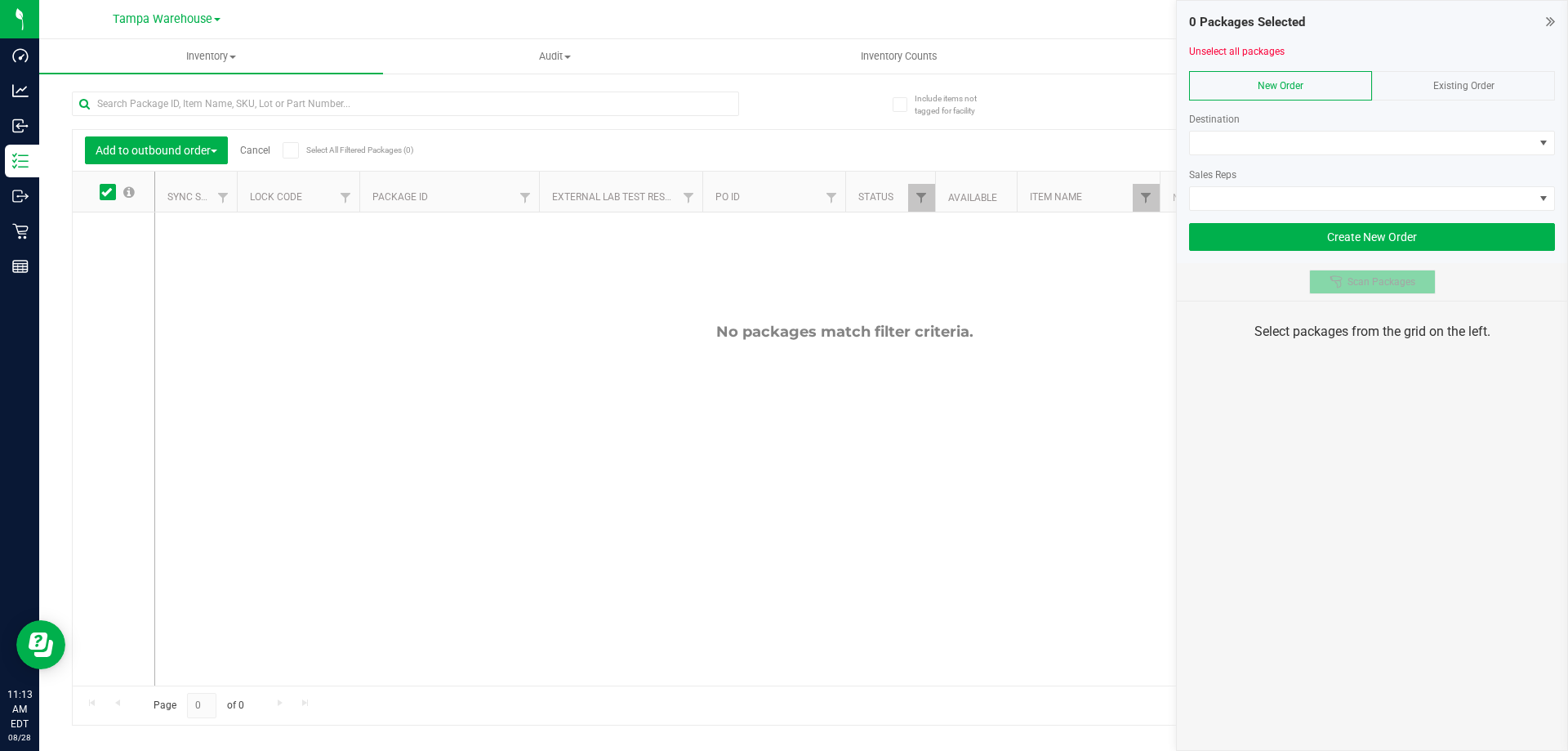
click at [1366, 290] on button "Scan Packages" at bounding box center [1373, 282] width 127 height 24
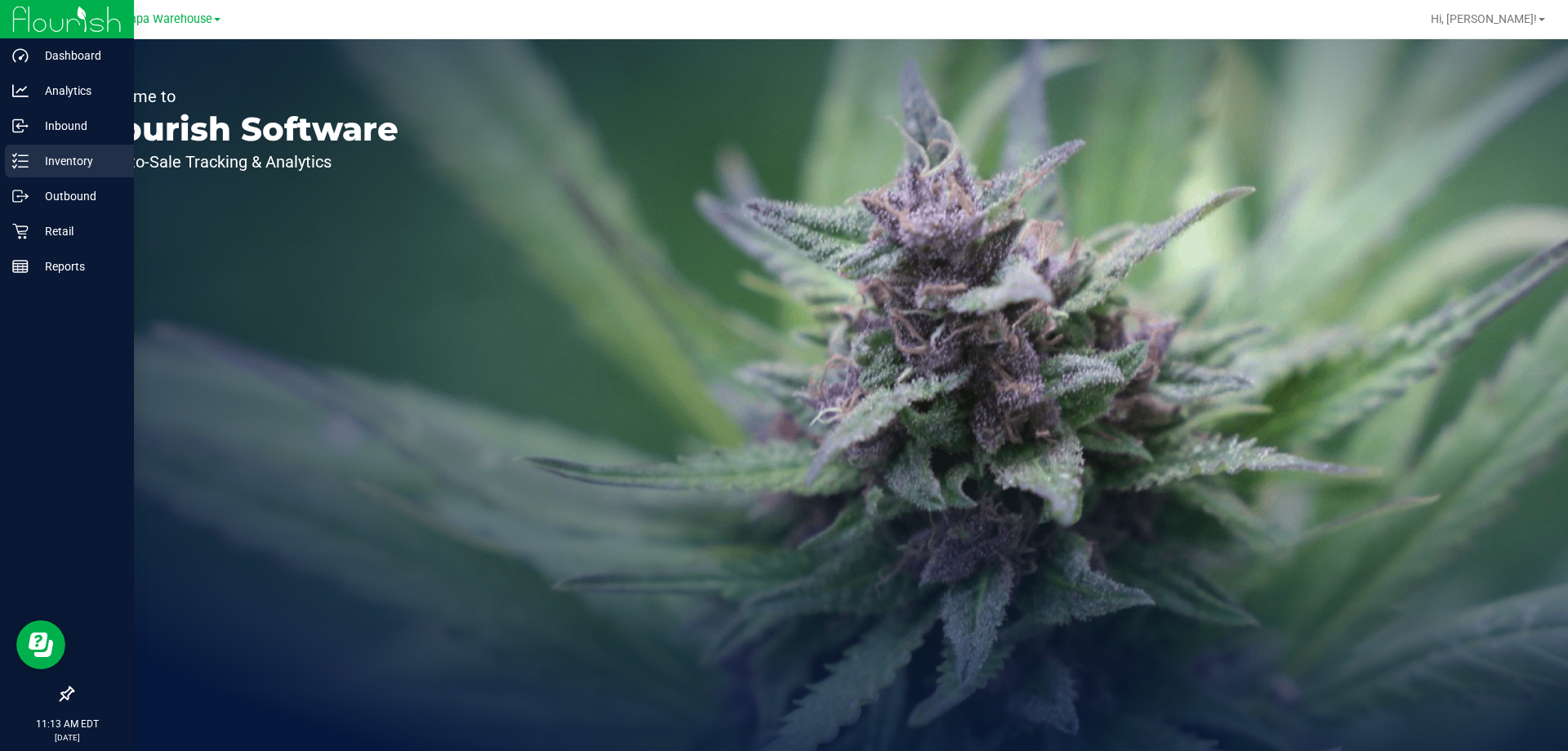
click at [46, 160] on p "Inventory" at bounding box center [77, 161] width 98 height 20
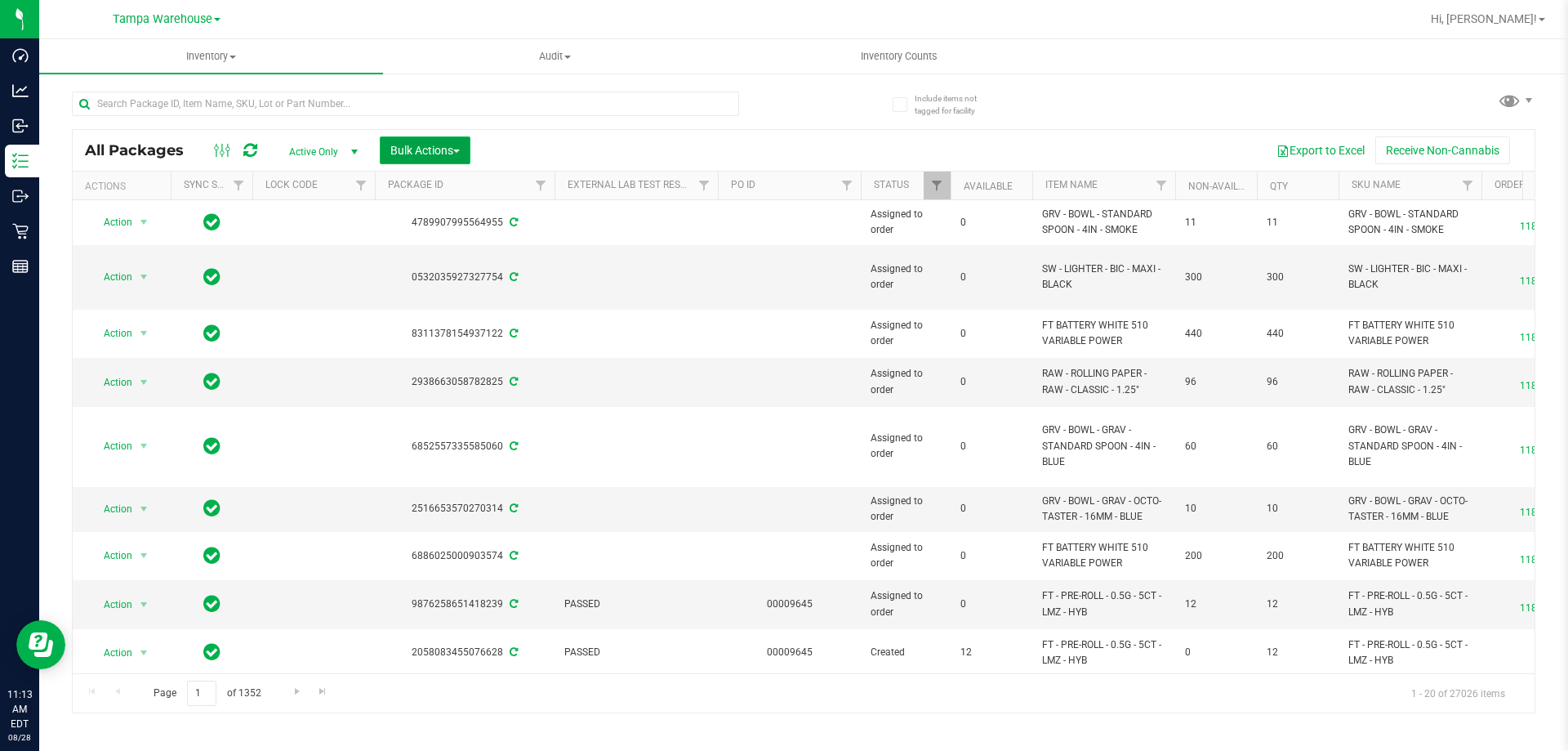
click at [460, 153] on span "Bulk Actions" at bounding box center [425, 150] width 69 height 13
click at [464, 184] on span "Add to outbound order" at bounding box center [445, 187] width 111 height 13
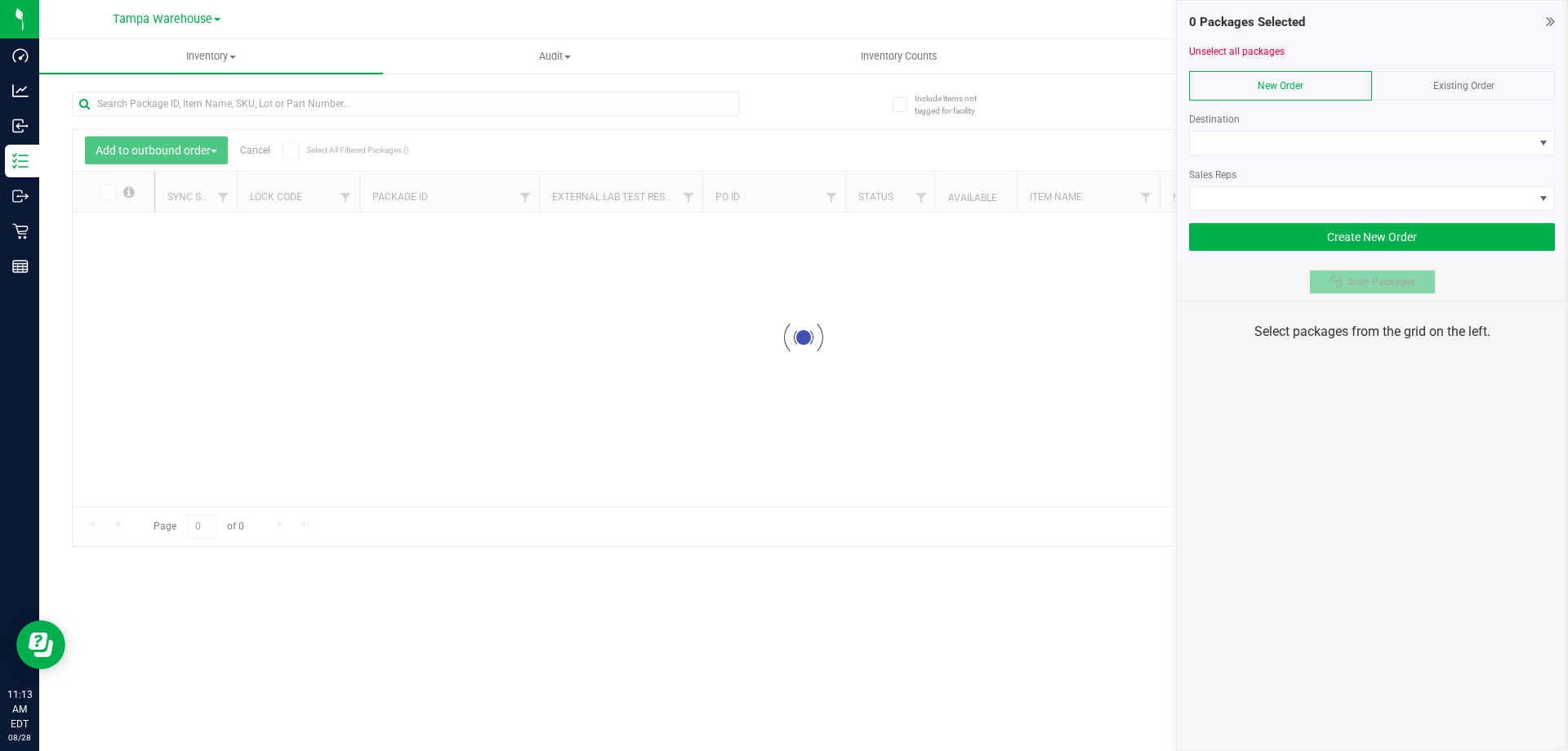
click at [1324, 282] on button "Scan Packages" at bounding box center [1373, 282] width 127 height 24
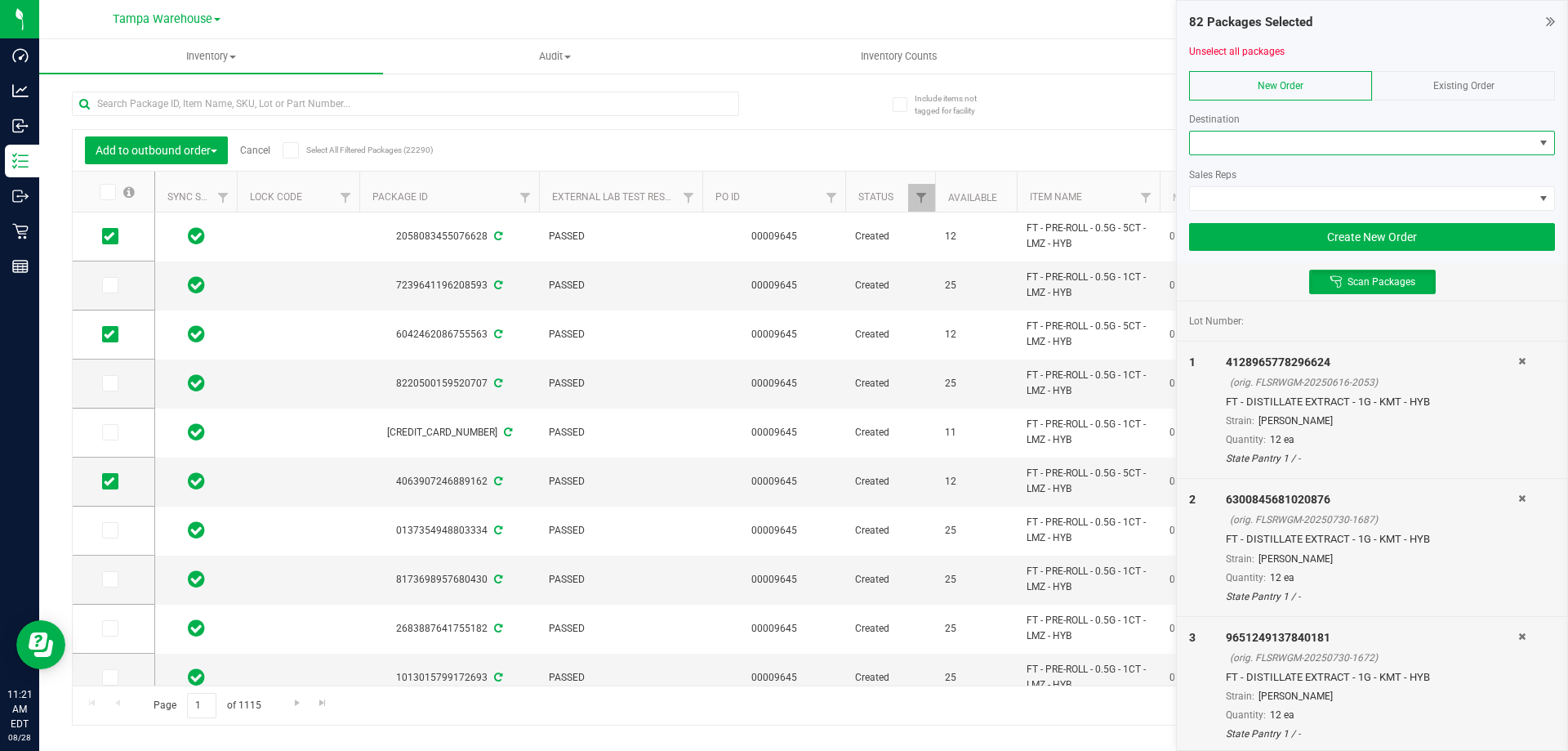
click at [1227, 154] on span at bounding box center [1362, 143] width 344 height 23
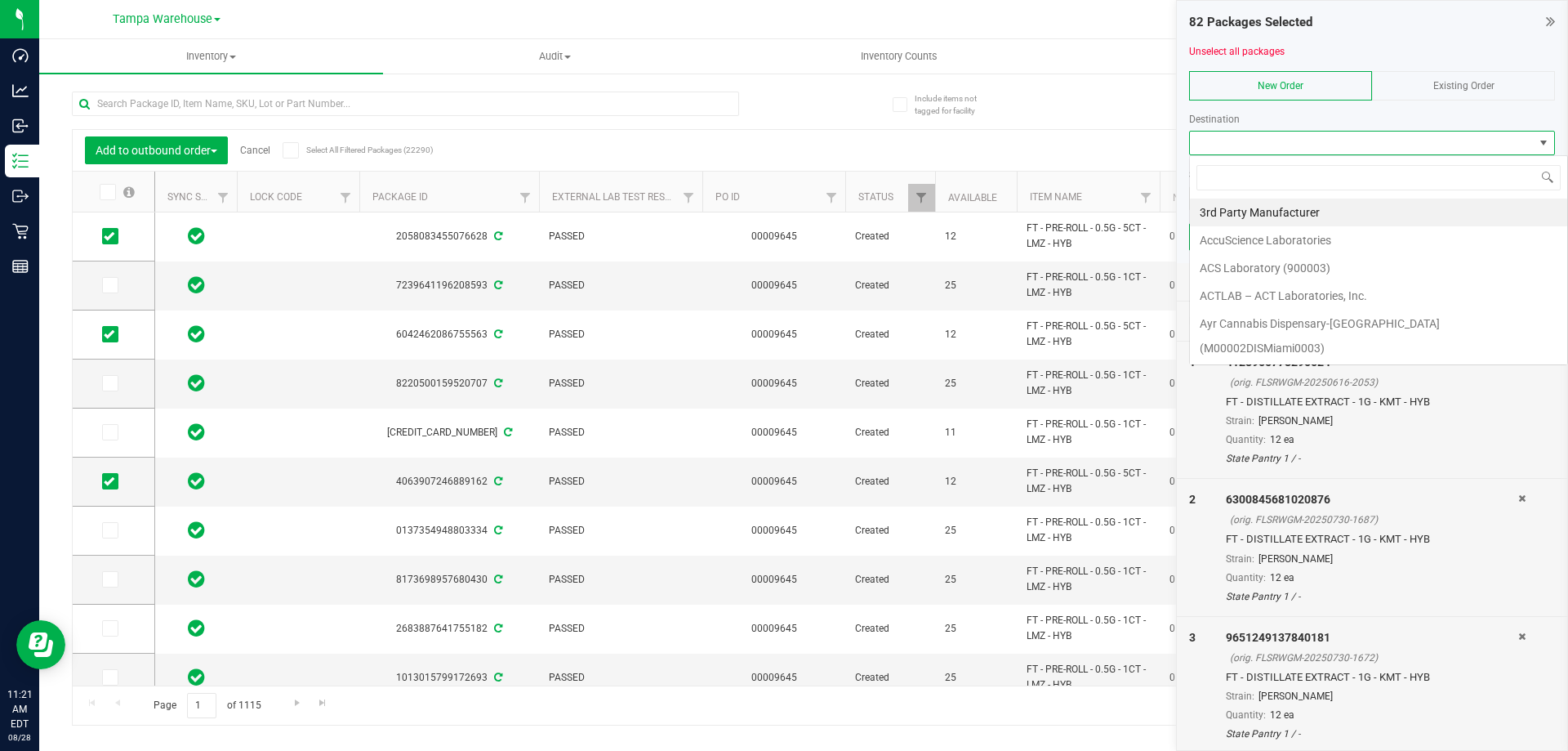
scroll to position [24, 366]
type input "wpb"
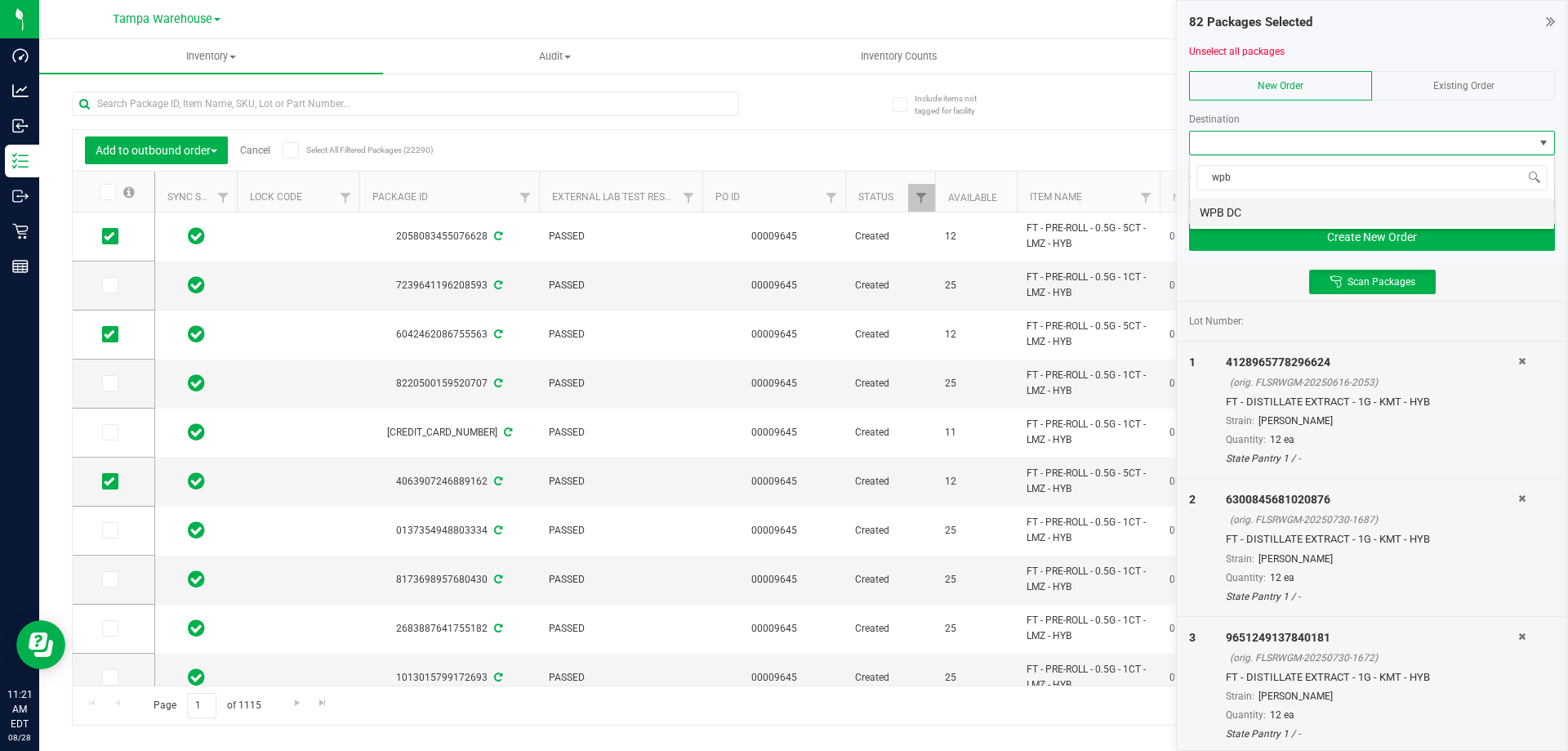
click at [1233, 203] on li "WPB DC" at bounding box center [1372, 212] width 364 height 28
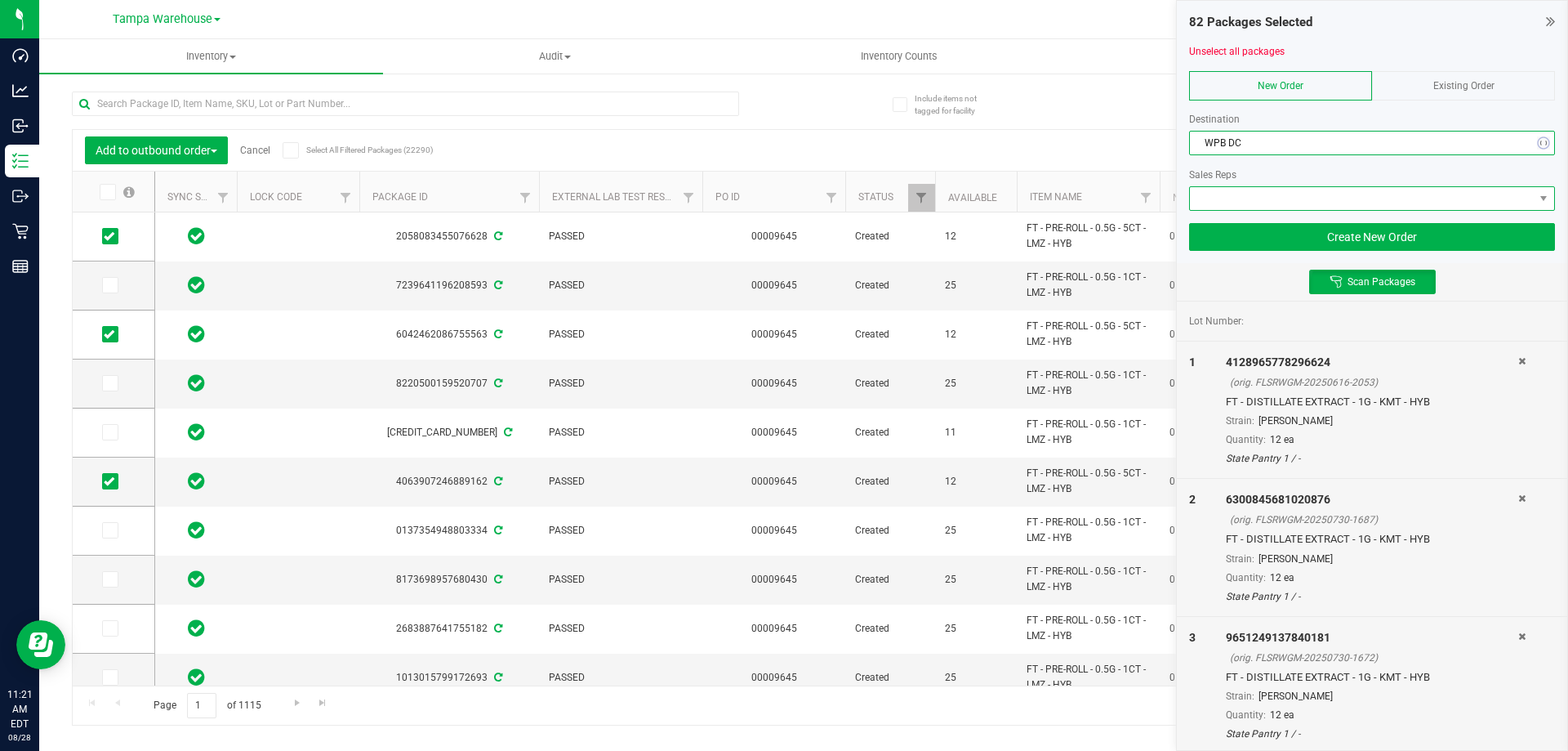
click at [1234, 201] on span at bounding box center [1362, 198] width 344 height 23
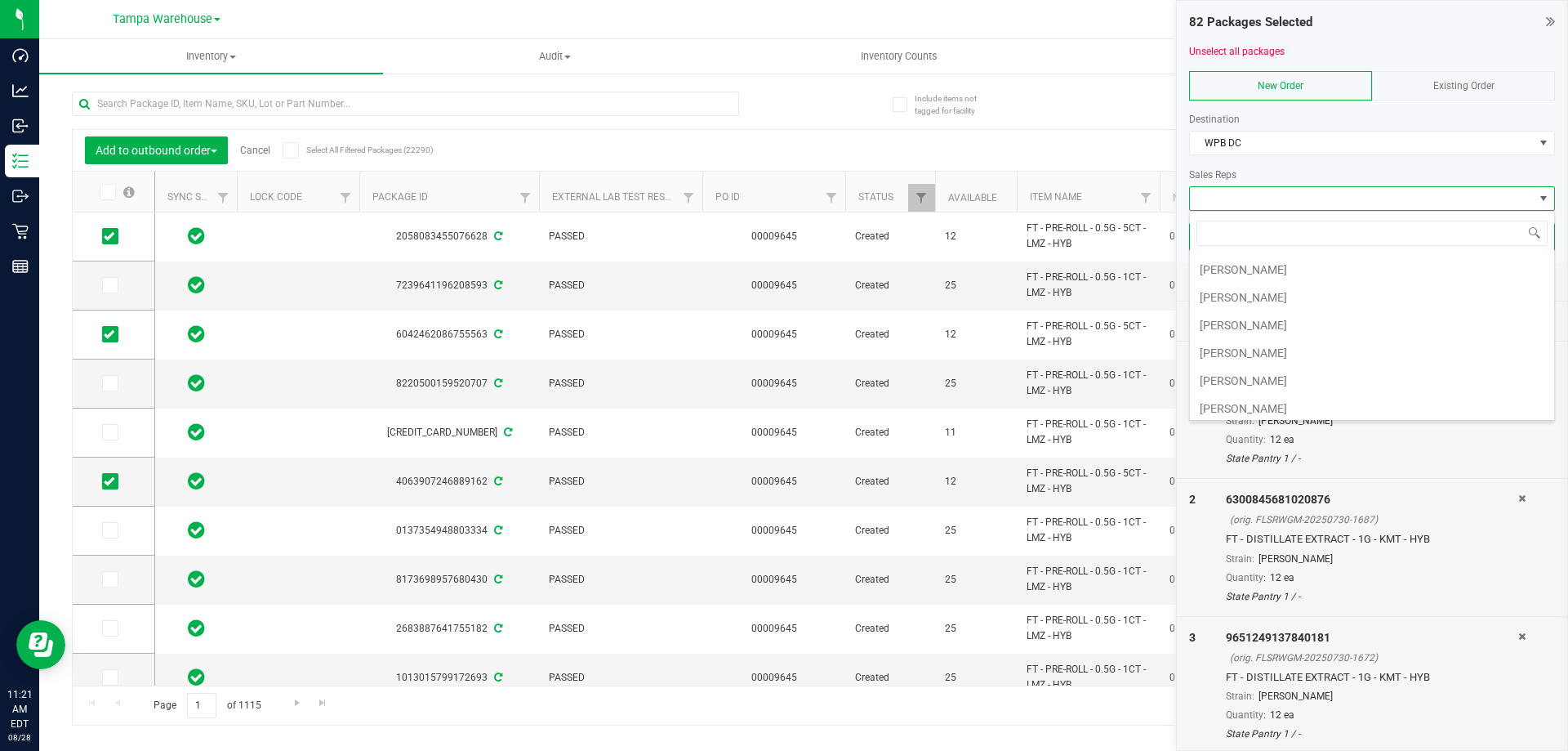
scroll to position [163, 0]
click at [1247, 362] on li "[PERSON_NAME]" at bounding box center [1372, 355] width 364 height 28
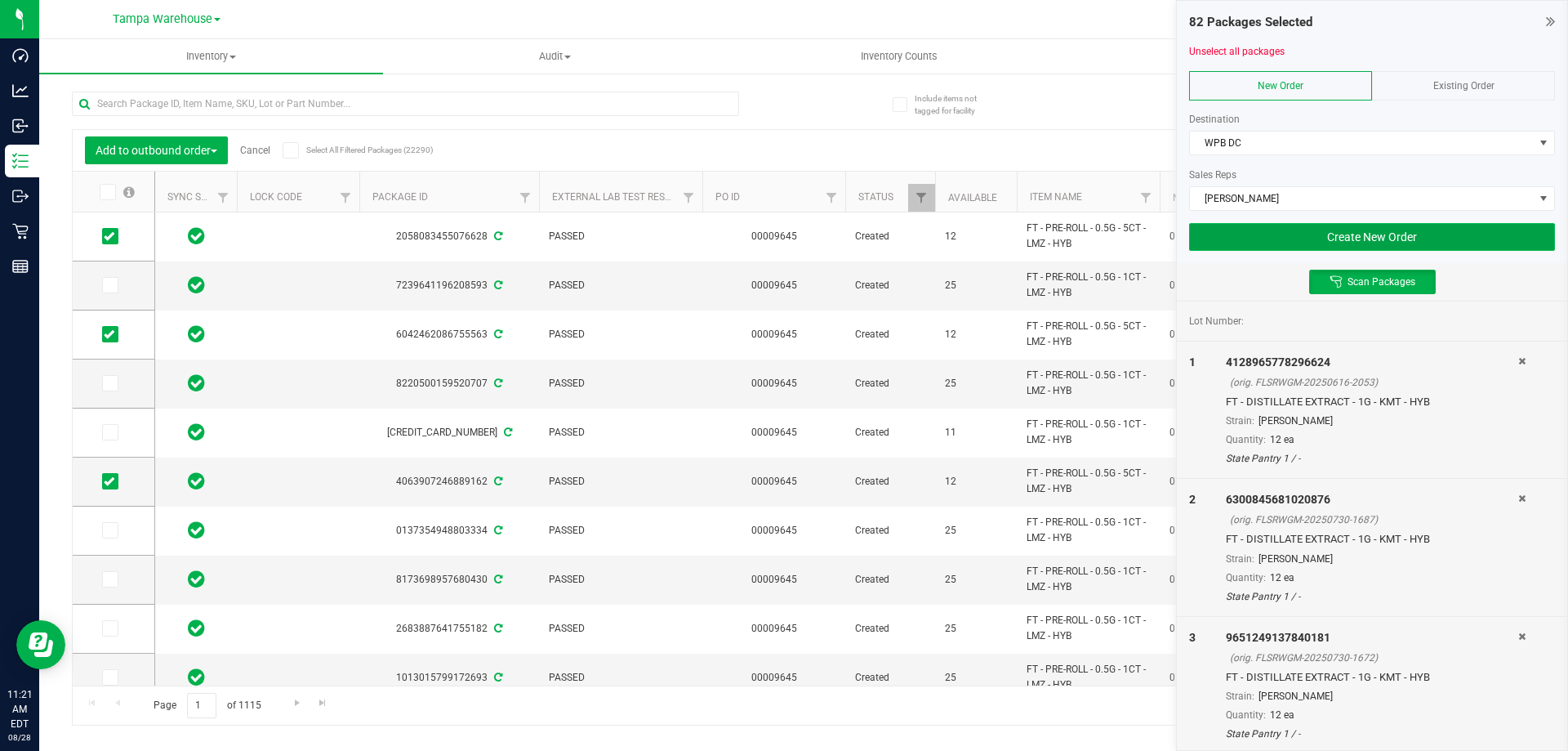
click at [1360, 233] on button "Create New Order" at bounding box center [1372, 237] width 366 height 28
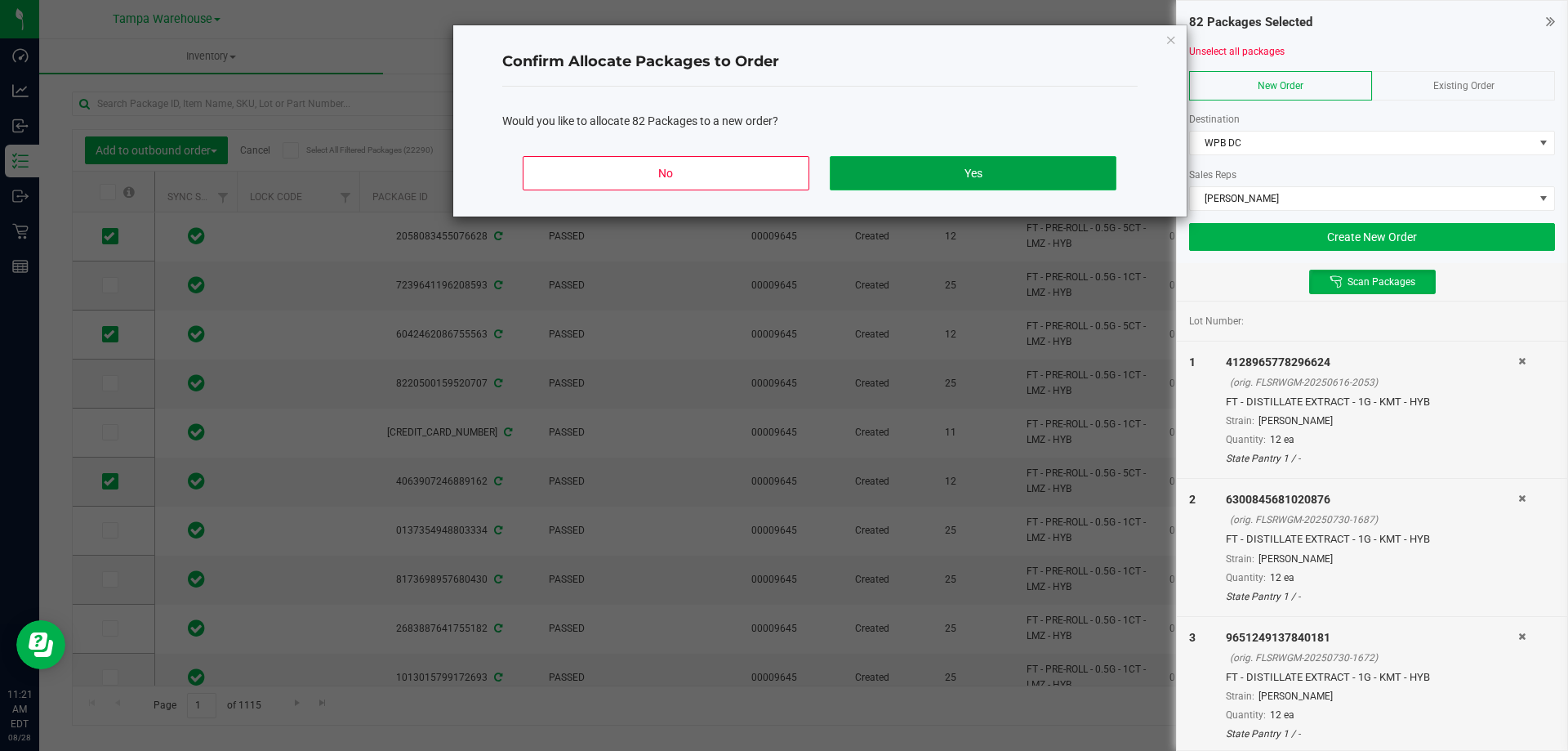
click at [976, 184] on button "Yes" at bounding box center [972, 173] width 286 height 34
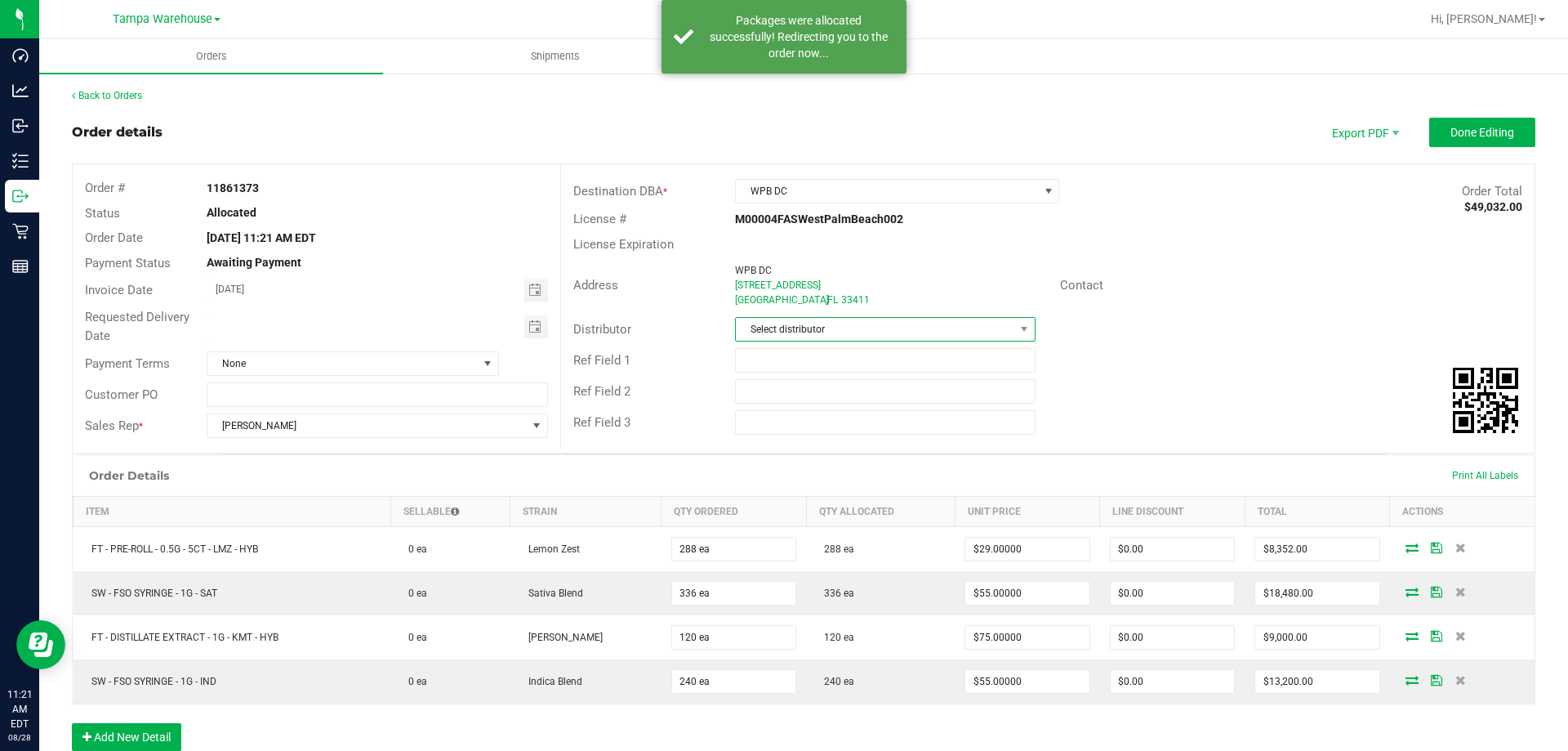
click at [918, 323] on span "Select distributor" at bounding box center [875, 329] width 278 height 23
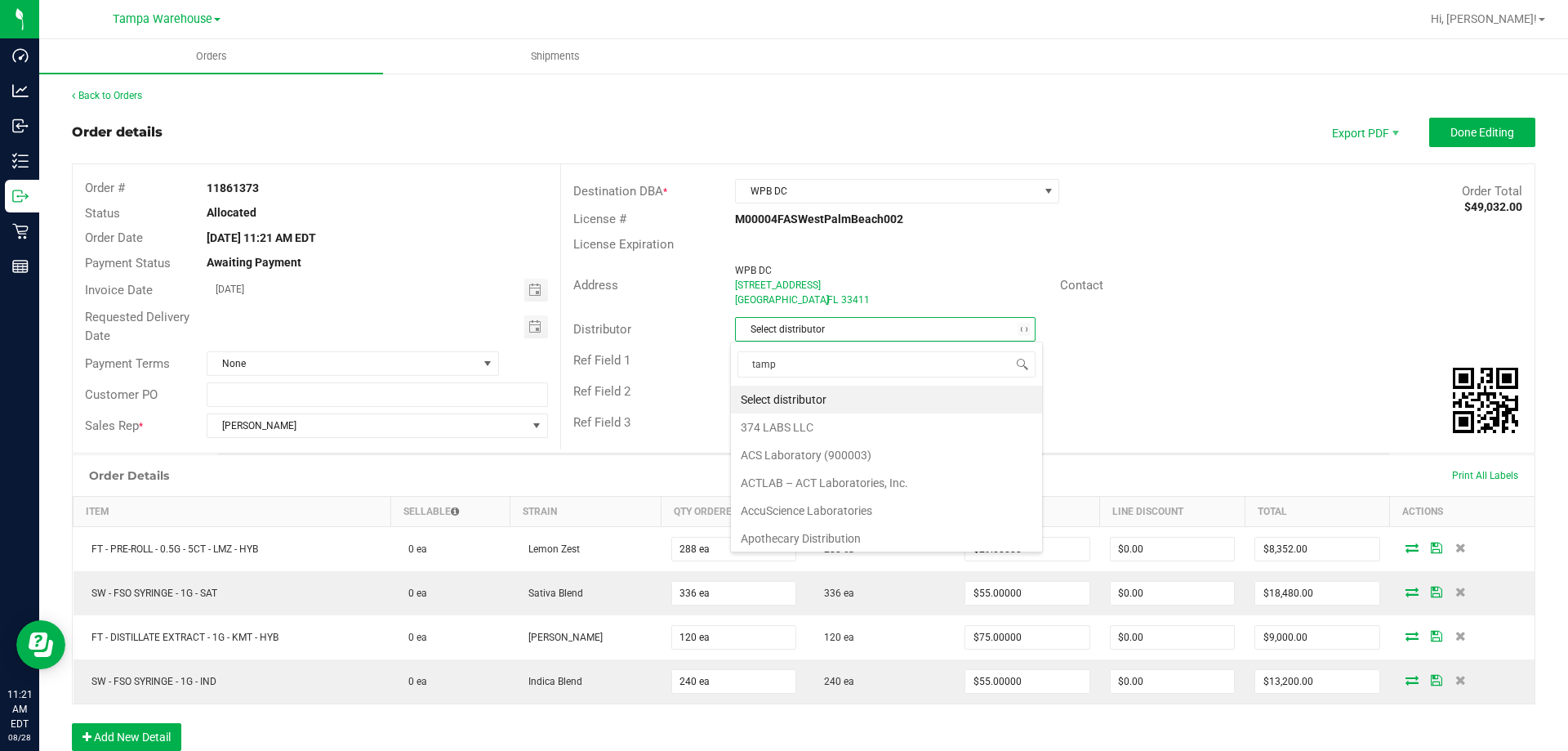
type input "[GEOGRAPHIC_DATA]"
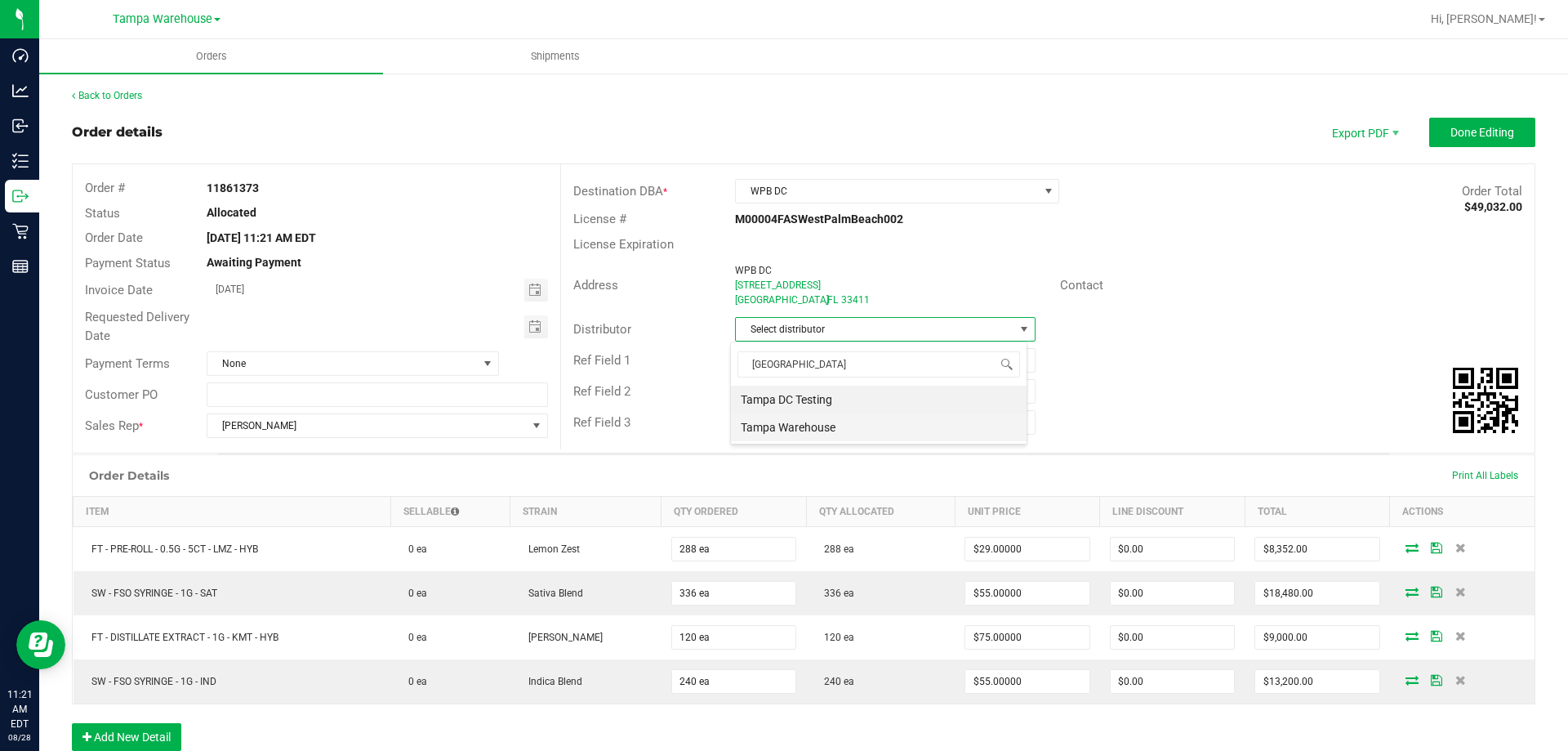
click at [816, 416] on li "Tampa Warehouse" at bounding box center [878, 428] width 295 height 28
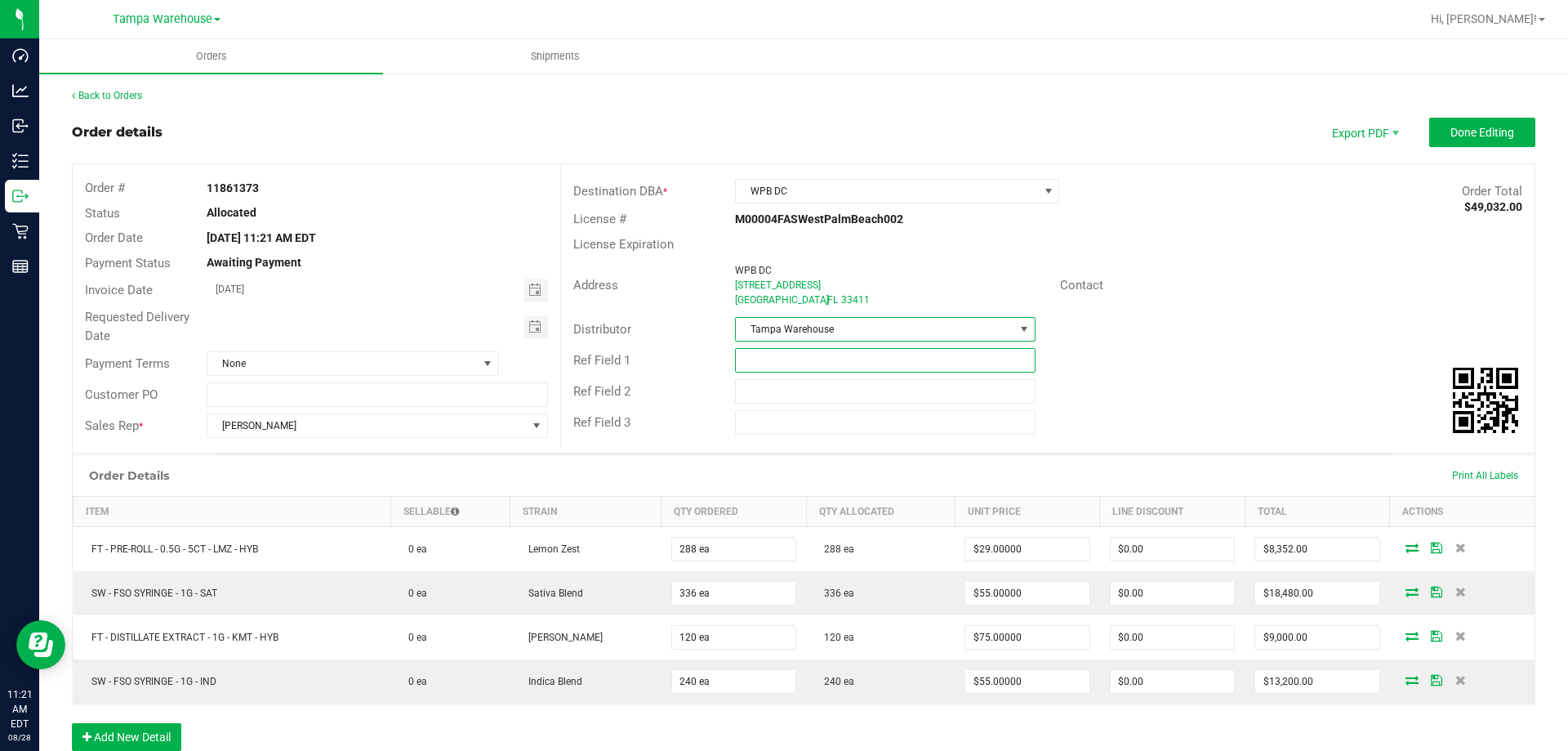
click at [763, 354] on input "text" at bounding box center [884, 360] width 300 height 24
type input "WPB DC PG5"
click at [817, 384] on input "text" at bounding box center [884, 391] width 300 height 24
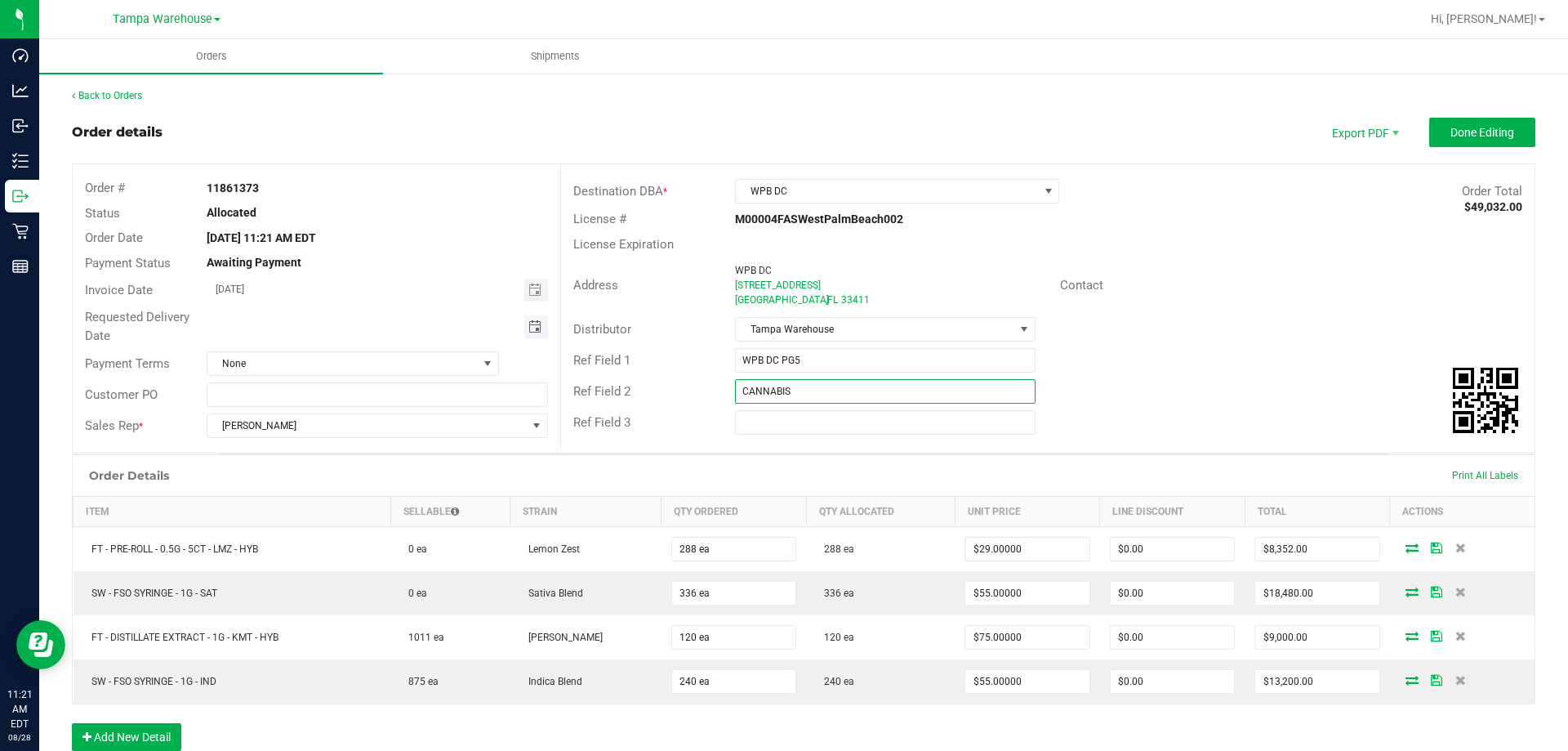
click at [531, 332] on span "Toggle calendar" at bounding box center [534, 327] width 13 height 13
type input "CANNABIS"
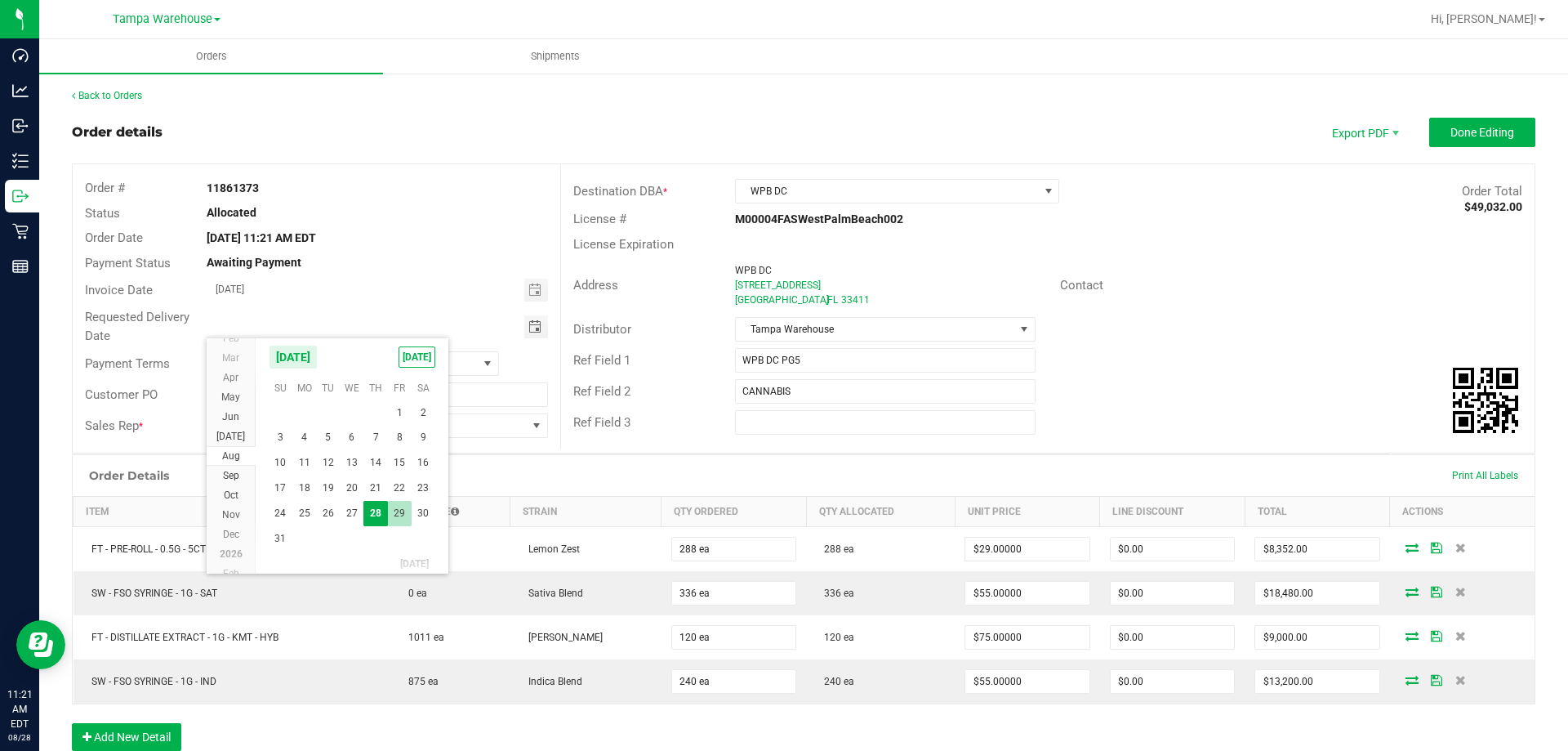
click at [402, 513] on span "29" at bounding box center [400, 513] width 23 height 25
type input "[DATE]"
click at [507, 150] on outbound-order-header "Order details Export PDF Done Editing Order # 11861373 Status Allocated Order D…" at bounding box center [804, 285] width 1464 height 336
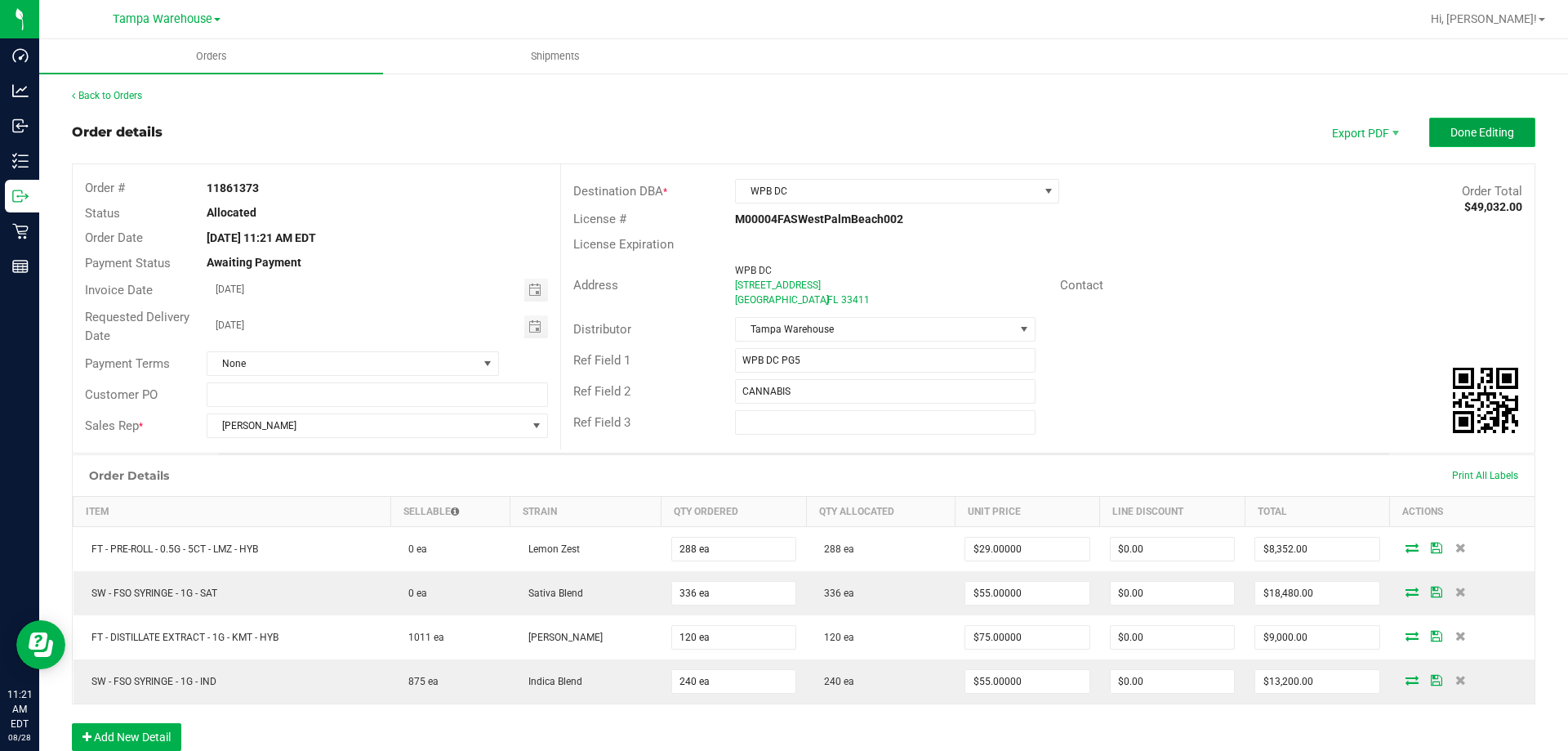
click at [1430, 132] on button "Done Editing" at bounding box center [1482, 132] width 106 height 30
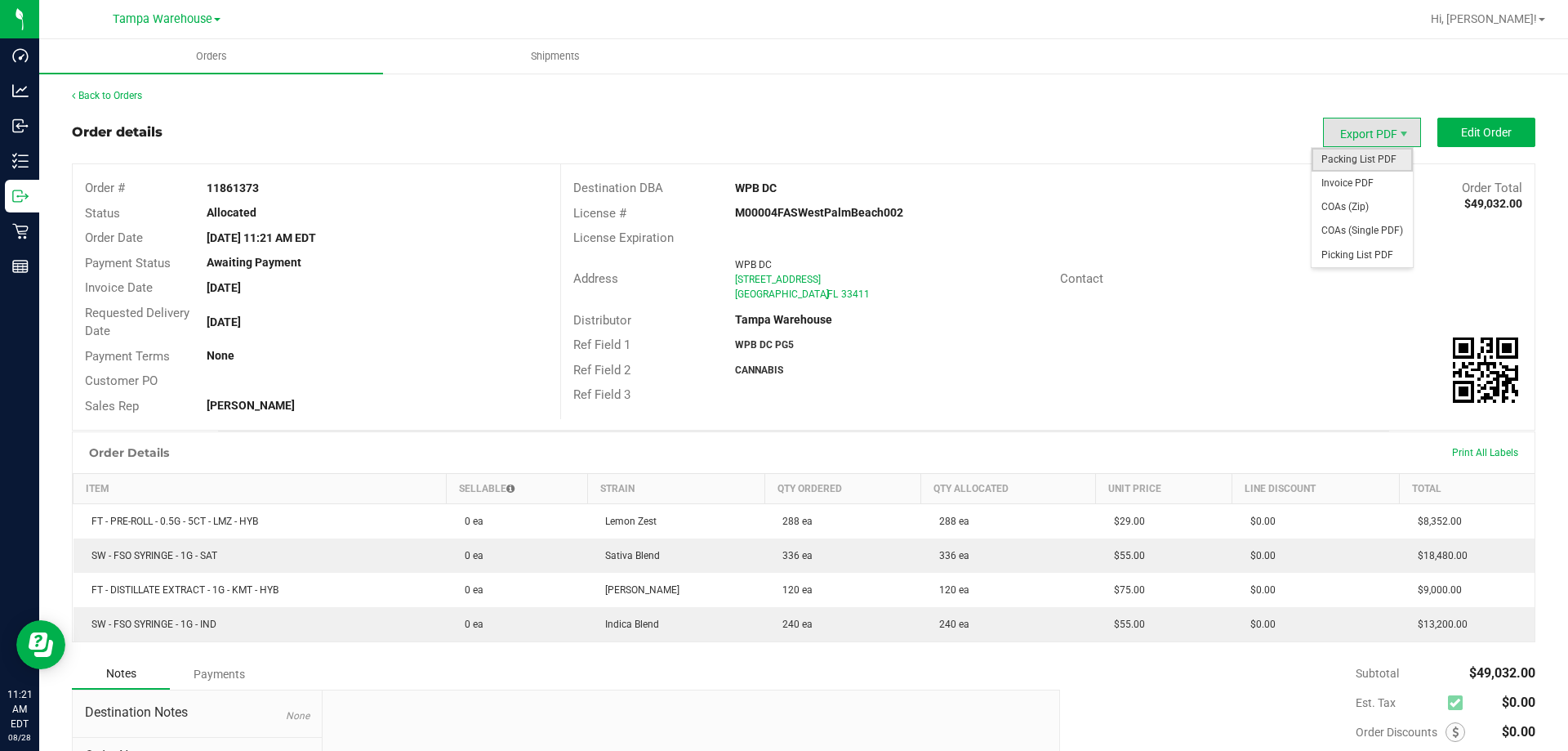
click at [1369, 168] on span "Packing List PDF" at bounding box center [1362, 159] width 102 height 23
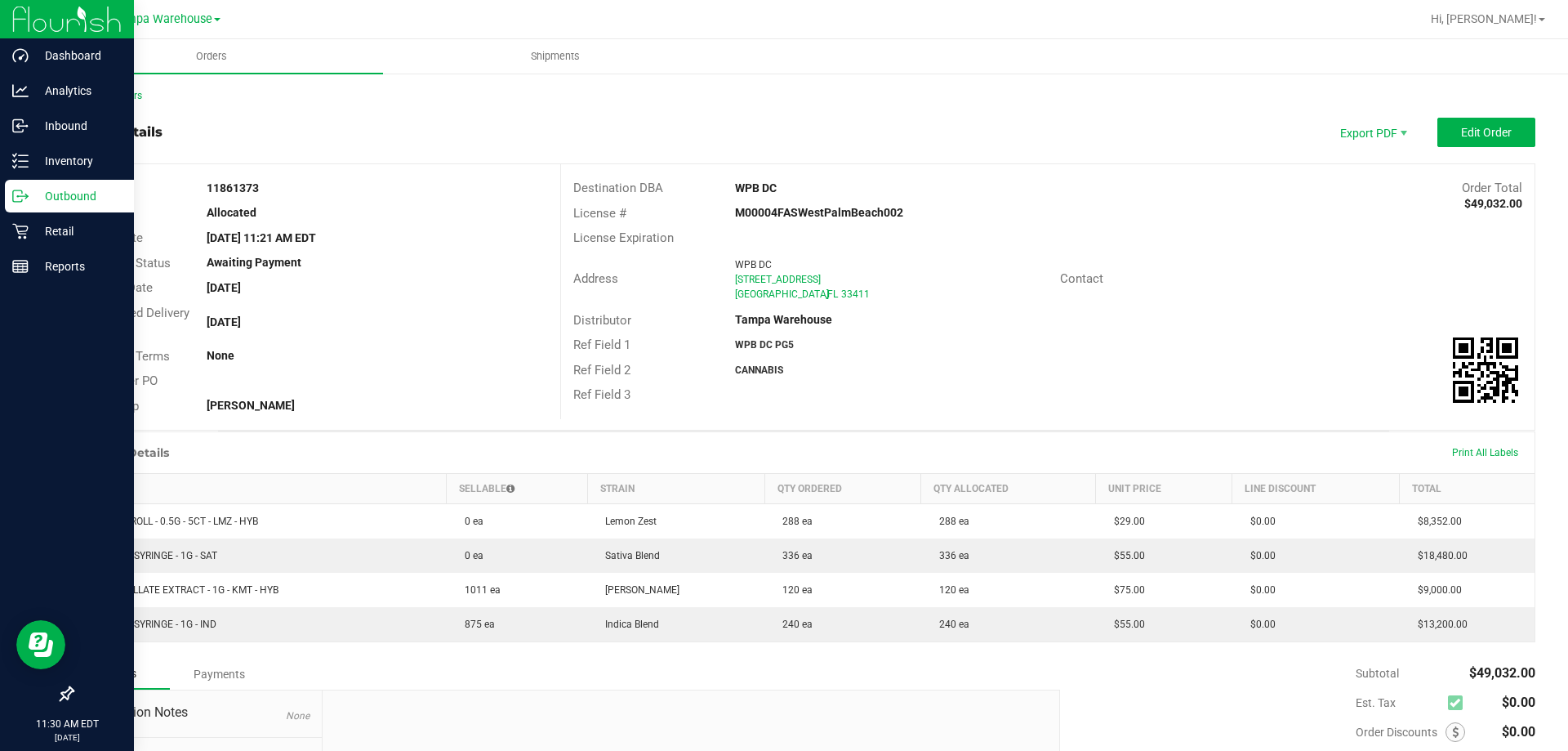
click at [10, 196] on div "Outbound" at bounding box center [69, 196] width 129 height 33
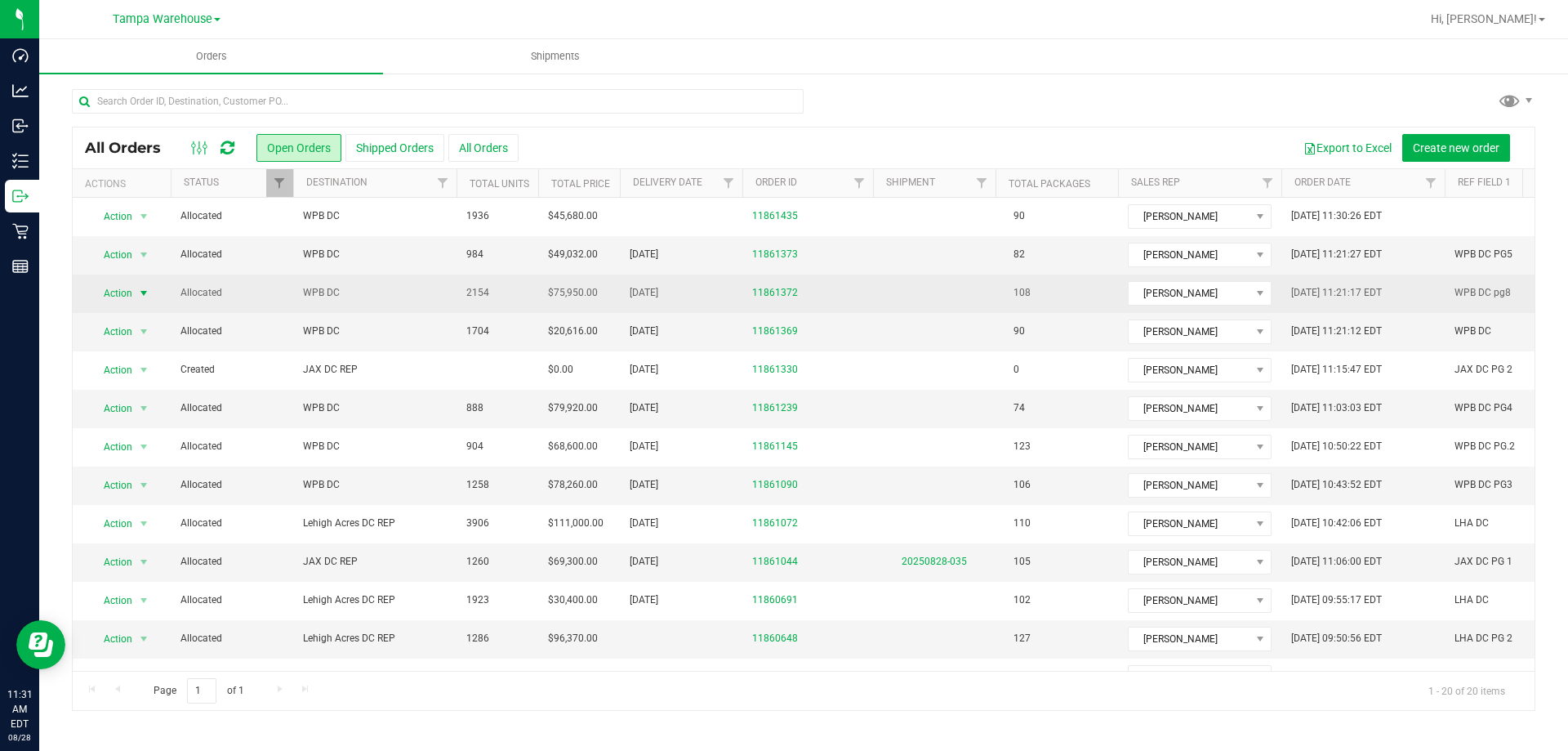
click at [122, 287] on span "Action" at bounding box center [110, 293] width 44 height 23
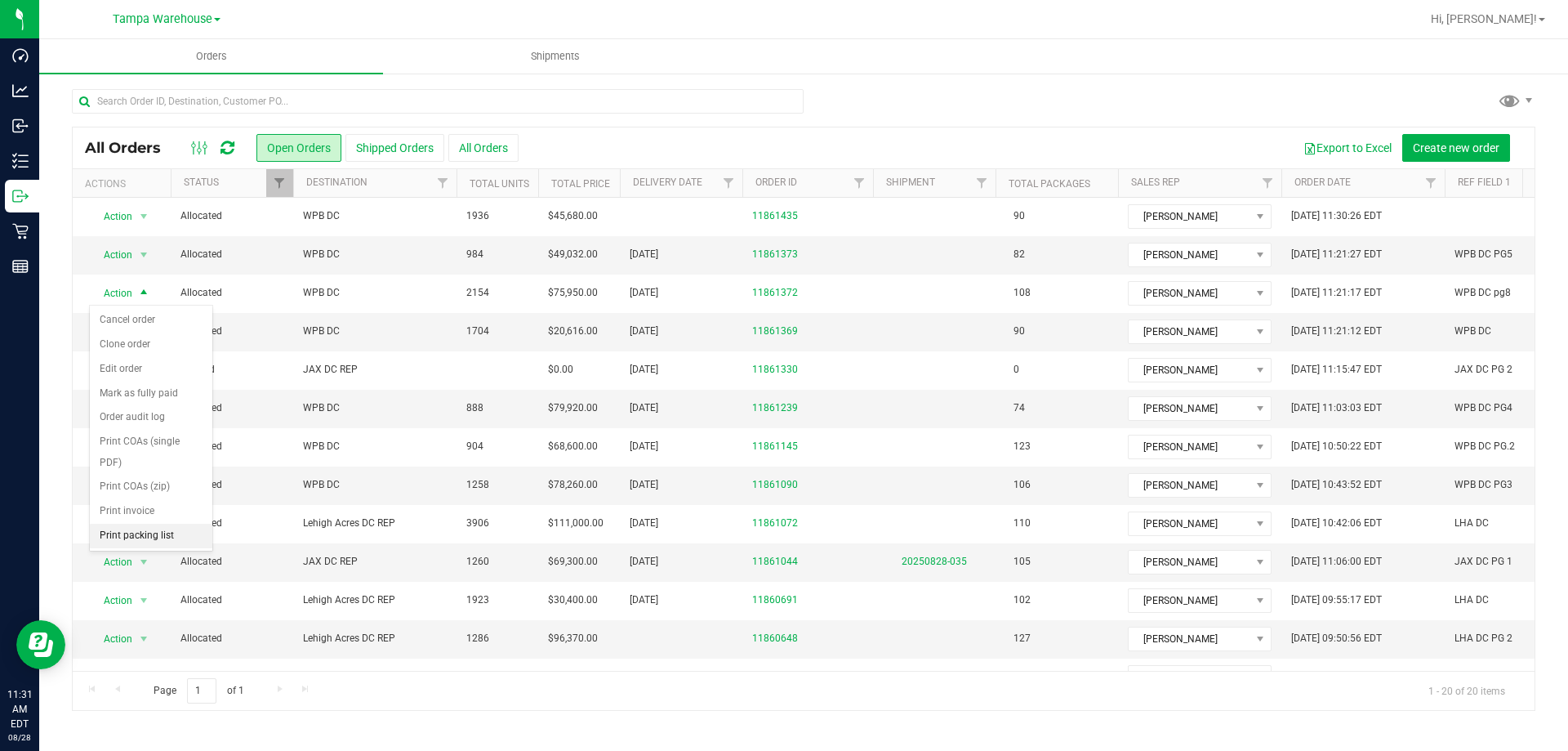
click at [136, 533] on li "Print packing list" at bounding box center [150, 536] width 122 height 24
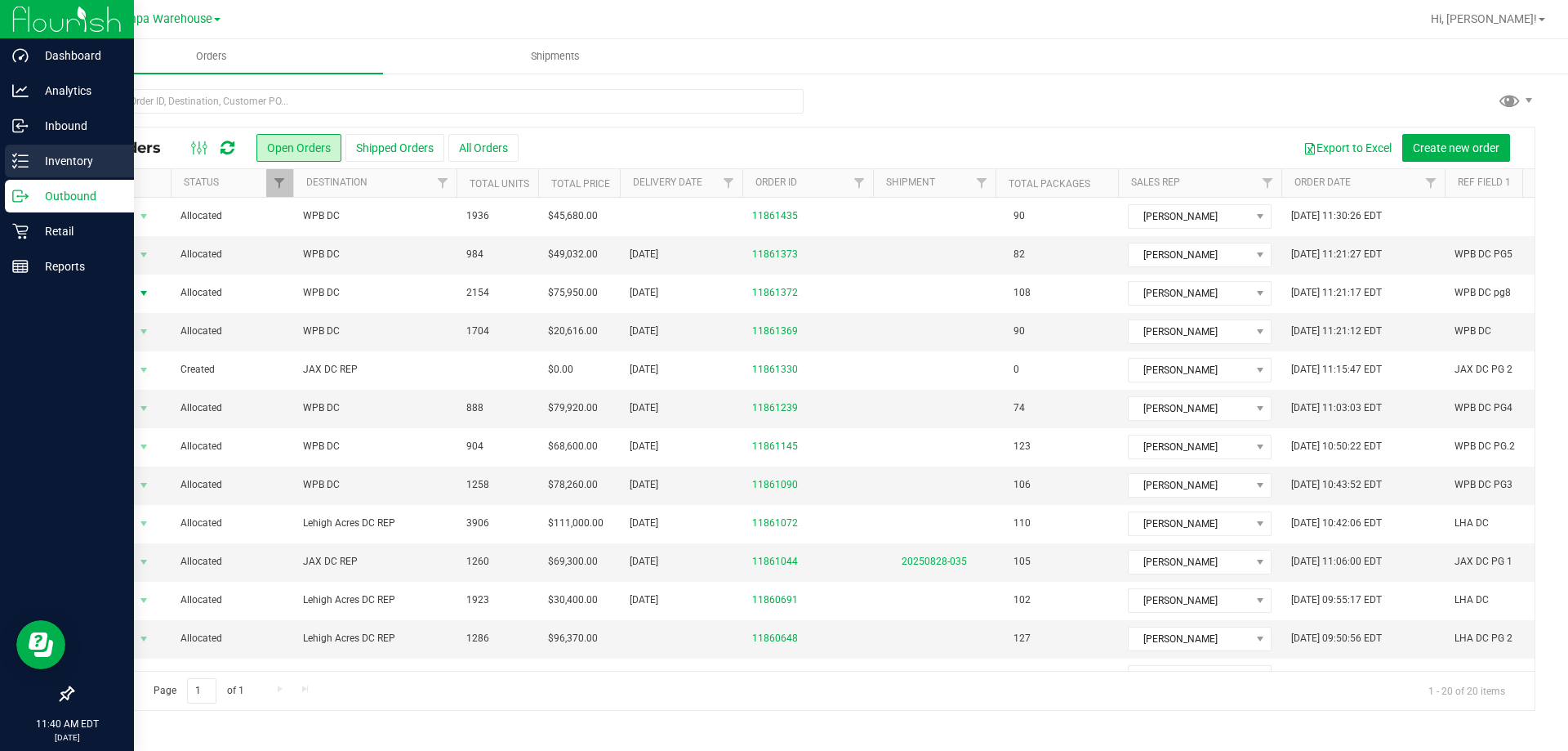
click at [20, 159] on icon at bounding box center [20, 161] width 17 height 17
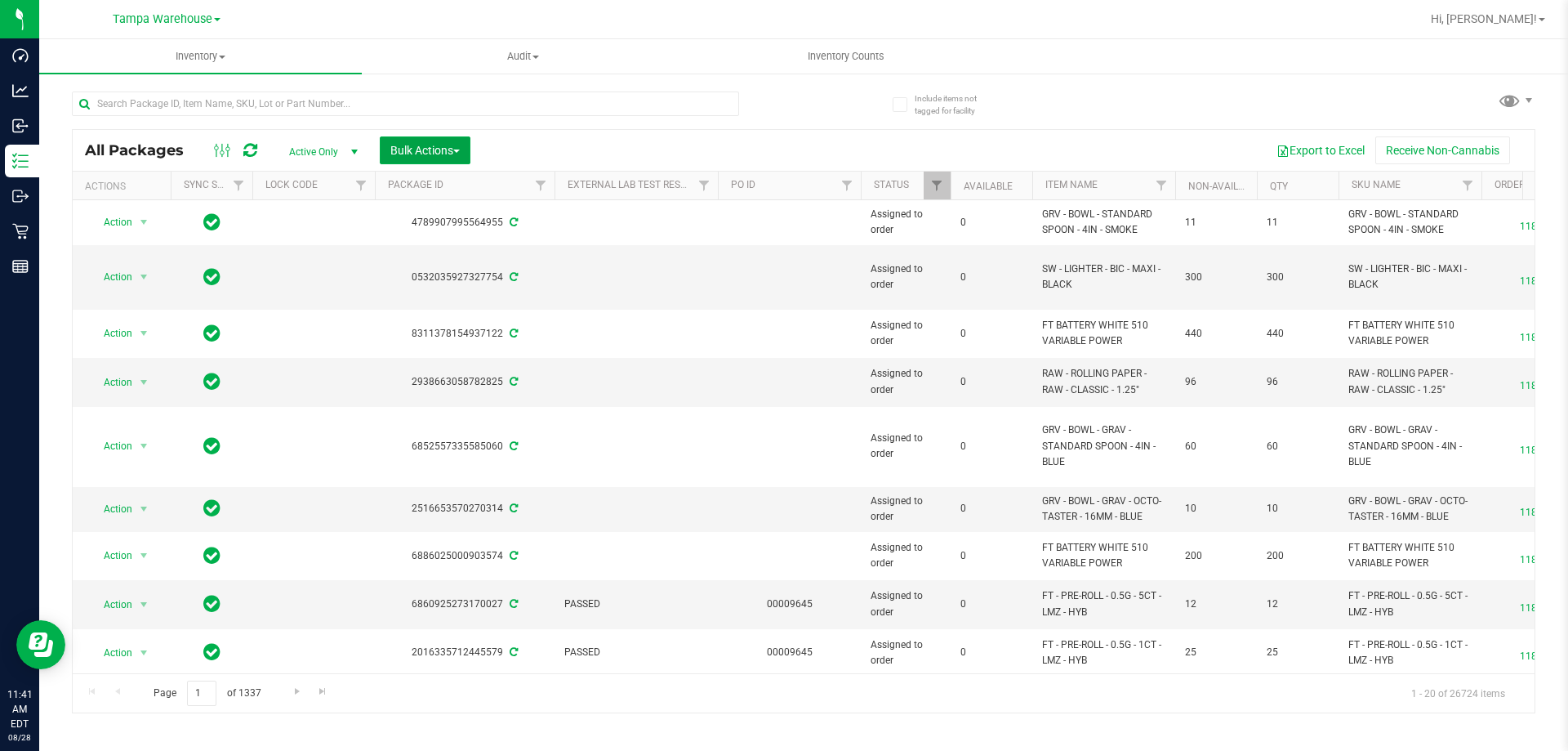
drag, startPoint x: 444, startPoint y: 151, endPoint x: 453, endPoint y: 164, distance: 15.8
click at [444, 151] on span "Bulk Actions" at bounding box center [425, 150] width 69 height 13
click at [473, 185] on span "Add to outbound order" at bounding box center [445, 187] width 111 height 13
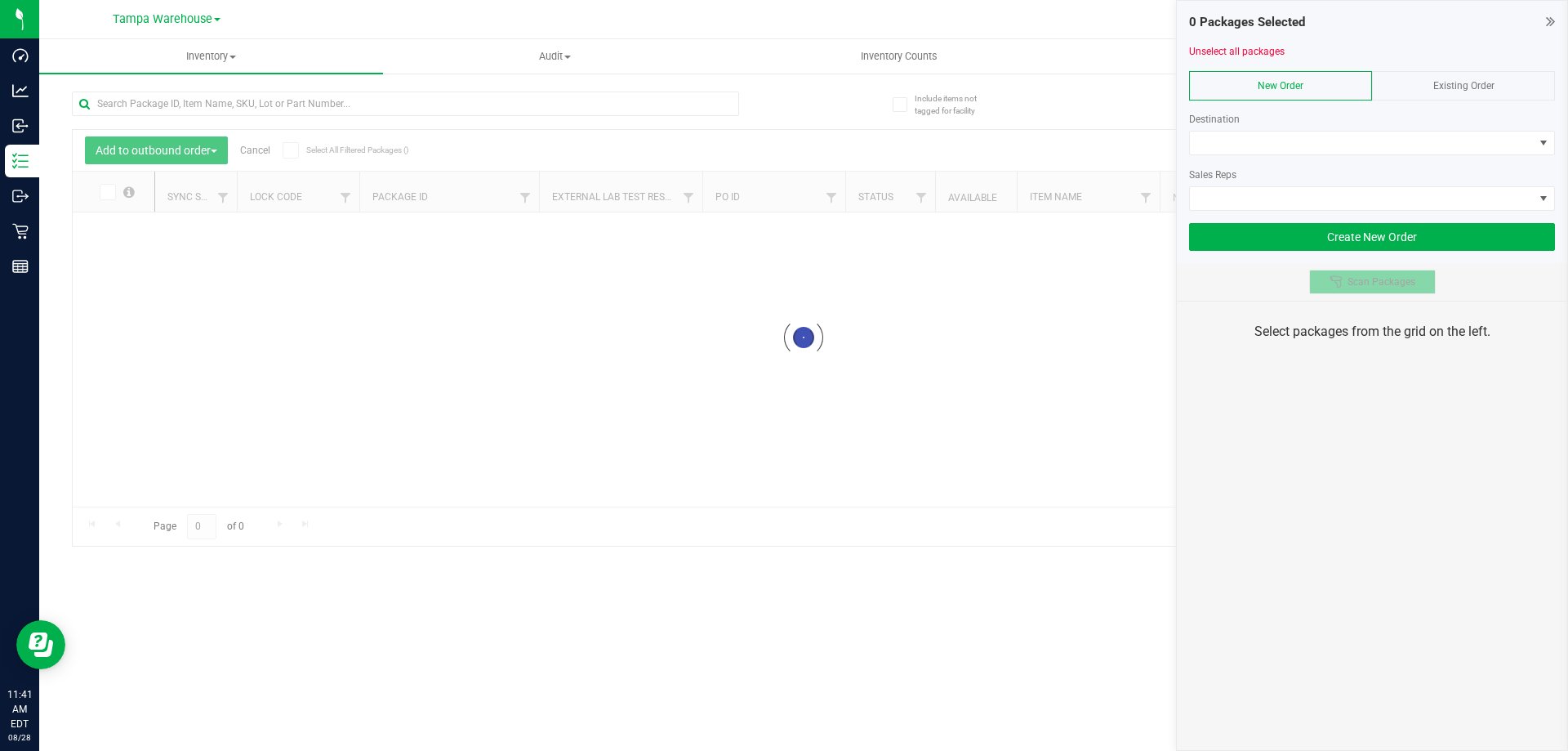
click at [1388, 286] on span "Scan Packages" at bounding box center [1381, 282] width 68 height 13
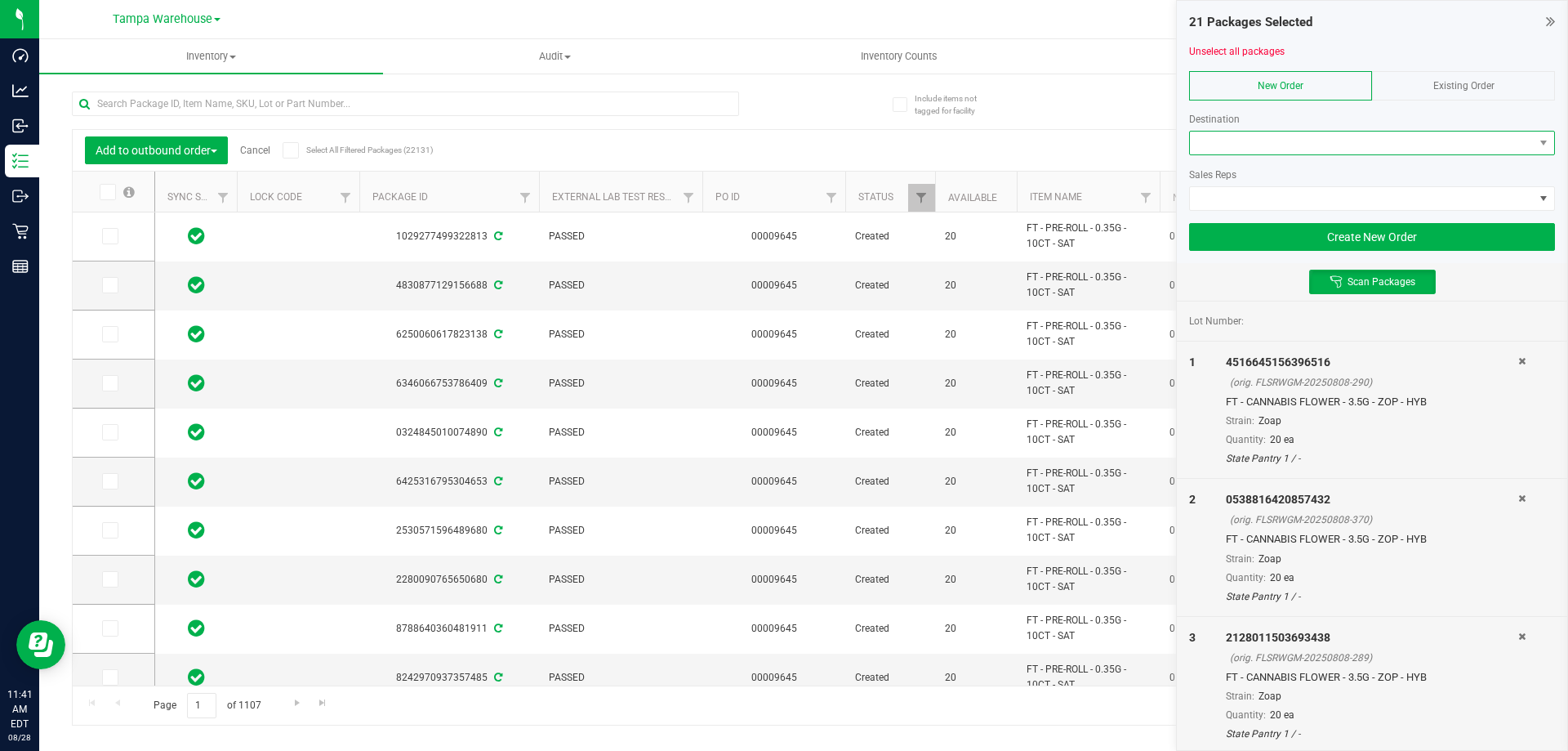
click at [1292, 139] on span at bounding box center [1362, 143] width 344 height 23
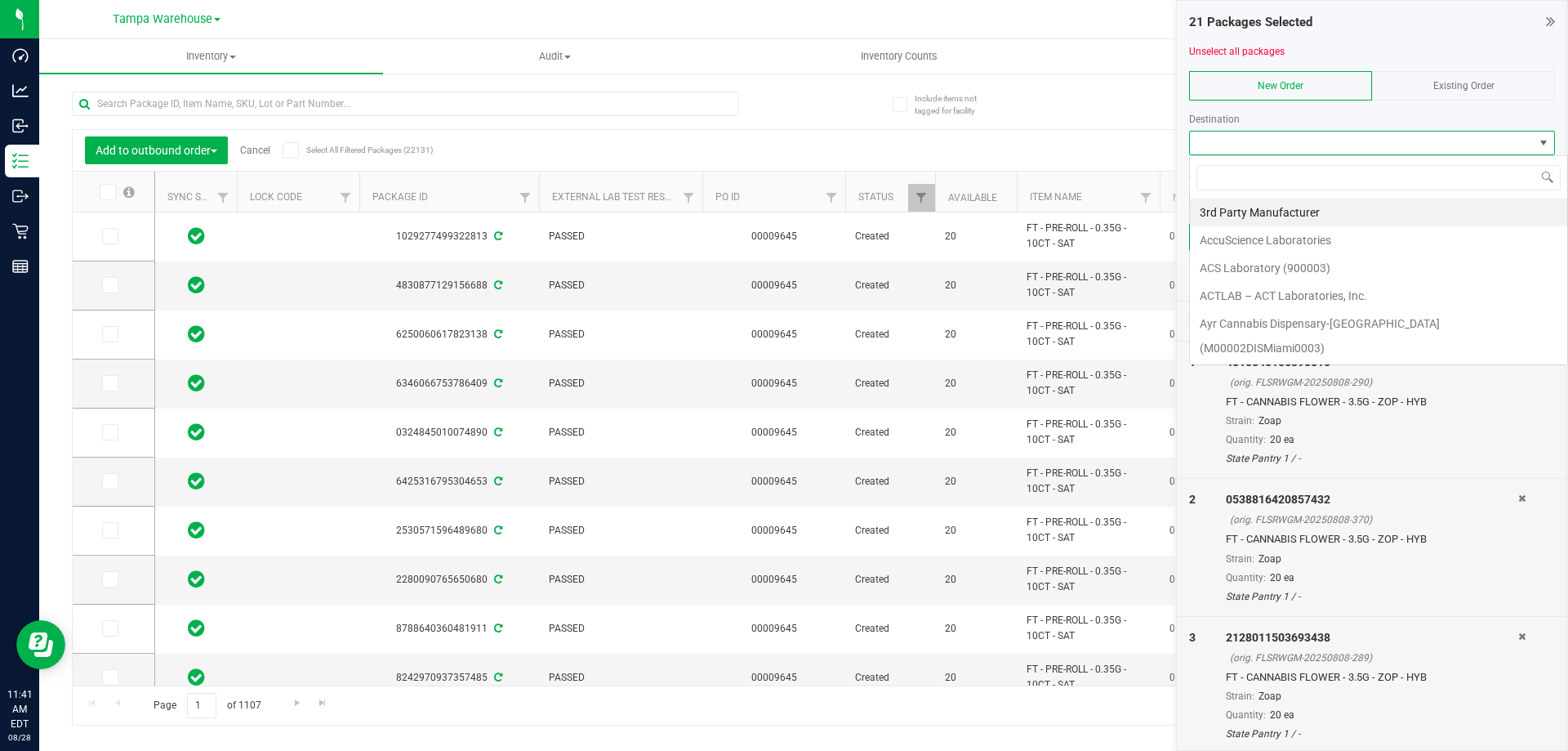
scroll to position [24, 366]
type input "JAX"
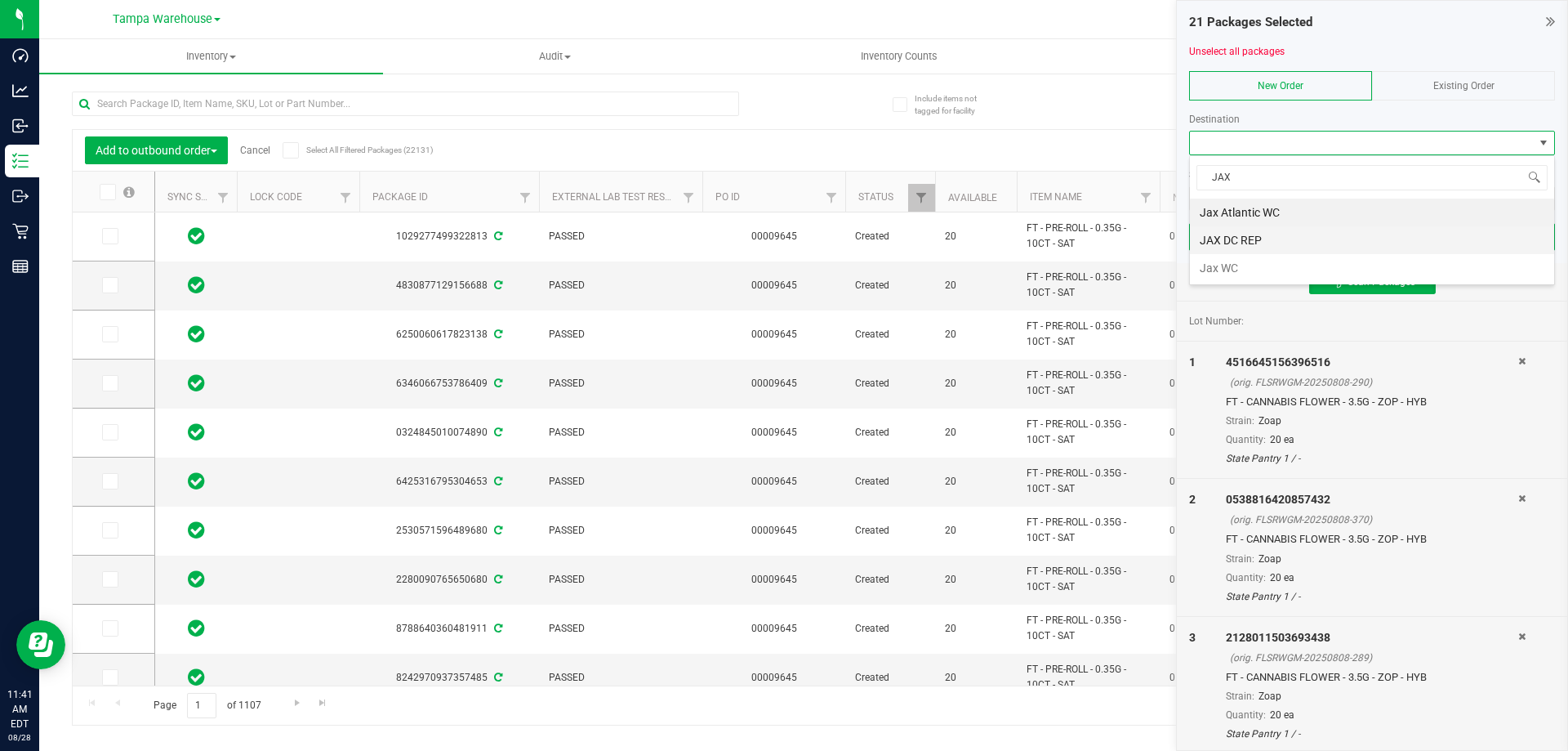
click at [1243, 236] on li "JAX DC REP" at bounding box center [1372, 240] width 364 height 28
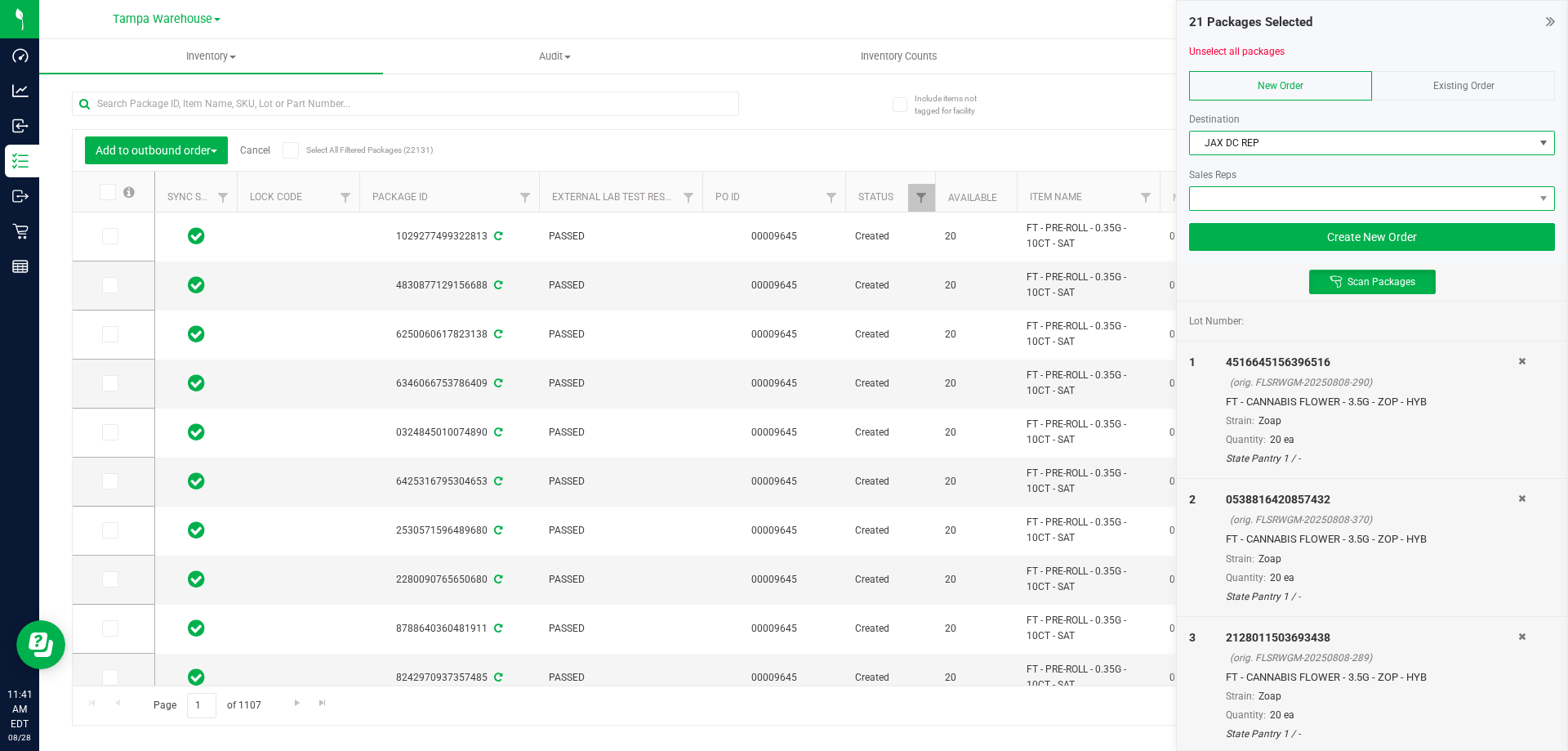
click at [1240, 203] on span at bounding box center [1362, 198] width 344 height 23
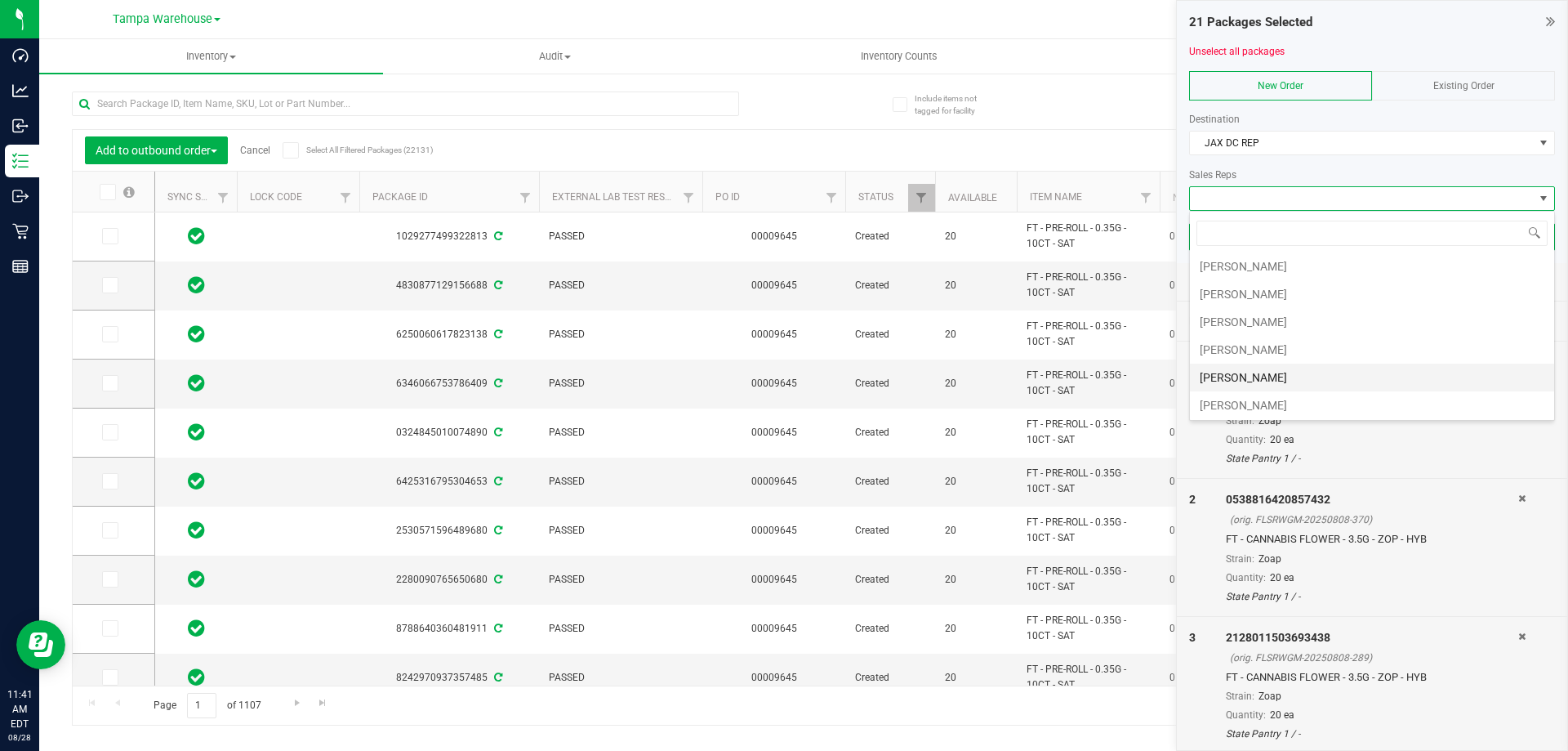
scroll to position [245, 0]
click at [1249, 280] on li "[PERSON_NAME]" at bounding box center [1372, 273] width 364 height 28
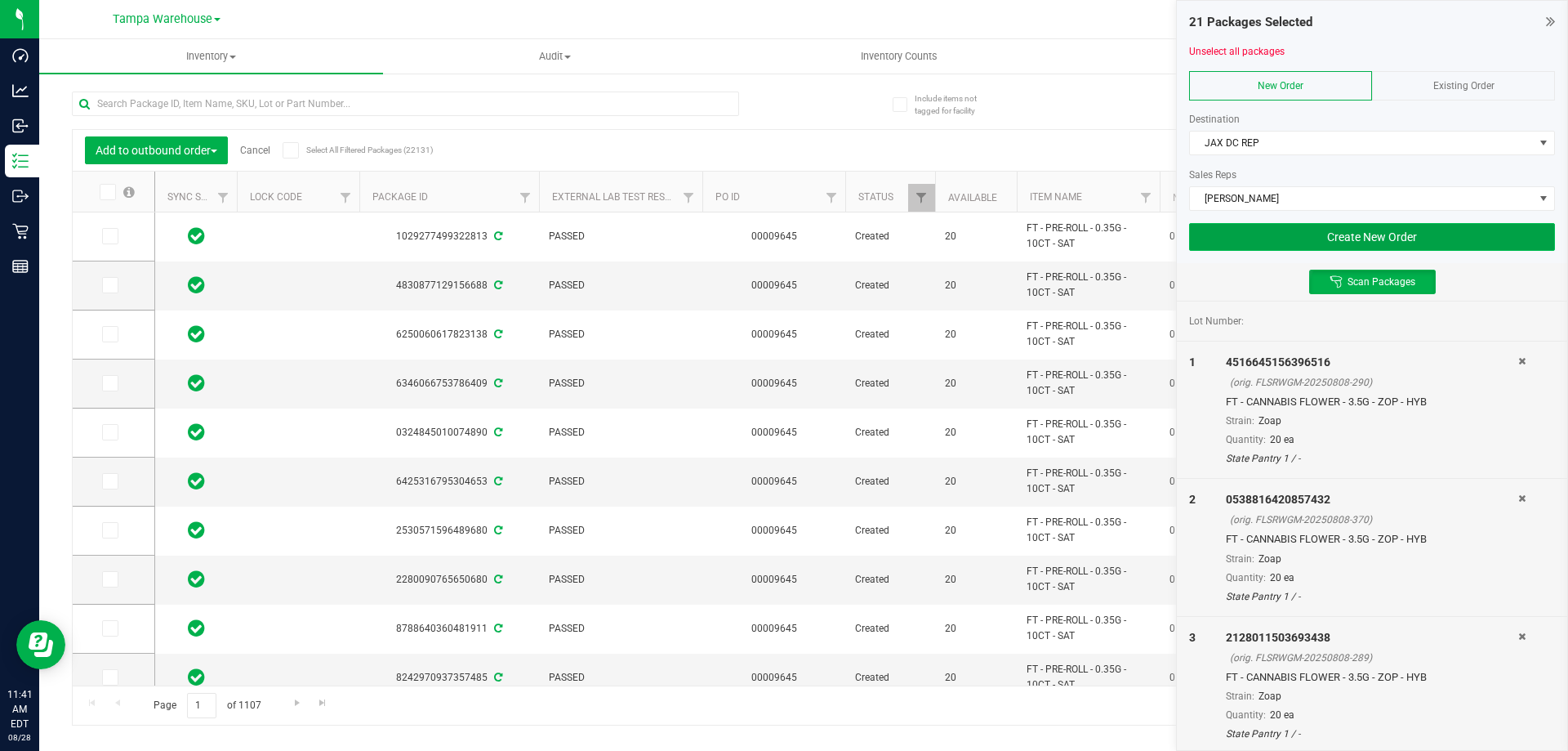
click at [1373, 236] on button "Create New Order" at bounding box center [1372, 237] width 366 height 28
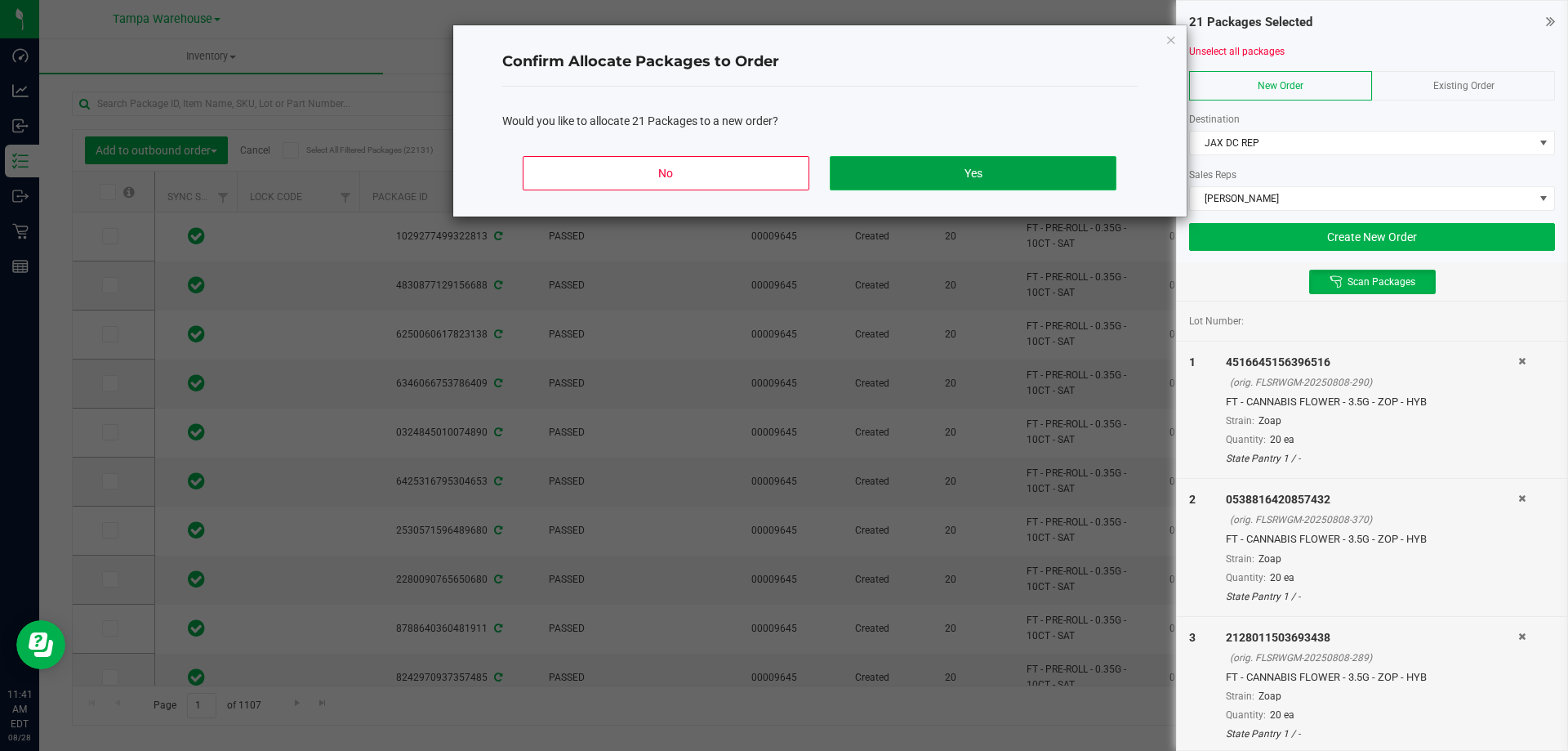
click at [947, 172] on button "Yes" at bounding box center [972, 173] width 286 height 34
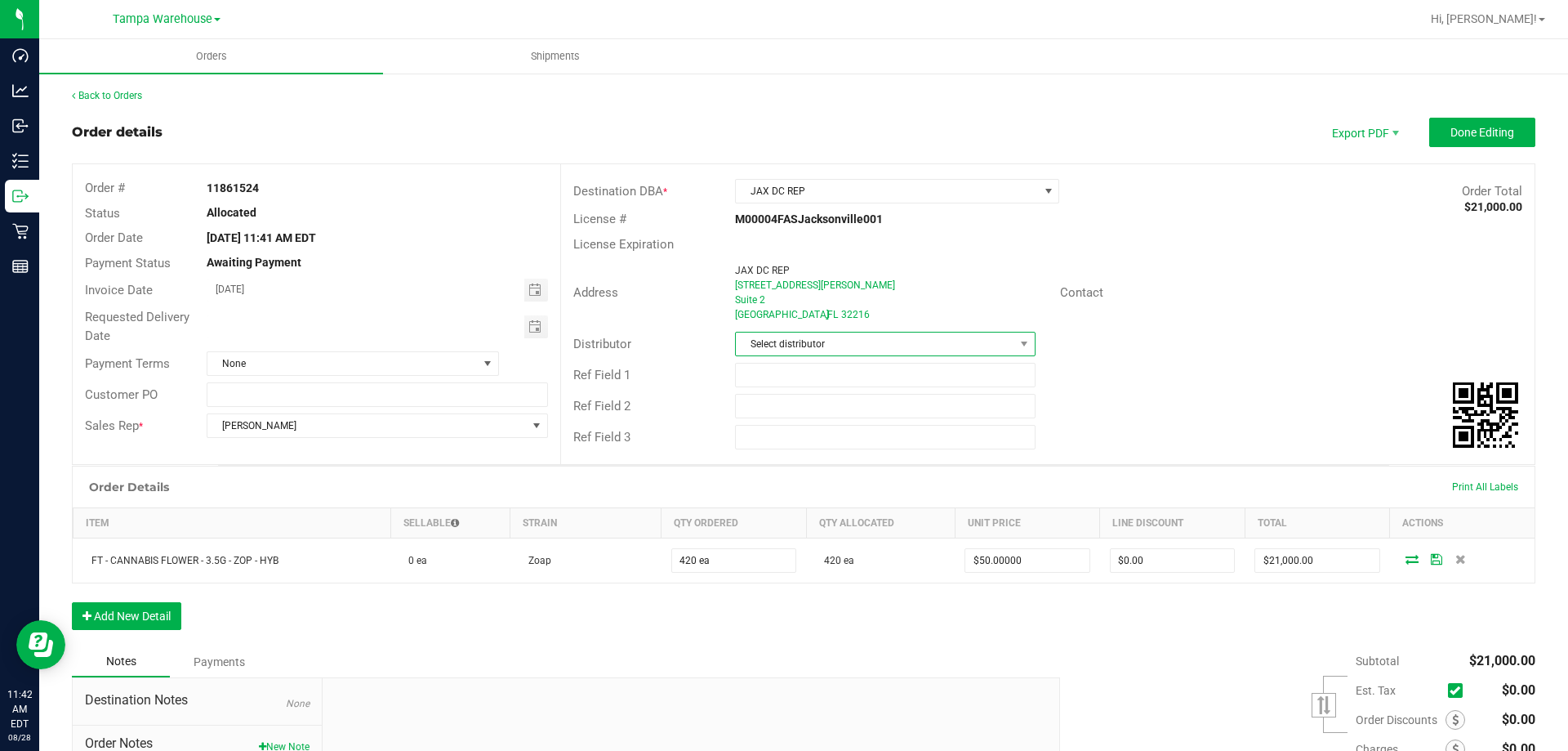
click at [849, 332] on span "Select distributor" at bounding box center [884, 344] width 300 height 24
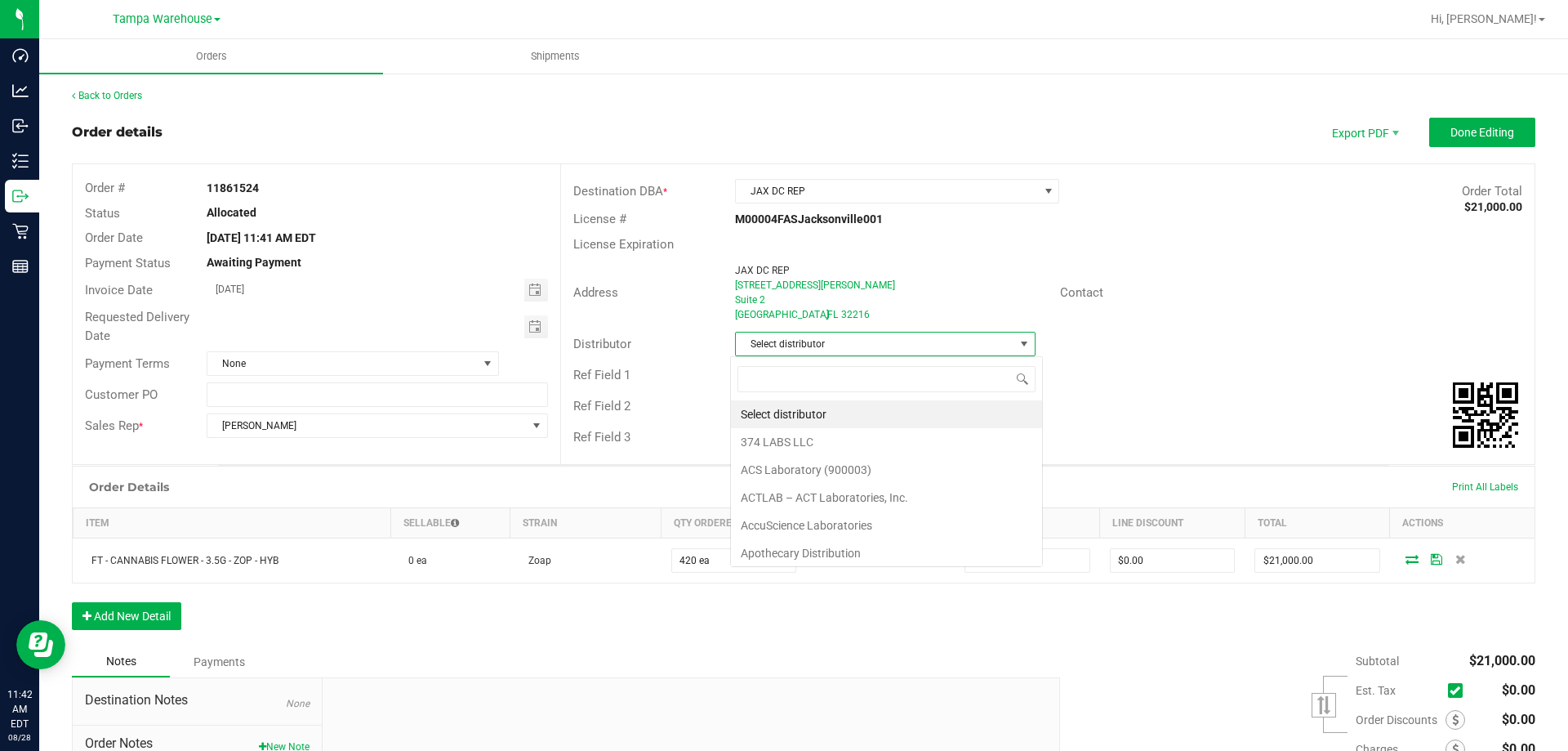
scroll to position [24, 297]
type input "[GEOGRAPHIC_DATA]"
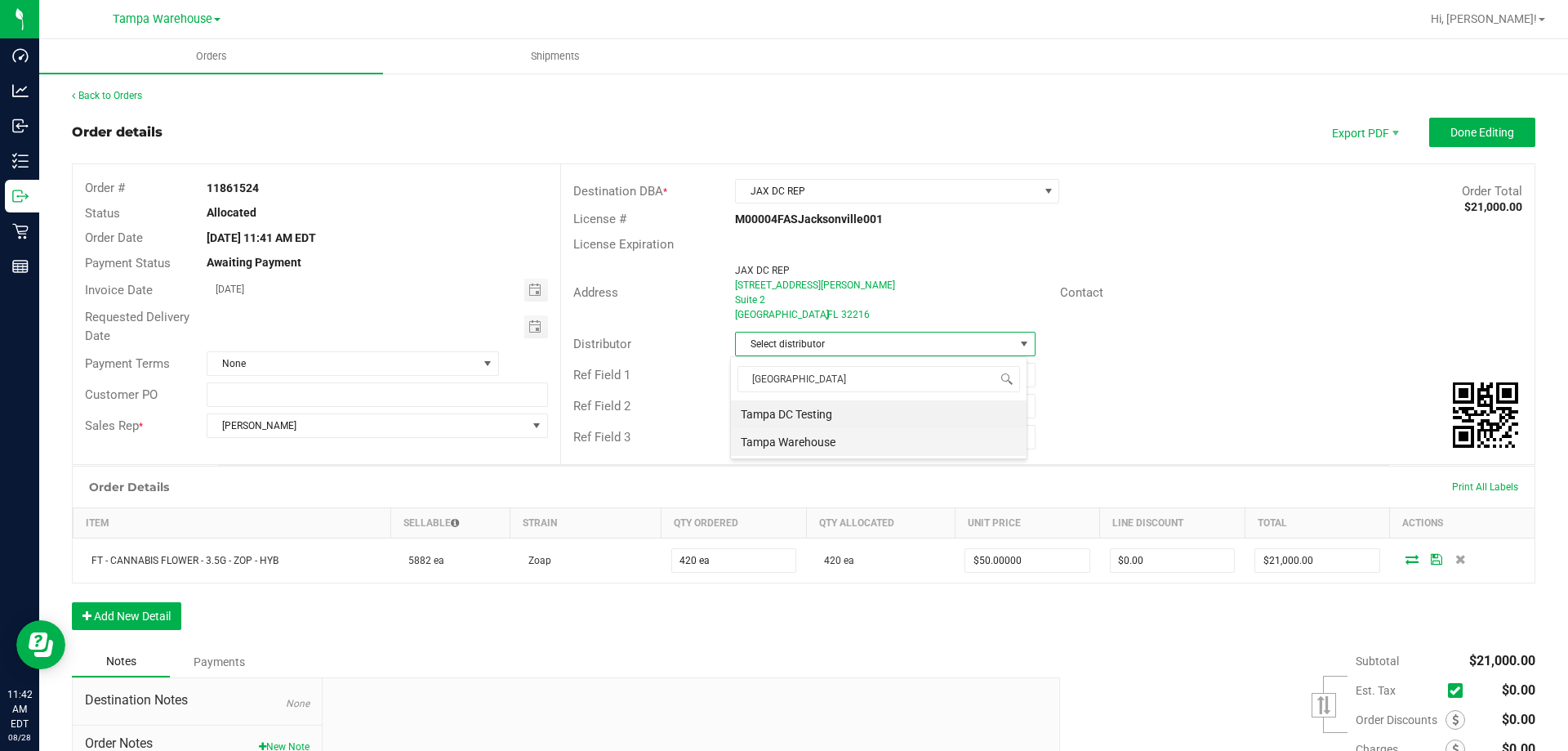
click at [788, 443] on li "Tampa Warehouse" at bounding box center [878, 442] width 295 height 28
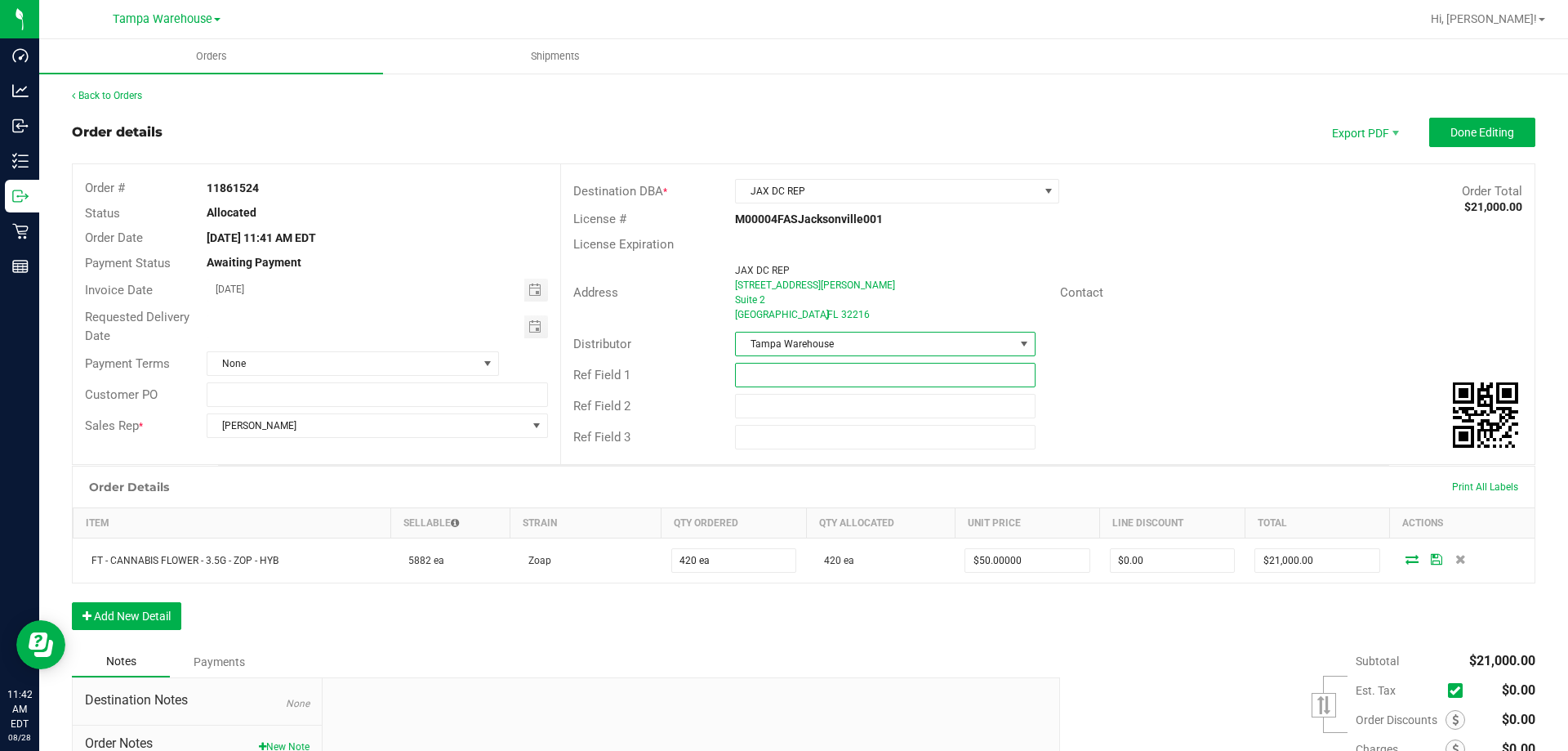
click at [761, 379] on input "text" at bounding box center [884, 375] width 300 height 24
type input "JAX DC ZOP"
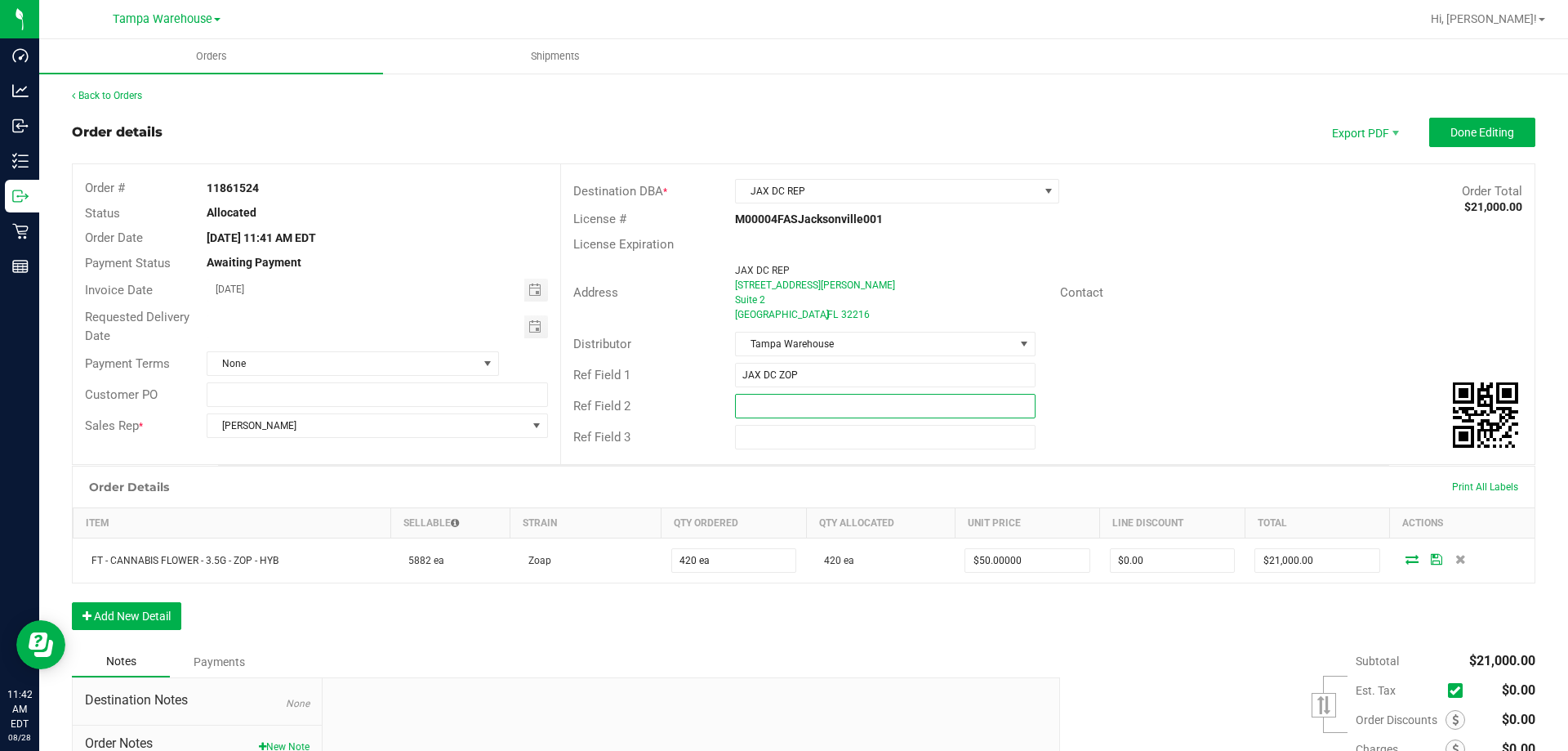
click at [753, 401] on input "text" at bounding box center [884, 406] width 300 height 24
click at [525, 330] on span "Toggle calendar" at bounding box center [536, 327] width 23 height 23
type input "CANNABIS"
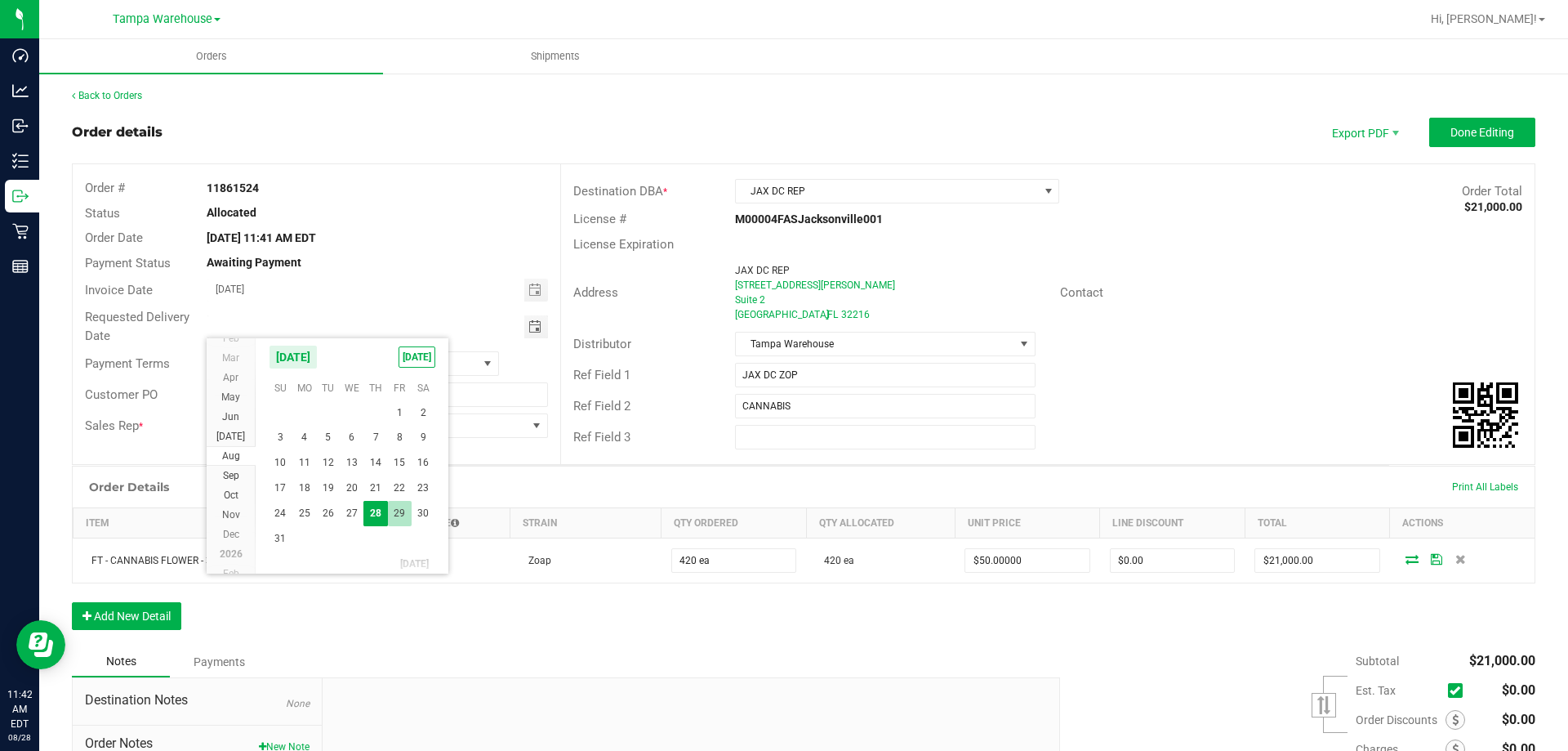
click at [400, 511] on span "29" at bounding box center [400, 513] width 23 height 25
type input "[DATE]"
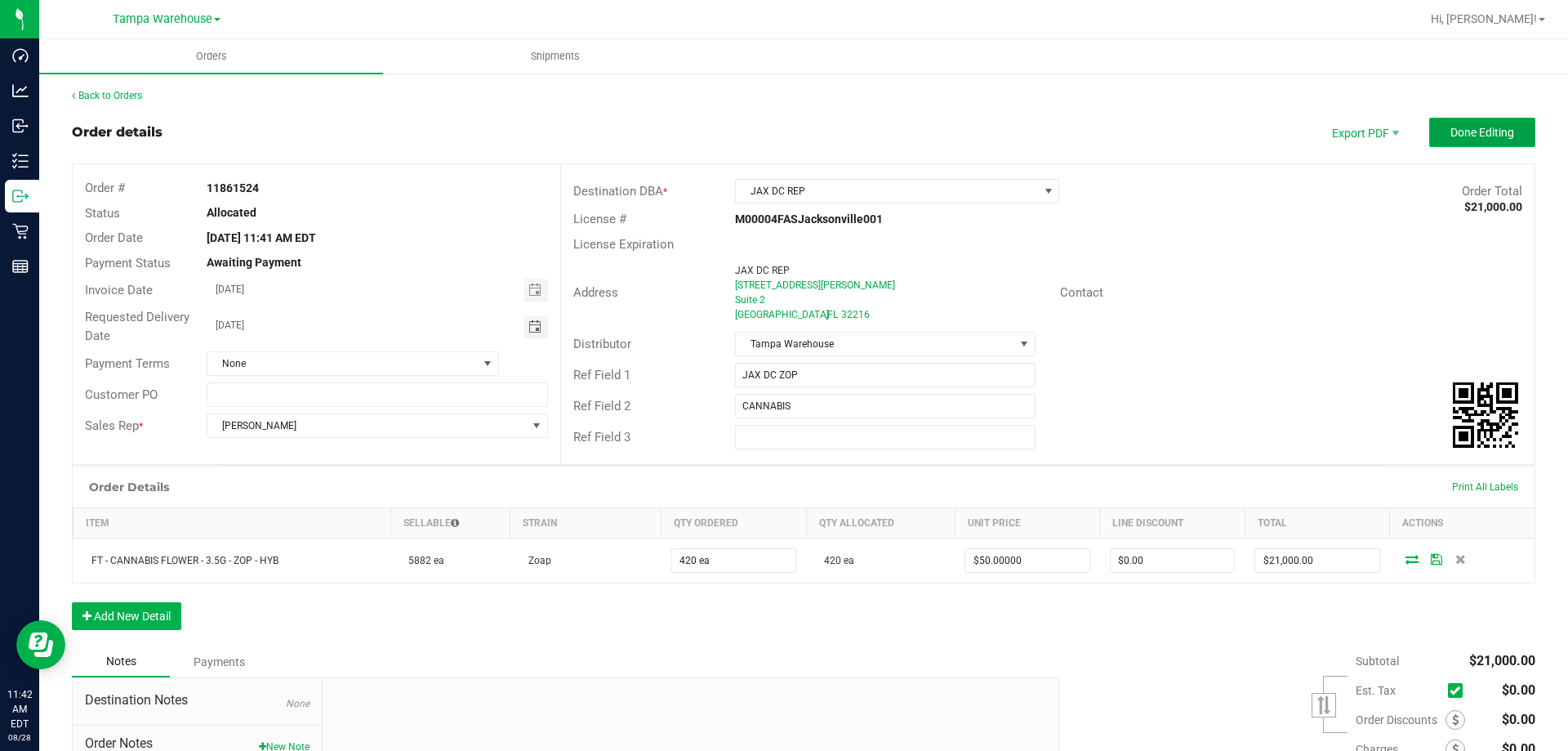
click at [1469, 129] on span "Done Editing" at bounding box center [1482, 132] width 63 height 13
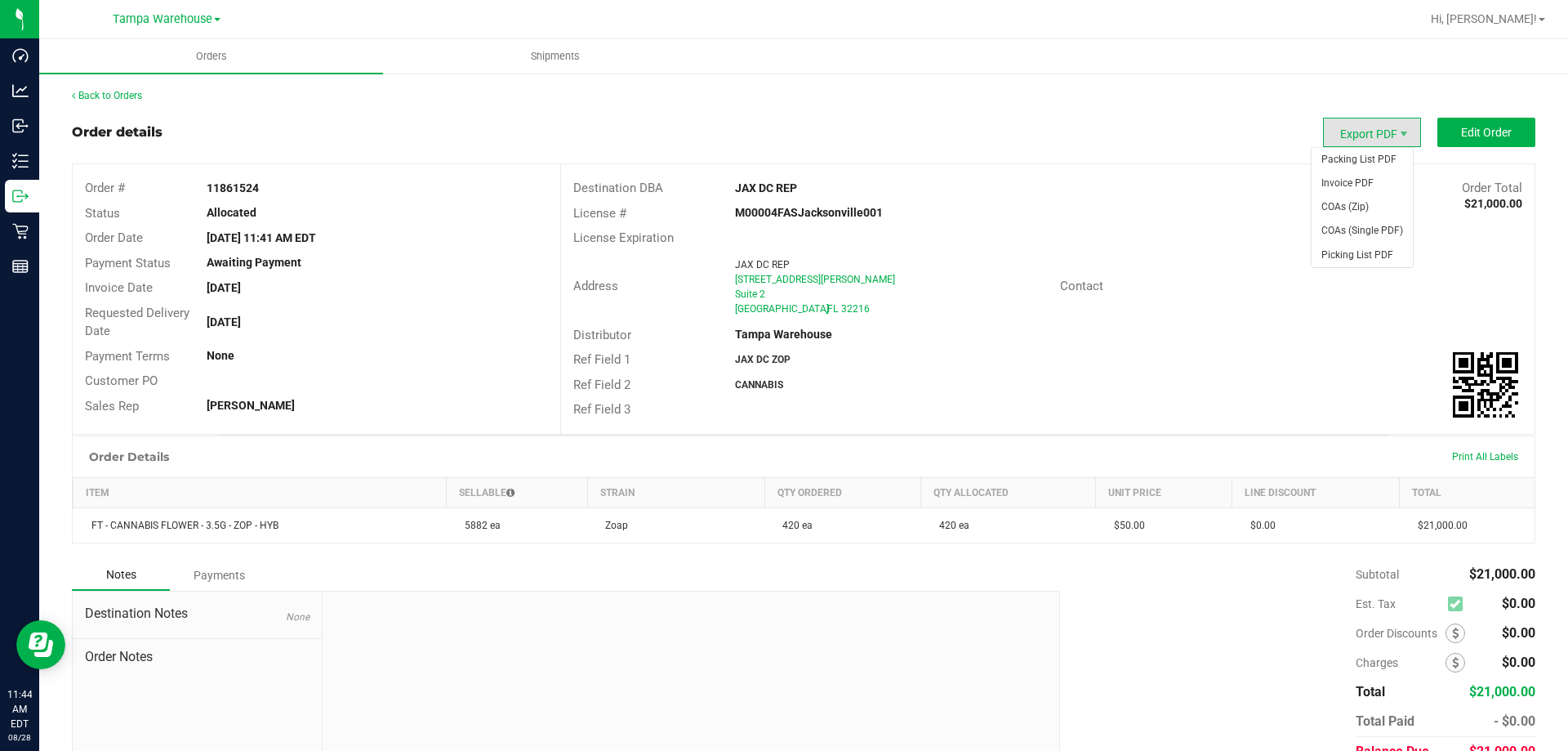
click at [1382, 139] on span "Export PDF" at bounding box center [1372, 132] width 98 height 30
click at [1372, 168] on span "Packing List PDF" at bounding box center [1362, 159] width 102 height 23
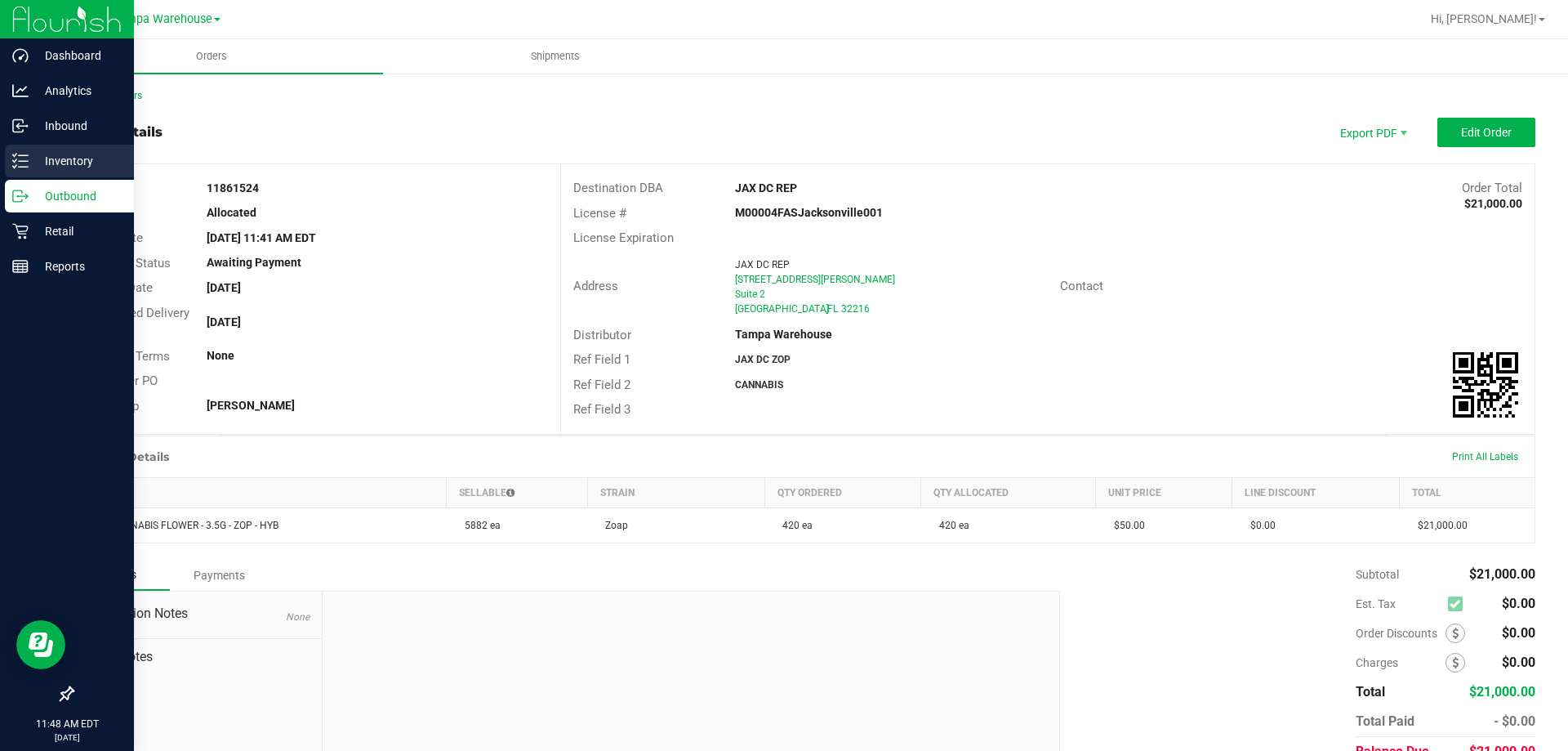
click at [9, 162] on div "Inventory" at bounding box center [69, 161] width 129 height 33
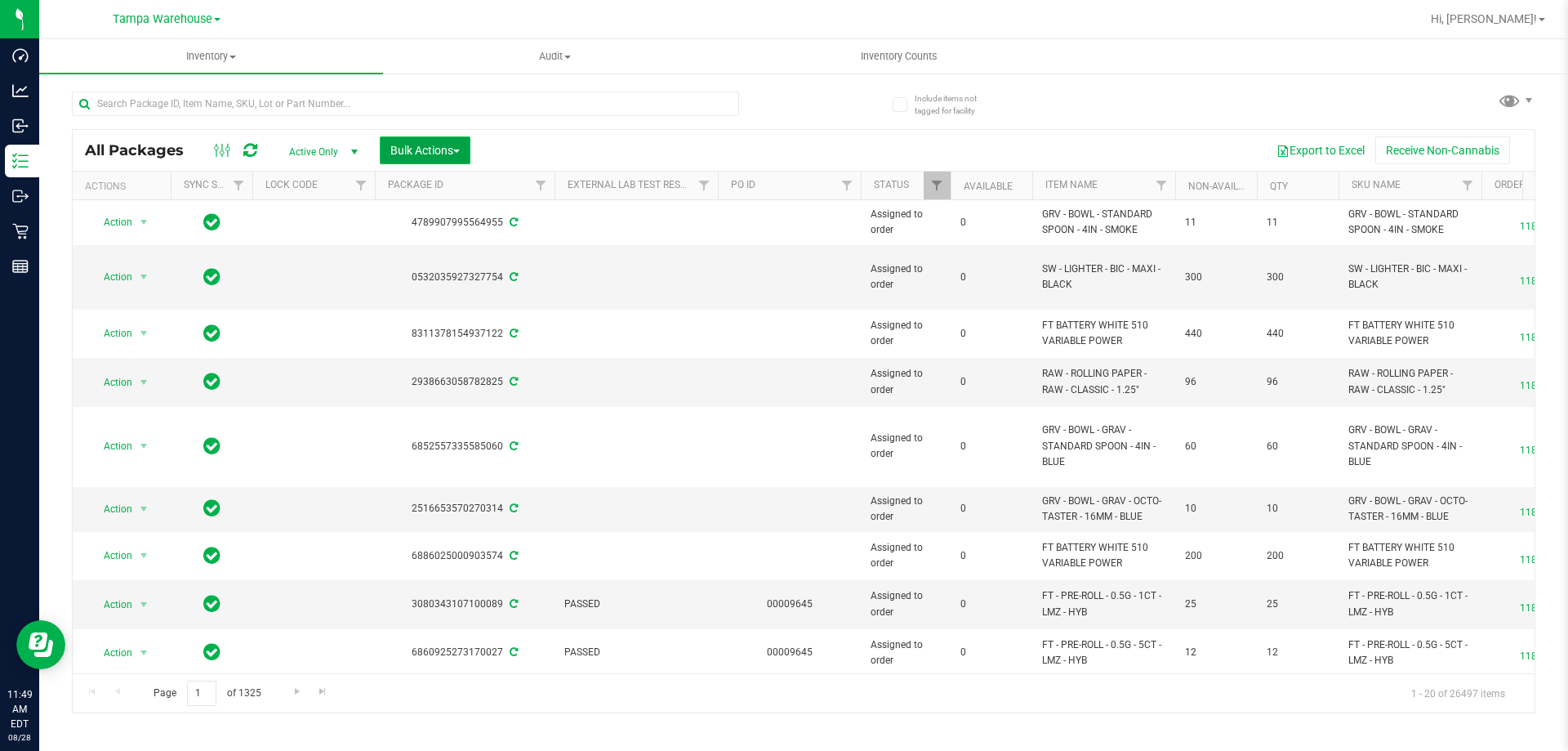
click at [400, 156] on span "Bulk Actions" at bounding box center [425, 150] width 69 height 13
click at [456, 184] on span "Add to outbound order" at bounding box center [445, 187] width 111 height 13
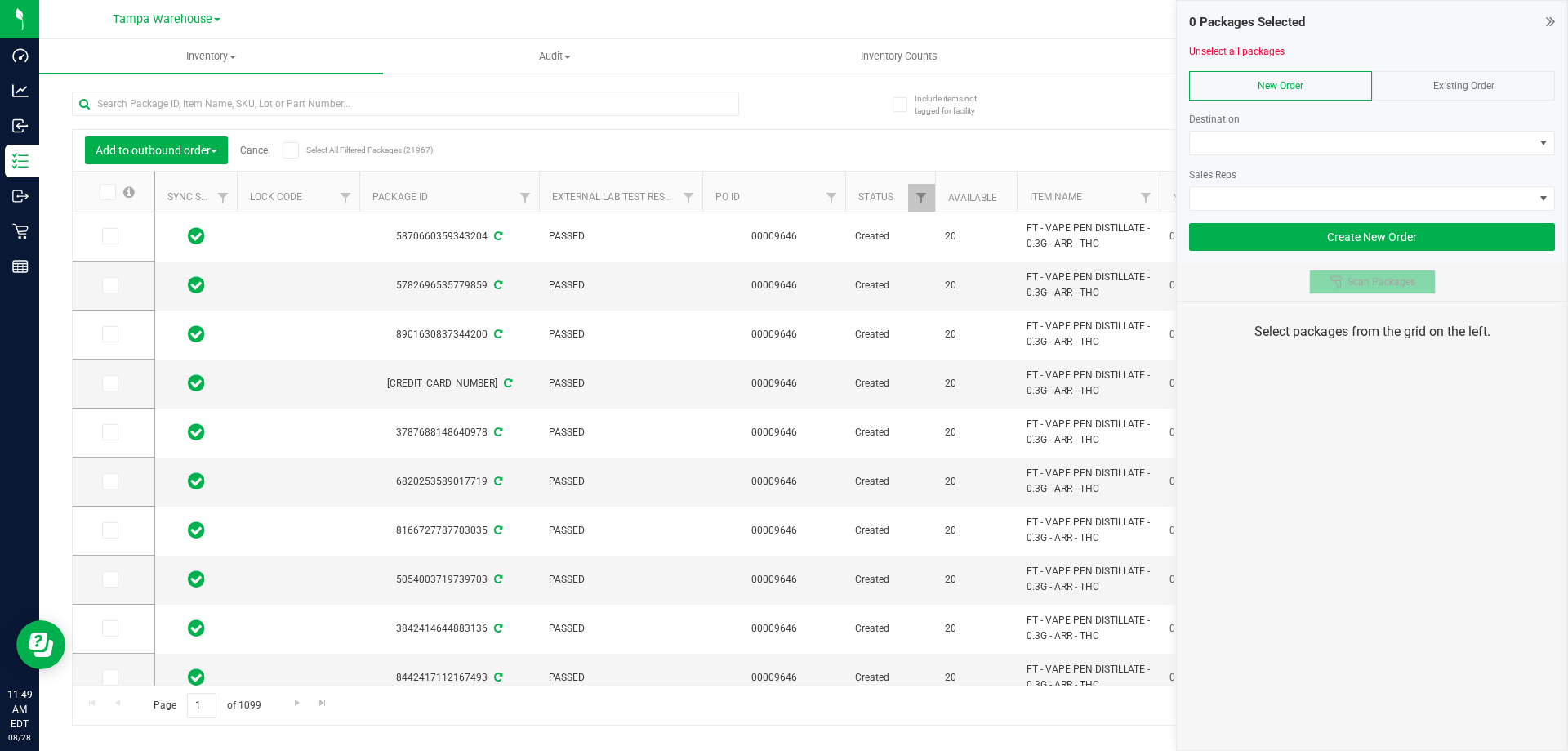
click at [1403, 289] on button "Scan Packages" at bounding box center [1373, 282] width 127 height 24
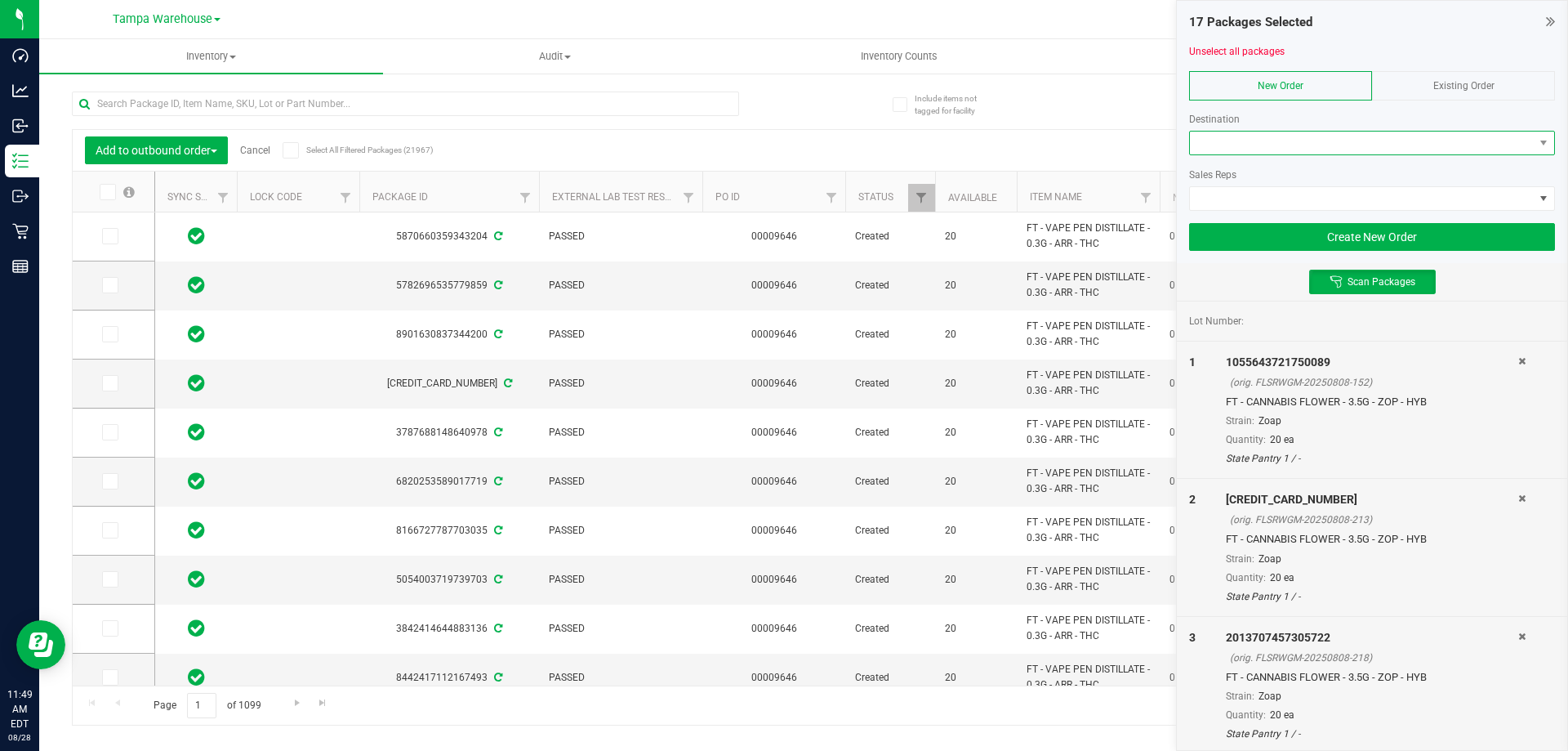
click at [1300, 142] on span at bounding box center [1362, 143] width 344 height 23
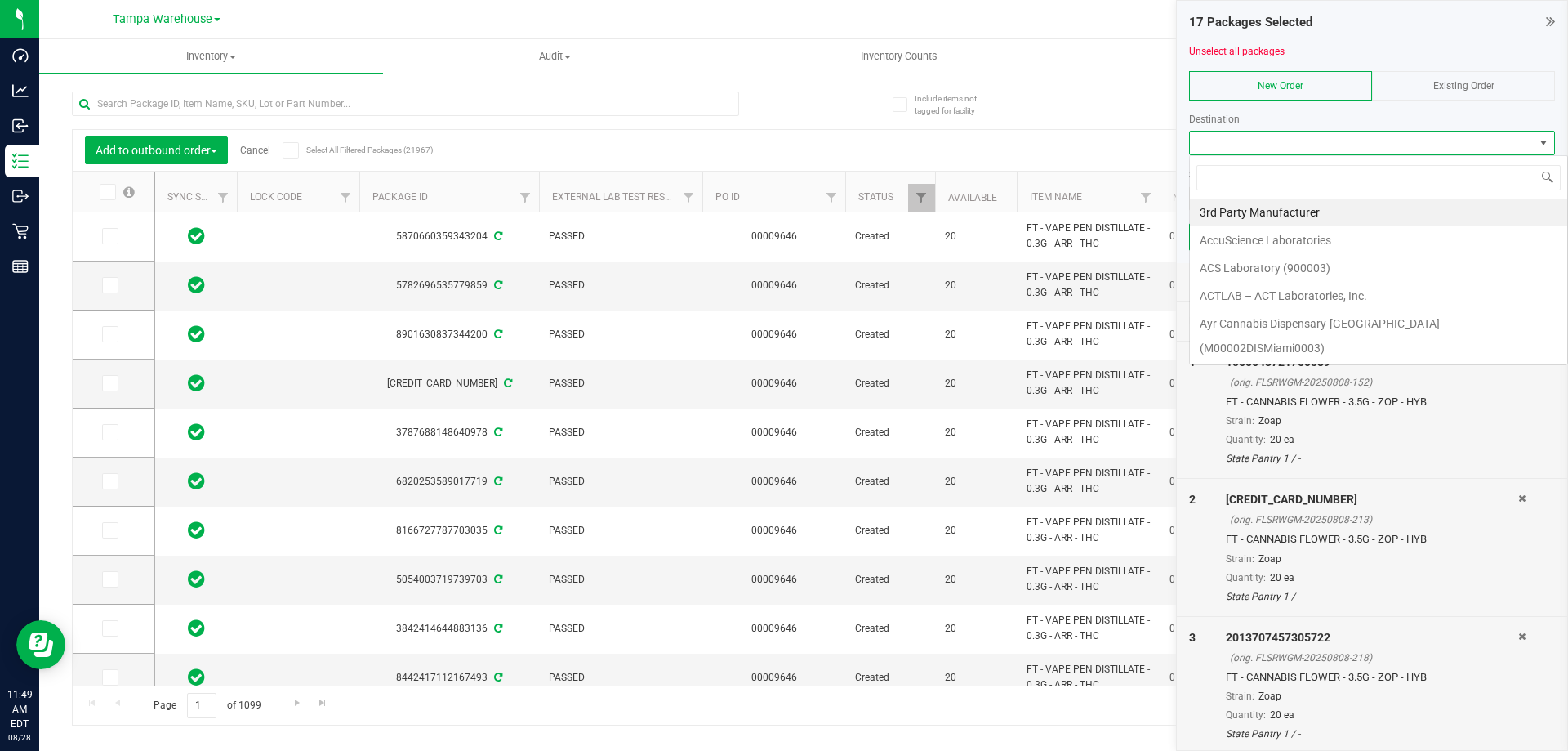
scroll to position [24, 366]
type input "leh"
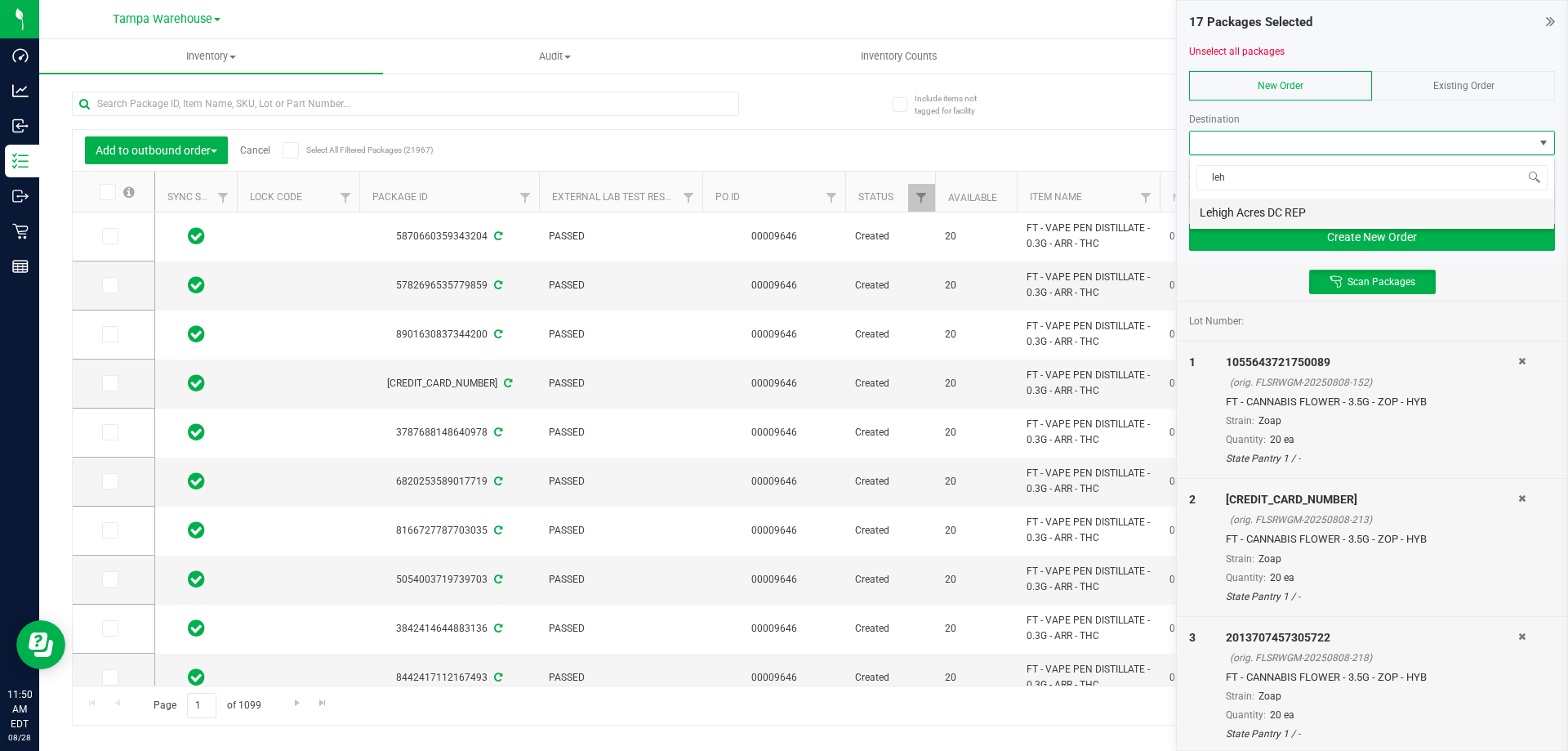
click at [1293, 201] on li "Lehigh Acres DC REP" at bounding box center [1372, 212] width 364 height 28
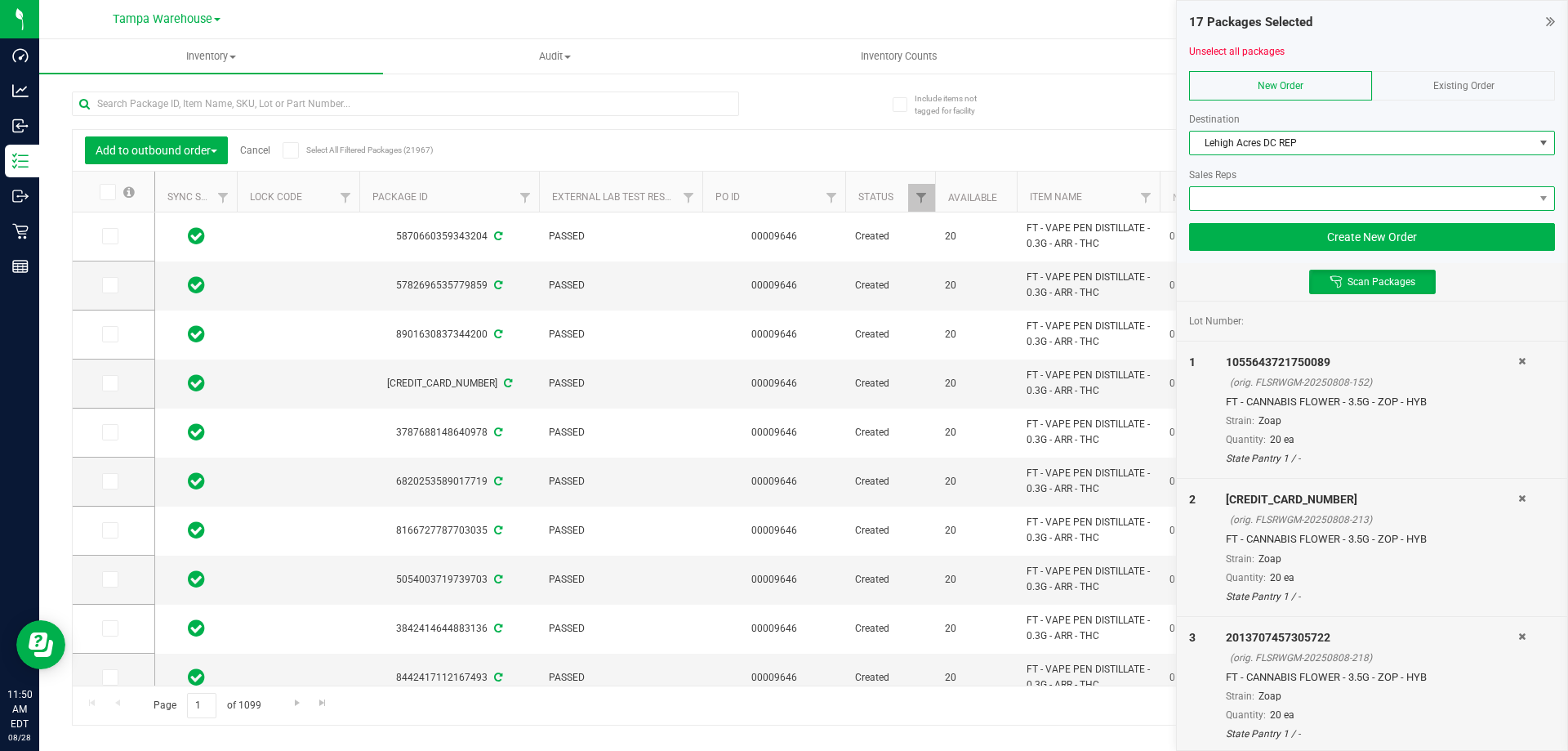
click at [1265, 197] on span at bounding box center [1362, 198] width 344 height 23
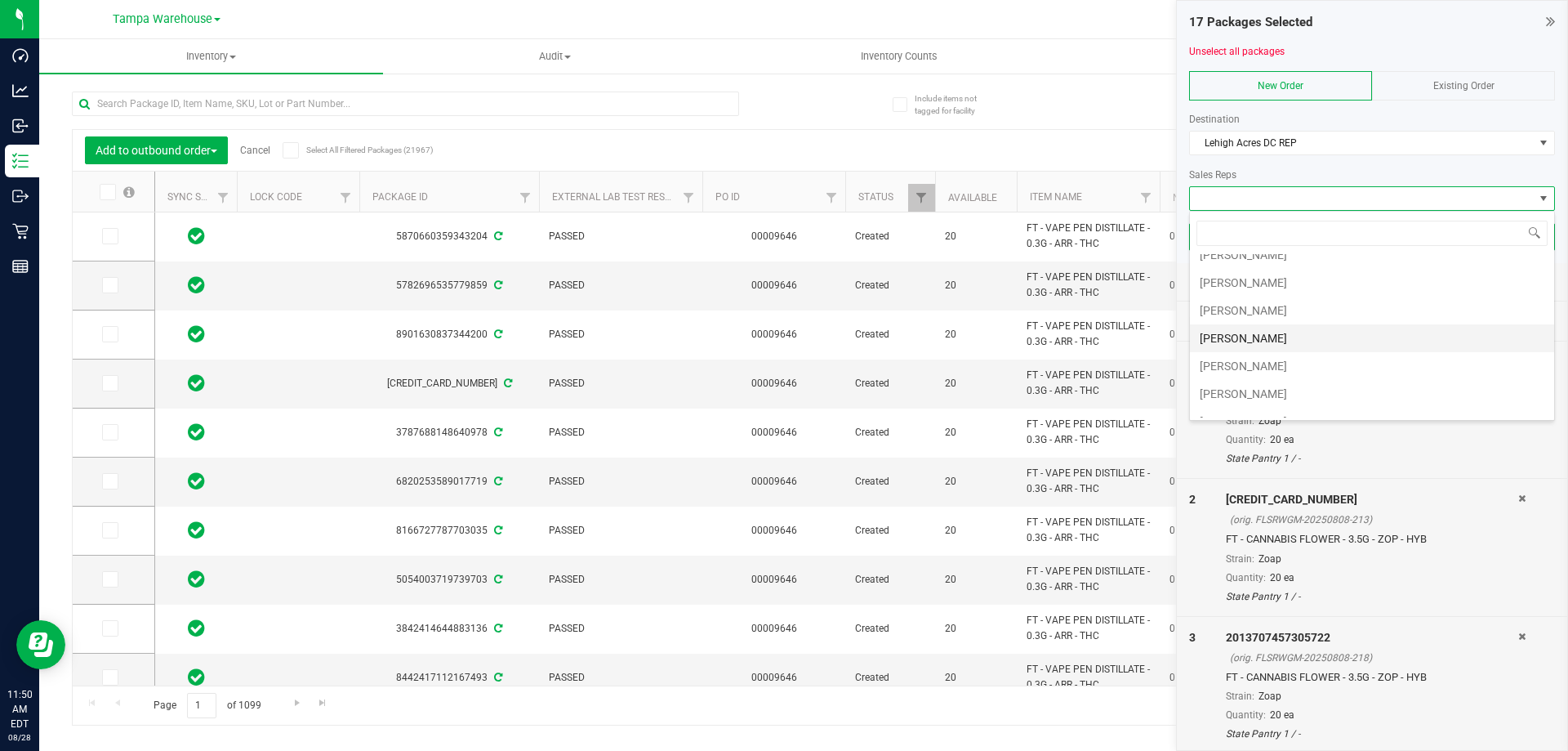
scroll to position [245, 0]
click at [1241, 279] on li "[PERSON_NAME]" at bounding box center [1372, 273] width 364 height 28
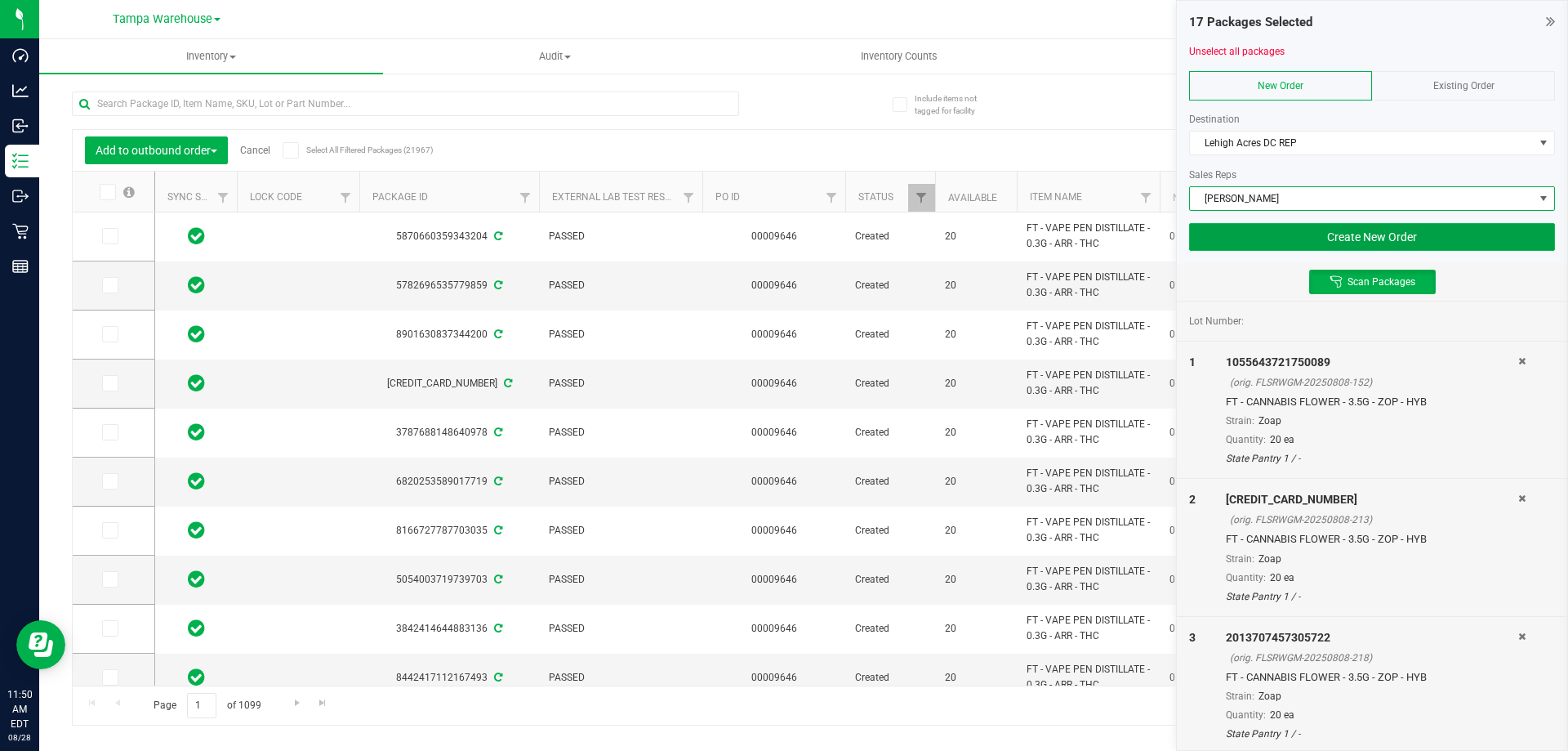
click at [1358, 241] on button "Create New Order" at bounding box center [1372, 237] width 366 height 28
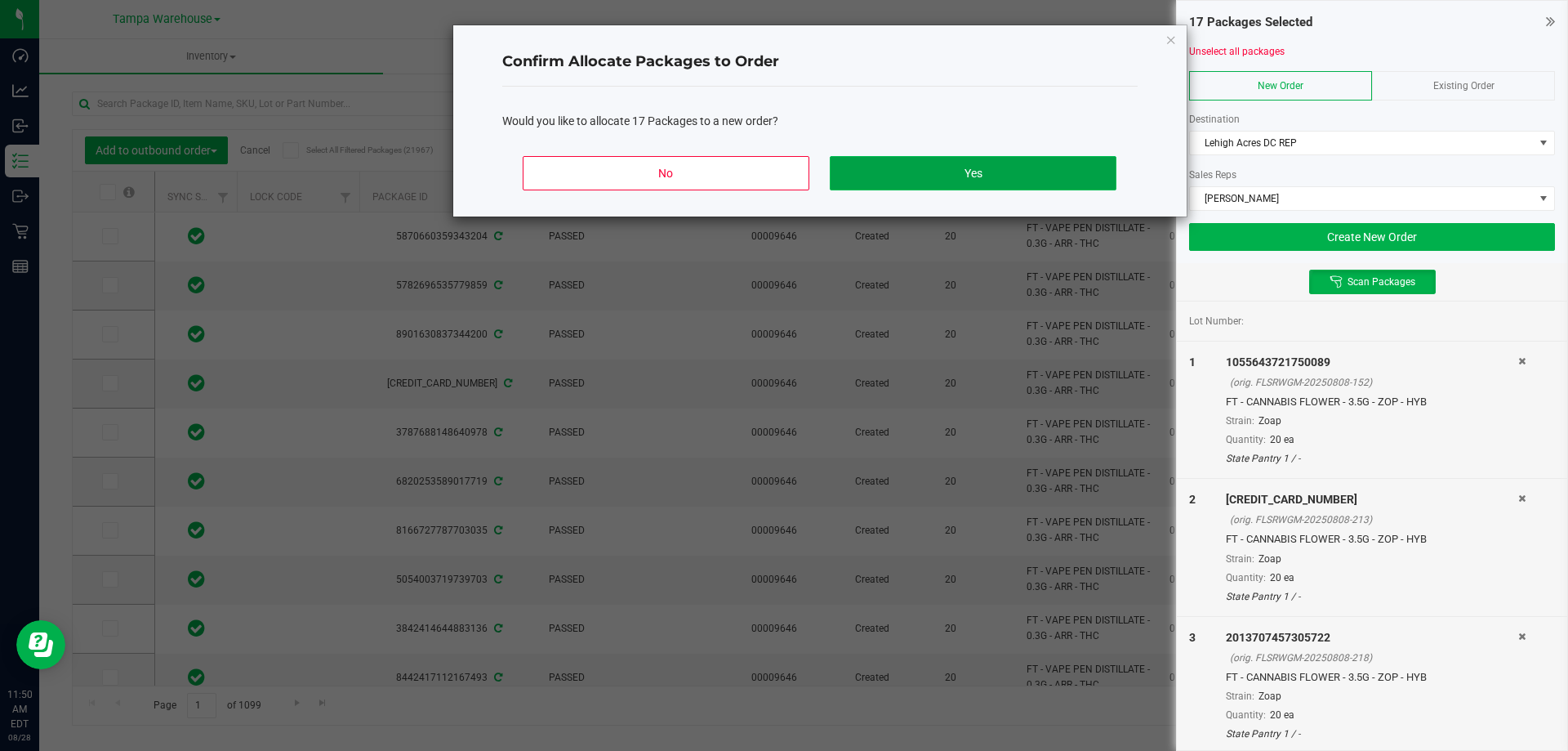
click at [1016, 180] on button "Yes" at bounding box center [972, 173] width 286 height 34
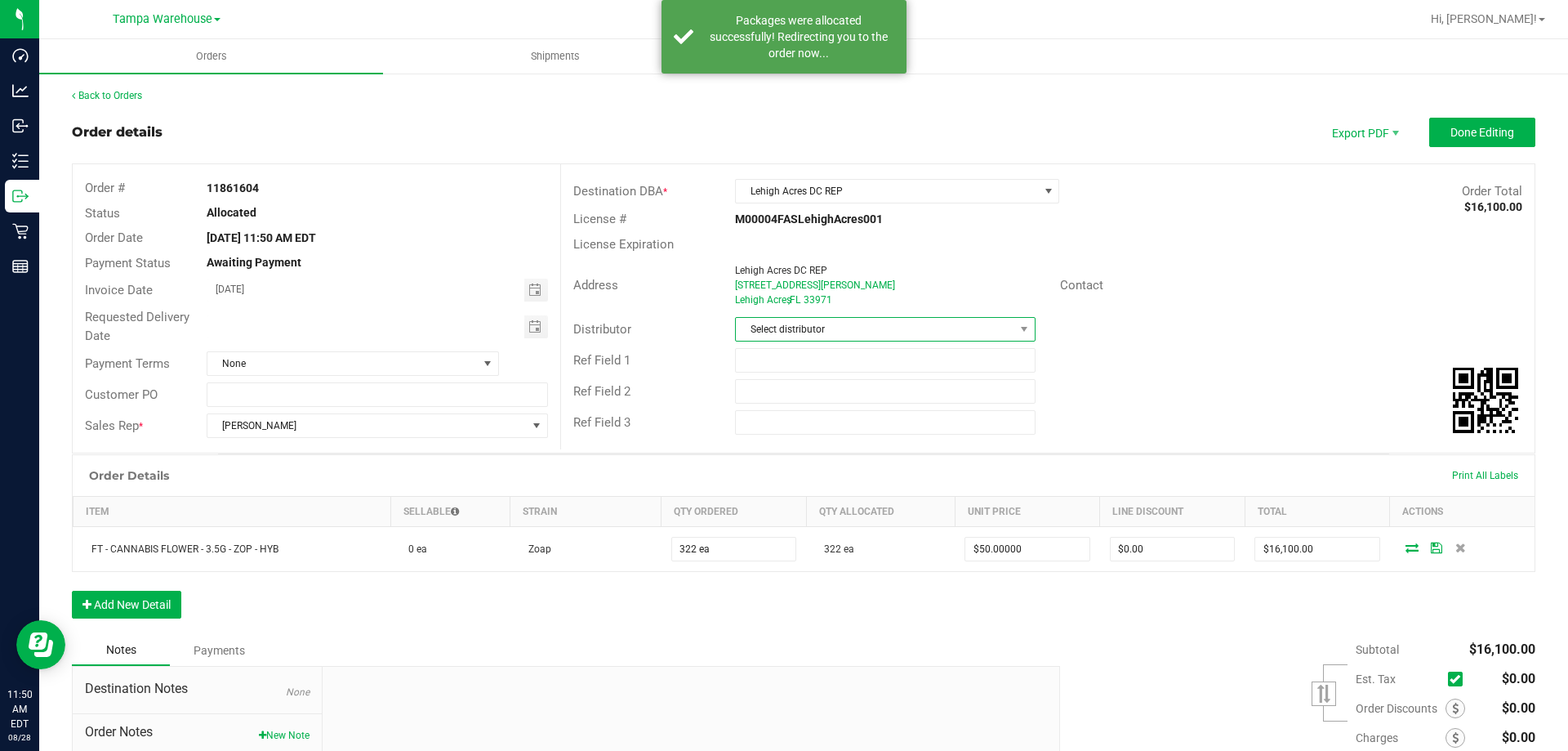
click at [826, 336] on span "Select distributor" at bounding box center [875, 329] width 278 height 23
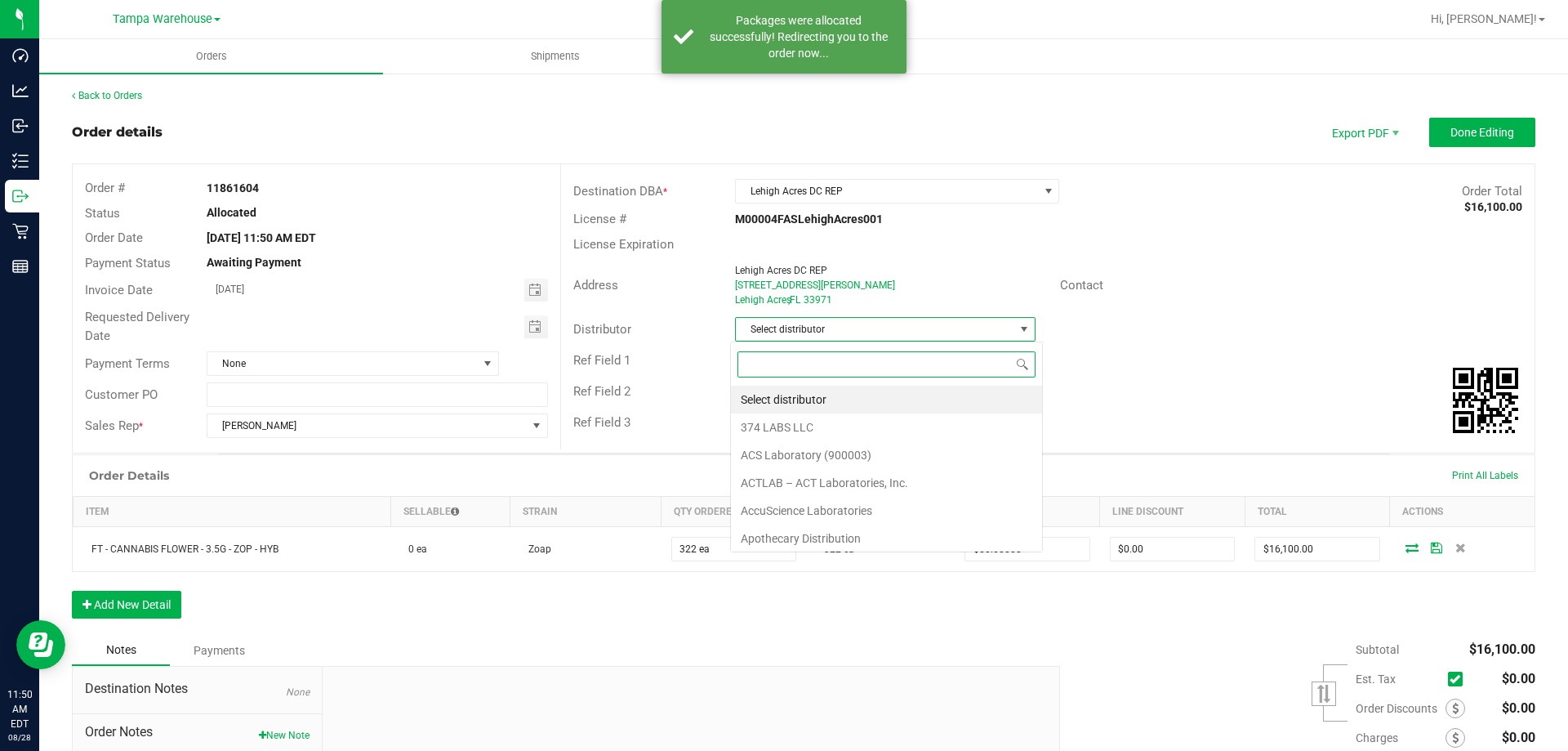
scroll to position [24, 297]
type input "[GEOGRAPHIC_DATA]"
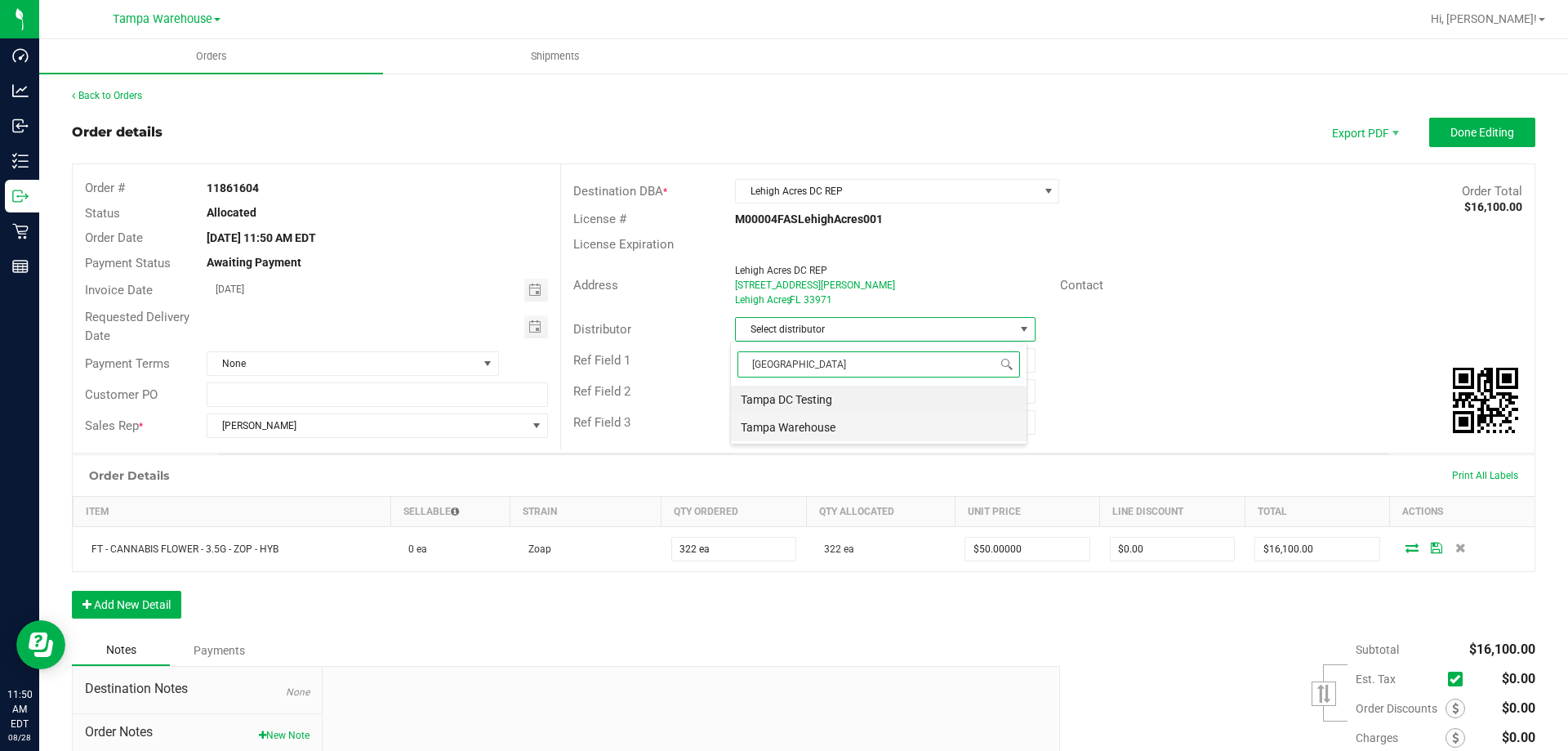
click at [822, 422] on li "Tampa Warehouse" at bounding box center [878, 428] width 295 height 28
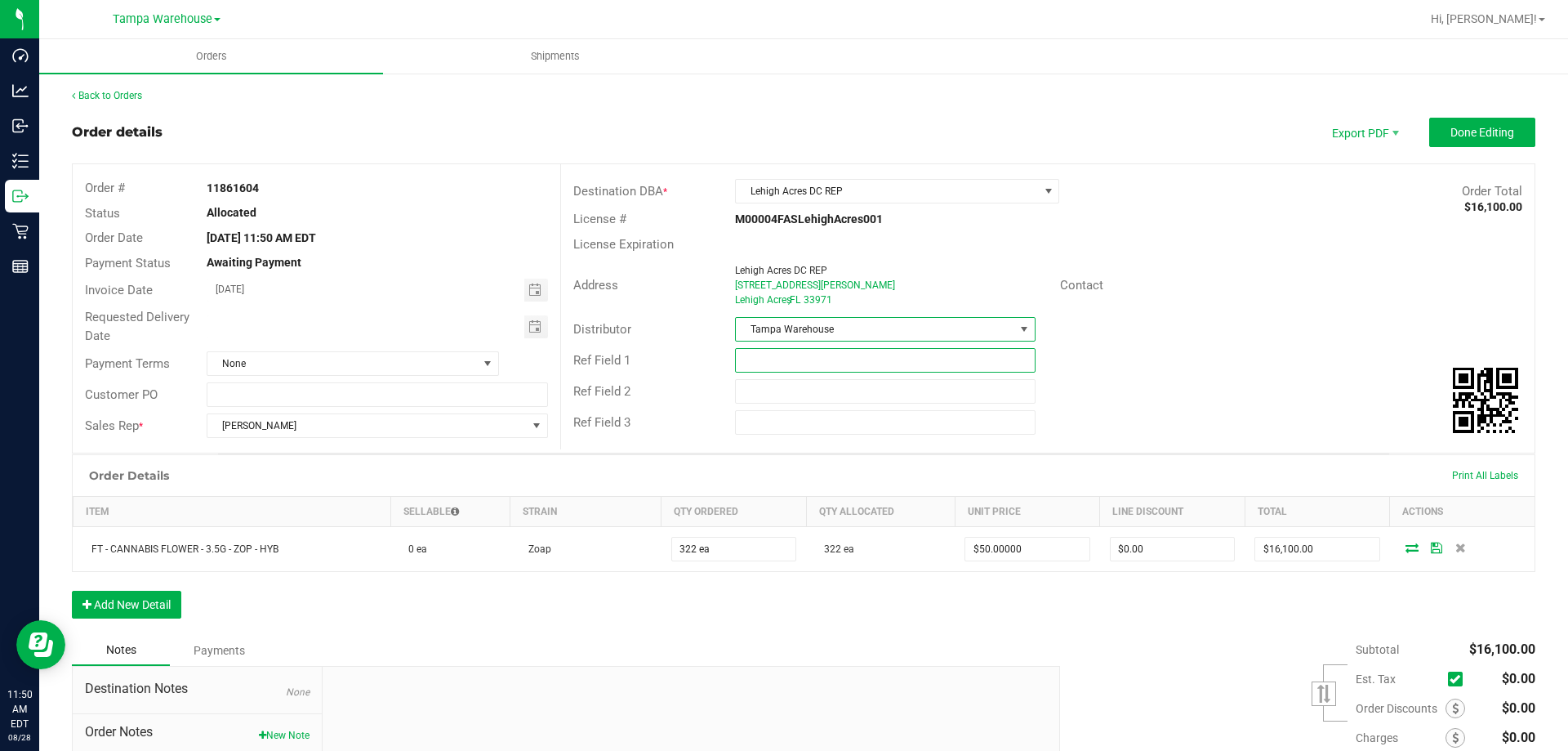
click at [771, 356] on input "text" at bounding box center [884, 360] width 300 height 24
type input "LHA DC ZOP"
click at [780, 389] on input "text" at bounding box center [884, 391] width 300 height 24
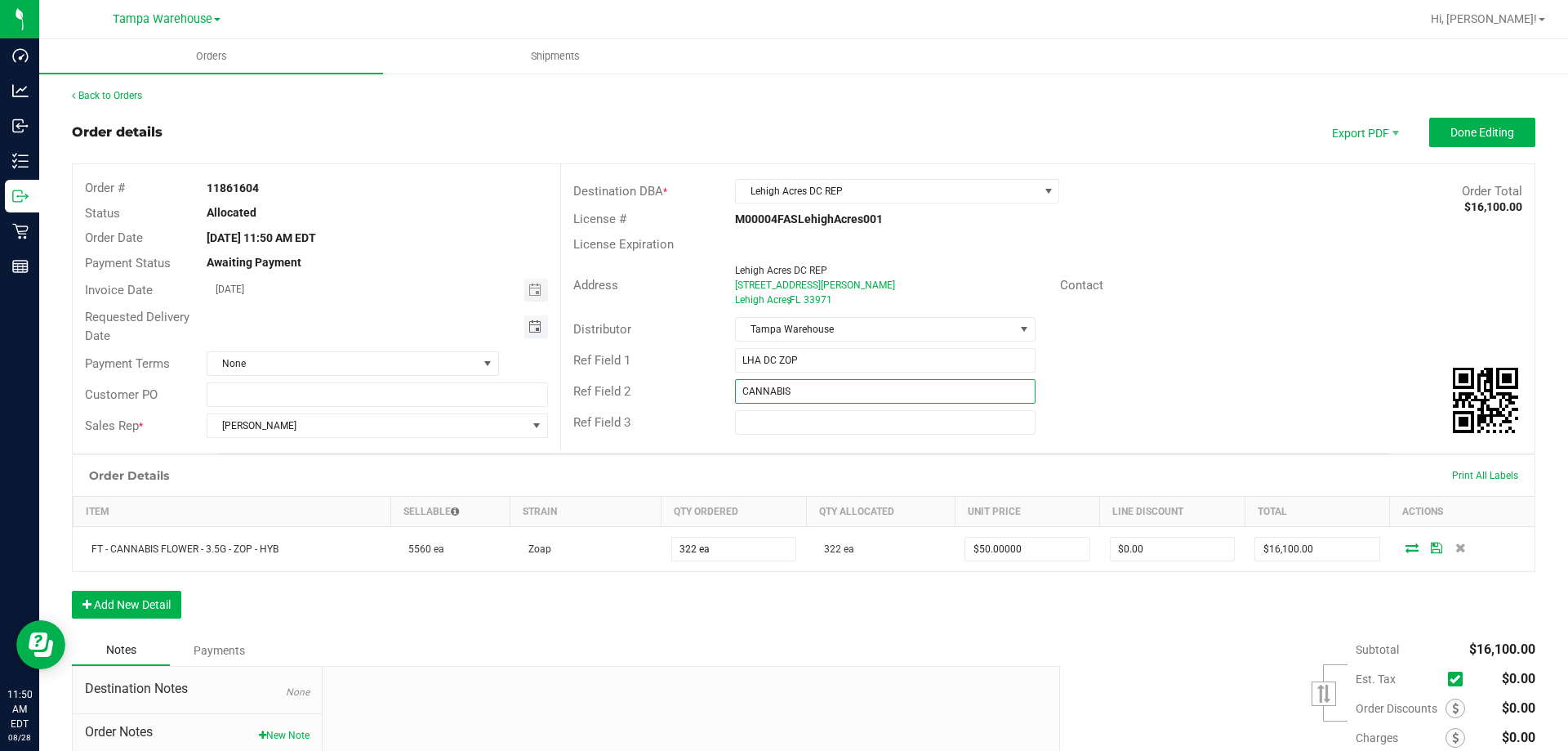
click at [536, 330] on span "Toggle calendar" at bounding box center [534, 327] width 13 height 13
type input "CANNABIS"
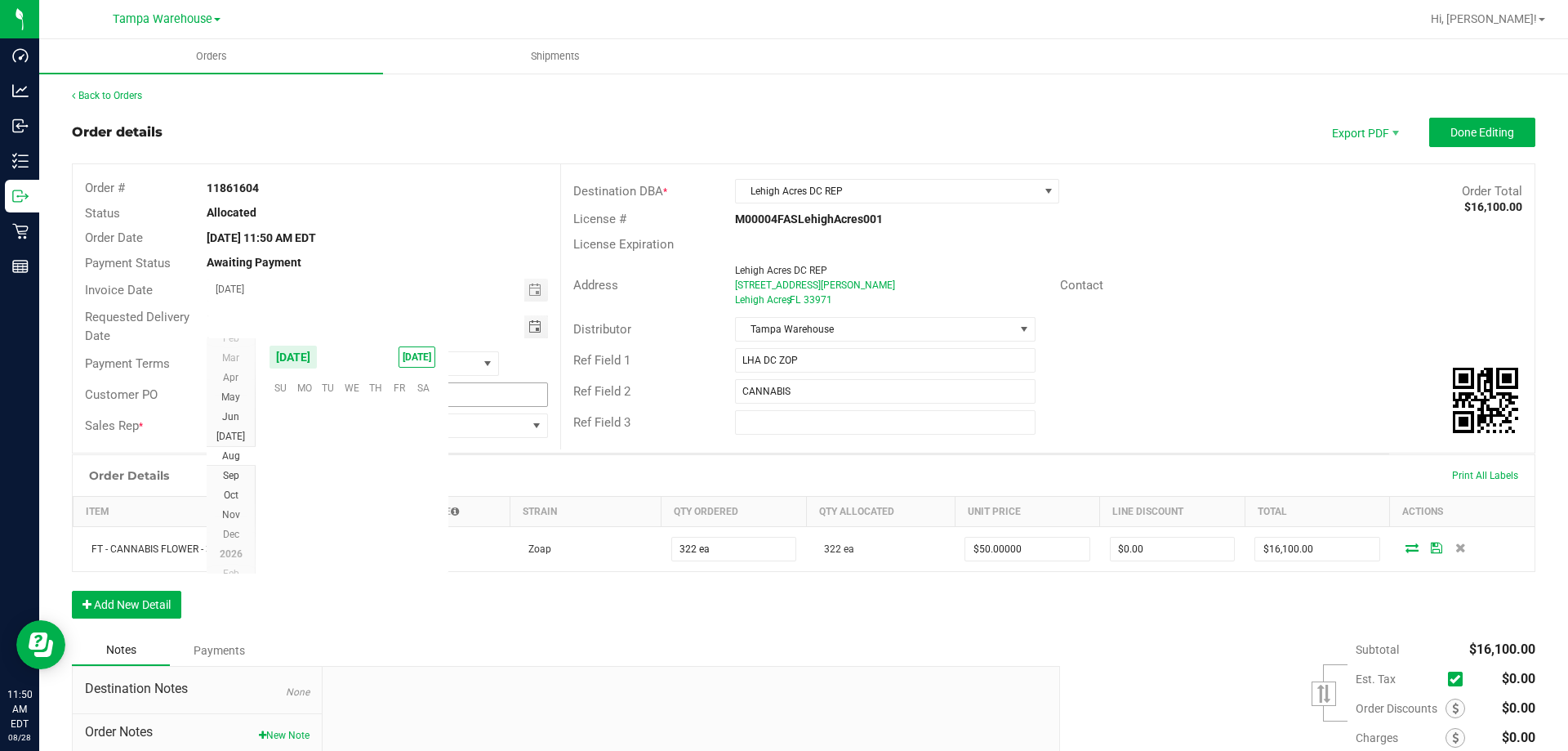
scroll to position [264832, 0]
click at [396, 521] on span "29" at bounding box center [400, 513] width 23 height 25
type input "[DATE]"
click at [1451, 131] on span "Done Editing" at bounding box center [1482, 132] width 63 height 13
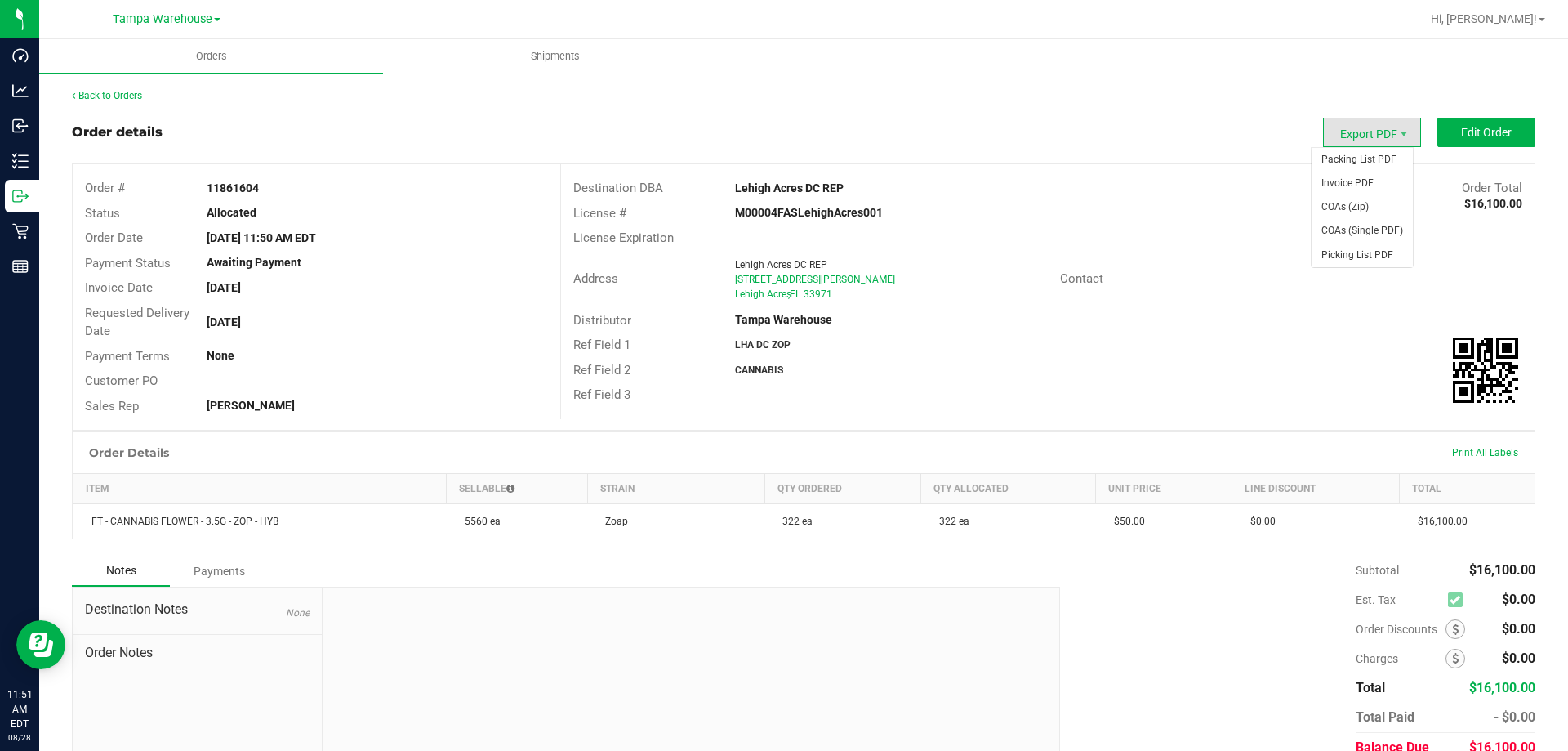
click at [1357, 133] on span "Export PDF" at bounding box center [1372, 132] width 98 height 30
click at [1377, 150] on span "Packing List PDF" at bounding box center [1362, 159] width 102 height 23
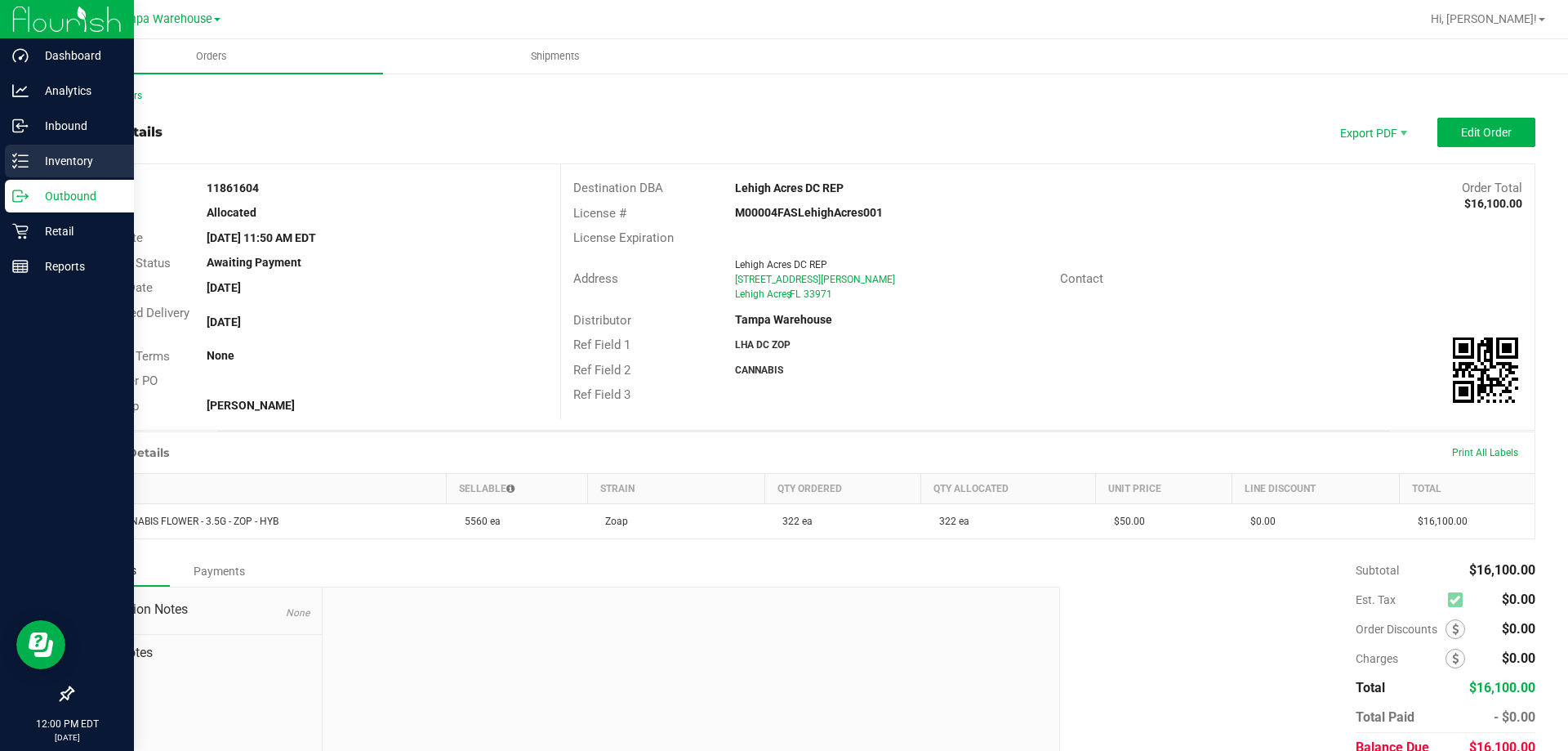
click at [31, 170] on div "Inventory" at bounding box center [69, 161] width 129 height 33
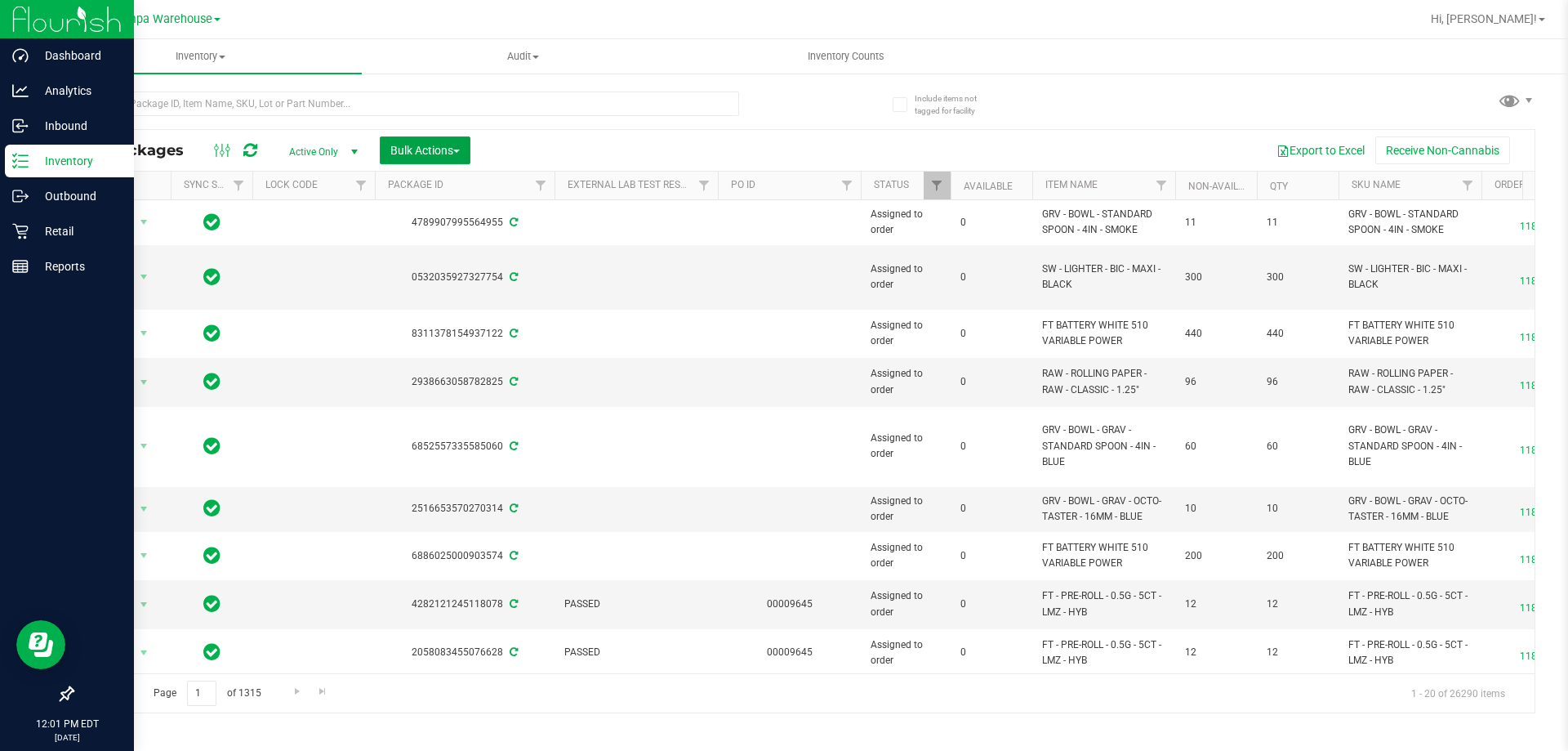
click at [460, 155] on span "Bulk Actions" at bounding box center [425, 150] width 69 height 13
click at [488, 183] on span "Add to outbound order" at bounding box center [445, 187] width 111 height 13
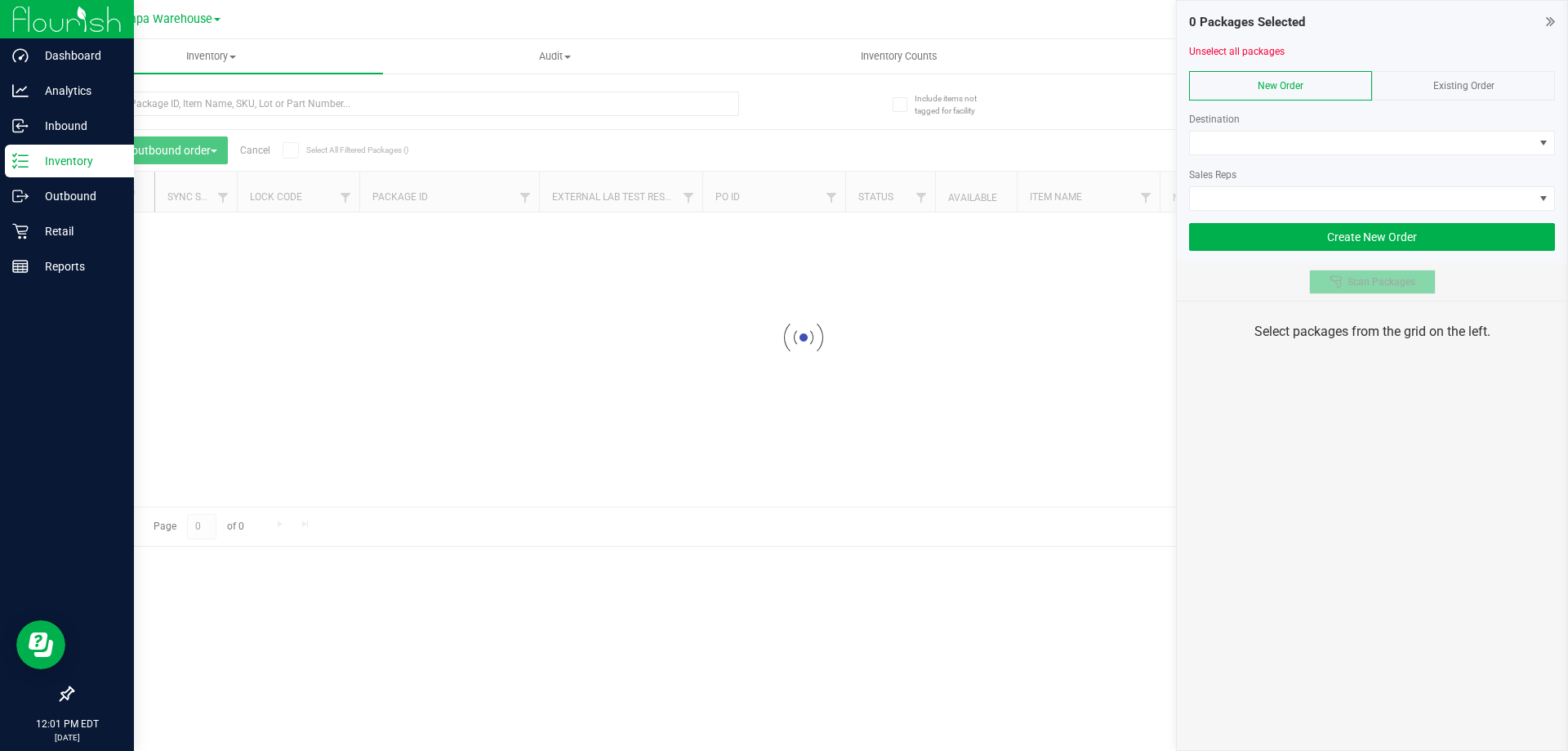
click at [1387, 285] on span "Scan Packages" at bounding box center [1381, 282] width 68 height 13
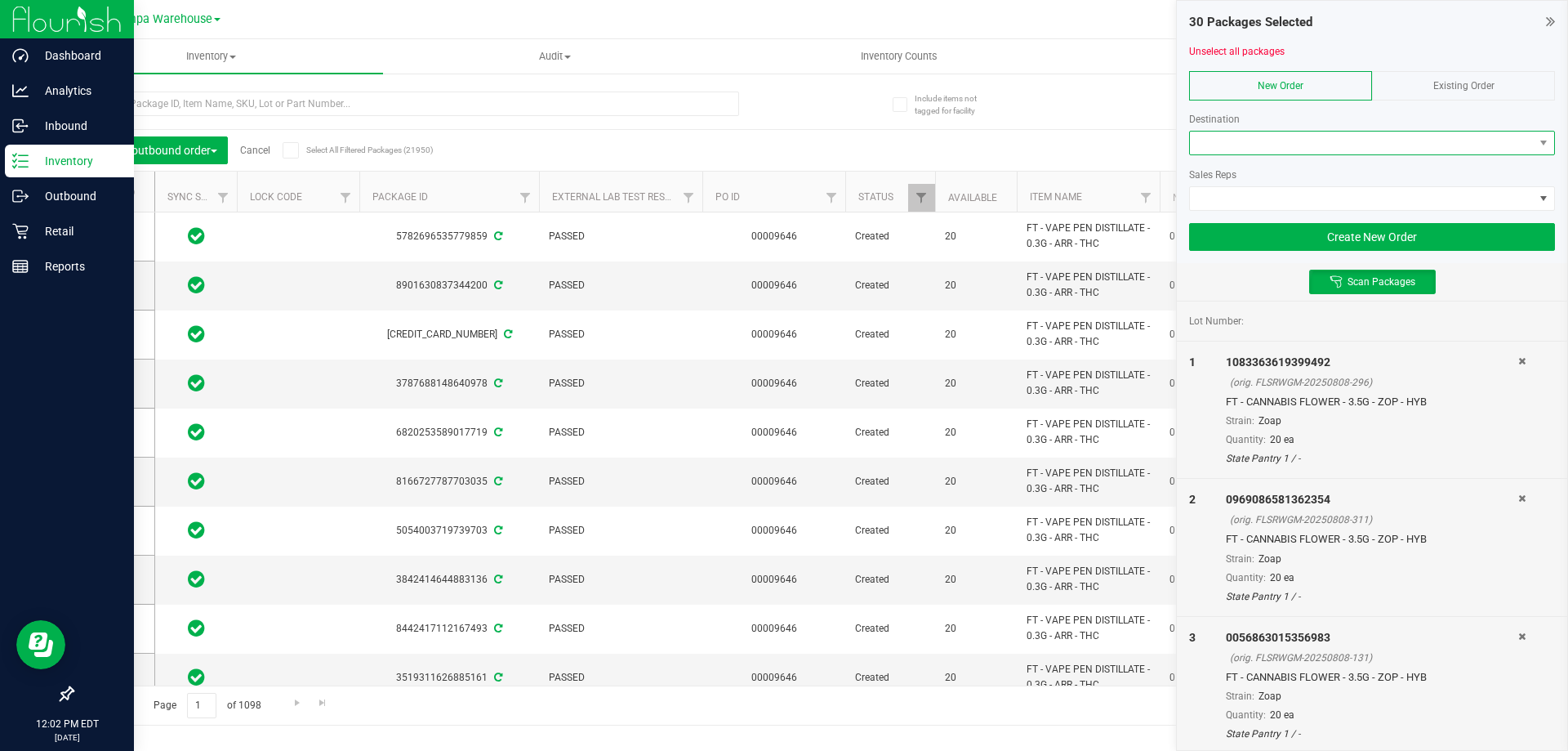
click at [1220, 150] on span at bounding box center [1362, 143] width 344 height 23
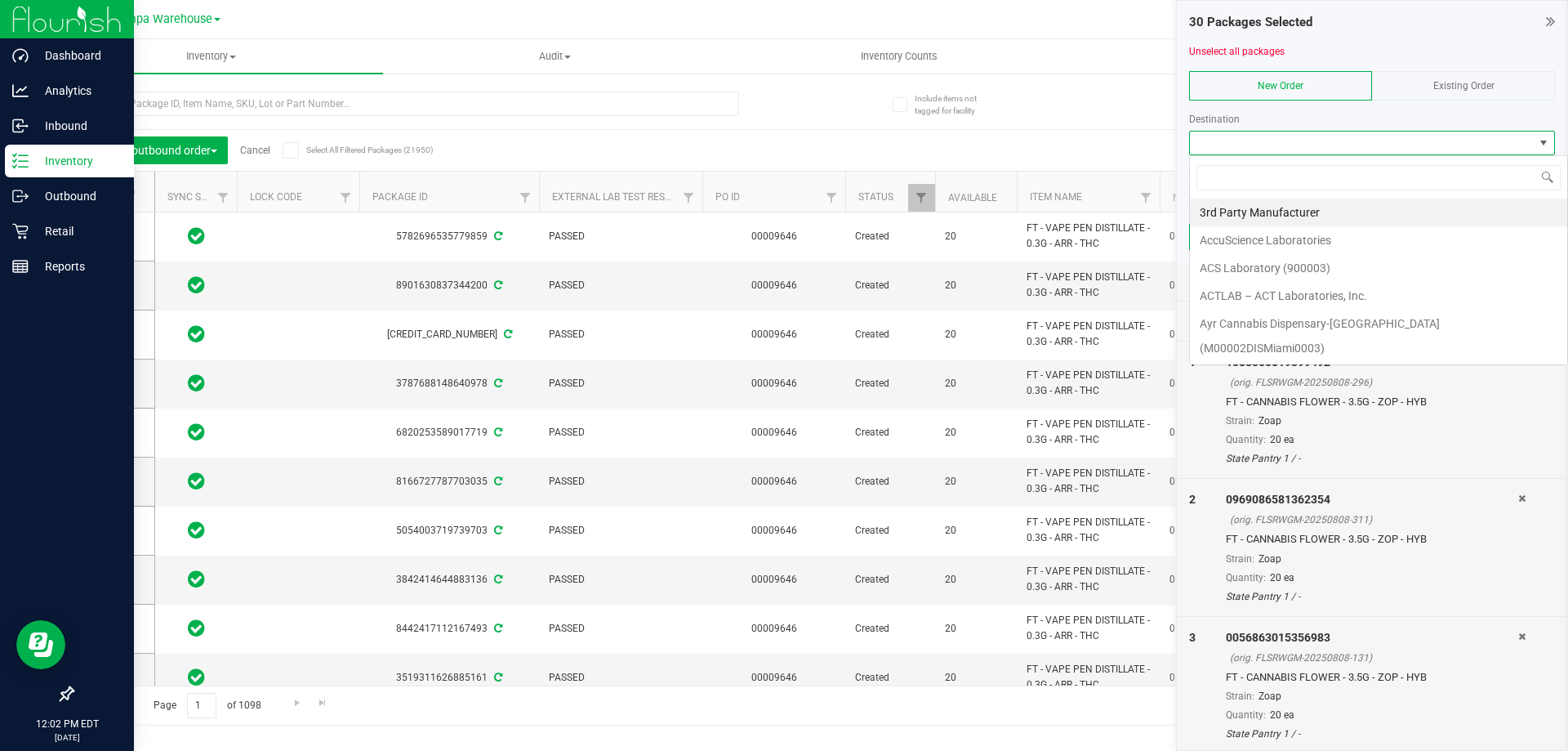
scroll to position [24, 366]
type input "wpb"
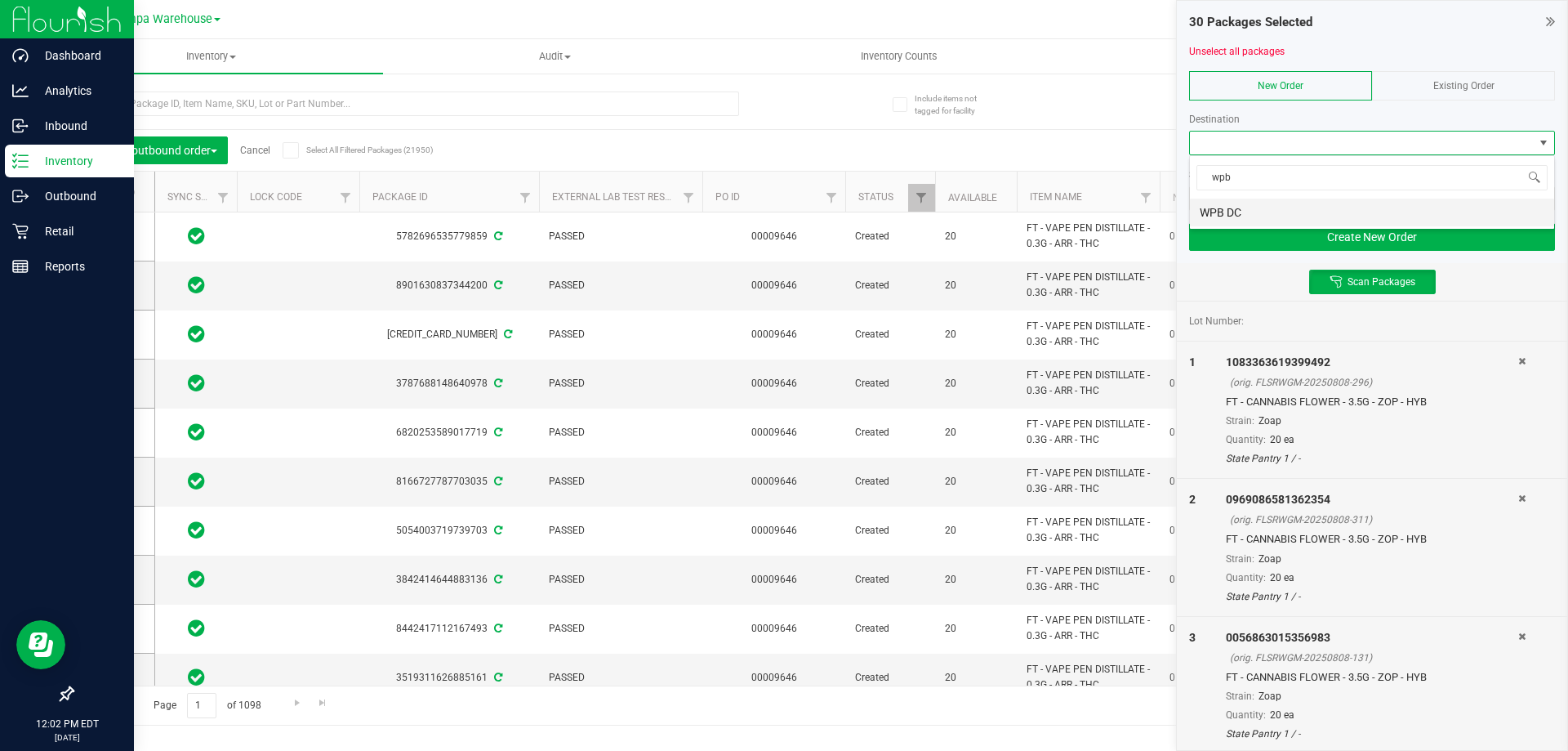
click at [1232, 204] on li "WPB DC" at bounding box center [1372, 212] width 364 height 28
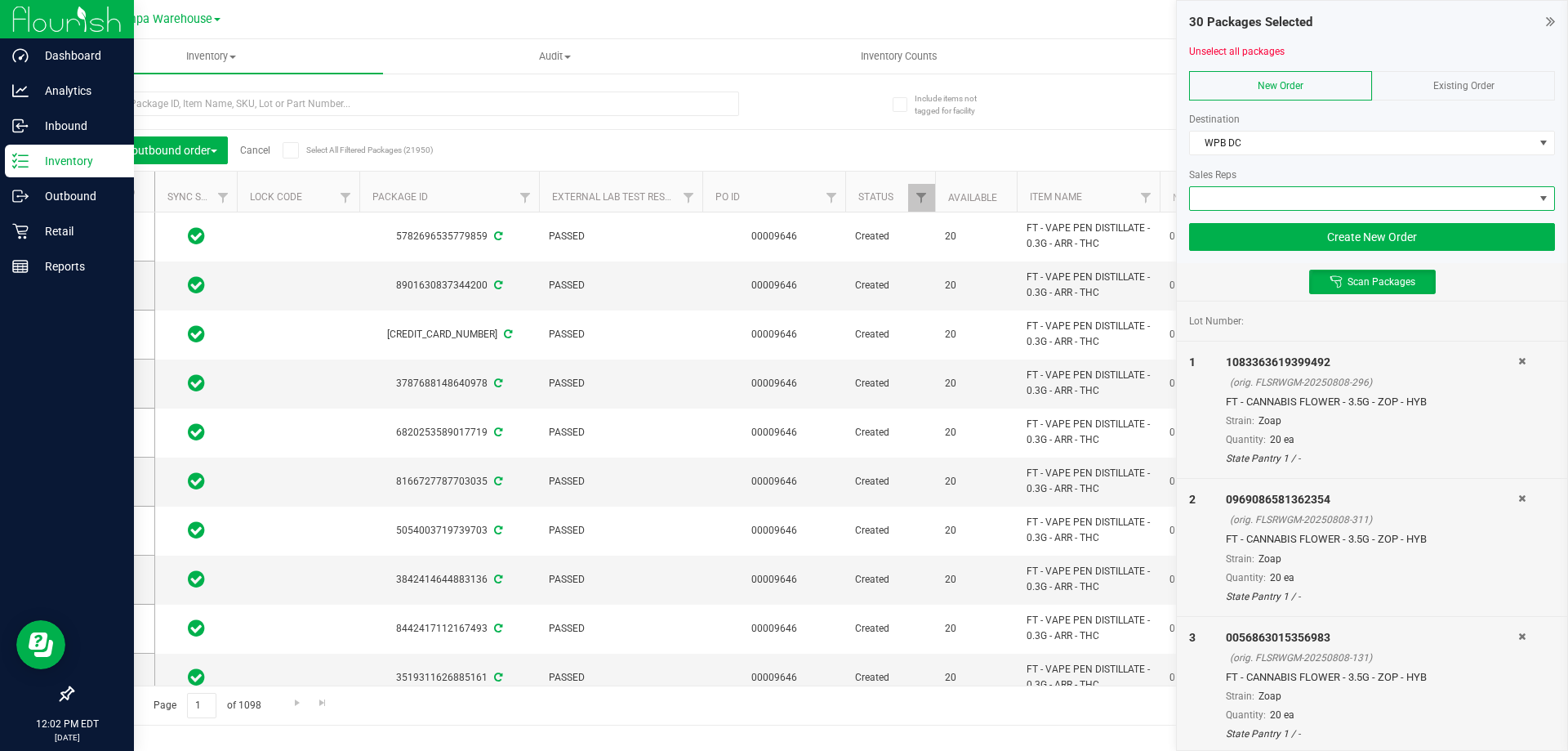
click at [1235, 194] on span at bounding box center [1362, 198] width 344 height 23
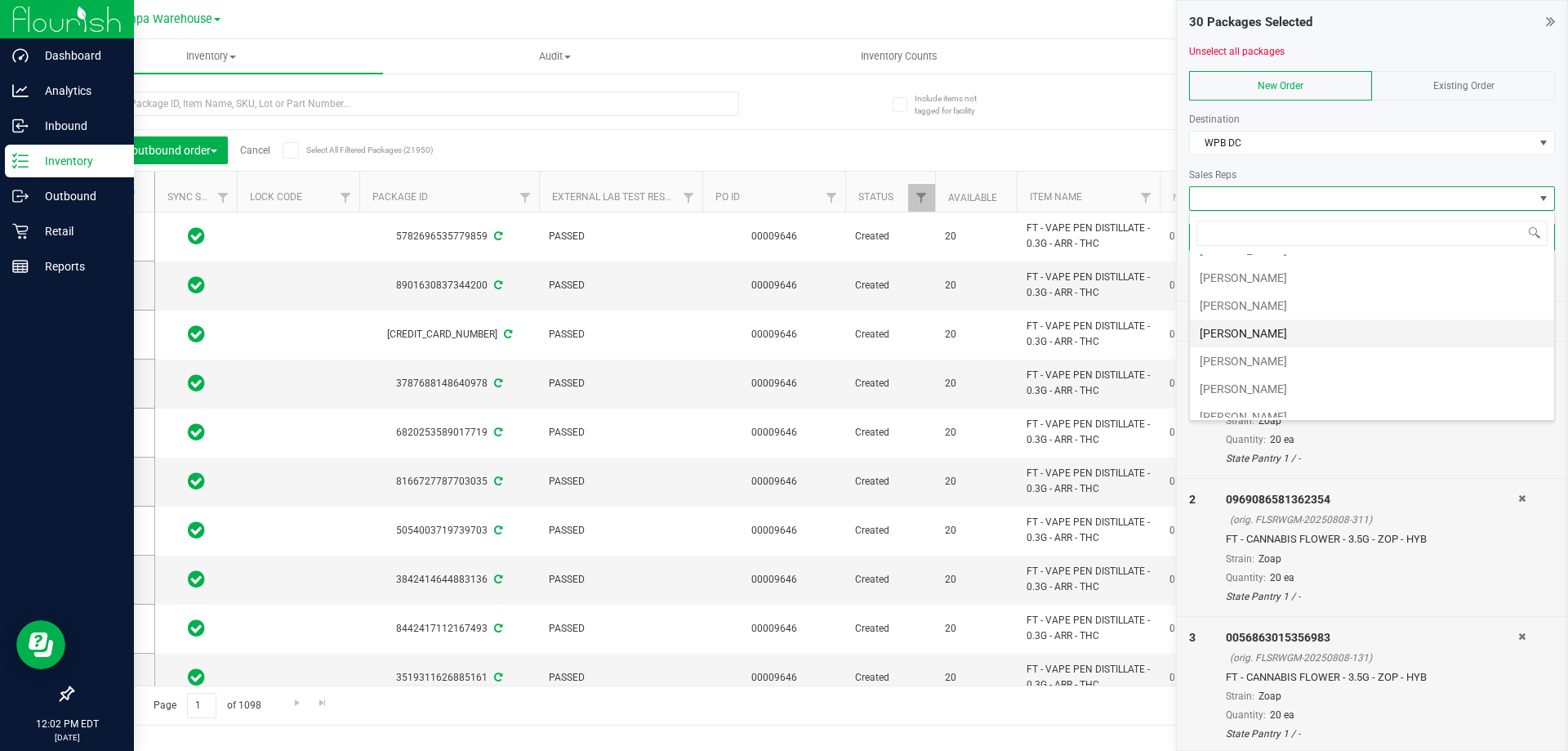
scroll to position [163, 0]
click at [1247, 353] on li "[PERSON_NAME]" at bounding box center [1372, 355] width 364 height 28
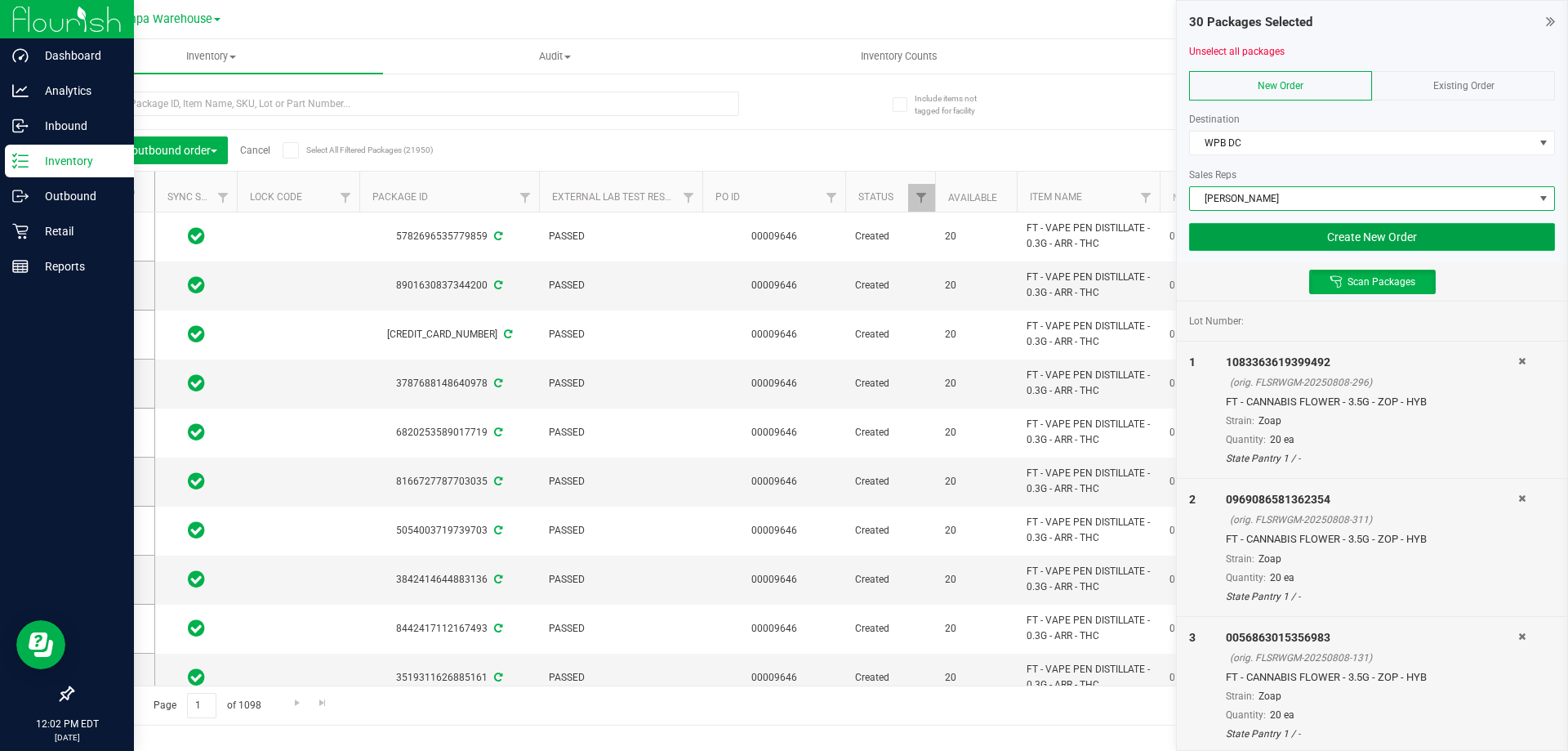
click at [1264, 232] on button "Create New Order" at bounding box center [1372, 237] width 366 height 28
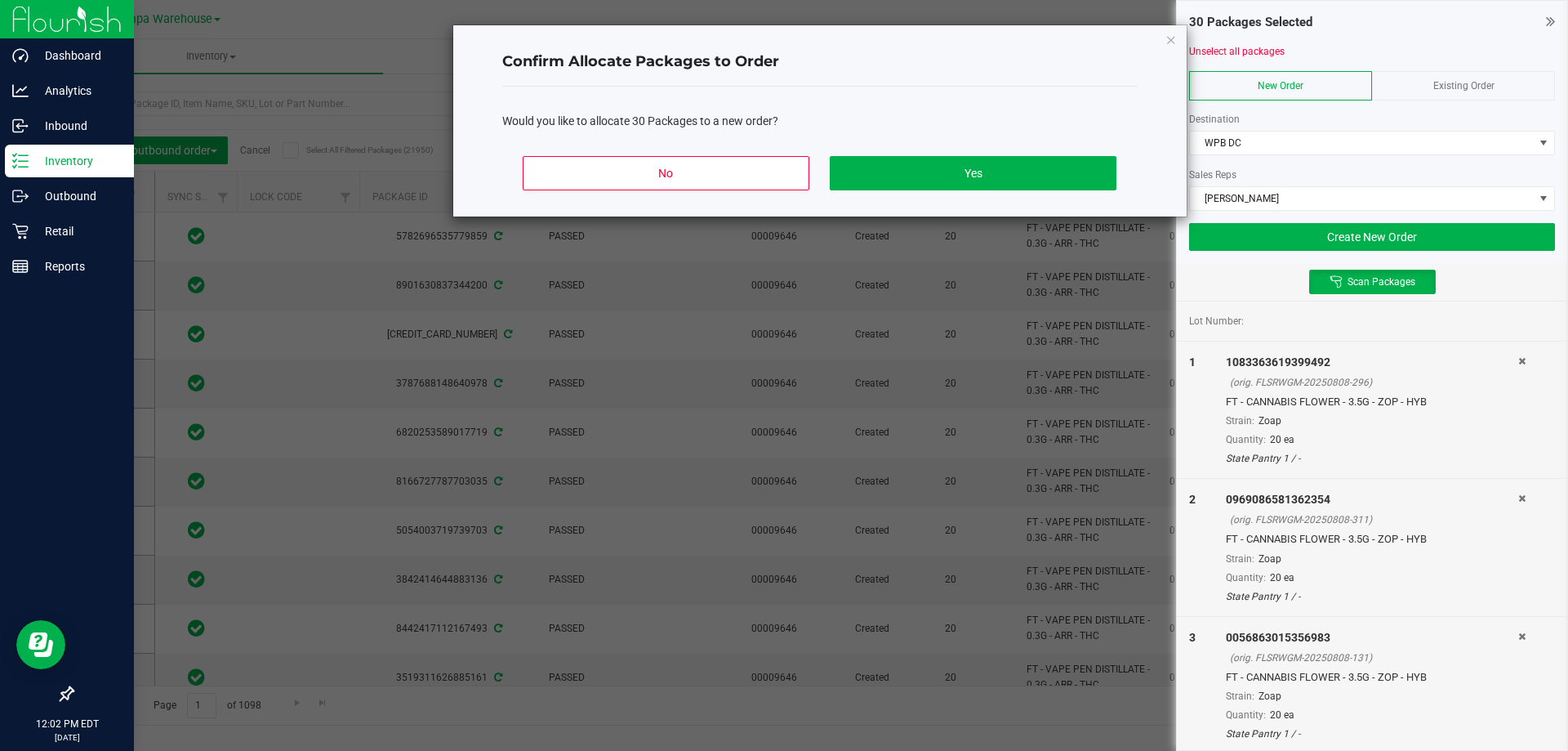
click at [1054, 153] on div "No Yes" at bounding box center [819, 180] width 635 height 74
click at [1006, 176] on button "Yes" at bounding box center [972, 173] width 286 height 34
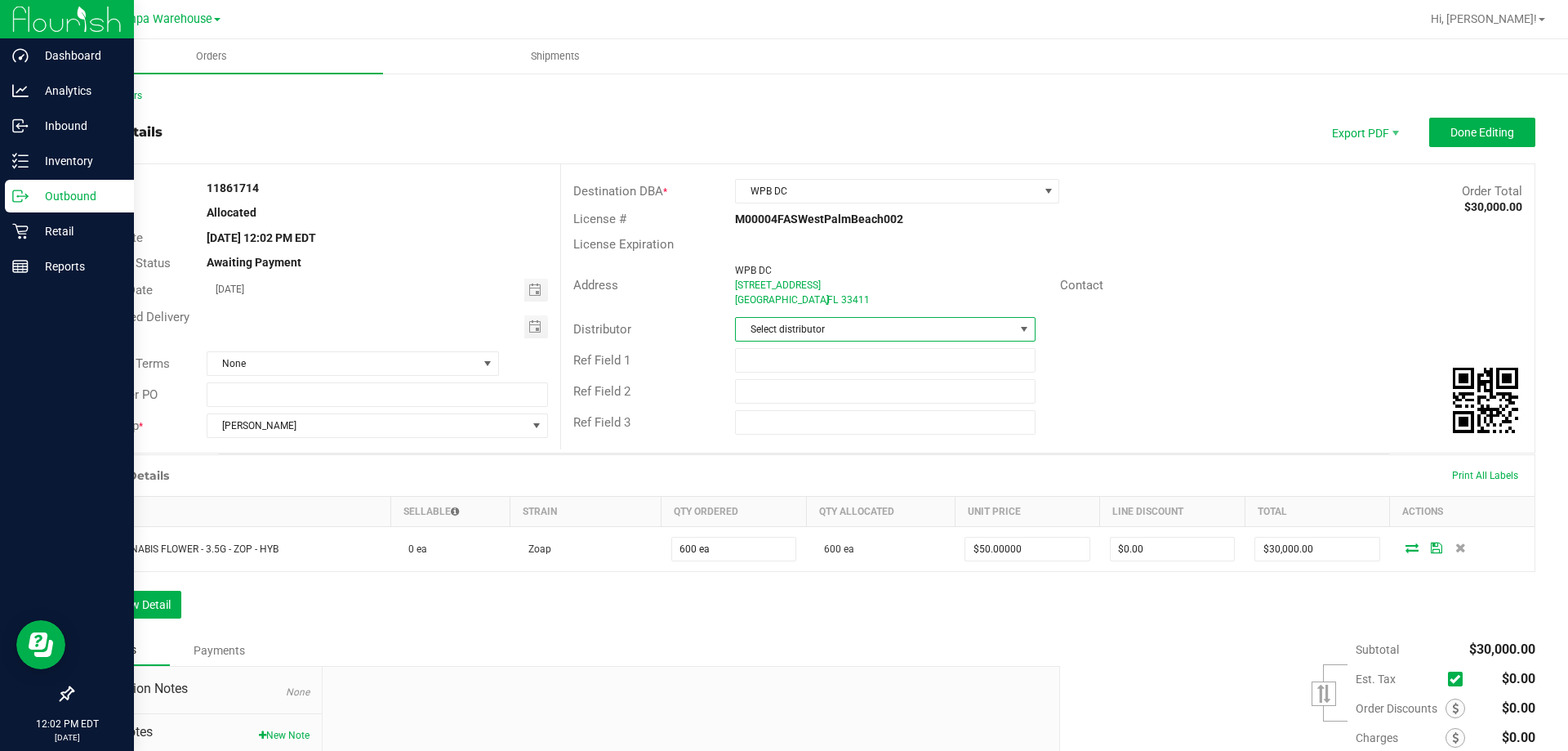
click at [936, 324] on span "Select distributor" at bounding box center [875, 329] width 278 height 23
type input "[GEOGRAPHIC_DATA]"
click at [817, 419] on li "Tampa Warehouse" at bounding box center [878, 428] width 295 height 28
click at [771, 362] on input "text" at bounding box center [884, 360] width 300 height 24
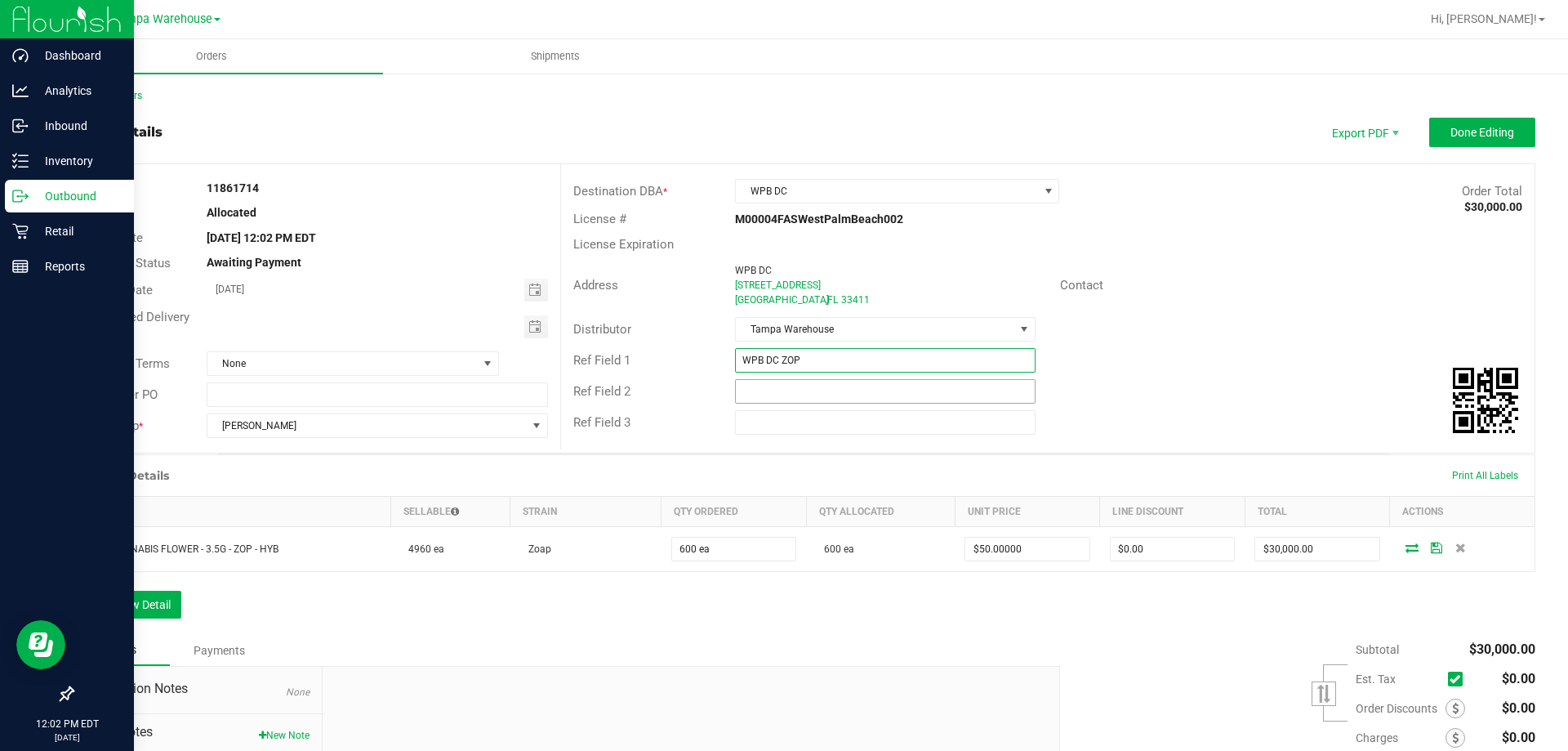
type input "WPB DC ZOP"
click at [534, 333] on span "Toggle calendar" at bounding box center [534, 327] width 13 height 13
type input "CANNABIS"
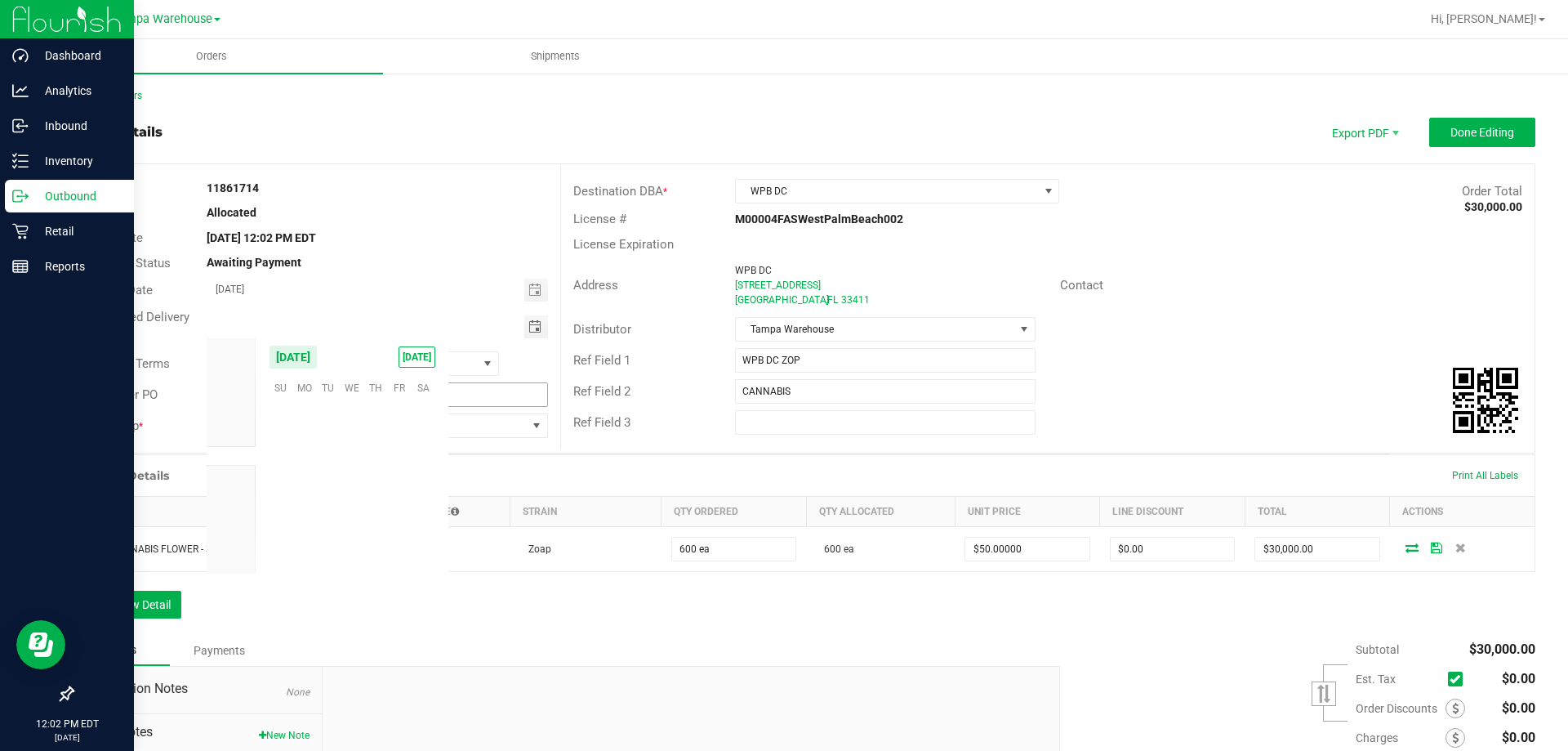
scroll to position [264832, 0]
click at [400, 517] on span "29" at bounding box center [400, 513] width 23 height 25
type input "[DATE]"
click at [1472, 140] on button "Done Editing" at bounding box center [1482, 132] width 106 height 30
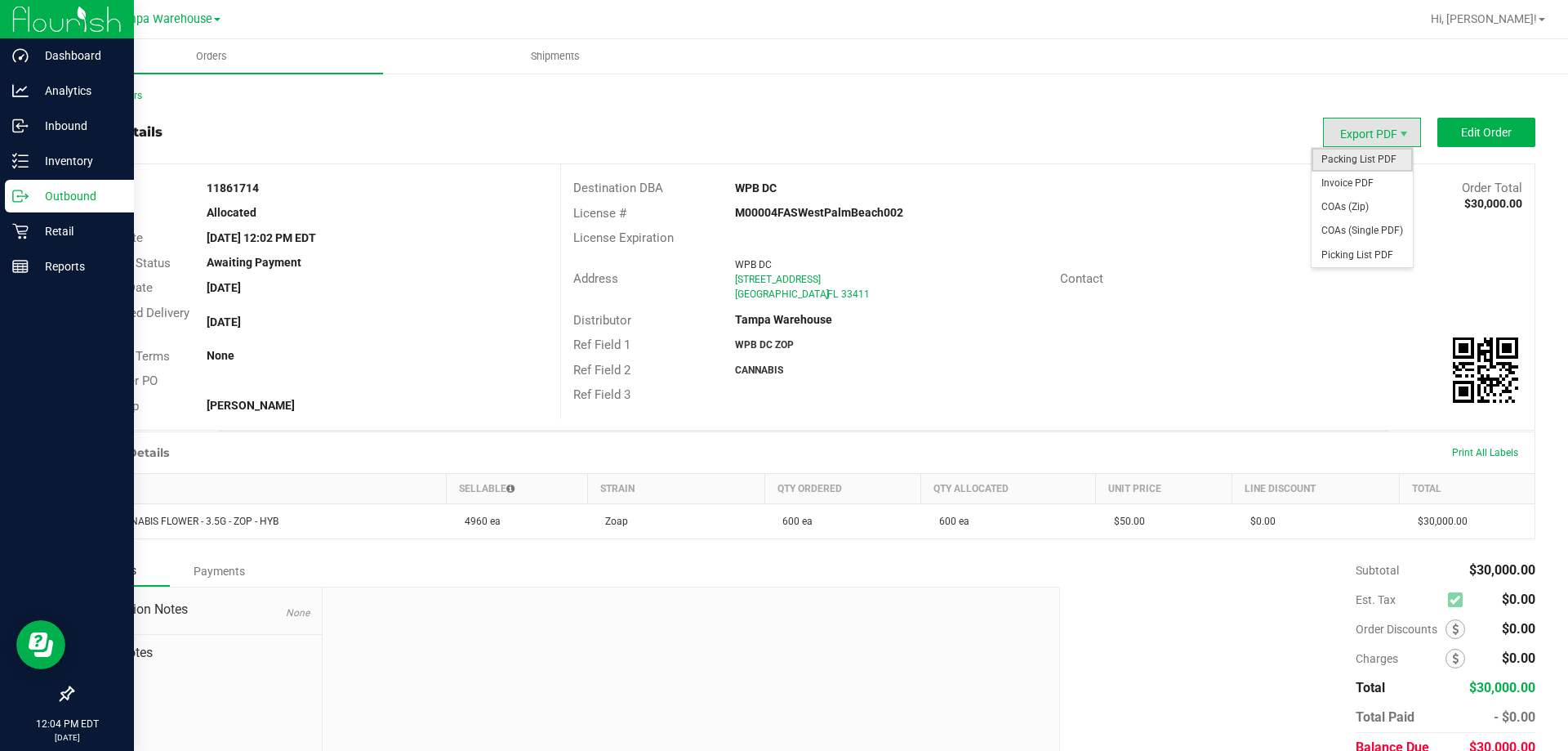
click at [1364, 157] on span "Packing List PDF" at bounding box center [1362, 159] width 102 height 23
click at [17, 156] on icon at bounding box center [20, 161] width 17 height 17
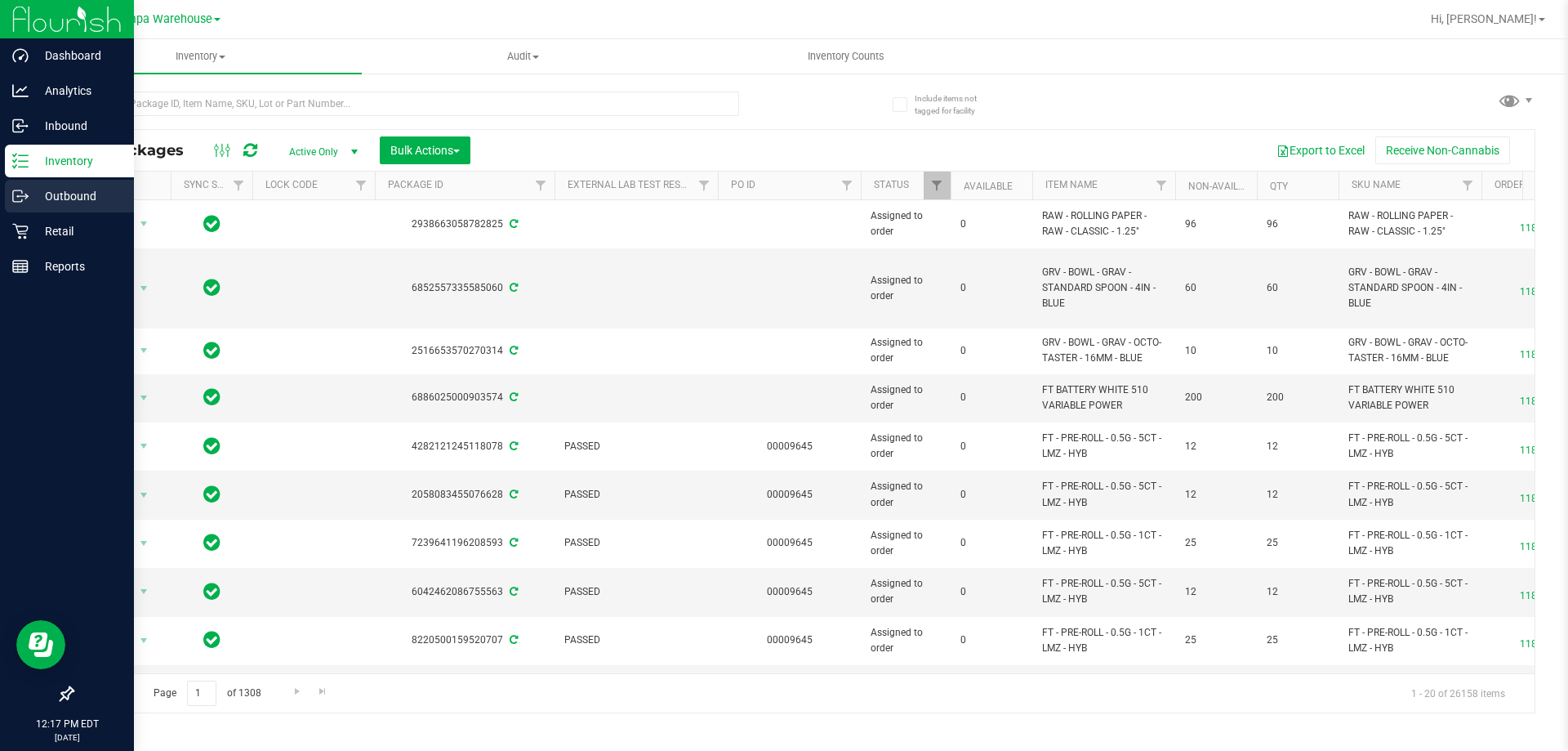
click at [43, 209] on div "Outbound" at bounding box center [69, 196] width 129 height 33
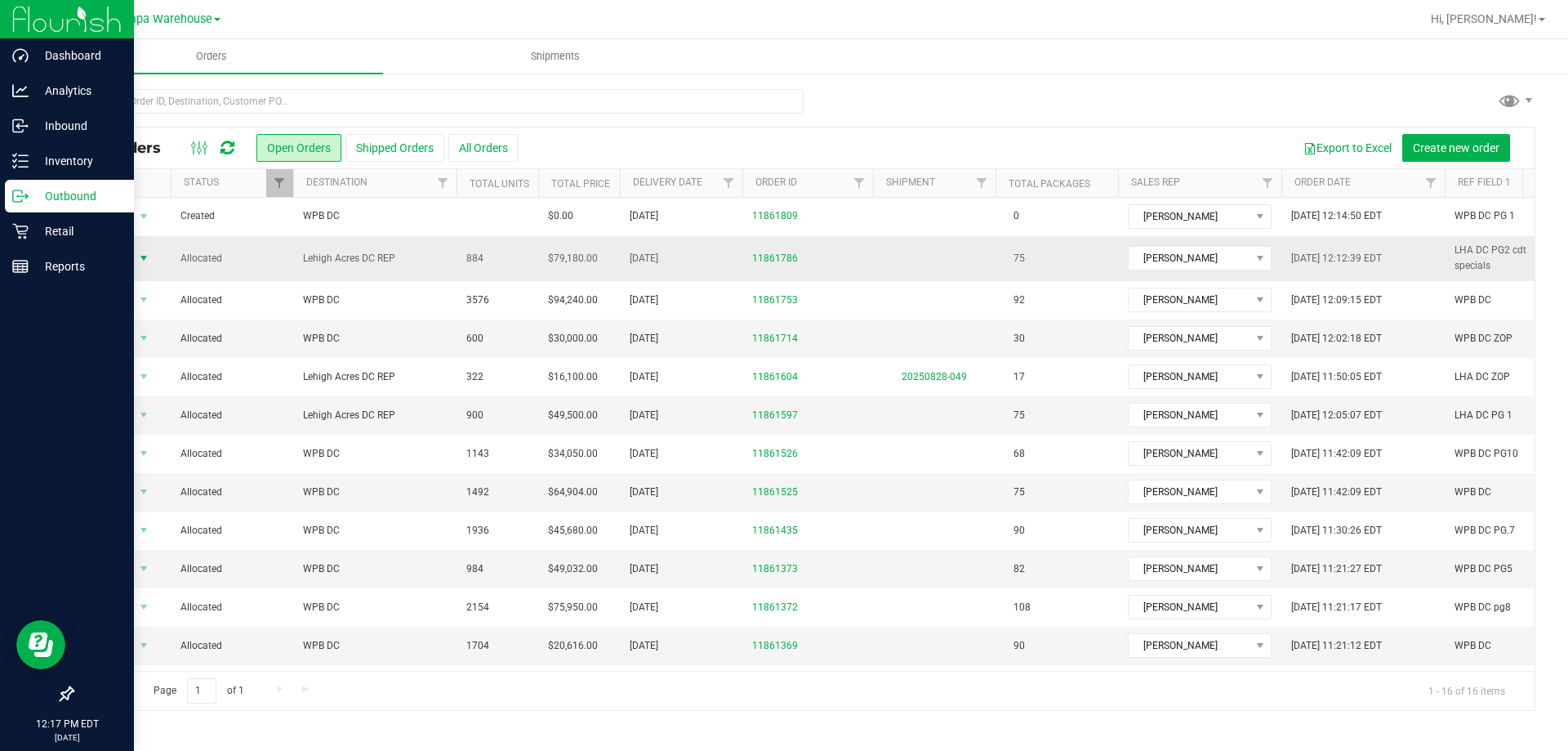
click at [132, 261] on span "Action" at bounding box center [110, 258] width 44 height 23
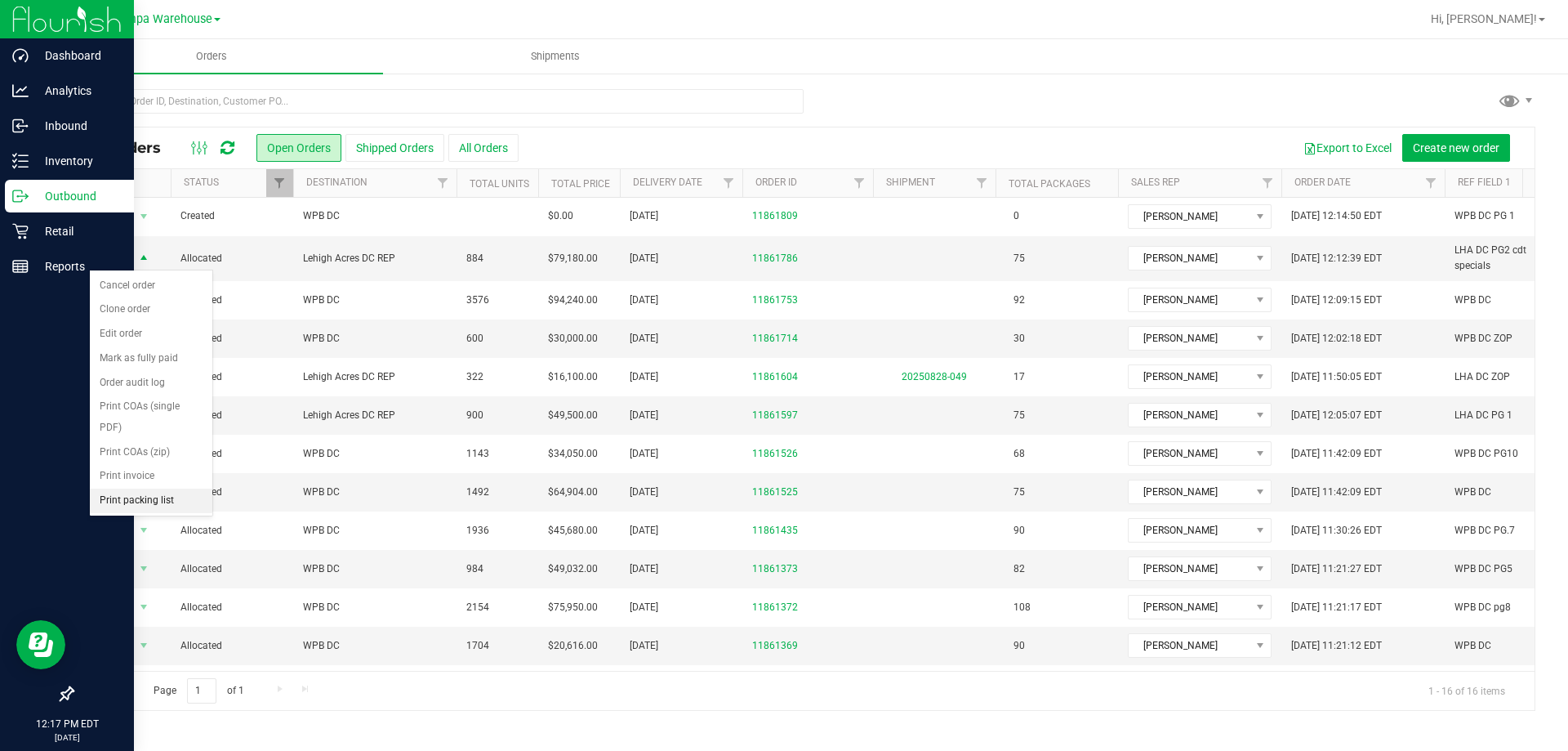
click at [166, 495] on li "Print packing list" at bounding box center [150, 501] width 122 height 24
